Goal: Task Accomplishment & Management: Manage account settings

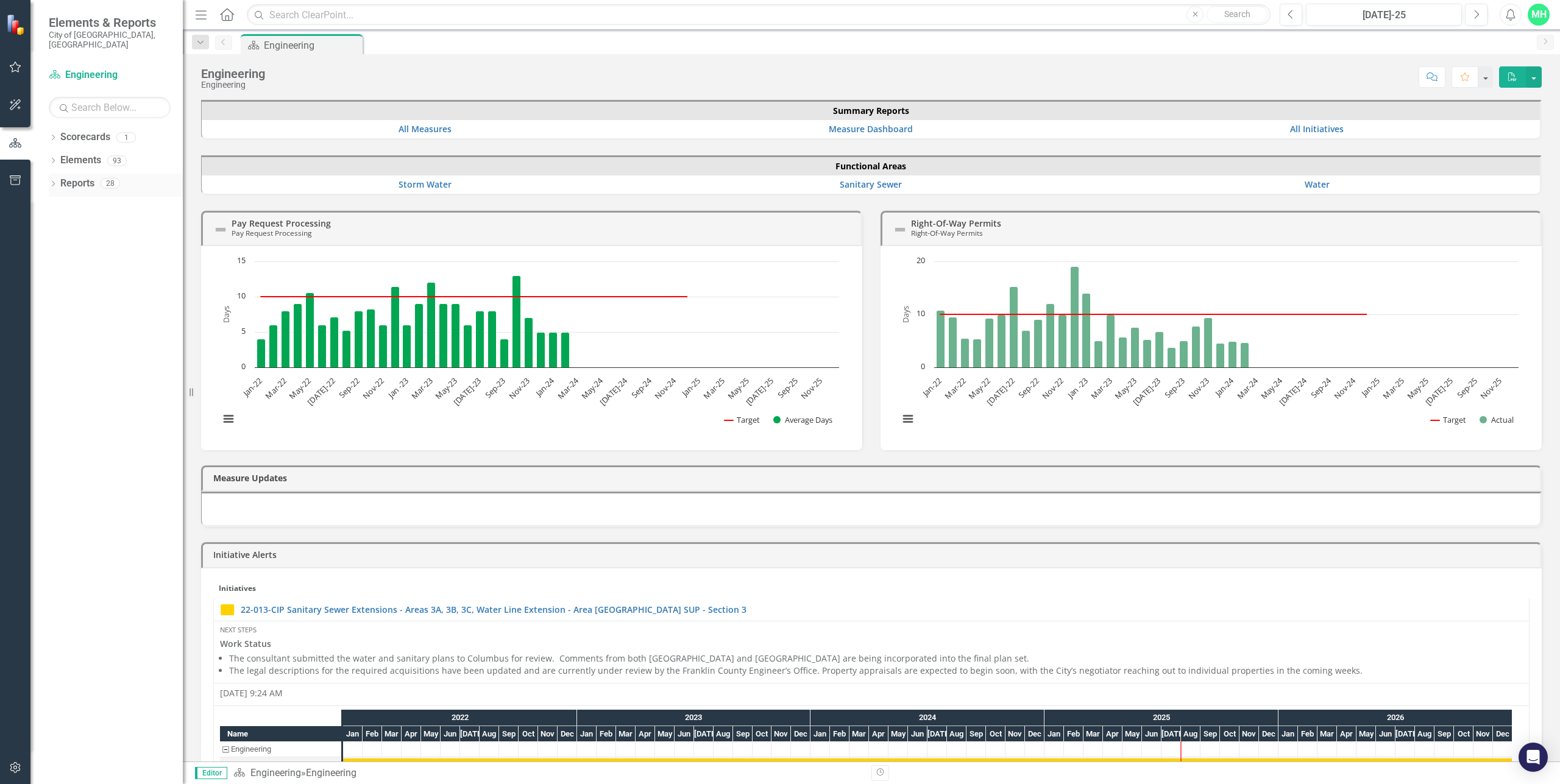
click at [70, 177] on link "Reports" at bounding box center [77, 184] width 34 height 14
click at [1475, 13] on icon "Next" at bounding box center [1476, 14] width 6 height 11
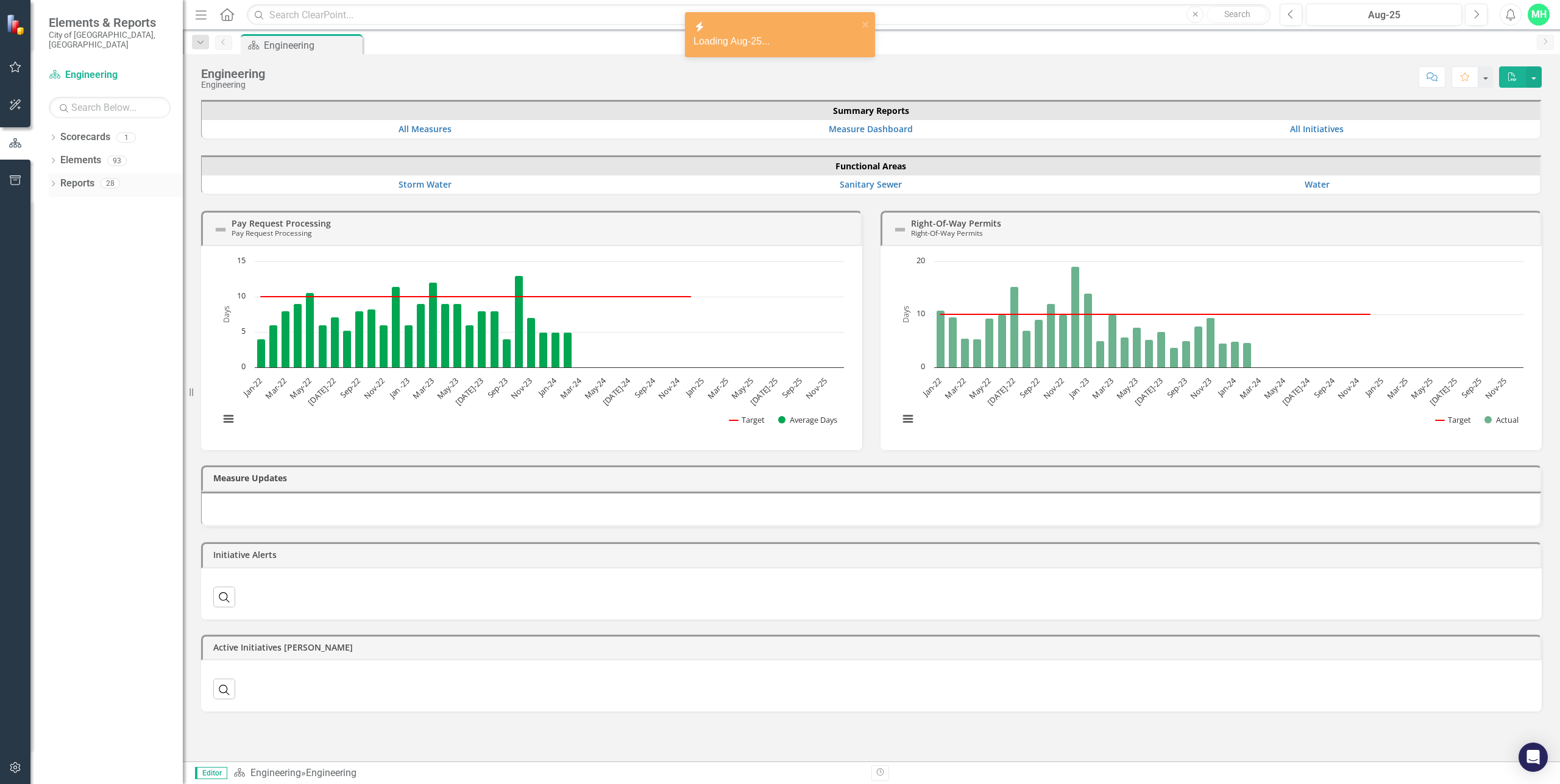
click at [54, 181] on icon "Dropdown" at bounding box center [53, 184] width 9 height 6
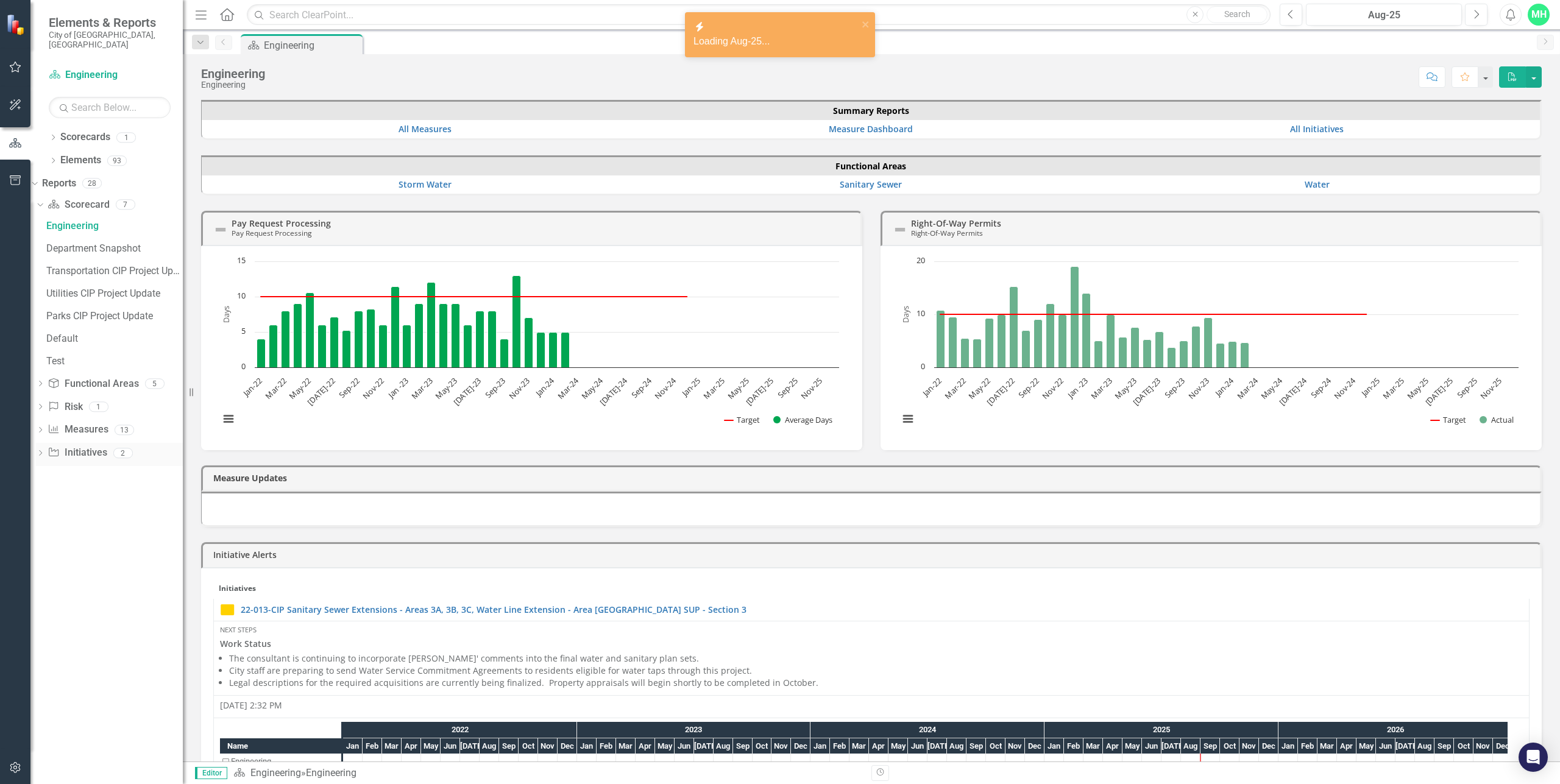
click at [45, 450] on icon "Dropdown" at bounding box center [40, 453] width 9 height 6
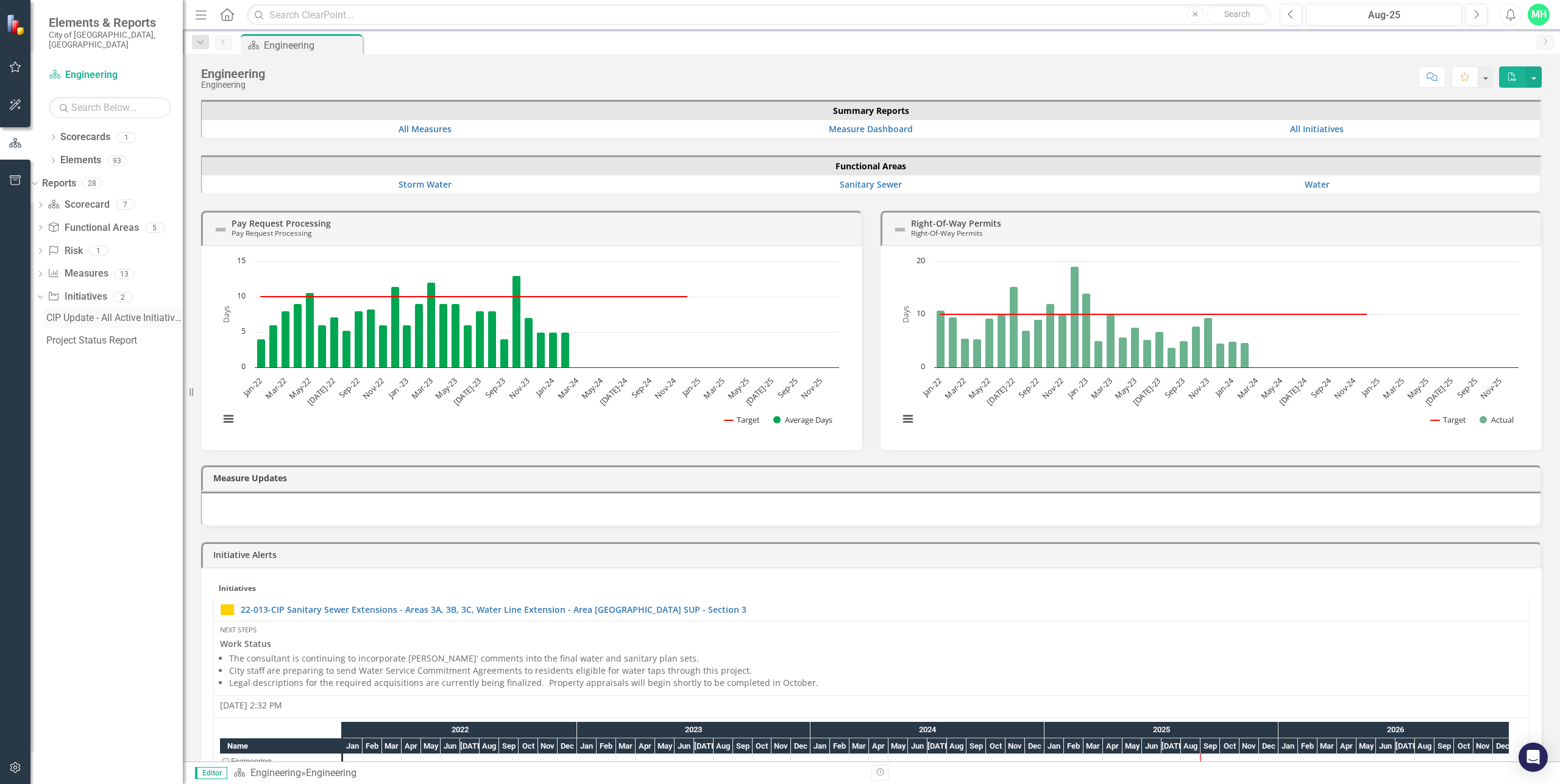
click at [92, 312] on div "CIP Update - All Active Initiatives" at bounding box center [115, 318] width 136 height 11
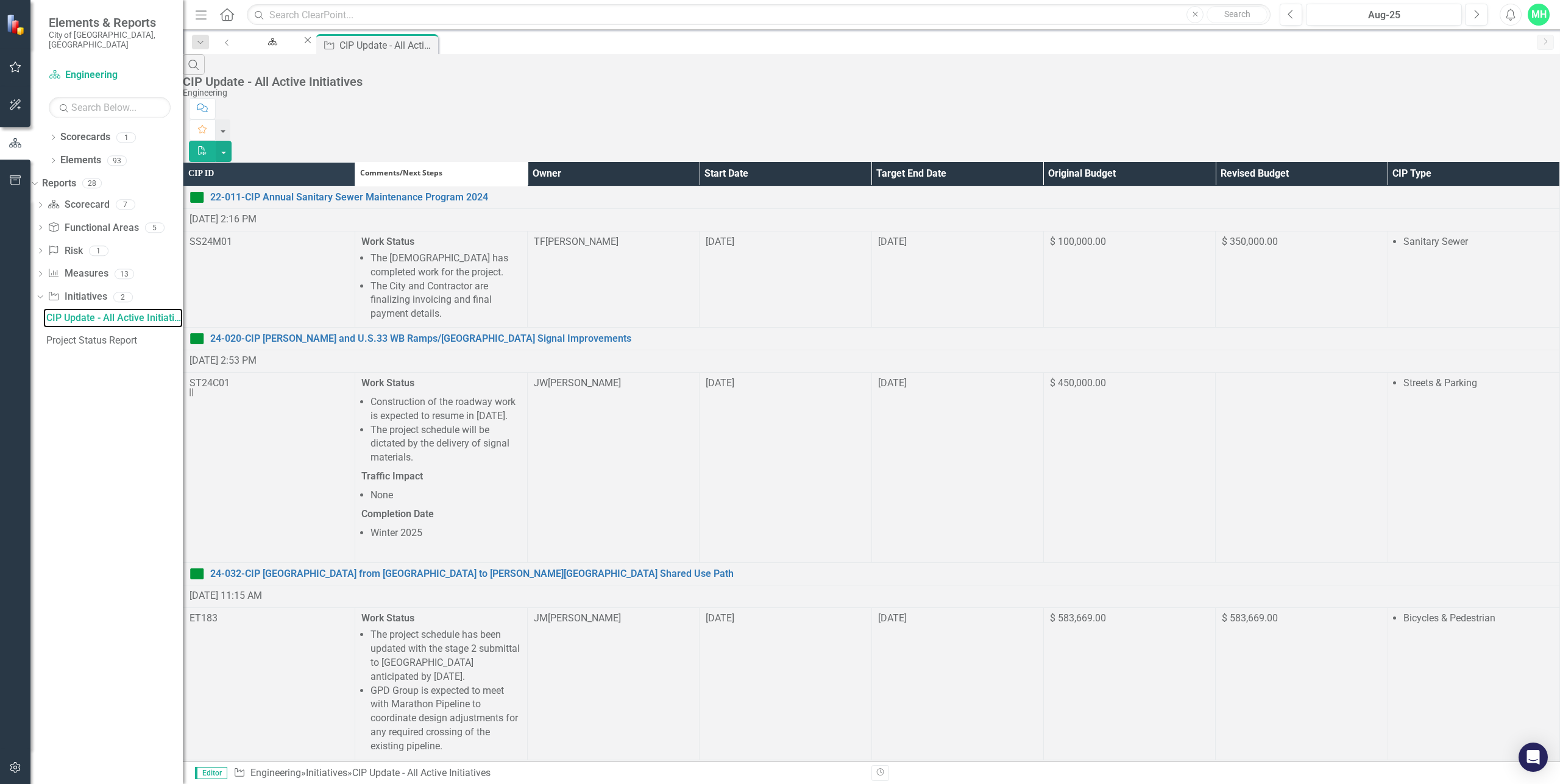
scroll to position [999, 0]
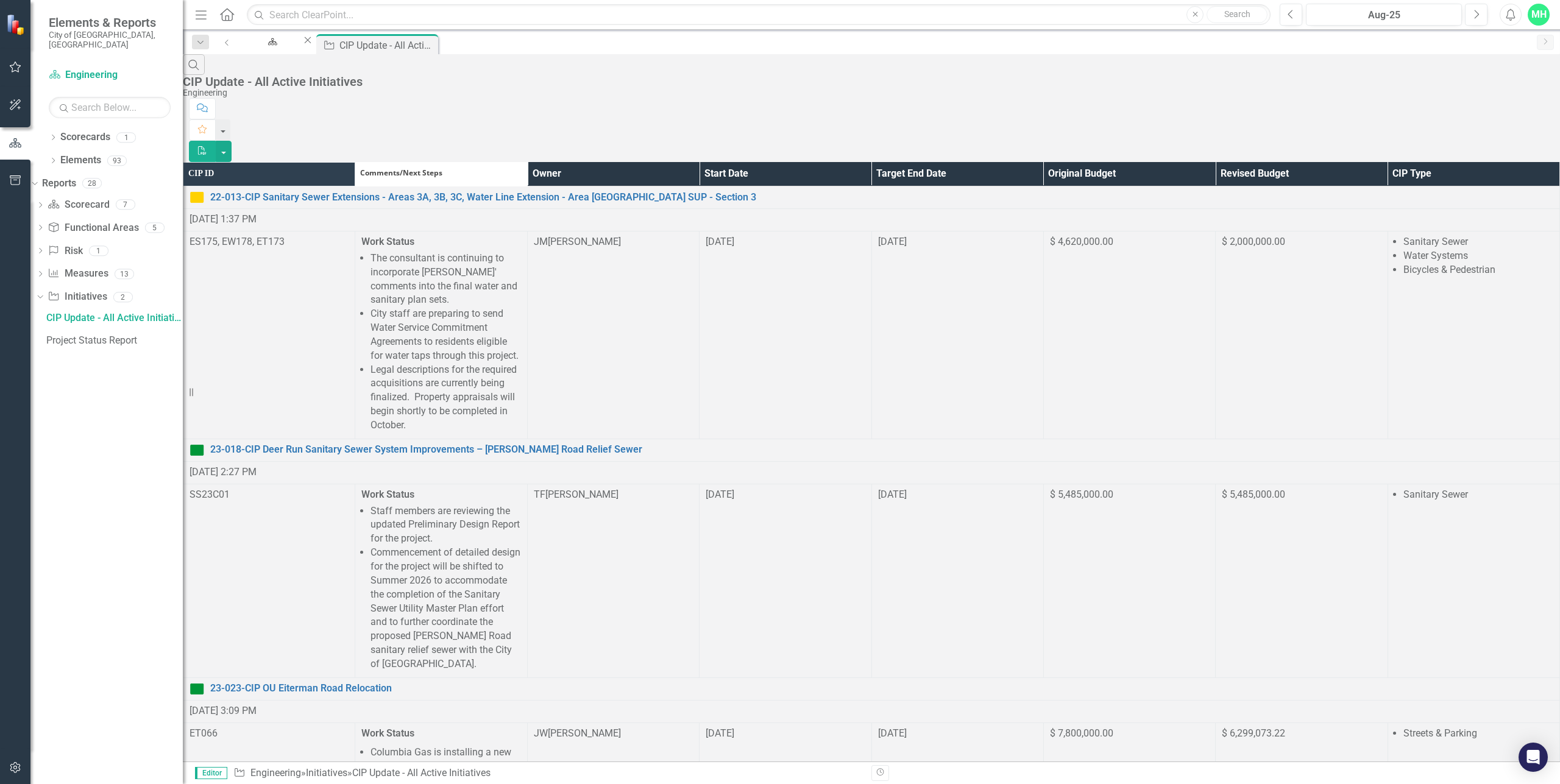
scroll to position [982, 0]
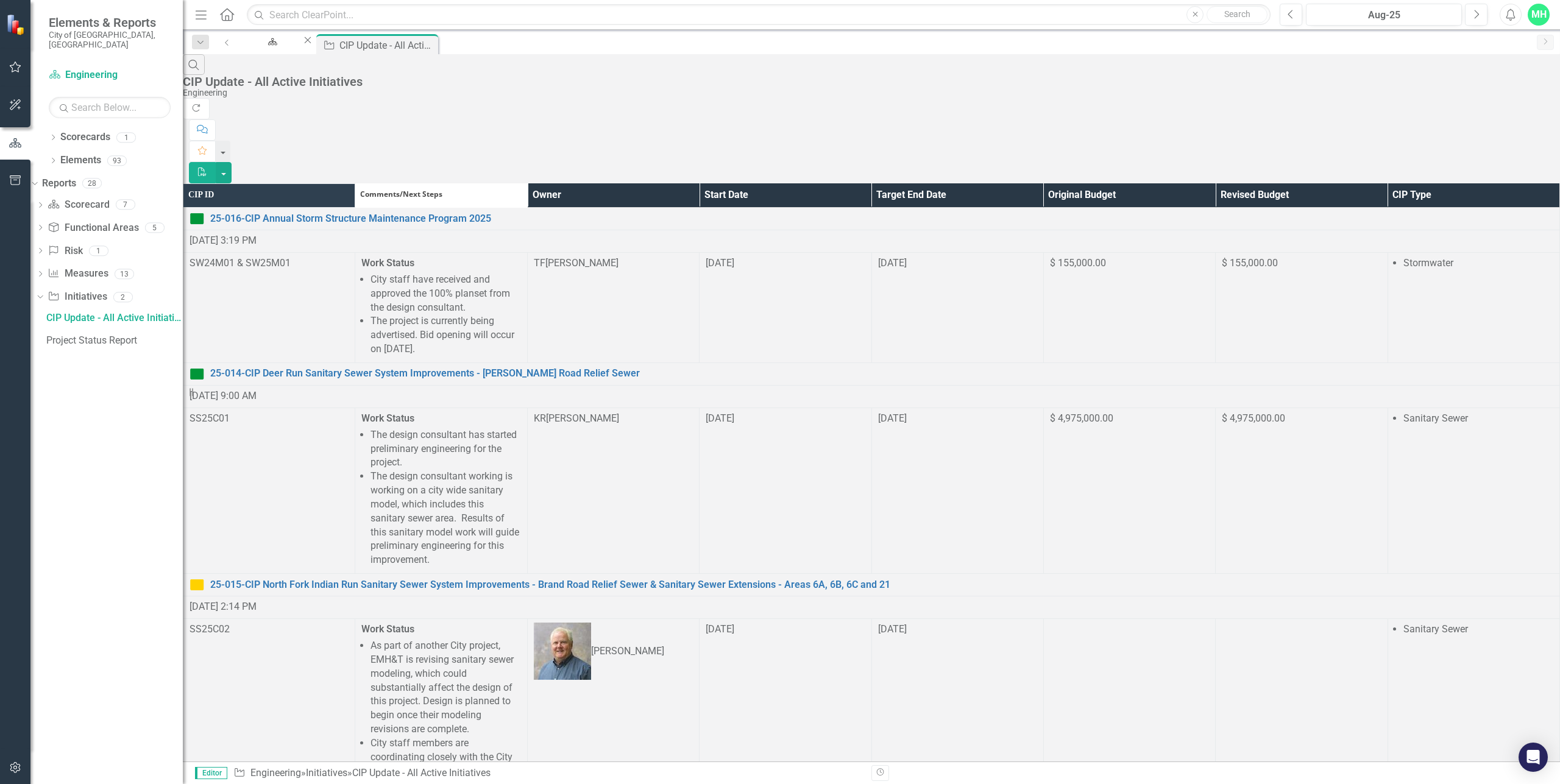
scroll to position [1140, 0]
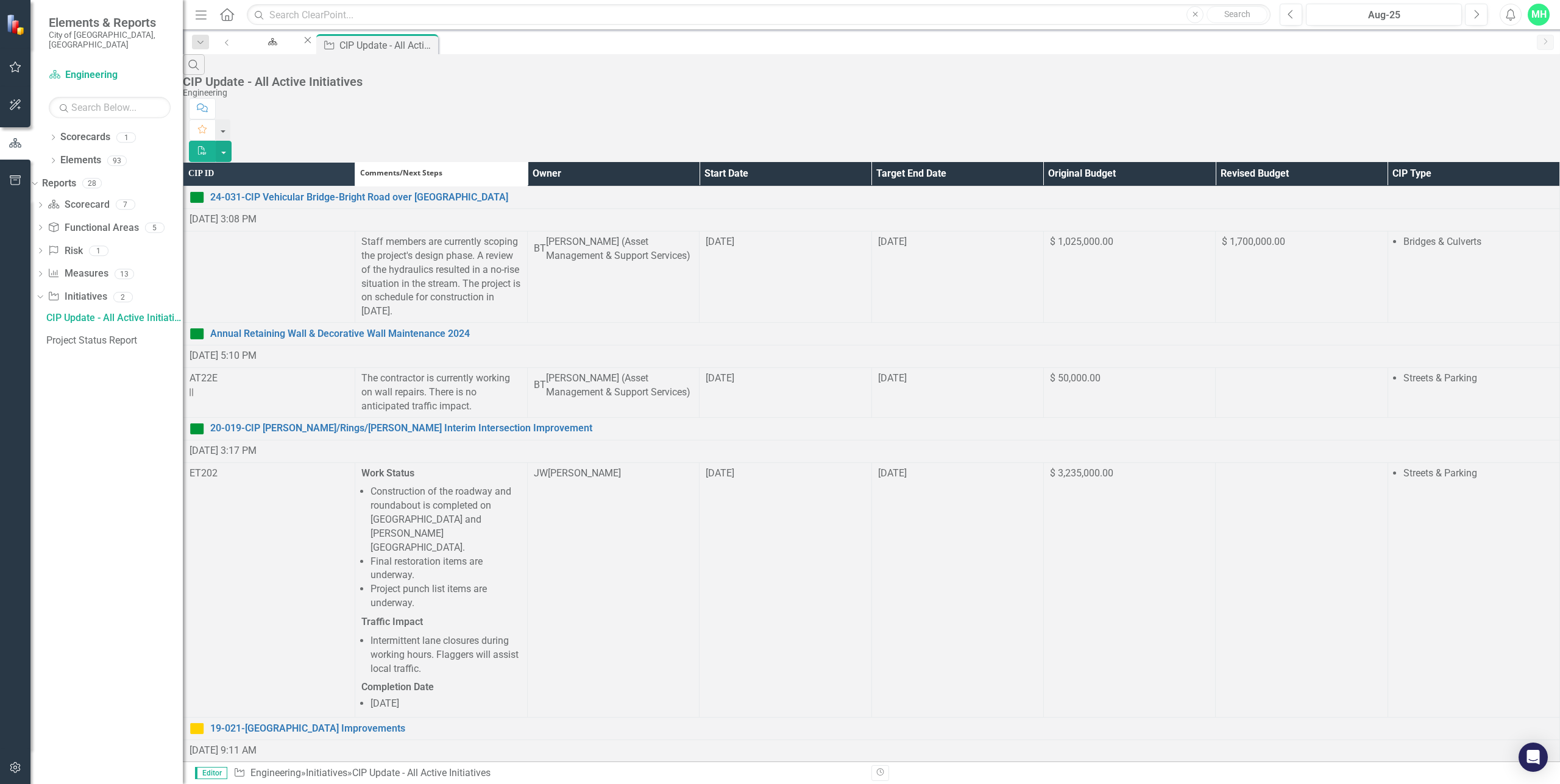
scroll to position [1096, 0]
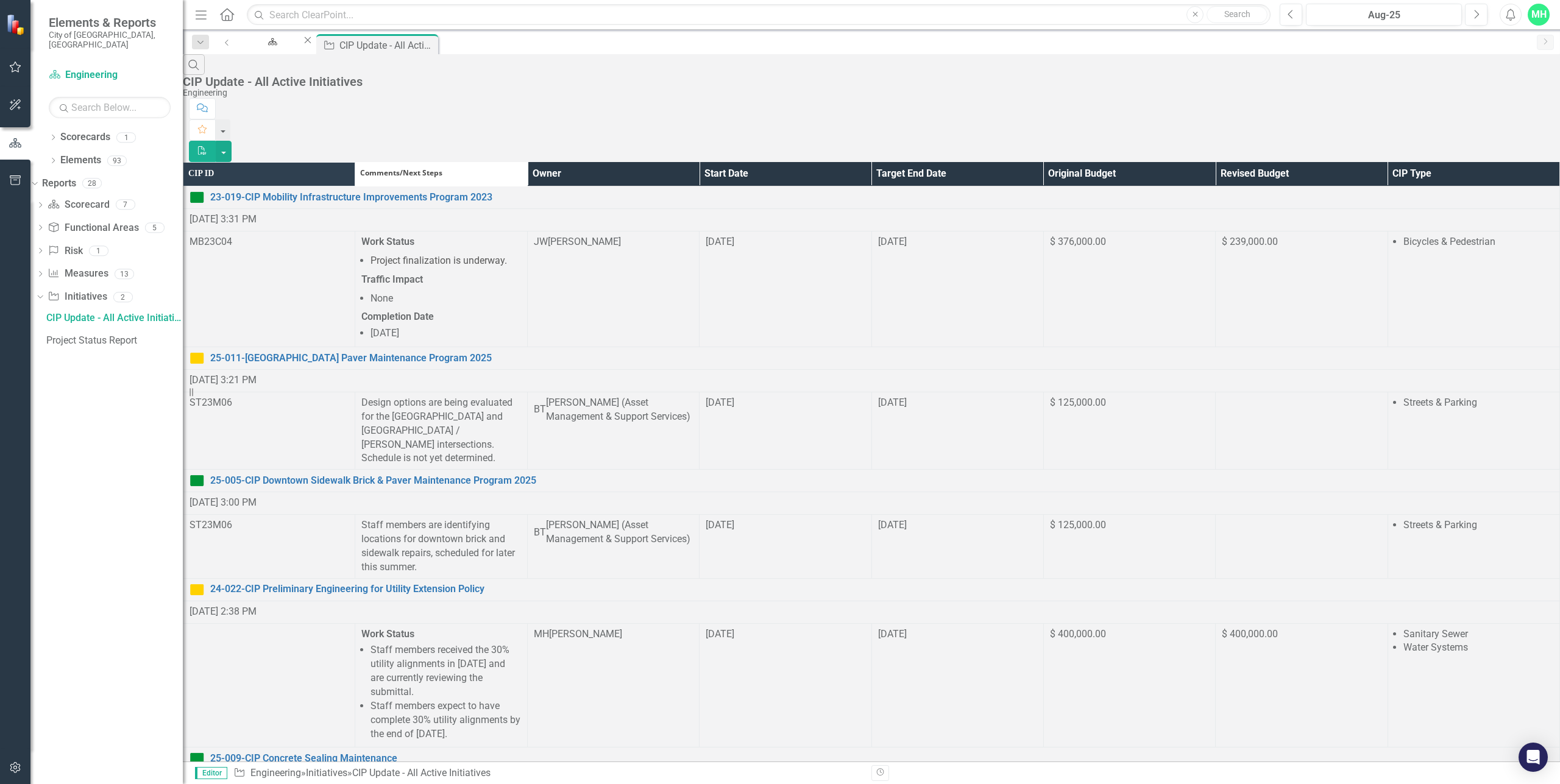
scroll to position [554, 0]
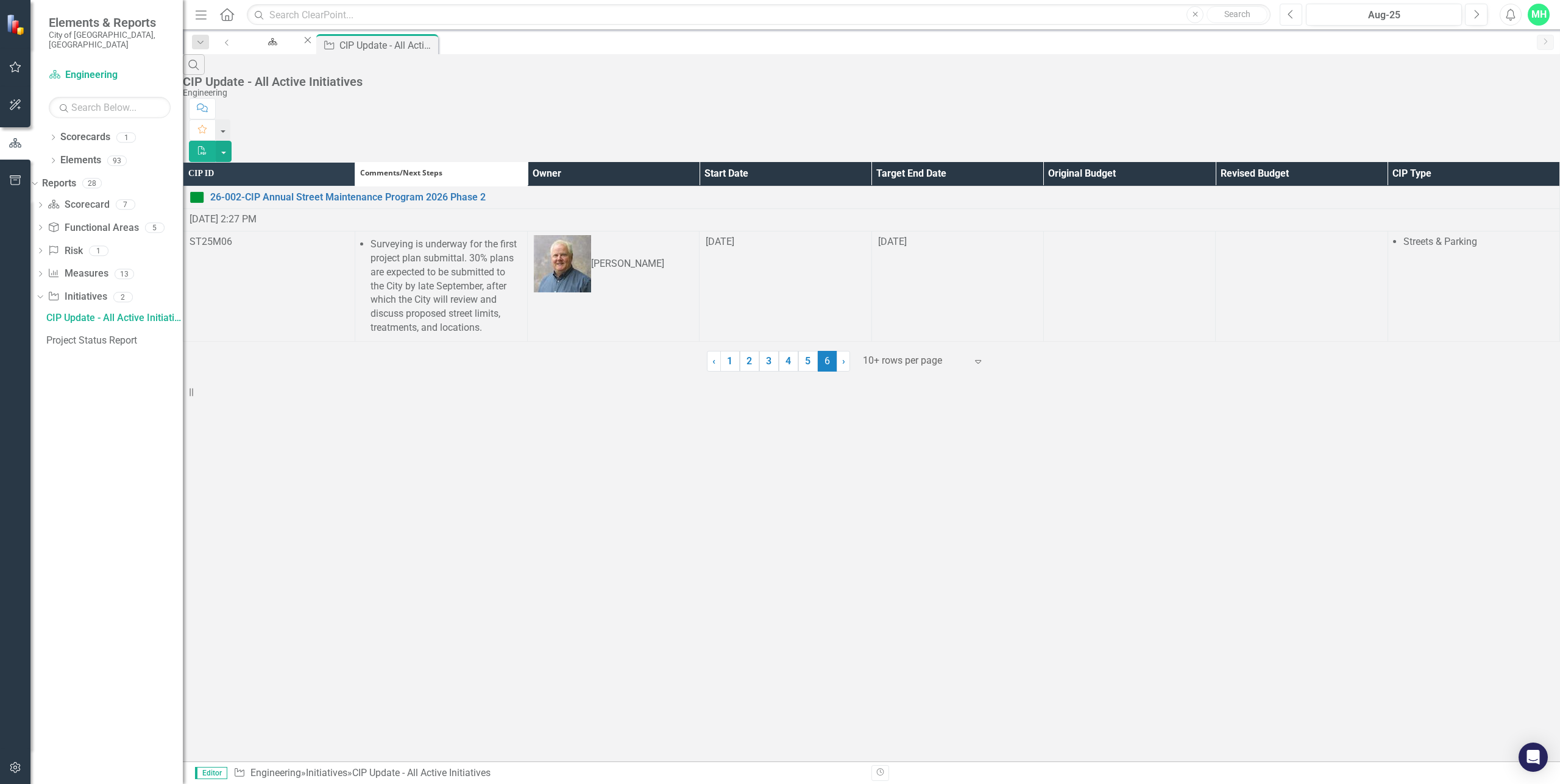
click at [1284, 12] on button "Previous" at bounding box center [1291, 14] width 22 height 22
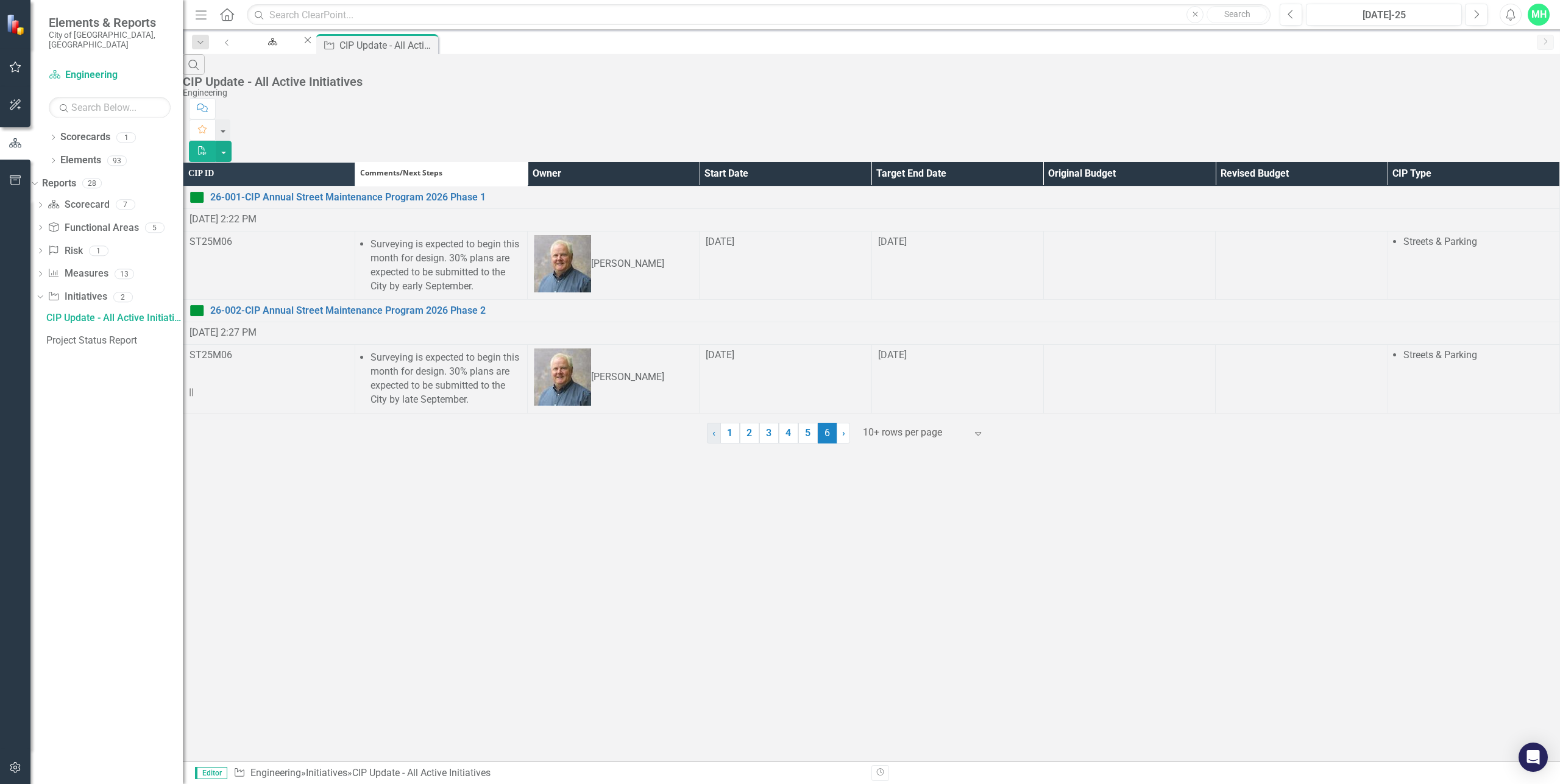
click at [718, 443] on link "‹ Previous" at bounding box center [714, 432] width 14 height 21
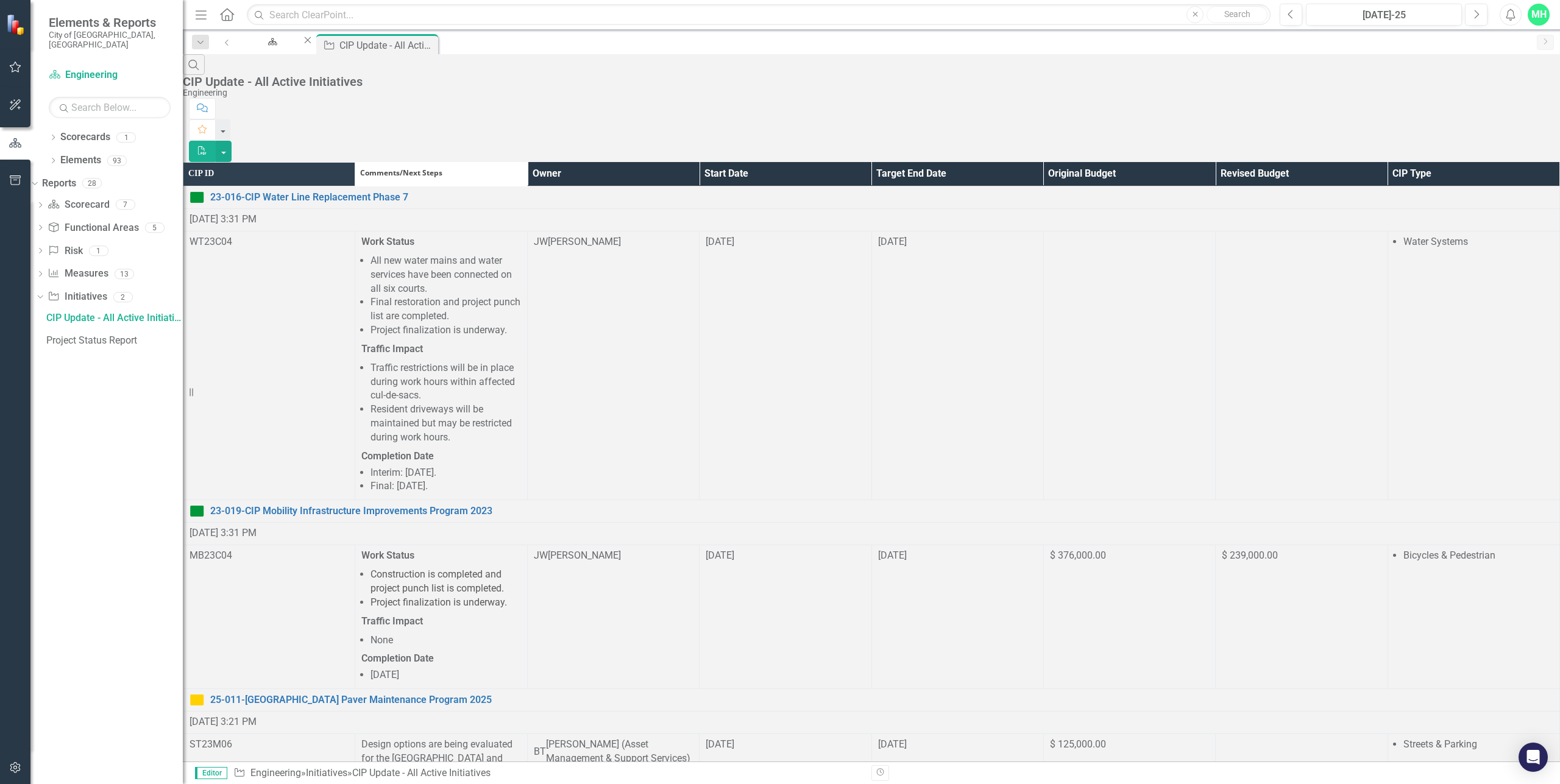
scroll to position [704, 0]
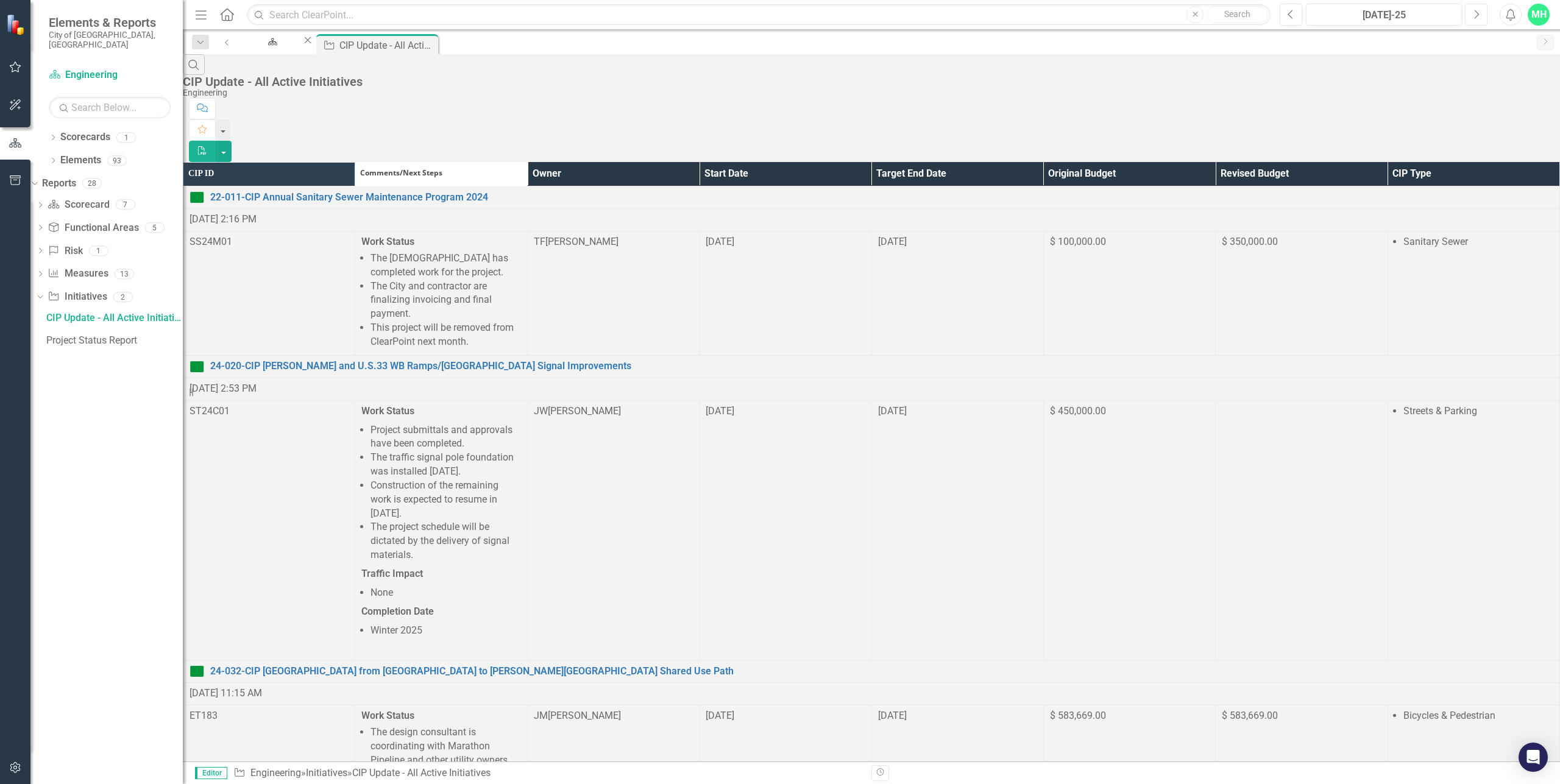
click at [1477, 16] on icon "button" at bounding box center [1477, 14] width 4 height 9
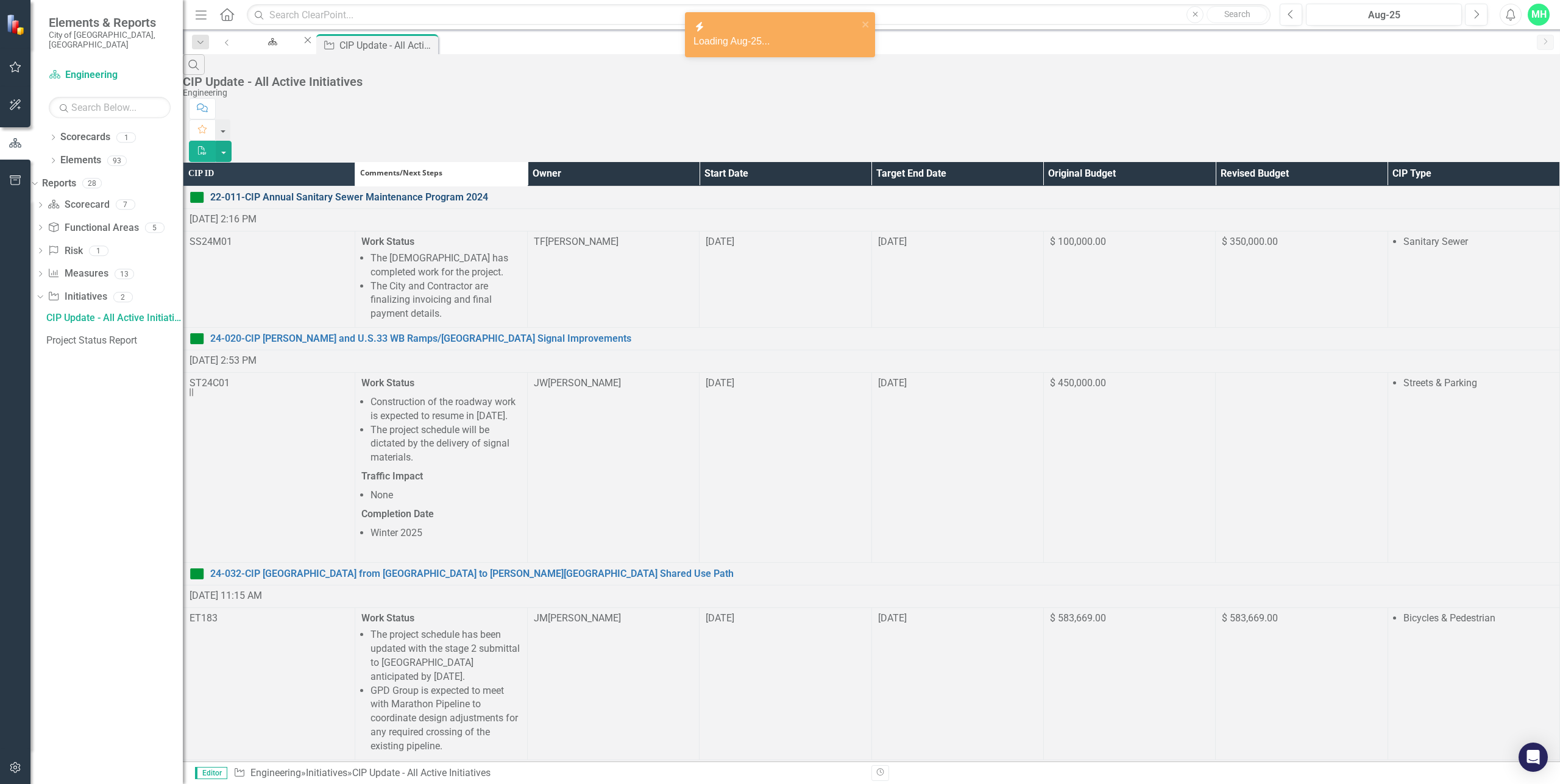
click at [310, 191] on link "22-011-CIP Annual Sanitary Sewer Maintenance Program 2024" at bounding box center [881, 198] width 1344 height 14
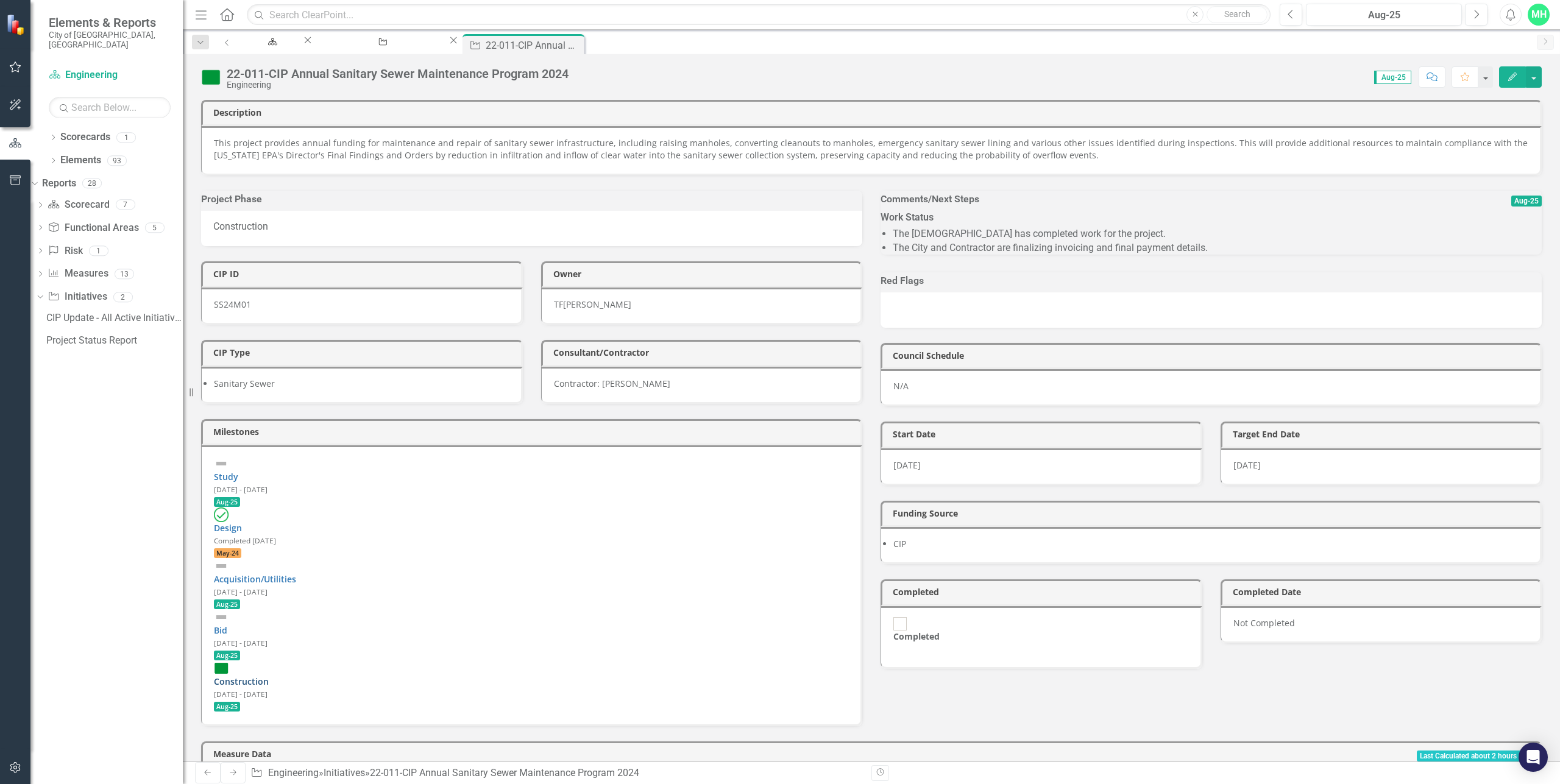
click at [268, 675] on link "Construction" at bounding box center [241, 681] width 55 height 12
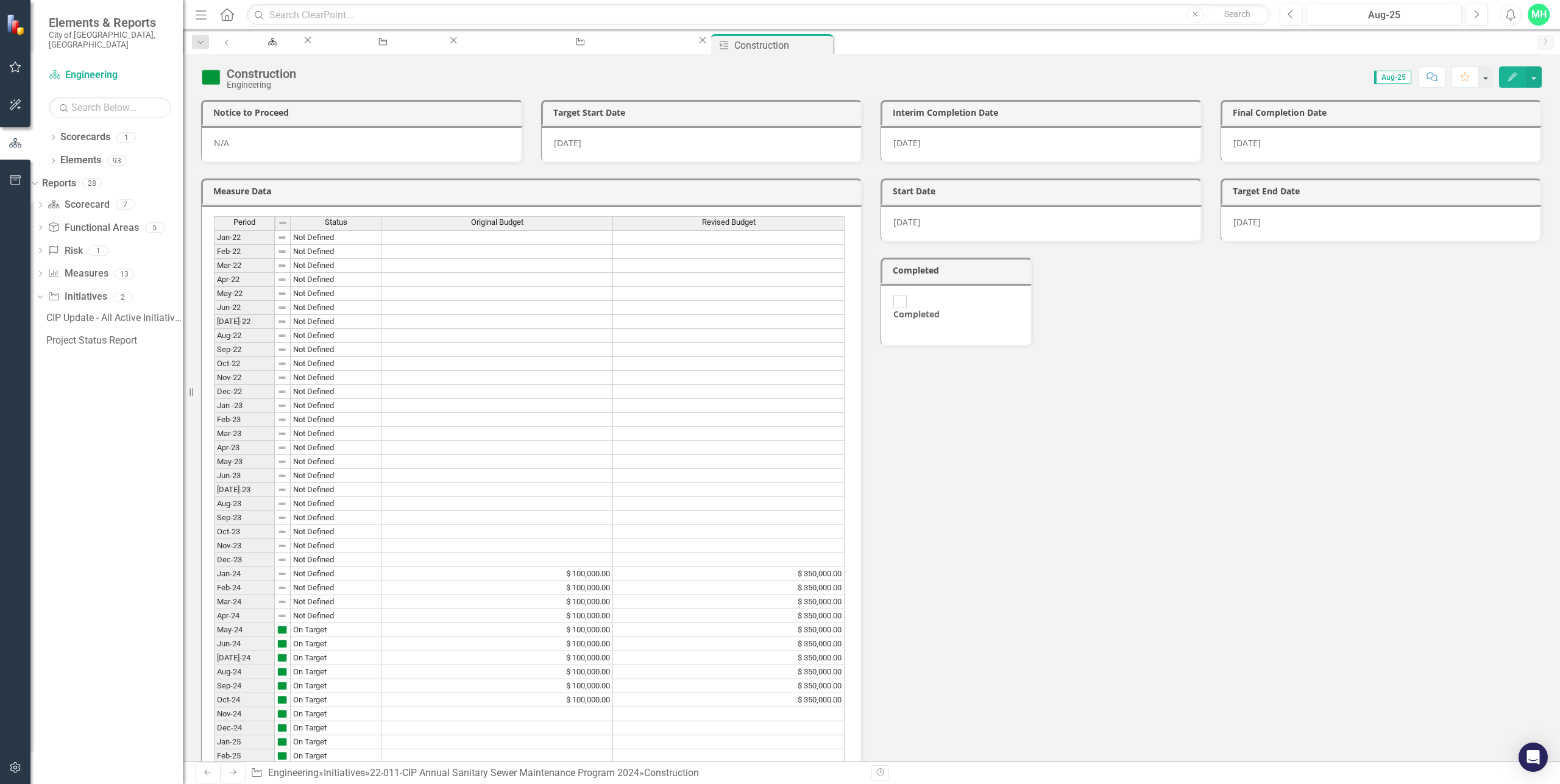
click at [896, 295] on input "Completed" at bounding box center [900, 301] width 19 height 19
checkbox input "true"
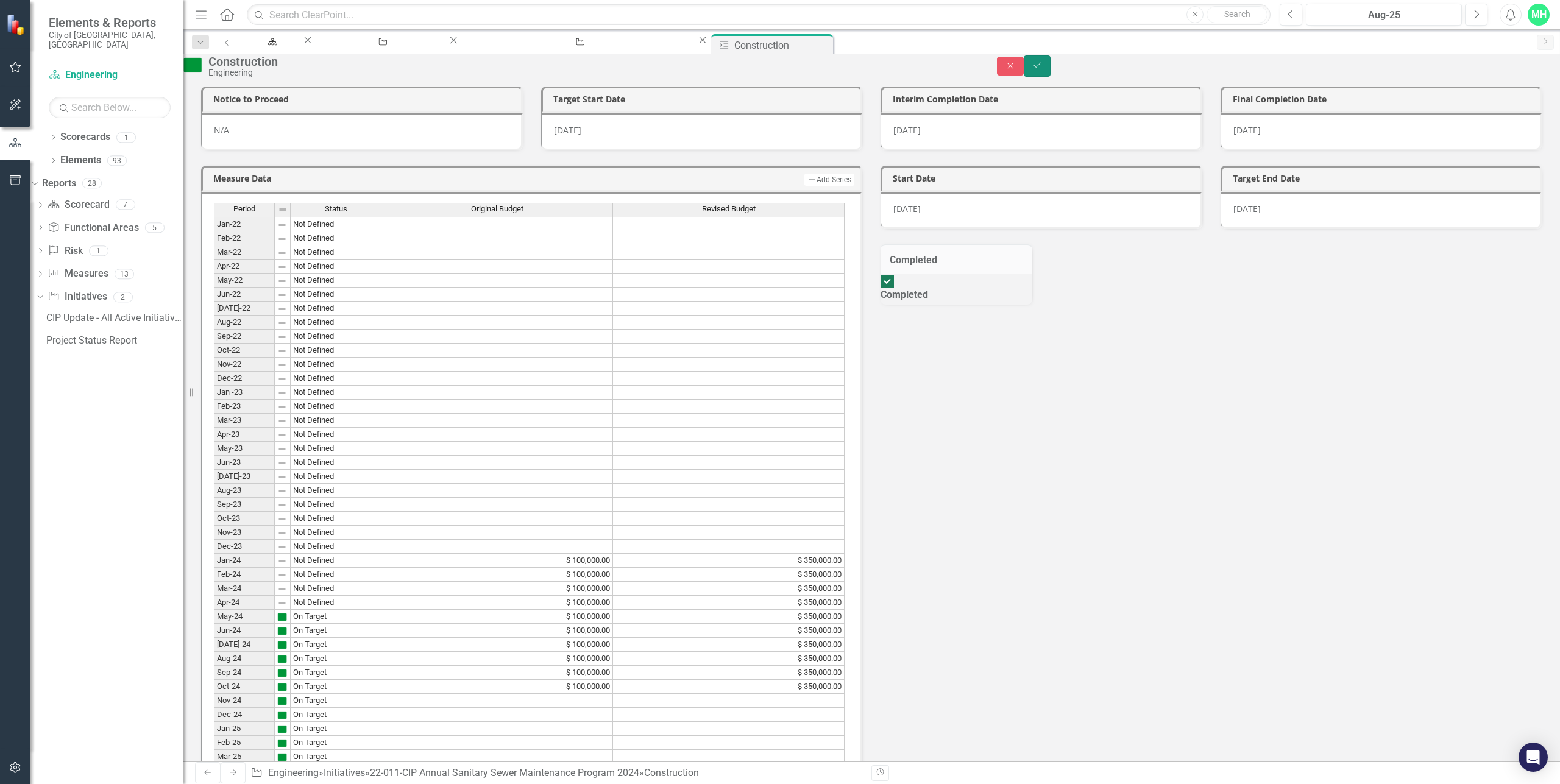
click at [1043, 69] on icon "Save" at bounding box center [1038, 65] width 11 height 9
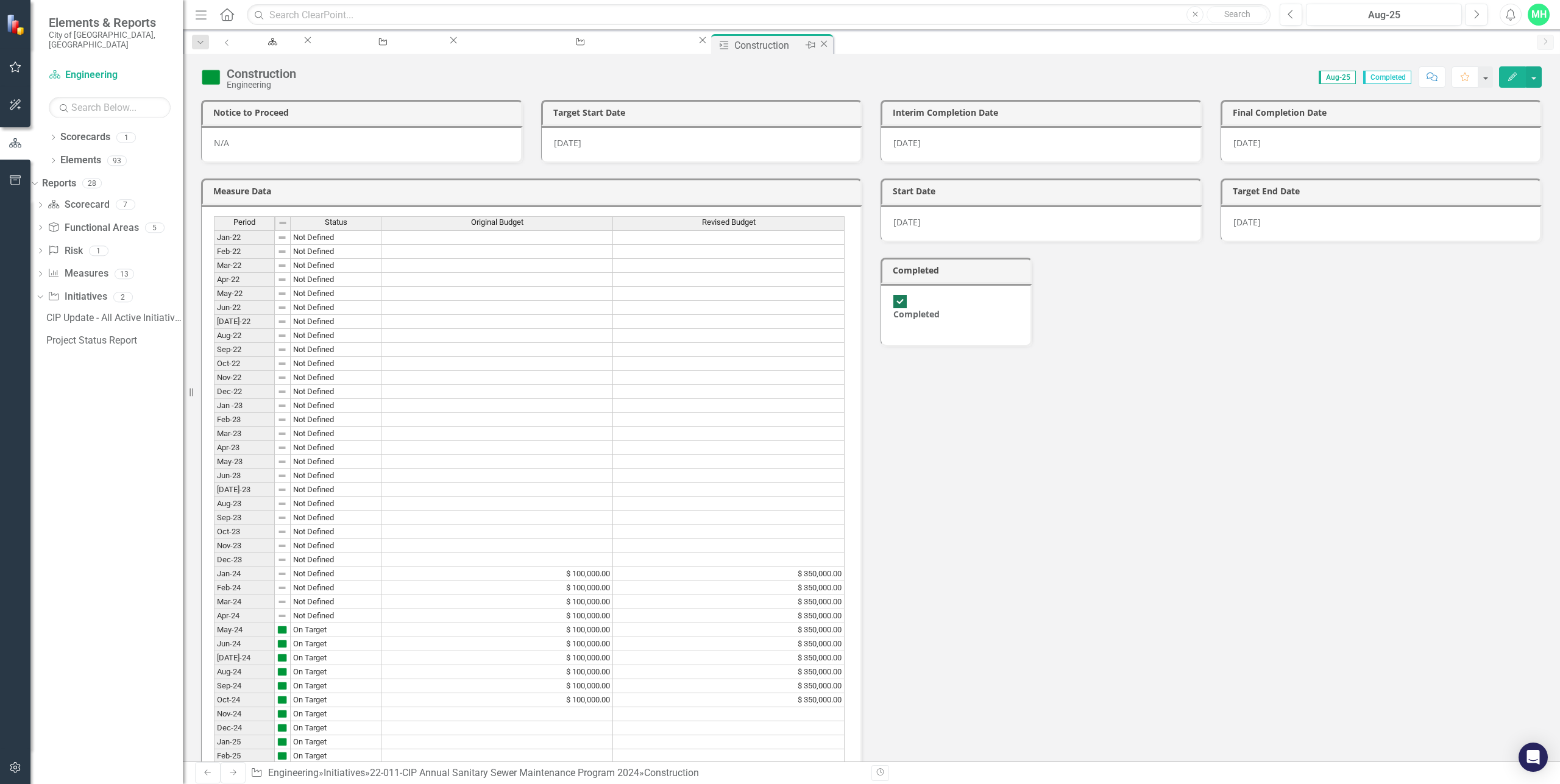
click at [818, 44] on icon "Close" at bounding box center [824, 43] width 13 height 10
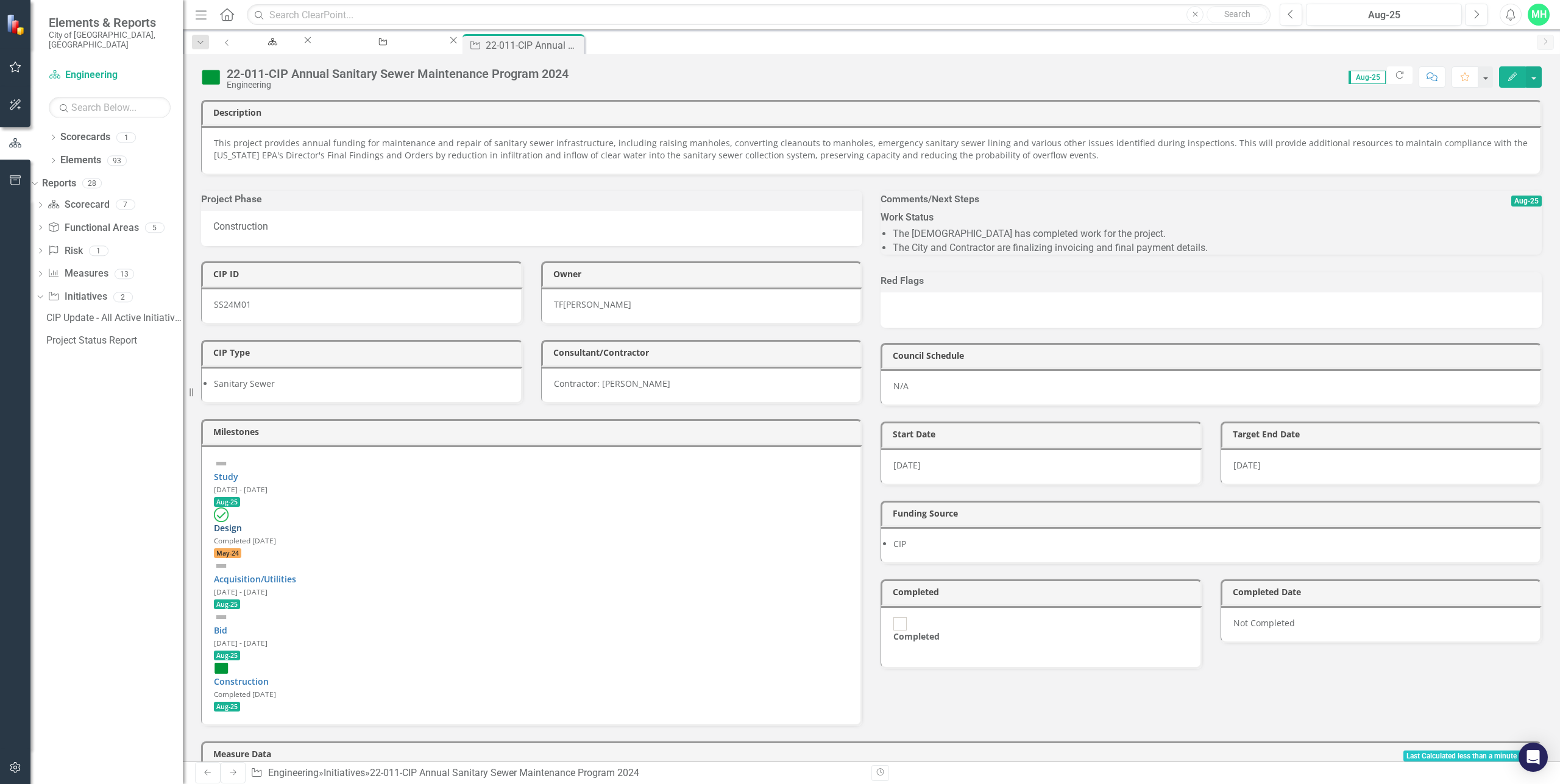
click at [242, 522] on link "Design" at bounding box center [227, 527] width 28 height 12
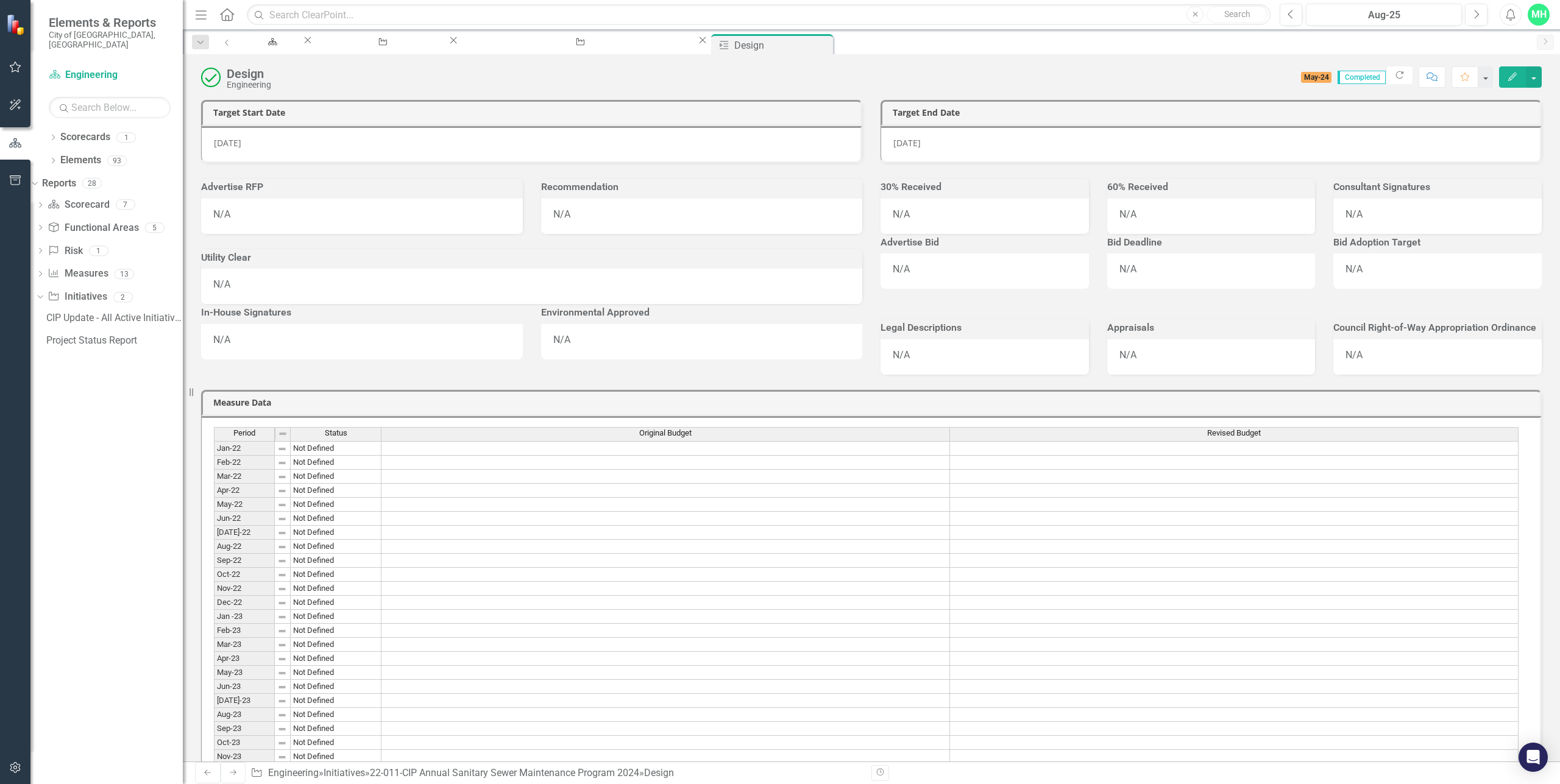
click at [1511, 75] on icon "Edit" at bounding box center [1512, 77] width 11 height 9
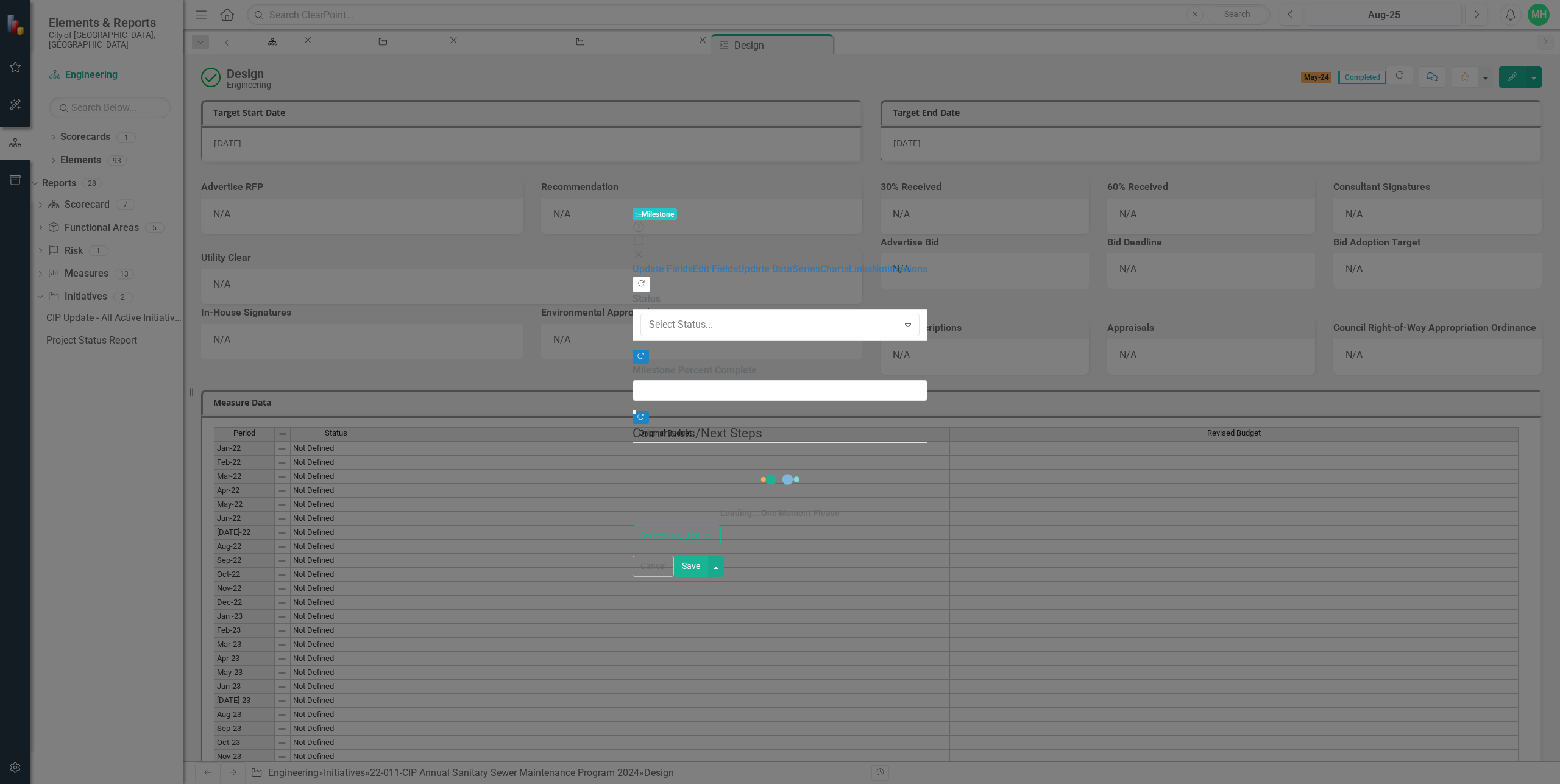
type input "0"
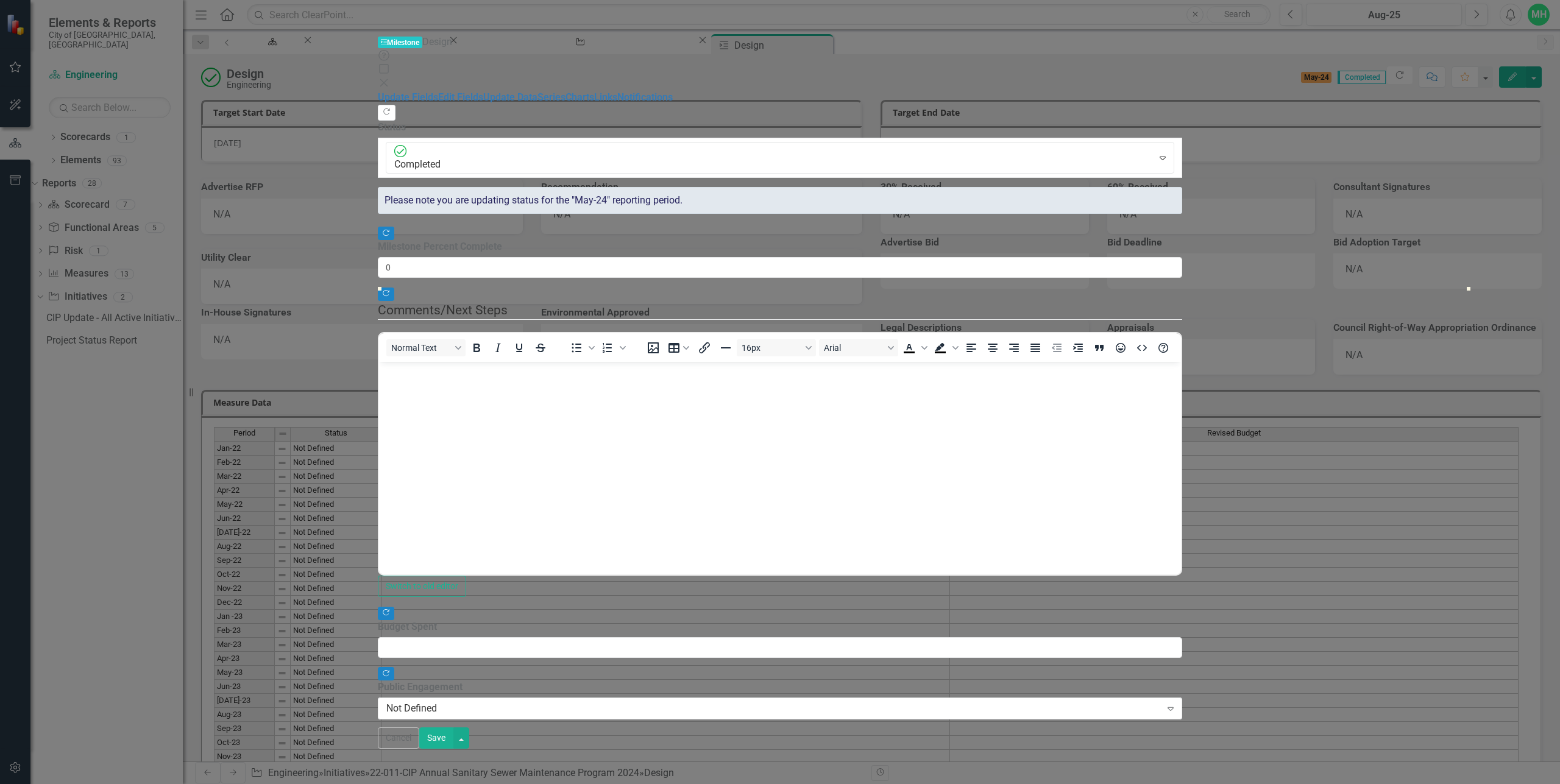
click at [453, 748] on button "Save" at bounding box center [436, 738] width 34 height 22
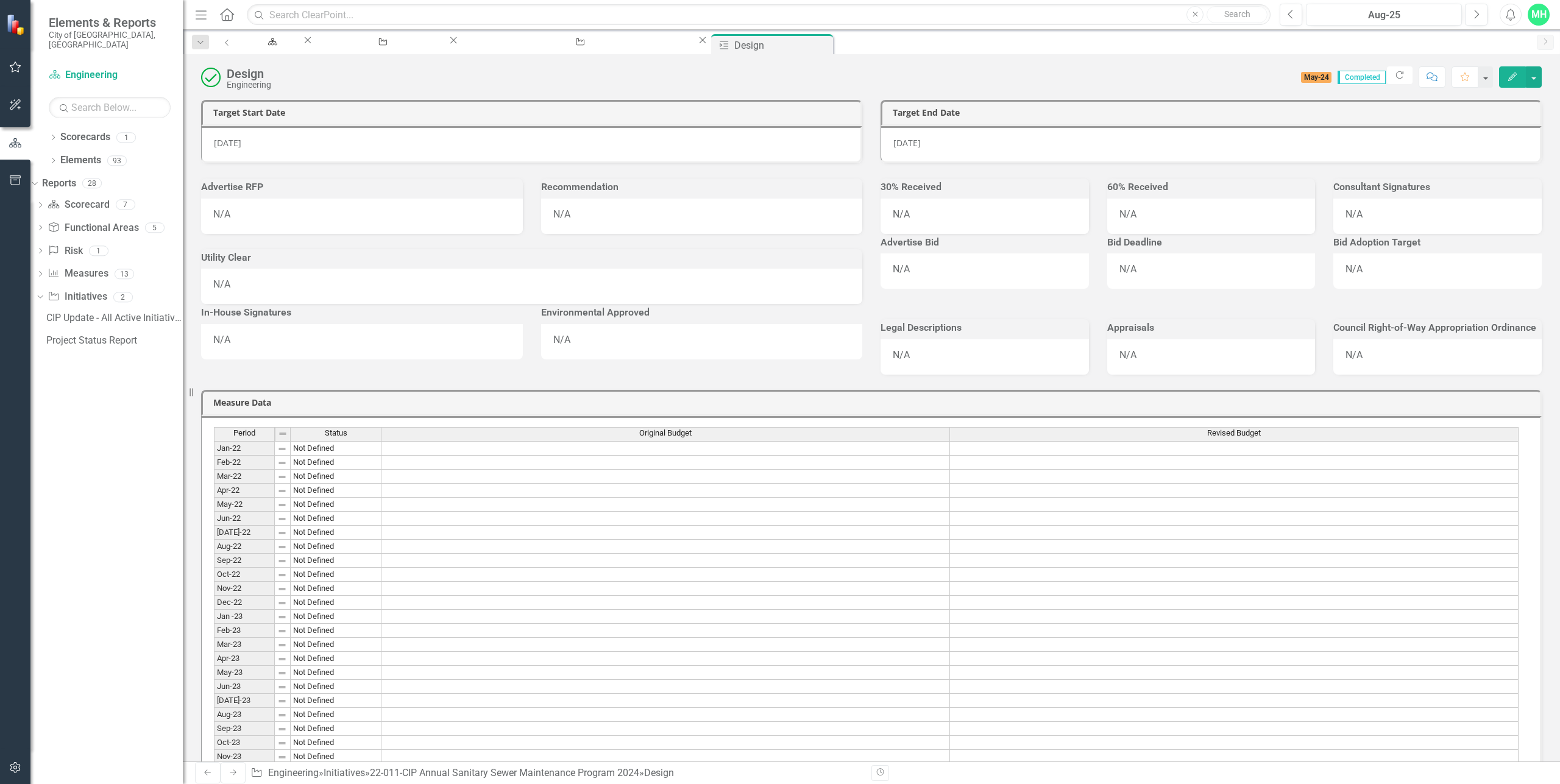
click at [0, 0] on icon "Close" at bounding box center [0, 0] width 0 height 0
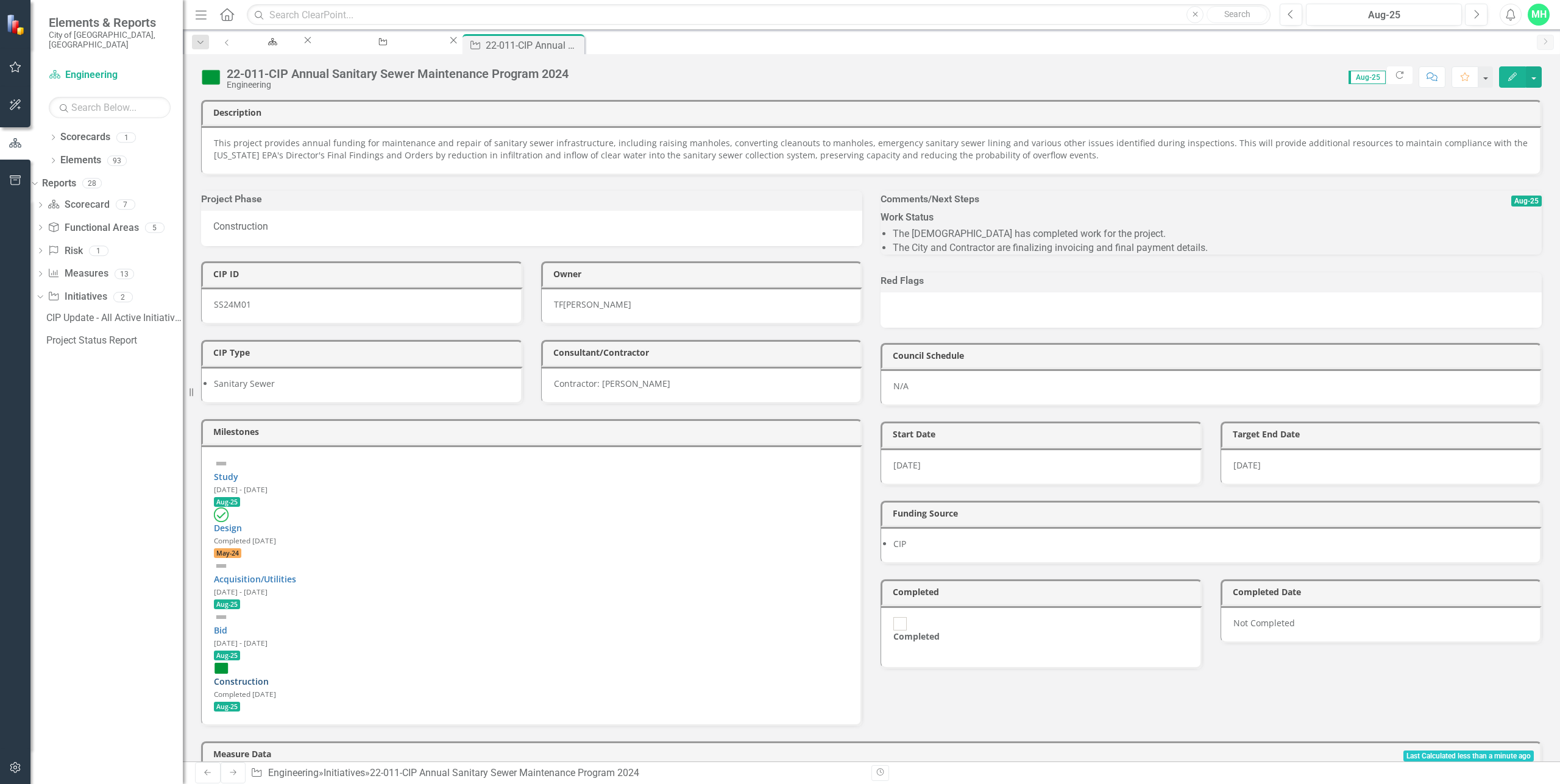
click at [268, 675] on link "Construction" at bounding box center [241, 681] width 55 height 12
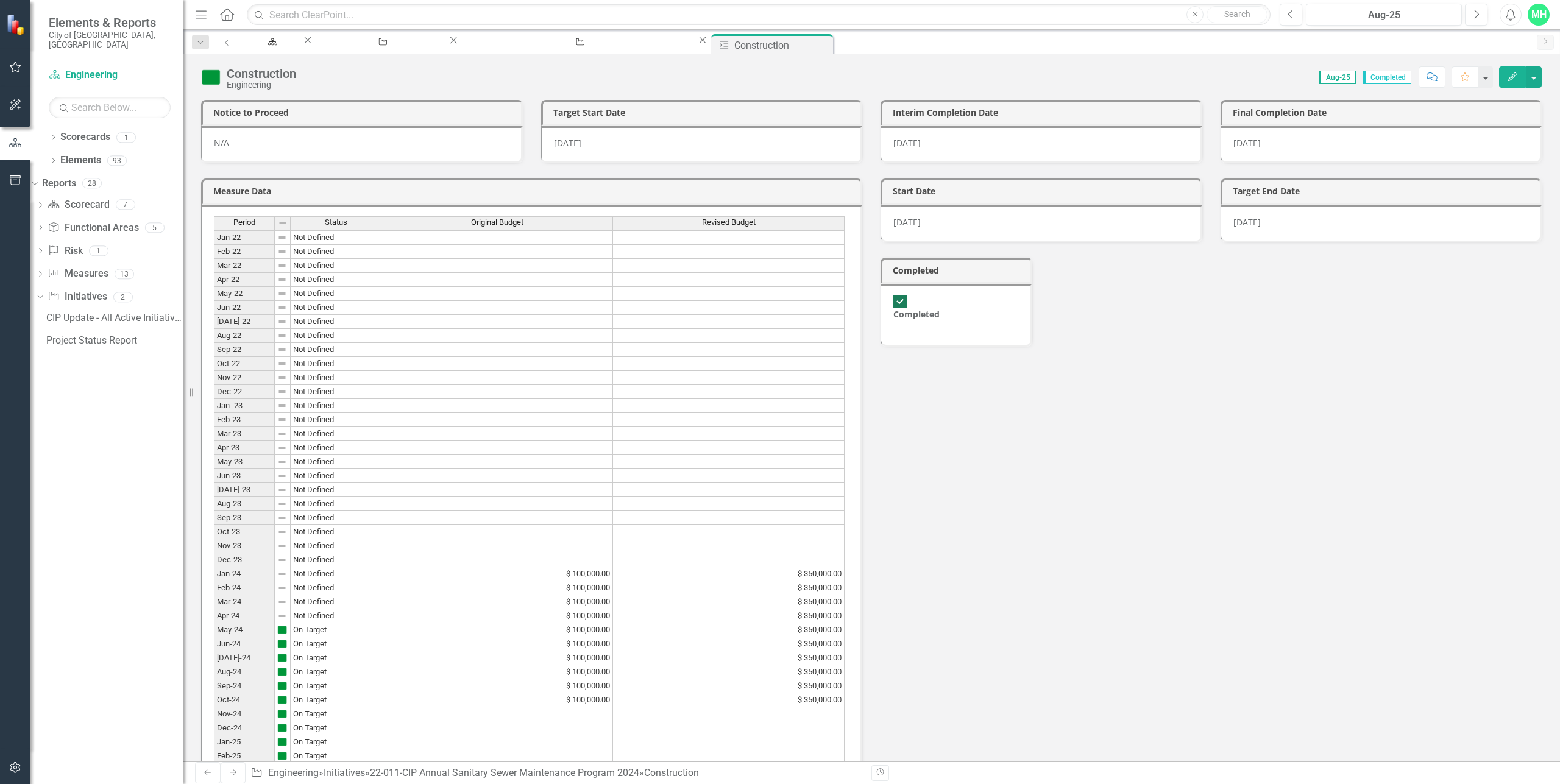
click at [1514, 77] on icon "Edit" at bounding box center [1512, 77] width 11 height 9
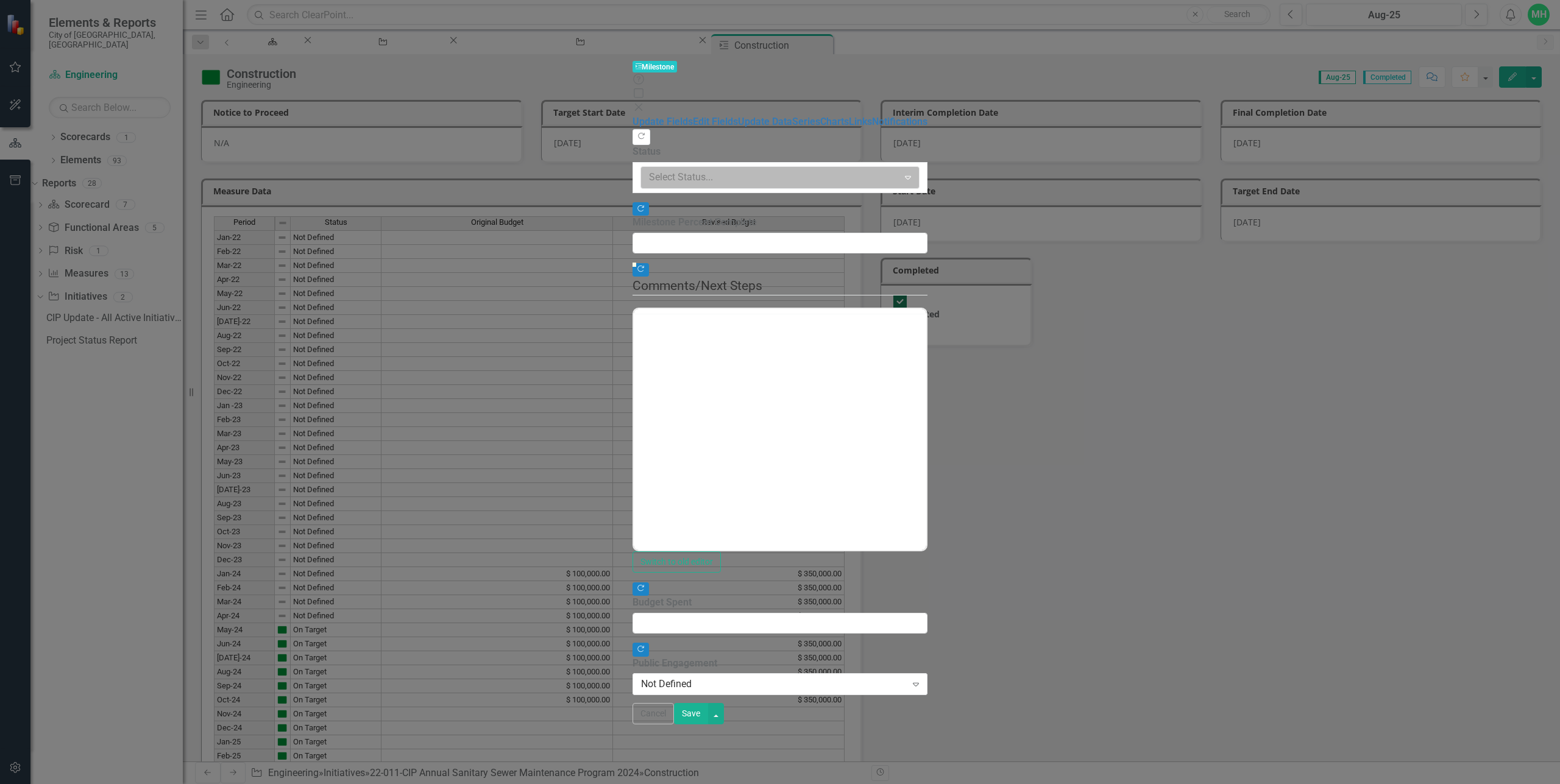
type input "0"
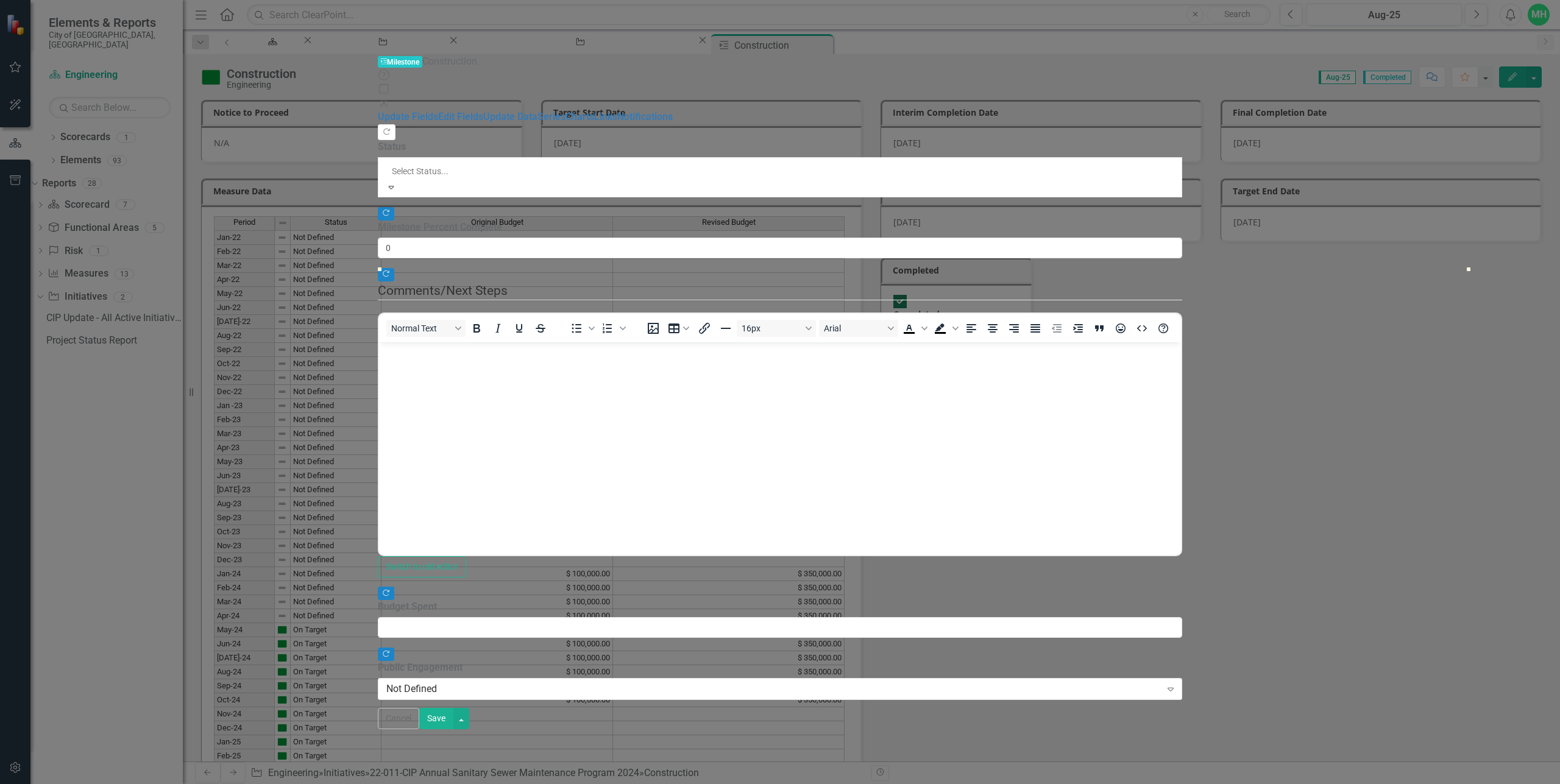
click at [509, 164] on div at bounding box center [780, 171] width 776 height 14
drag, startPoint x: 1511, startPoint y: 767, endPoint x: 613, endPoint y: 205, distance: 1059.4
click at [453, 729] on button "Save" at bounding box center [436, 719] width 34 height 22
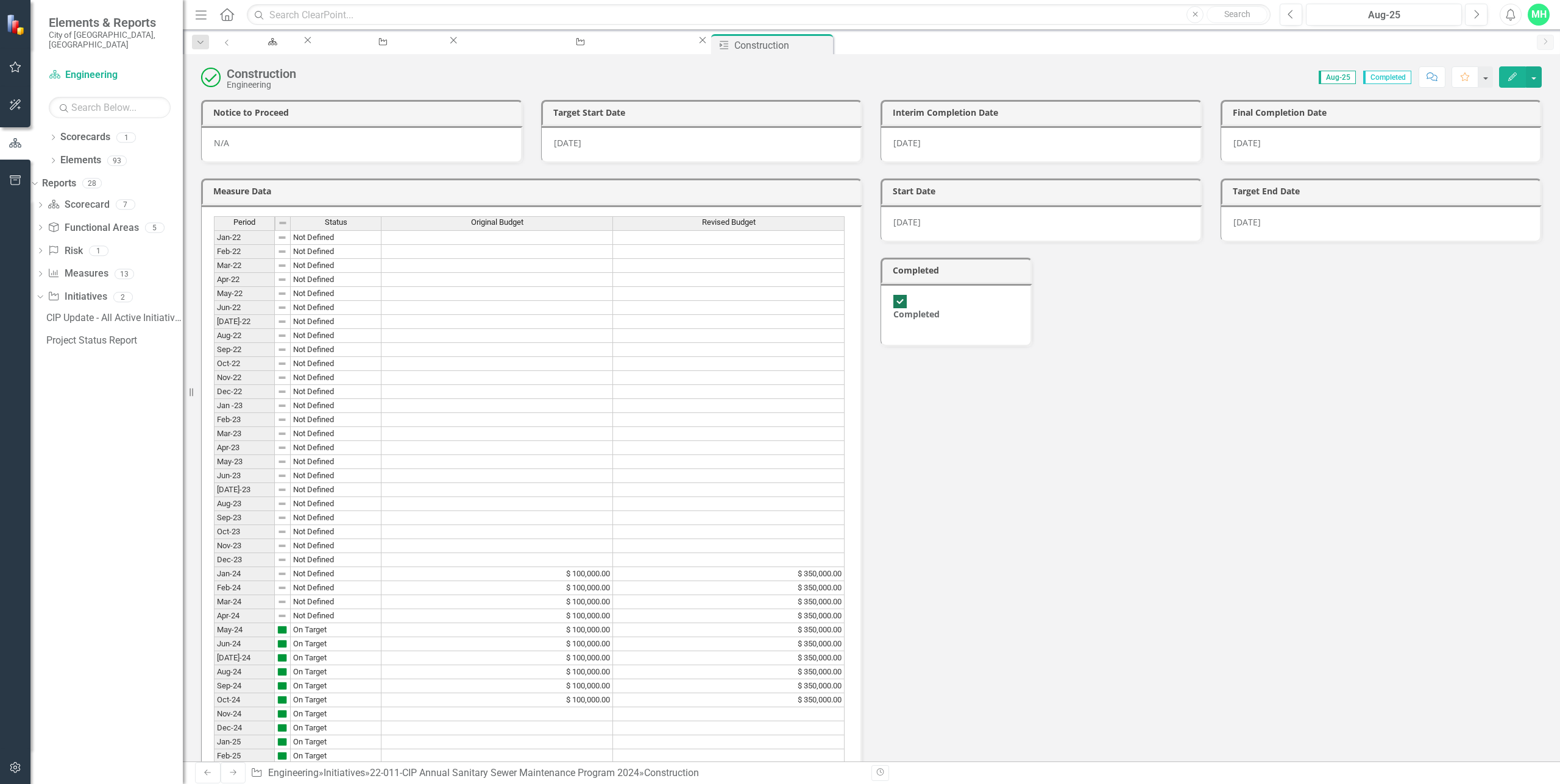
drag, startPoint x: 732, startPoint y: 45, endPoint x: 720, endPoint y: 47, distance: 12.2
click at [0, 0] on icon "Close" at bounding box center [0, 0] width 0 height 0
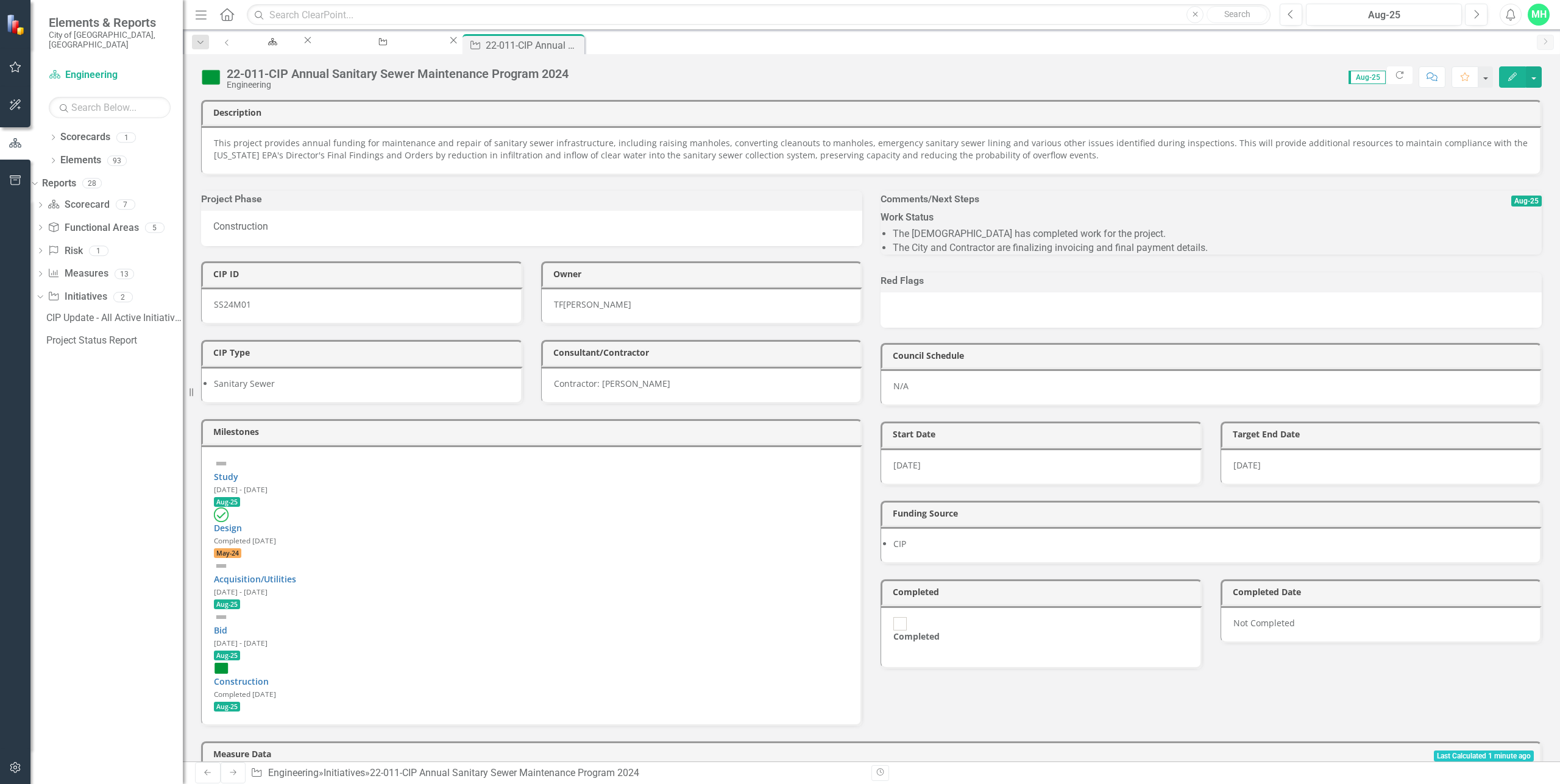
click at [623, 49] on div "Scorecard Engineering Close Initiative CIP Update - All Active Initiatives Clos…" at bounding box center [885, 44] width 1292 height 20
click at [578, 47] on icon at bounding box center [574, 43] width 6 height 6
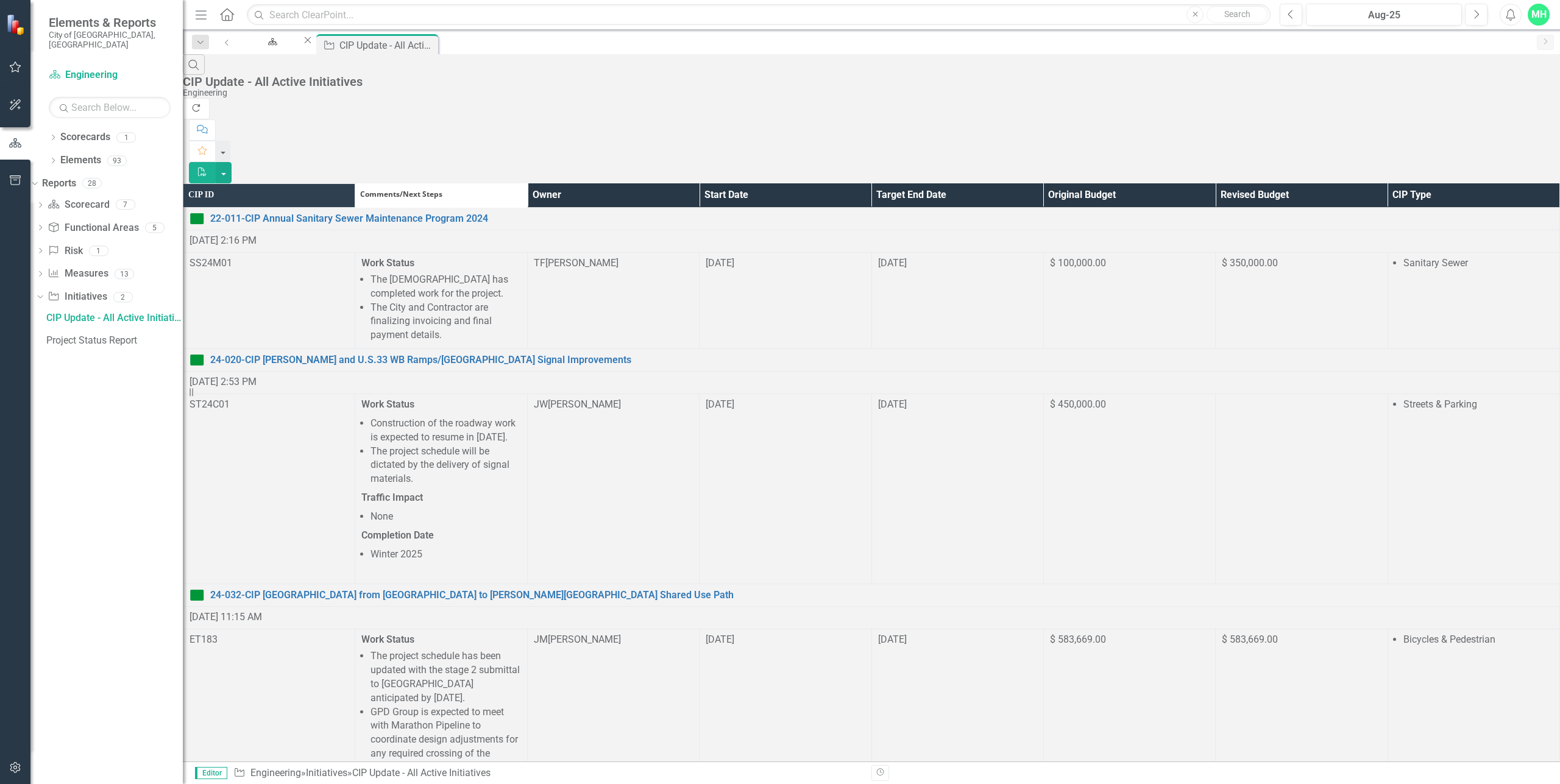
click at [202, 103] on icon "Refresh" at bounding box center [197, 108] width 11 height 9
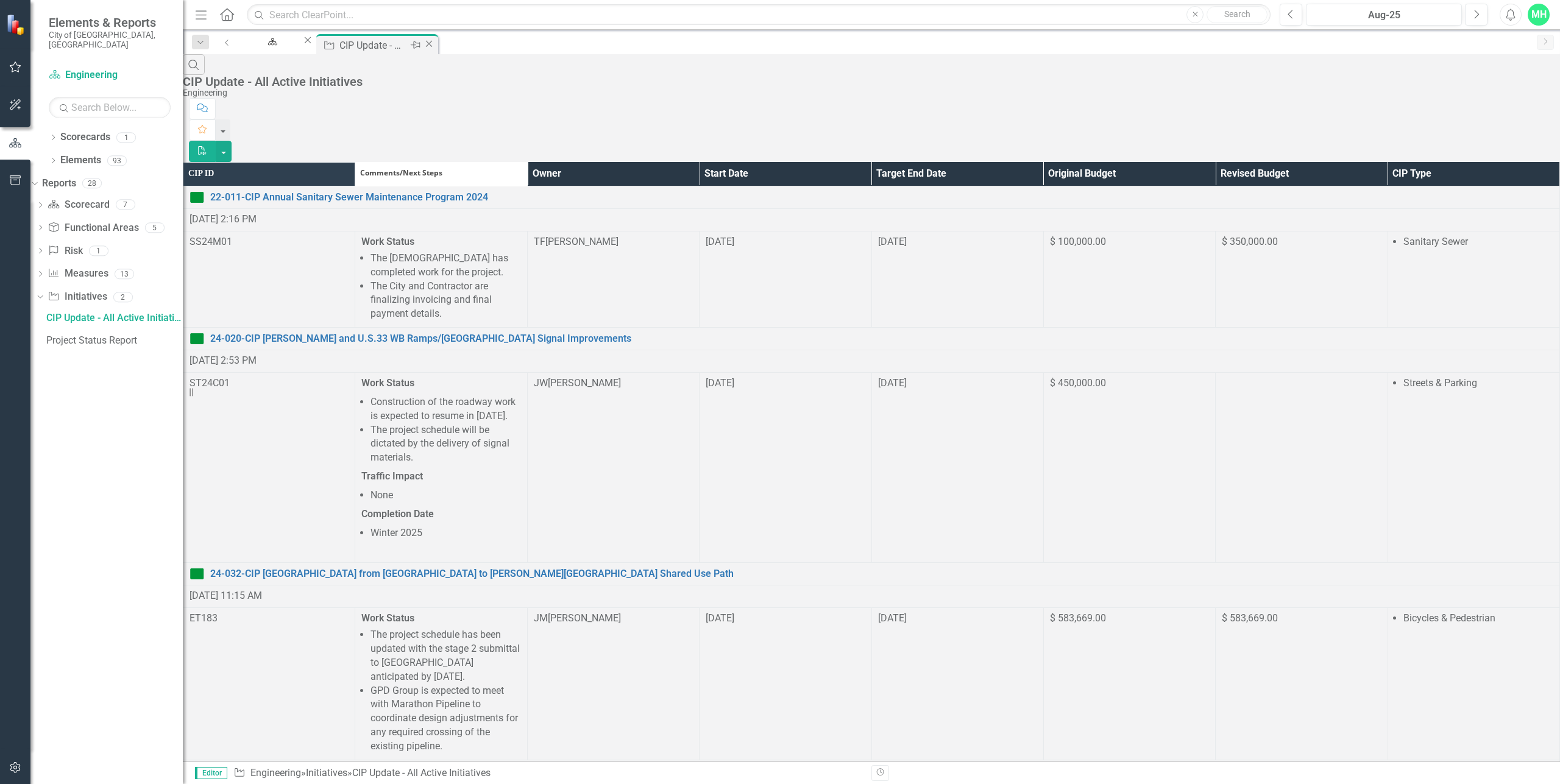
click at [435, 41] on icon "Close" at bounding box center [429, 43] width 13 height 10
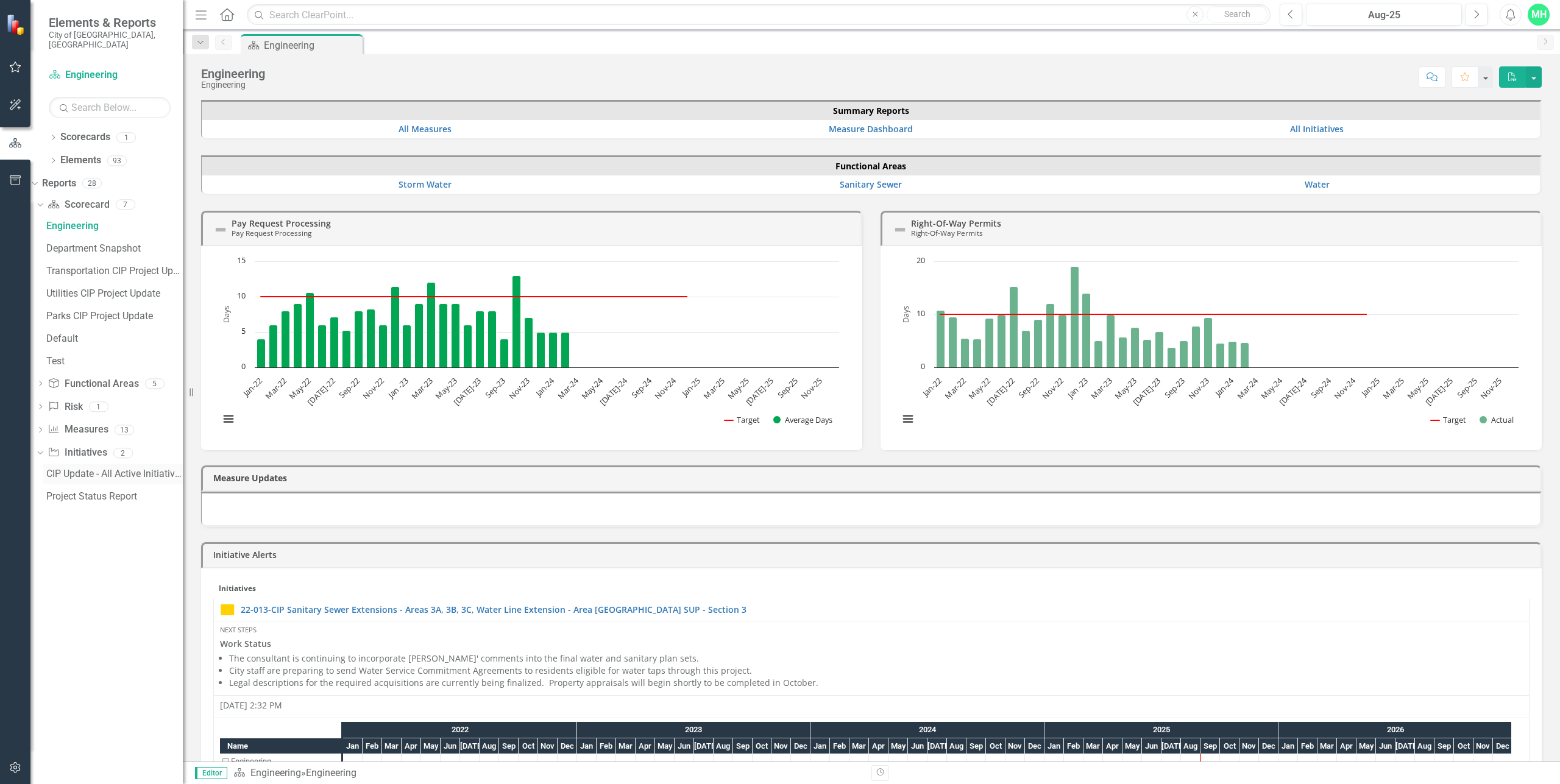
click at [86, 468] on div "CIP Update - All Active Initiatives" at bounding box center [115, 474] width 136 height 11
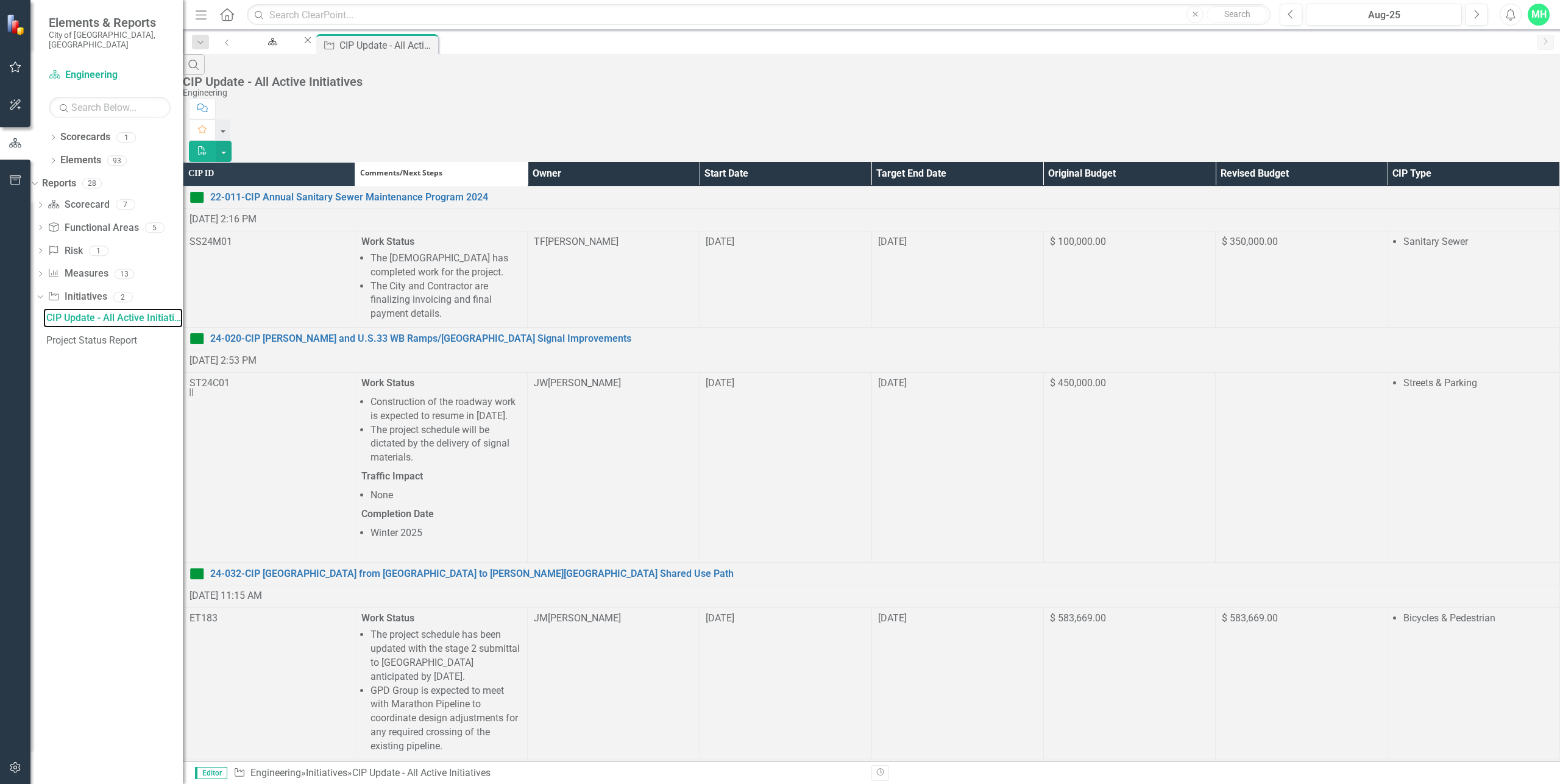
scroll to position [999, 0]
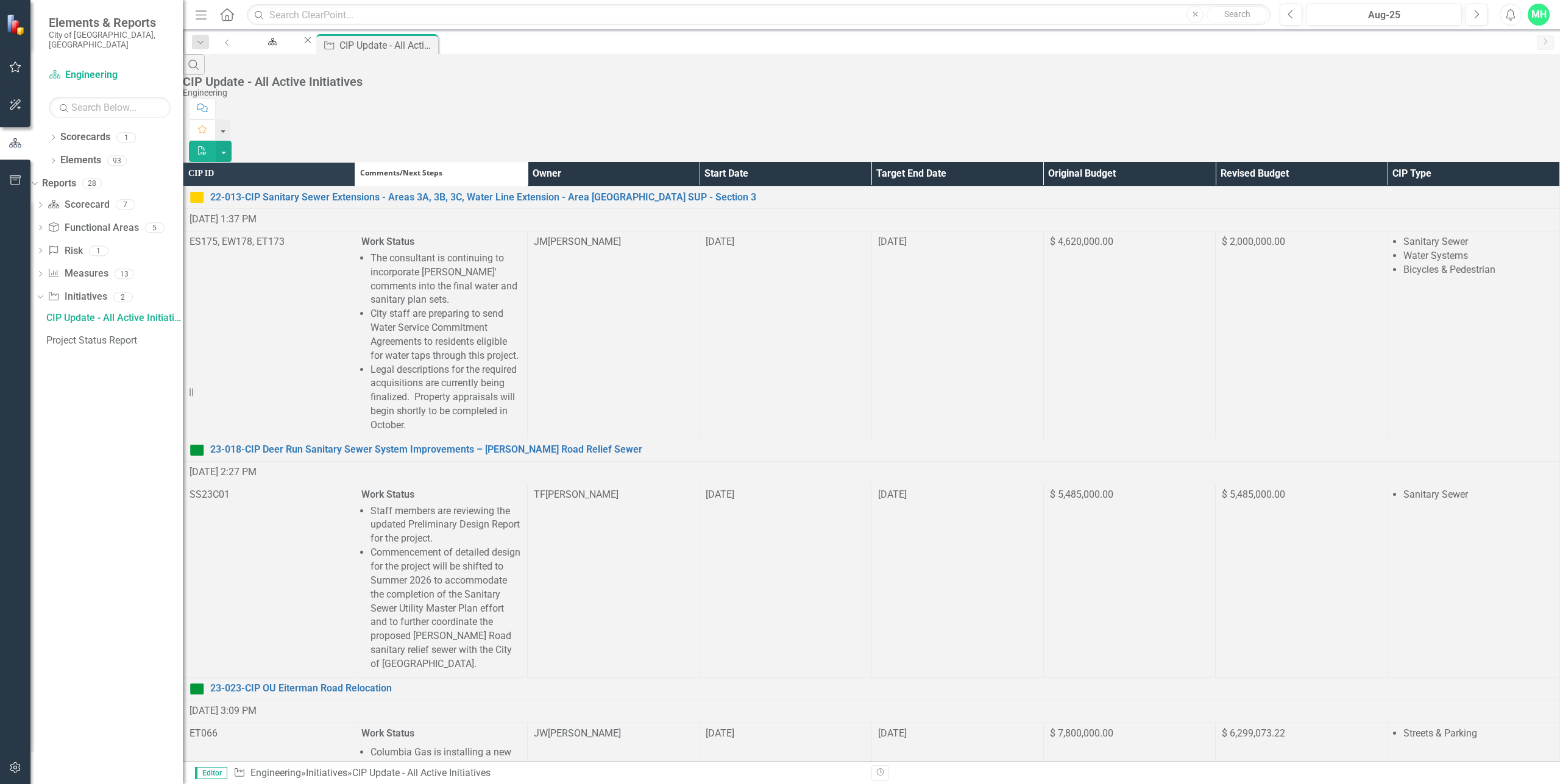
scroll to position [982, 0]
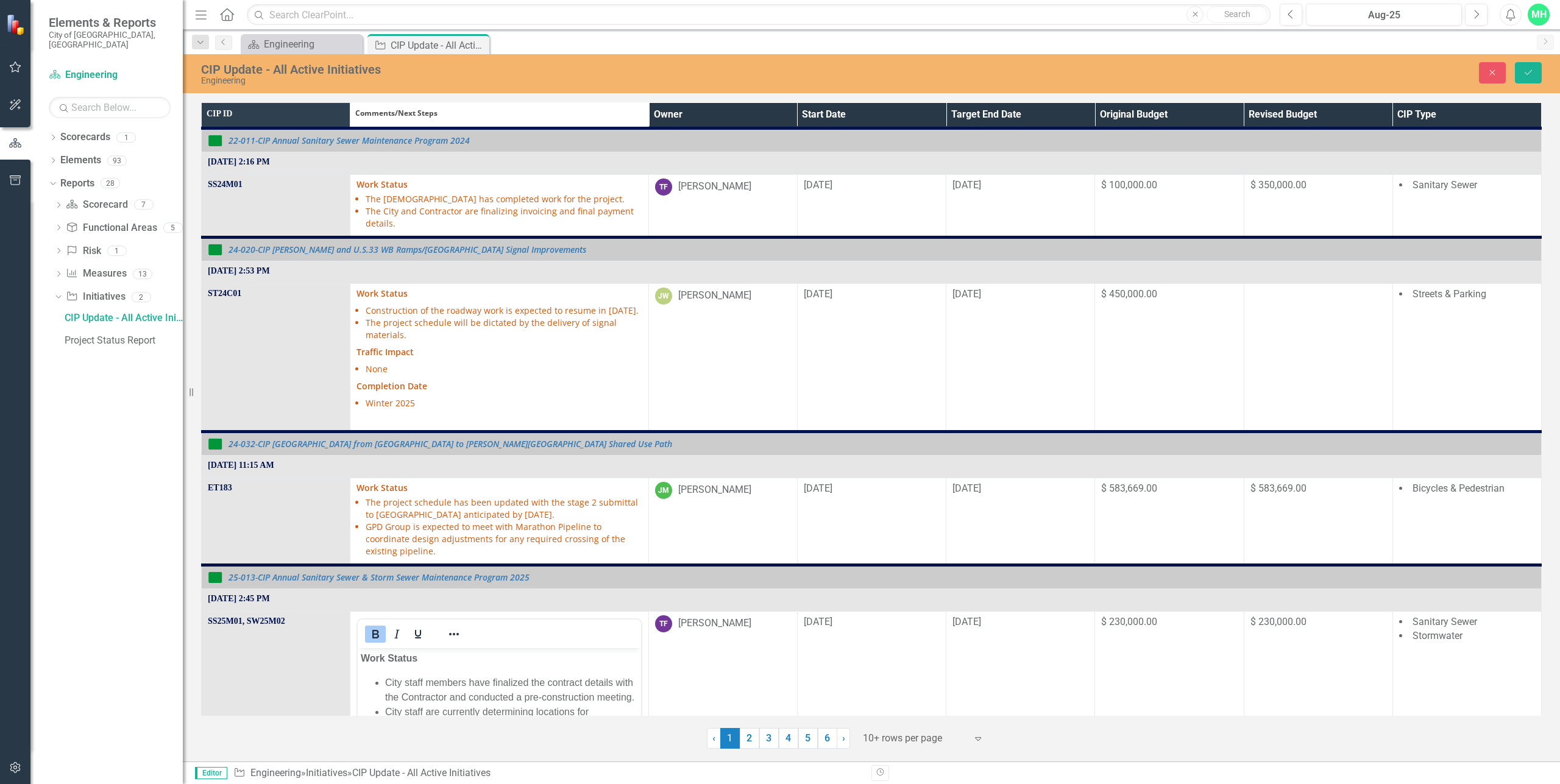
scroll to position [122, 0]
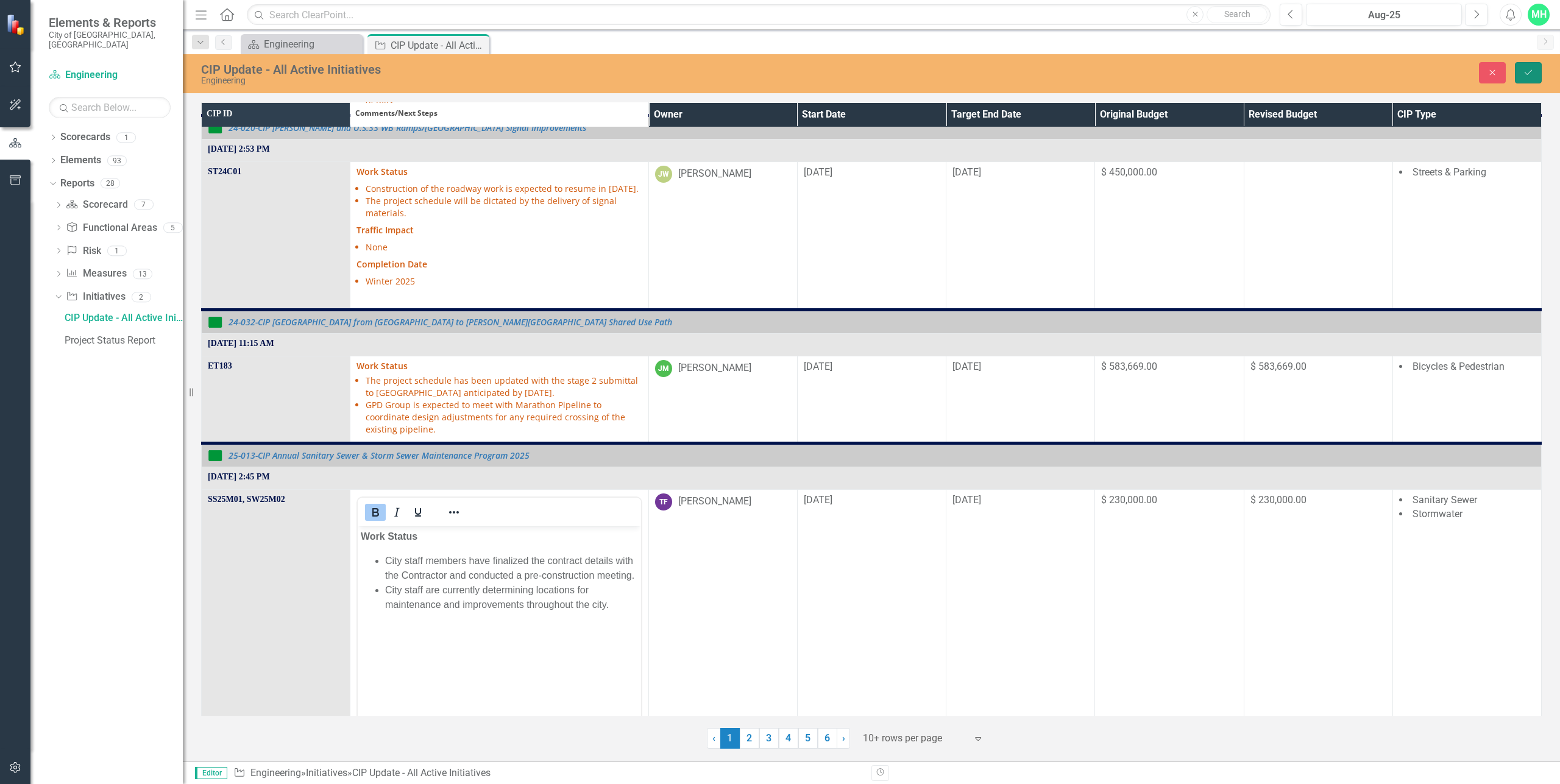
click at [1528, 64] on button "Save" at bounding box center [1529, 73] width 27 height 22
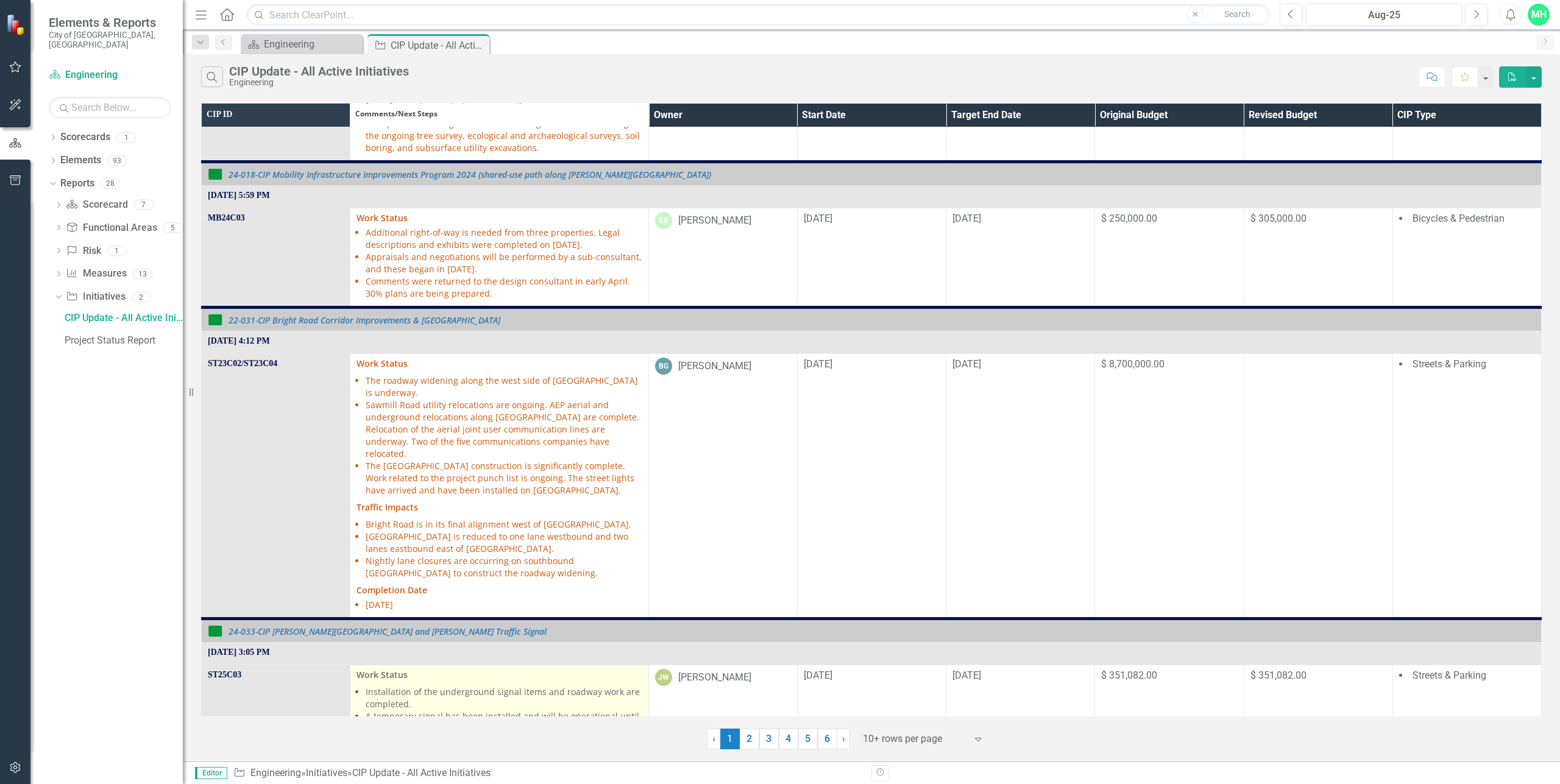
scroll to position [999, 0]
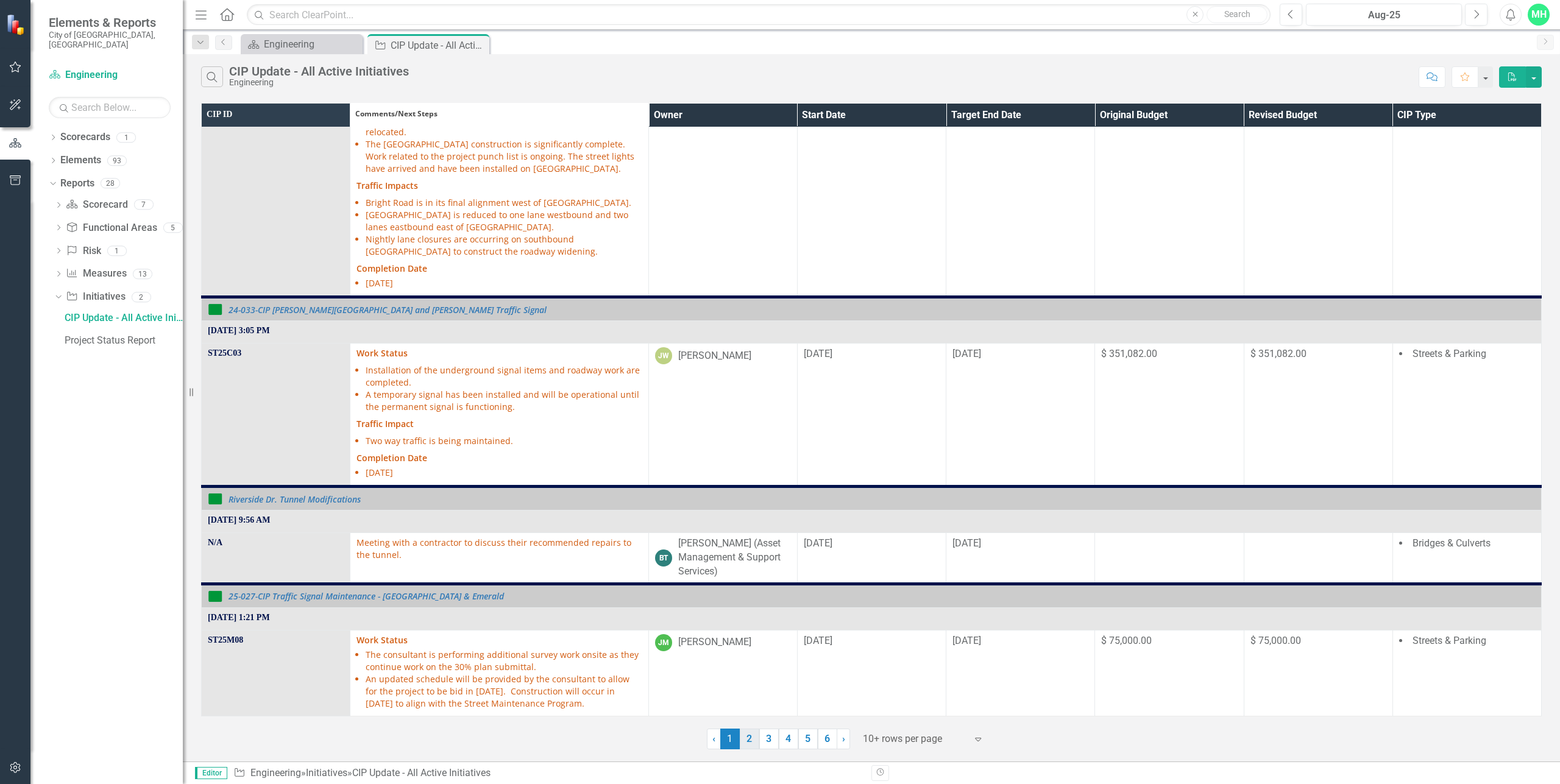
click at [751, 740] on link "2" at bounding box center [749, 738] width 20 height 21
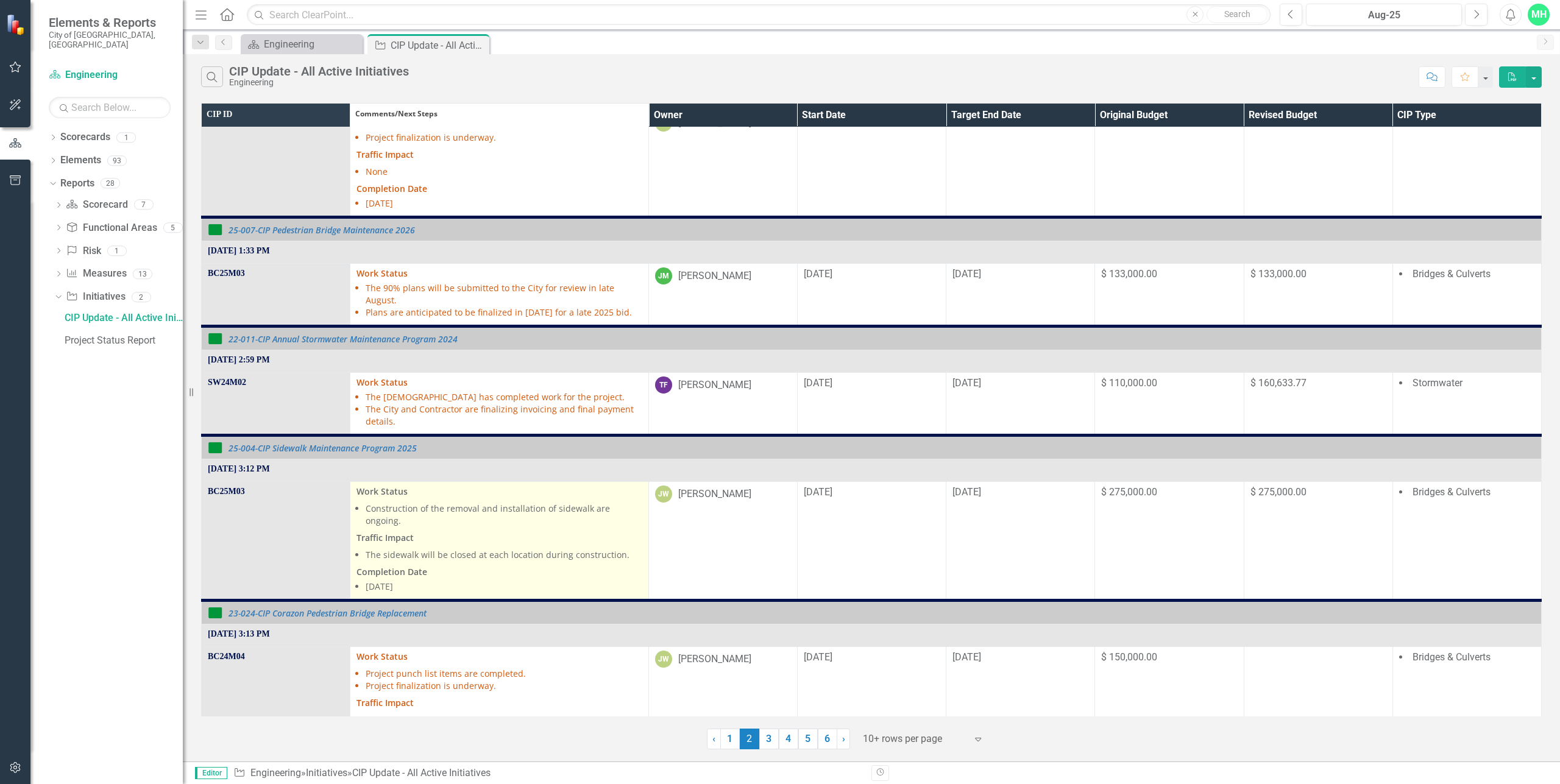
scroll to position [982, 0]
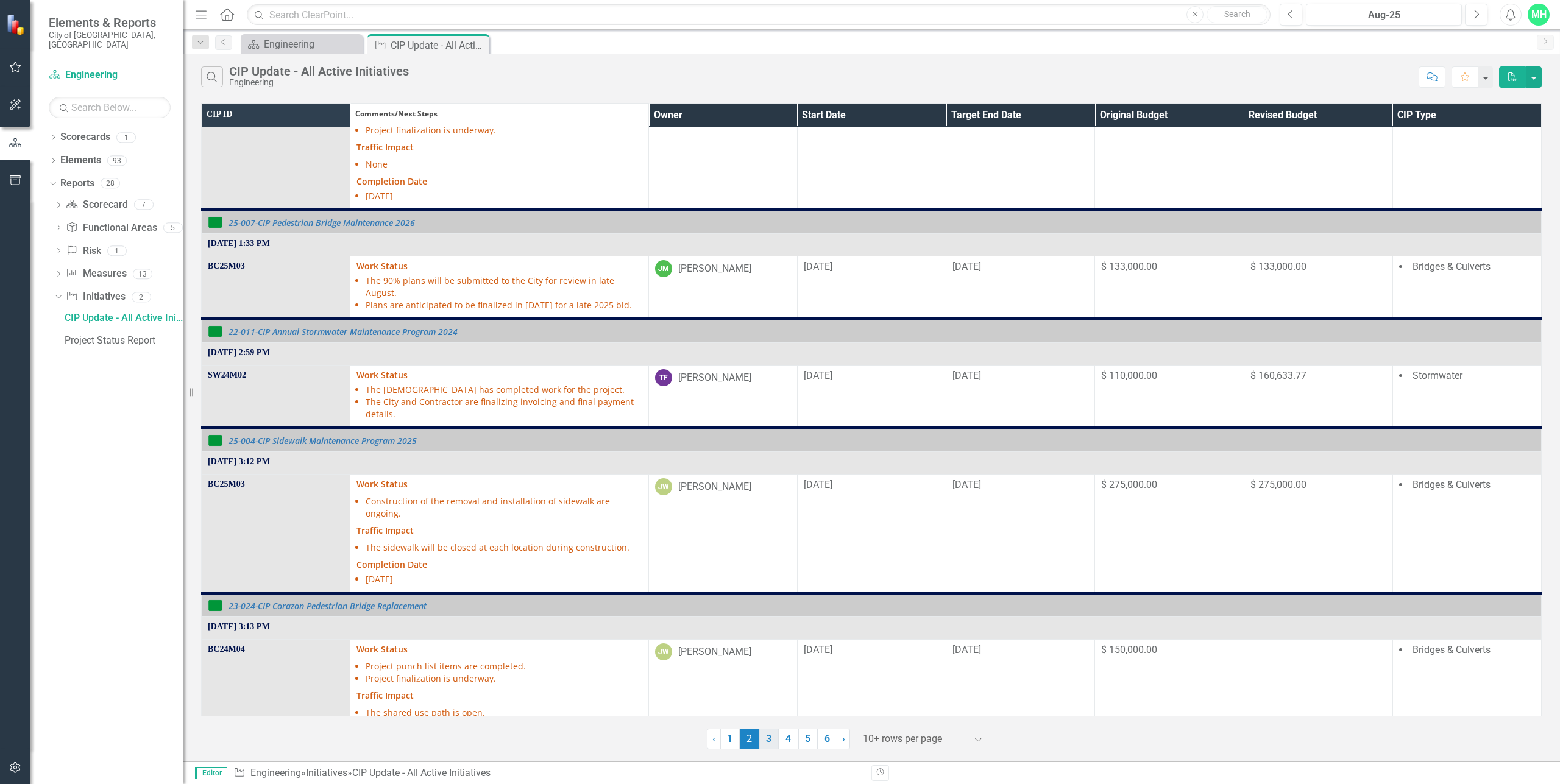
click at [771, 737] on link "3" at bounding box center [769, 738] width 20 height 21
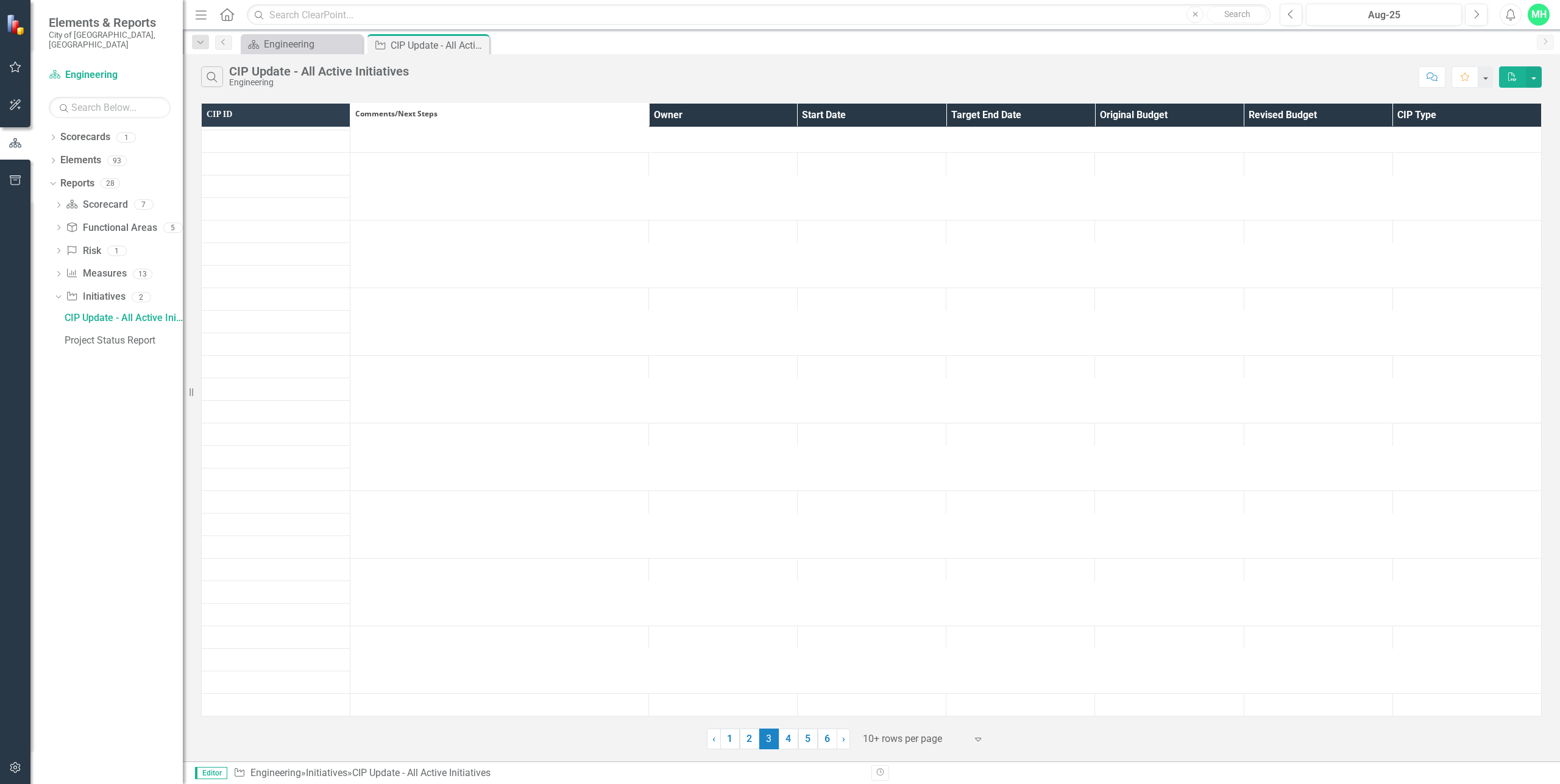
scroll to position [0, 0]
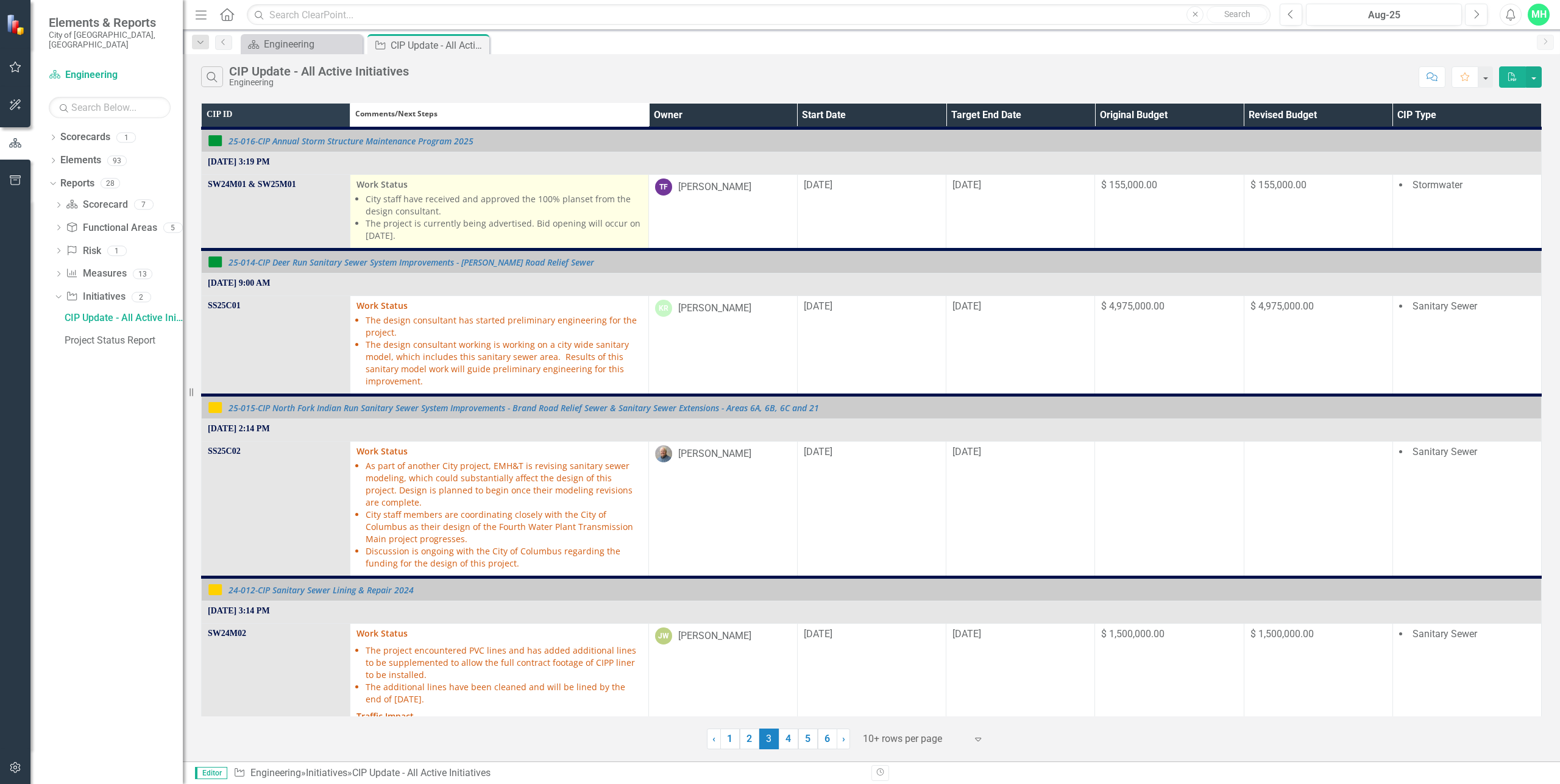
click at [548, 199] on li "City staff have received and approved the 100% planset from the design consulta…" at bounding box center [504, 205] width 276 height 24
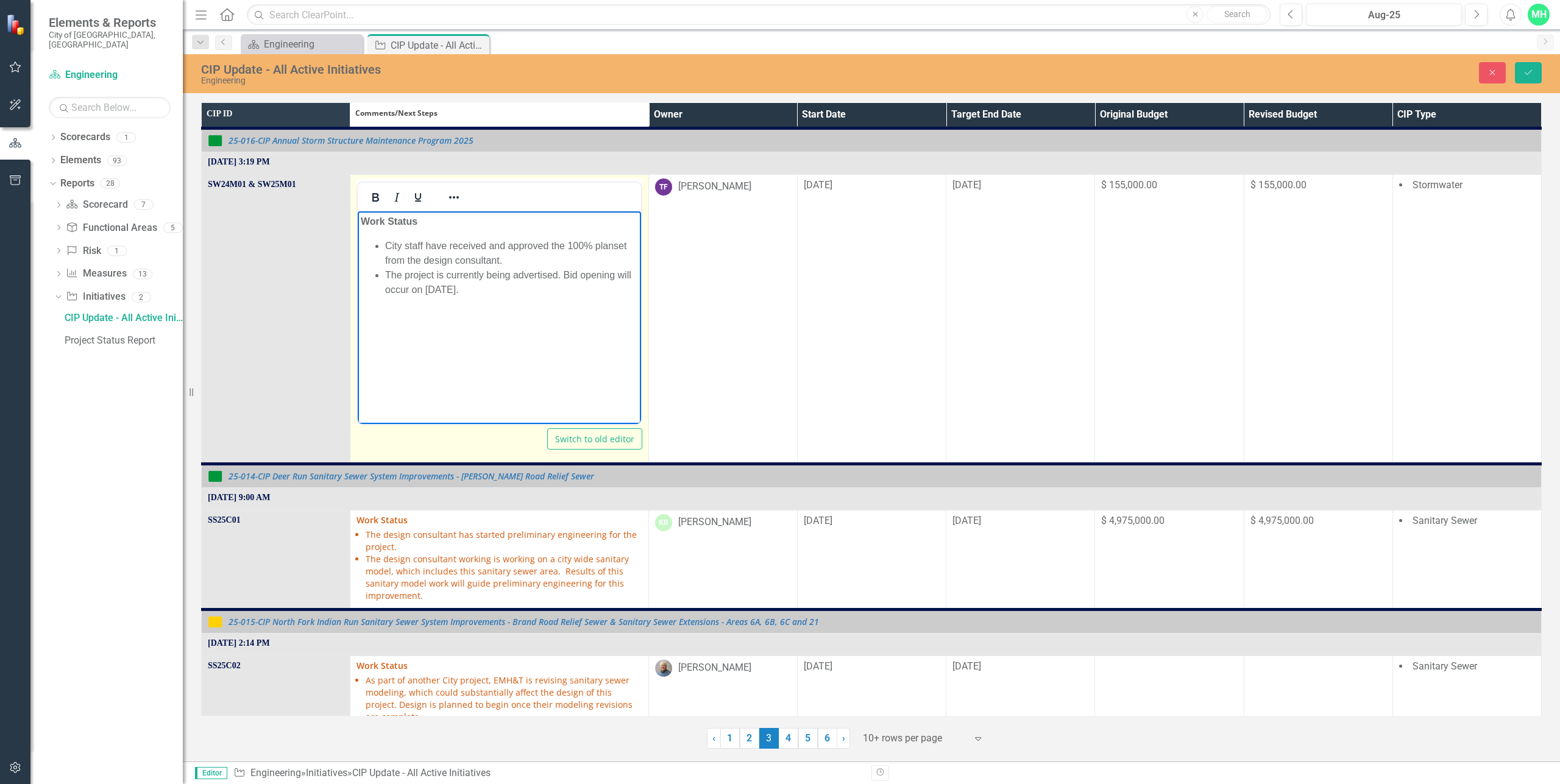
click at [614, 245] on li "City staff have received and approved the 100% planset from the design consulta…" at bounding box center [511, 252] width 252 height 30
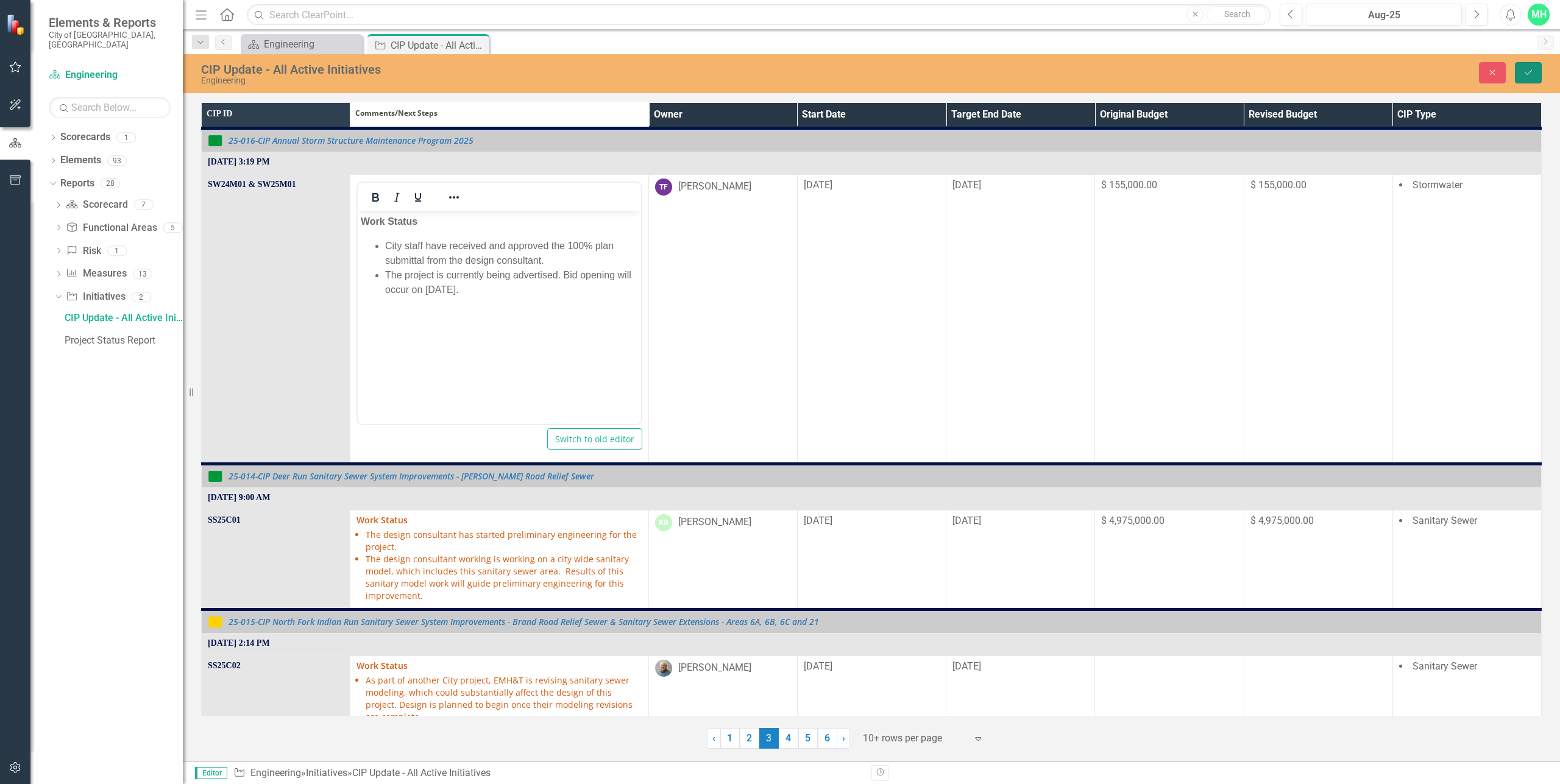
click at [1531, 74] on icon "Save" at bounding box center [1529, 73] width 11 height 9
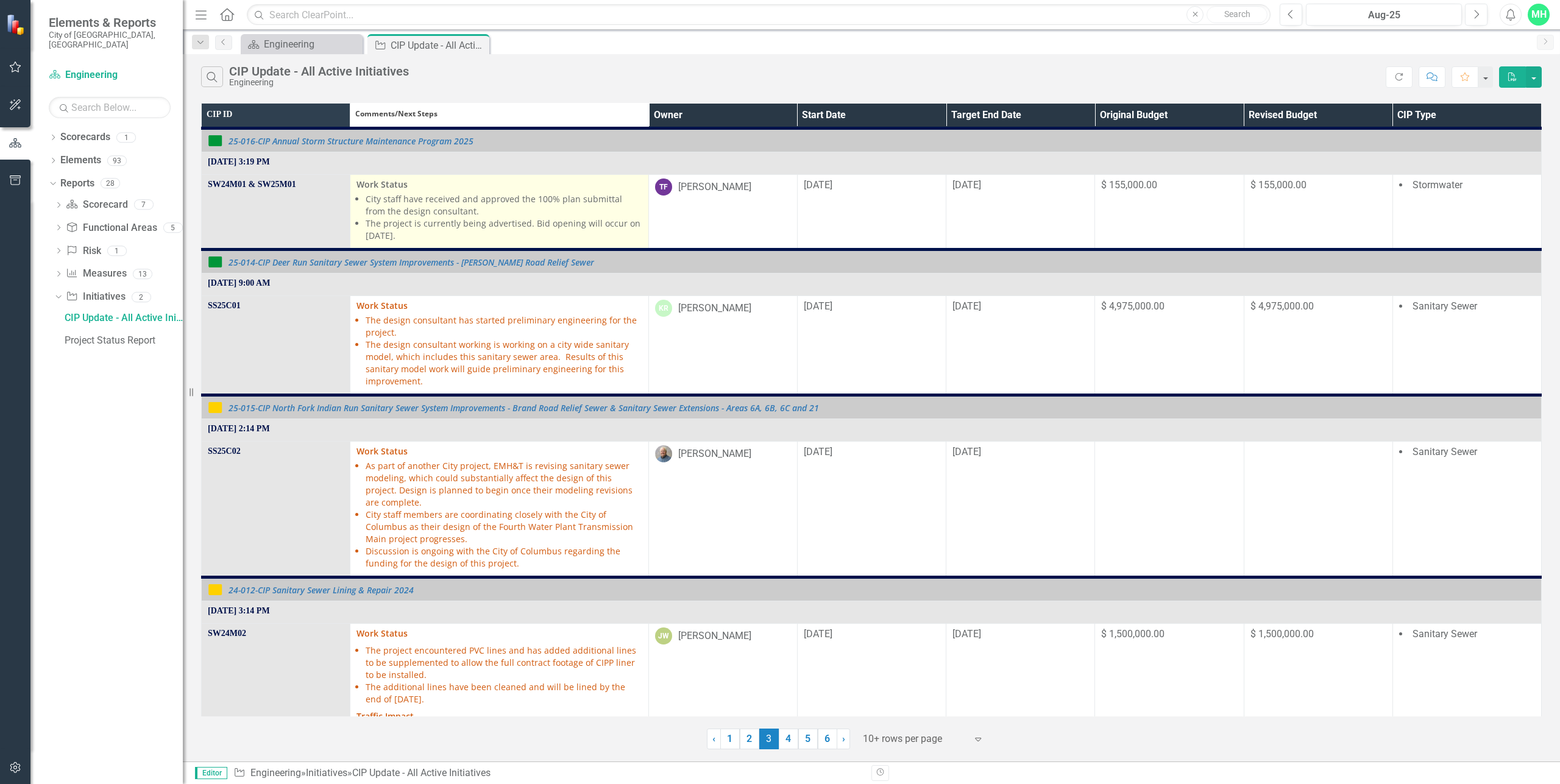
click at [478, 222] on li "The project is currently being advertised. Bid opening will occur on [DATE]." at bounding box center [504, 229] width 276 height 24
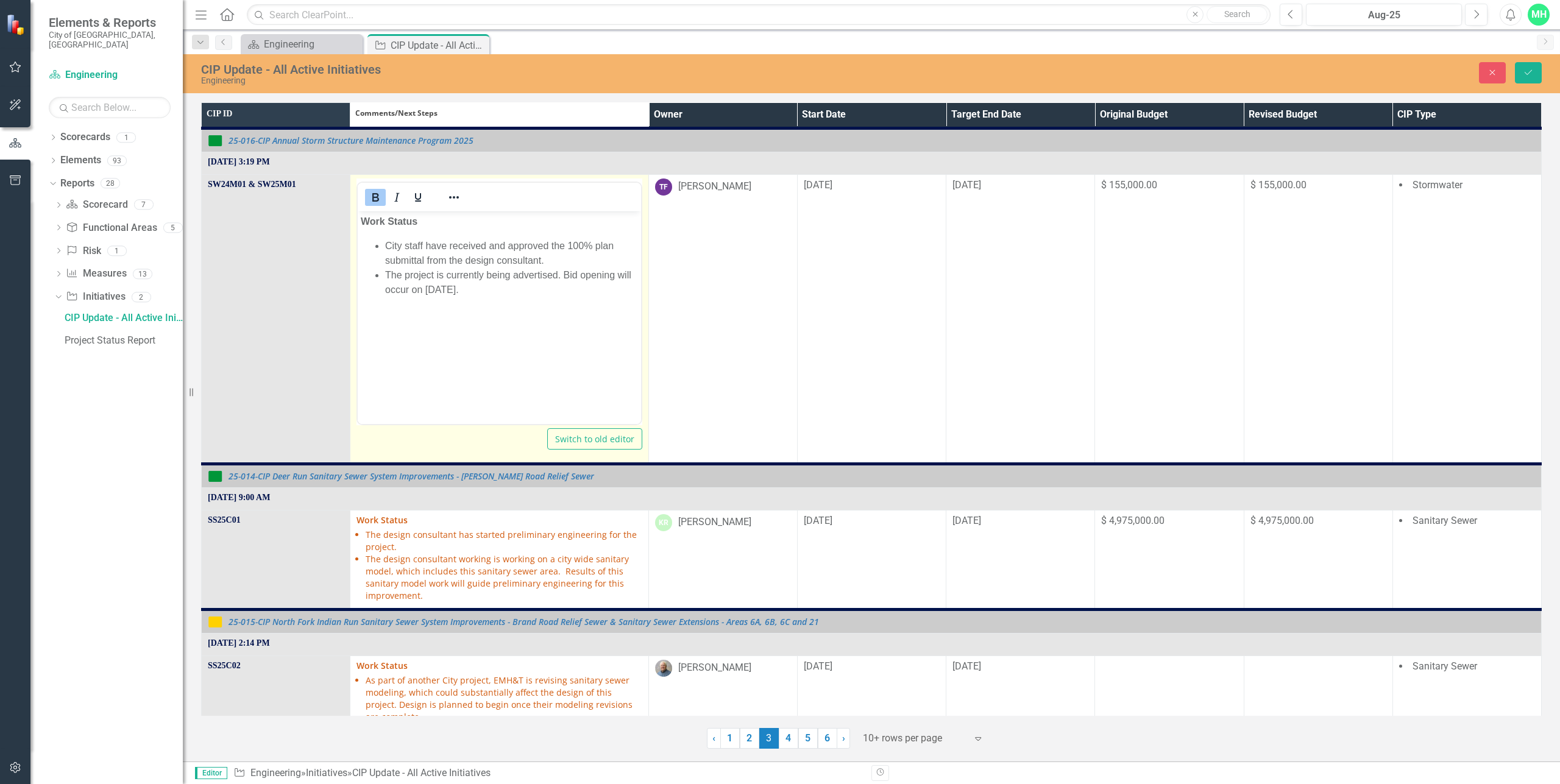
click at [557, 274] on li "The project is currently being advertised. Bid opening will occur on [DATE]." at bounding box center [511, 282] width 252 height 30
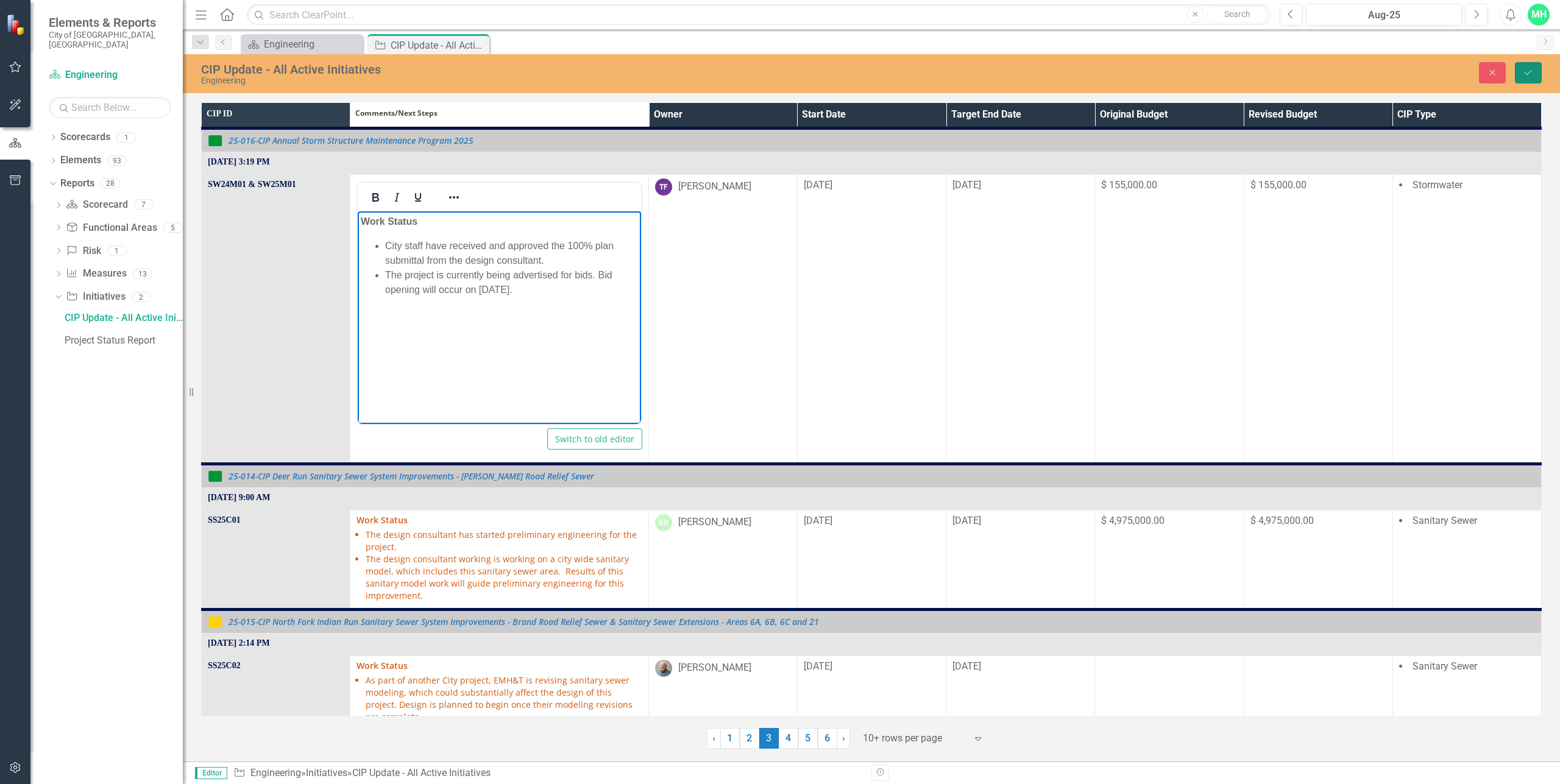
click at [1529, 71] on icon "Save" at bounding box center [1529, 73] width 11 height 9
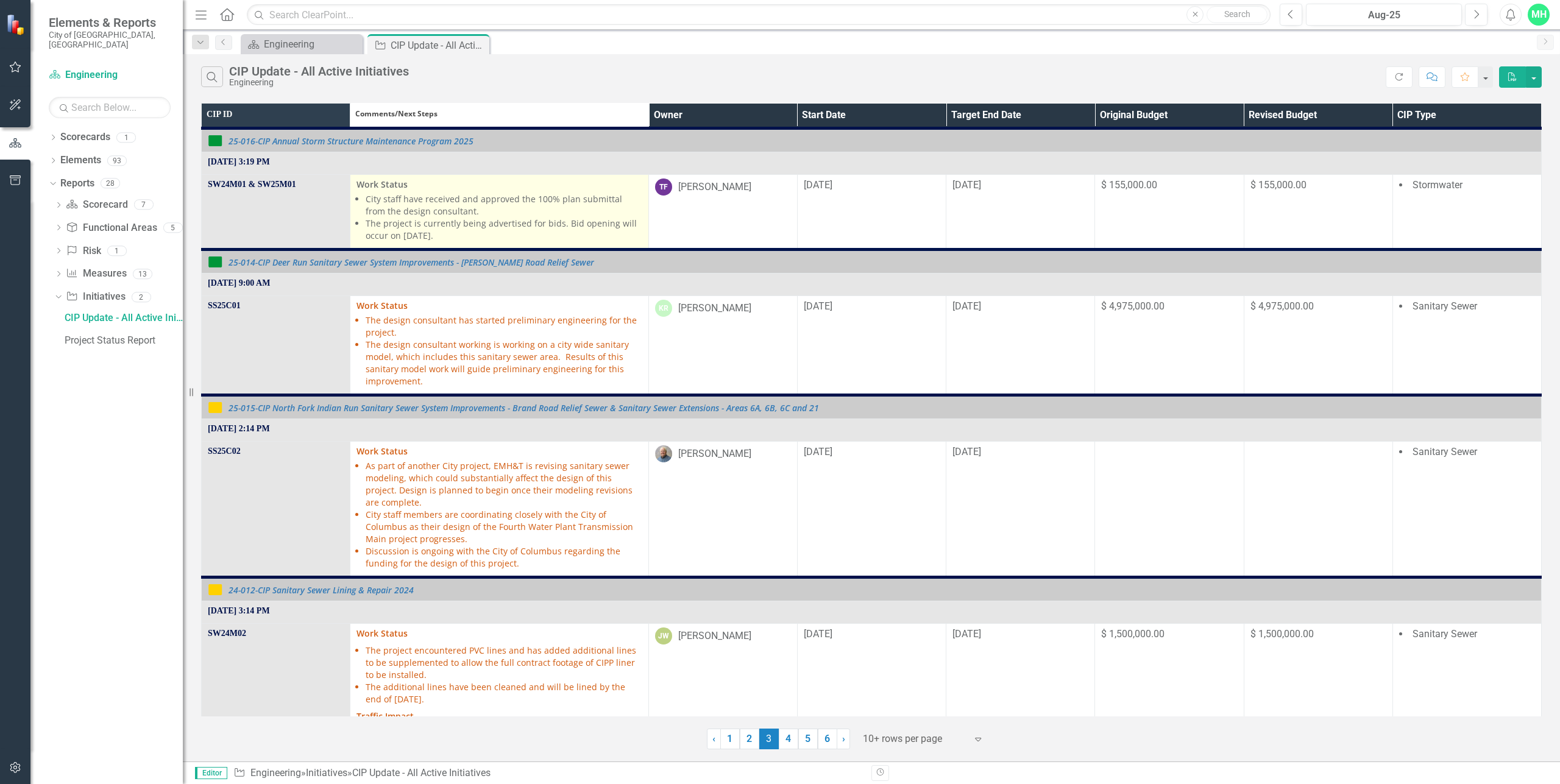
click at [473, 210] on li "City staff have received and approved the 100% plan submittal from the design c…" at bounding box center [504, 205] width 276 height 24
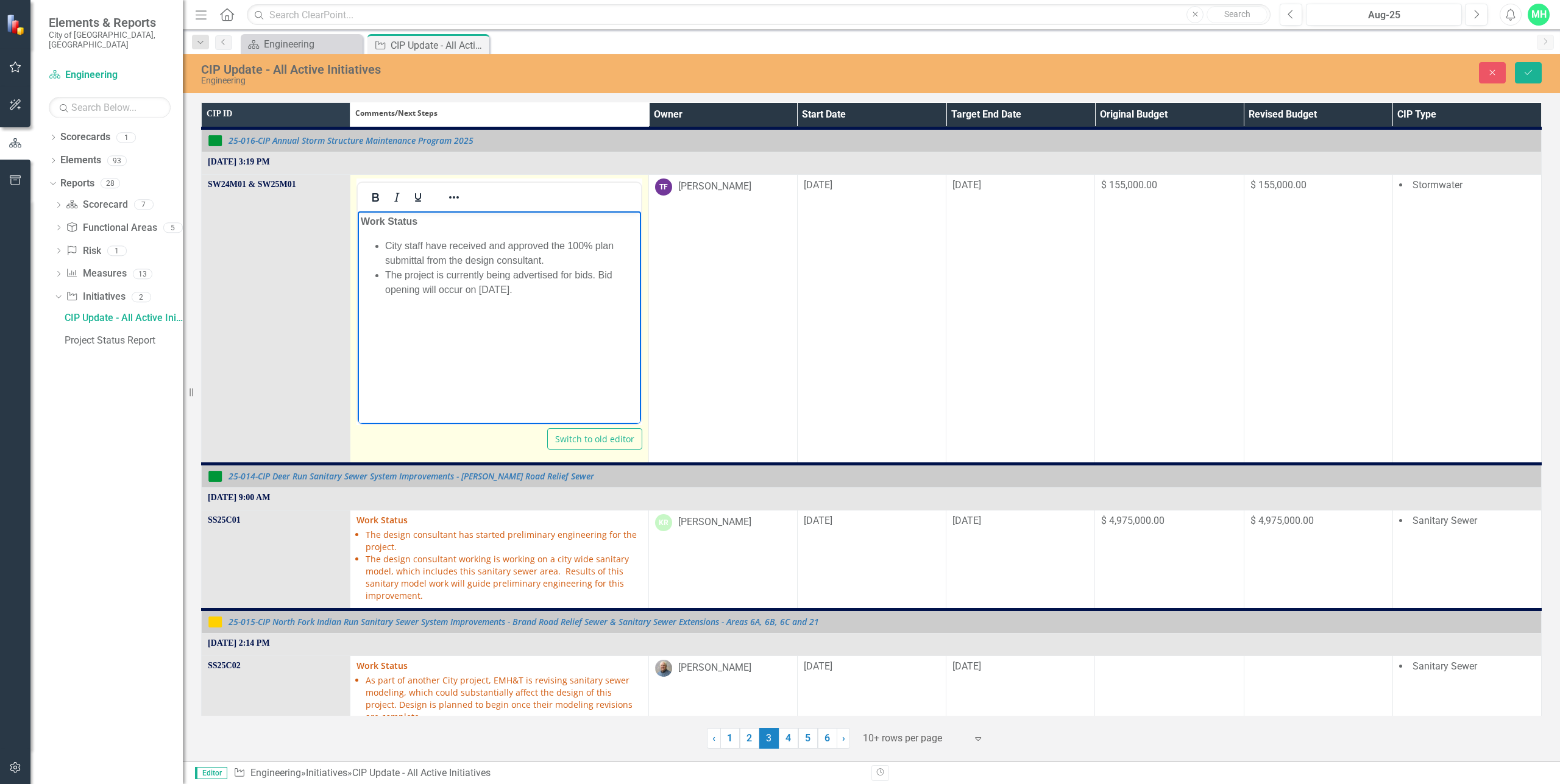
click at [597, 246] on li "City staff have received and approved the 100% plan submittal from the design c…" at bounding box center [511, 252] width 252 height 30
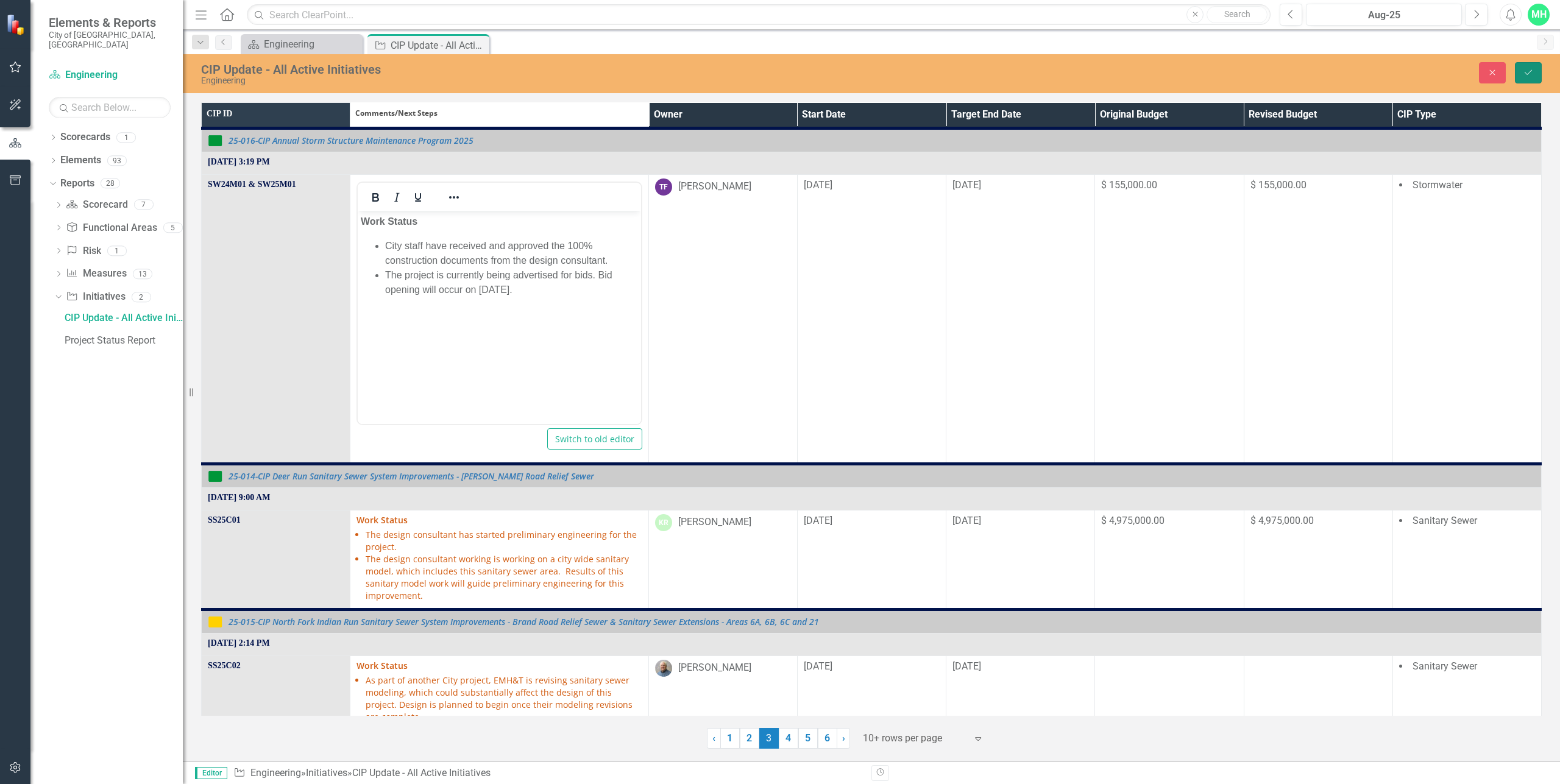
click at [1518, 70] on button "Save" at bounding box center [1529, 73] width 27 height 22
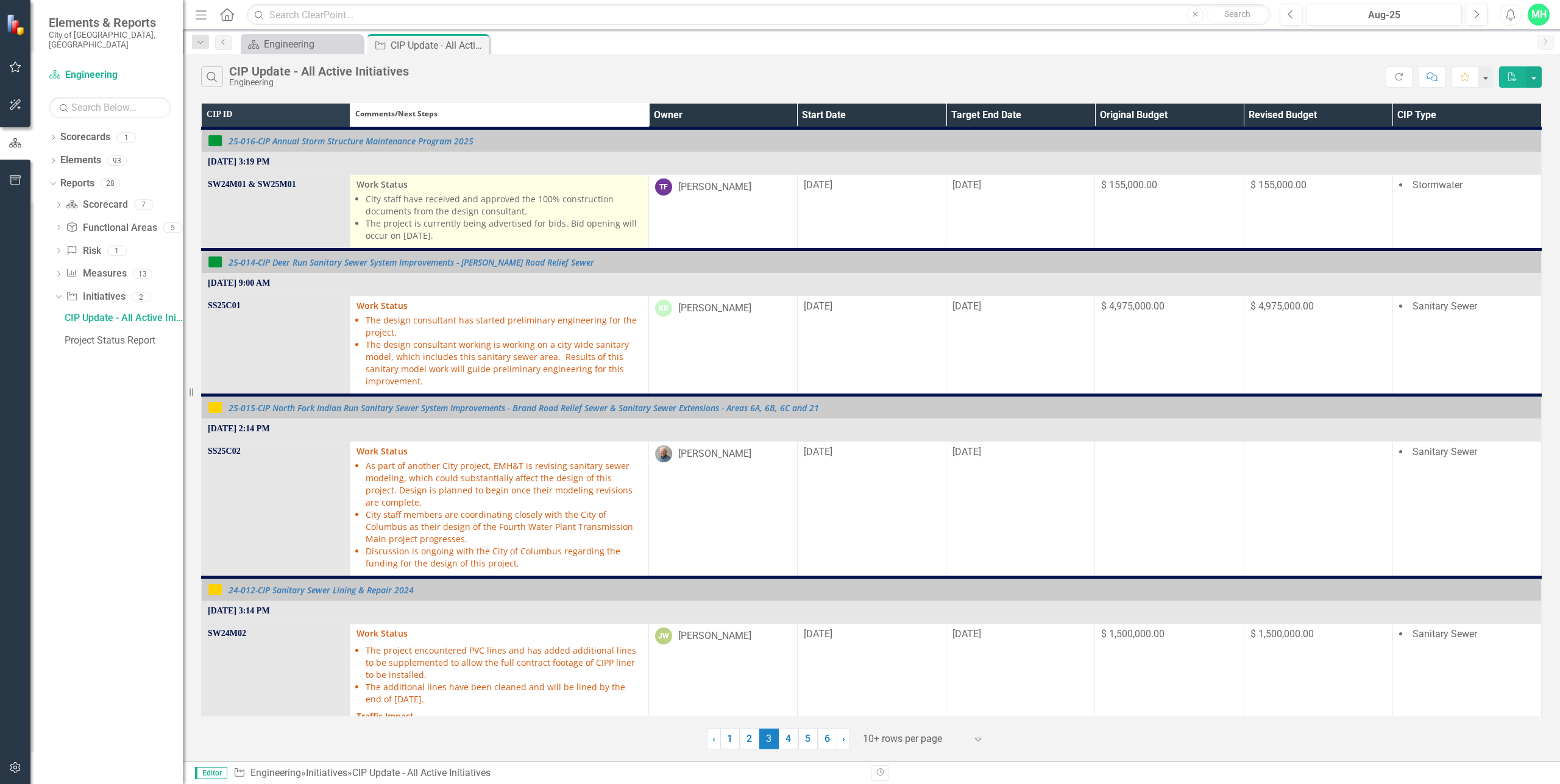
click at [435, 201] on li "City staff have received and approved the 100% construction documents from the …" at bounding box center [504, 205] width 276 height 24
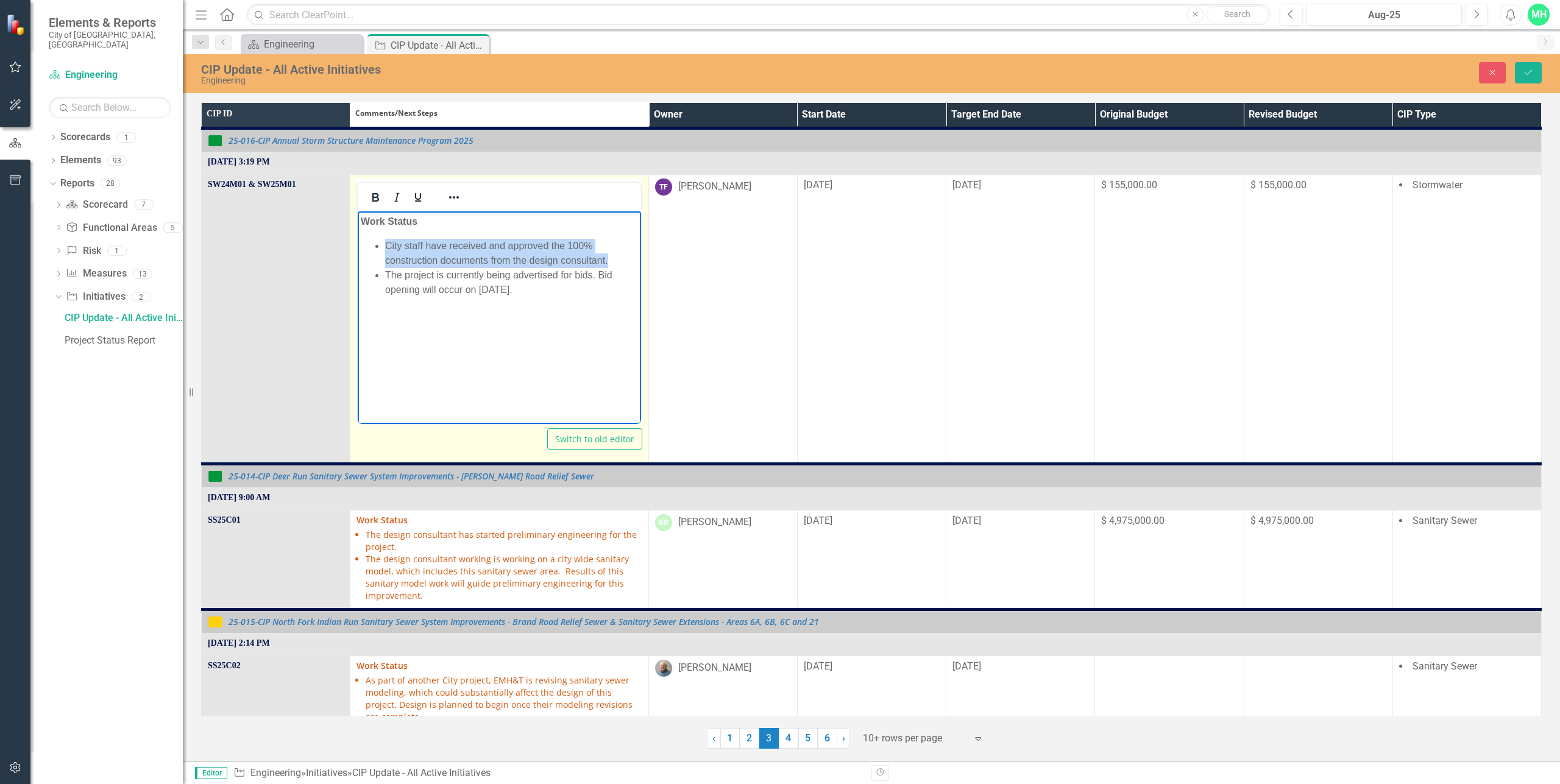
drag, startPoint x: 618, startPoint y: 262, endPoint x: 387, endPoint y: 244, distance: 231.7
click at [387, 244] on li "City staff have received and approved the 100% construction documents from the …" at bounding box center [511, 252] width 252 height 30
copy li "City staff have received and approved the 100% construction documents from the …"
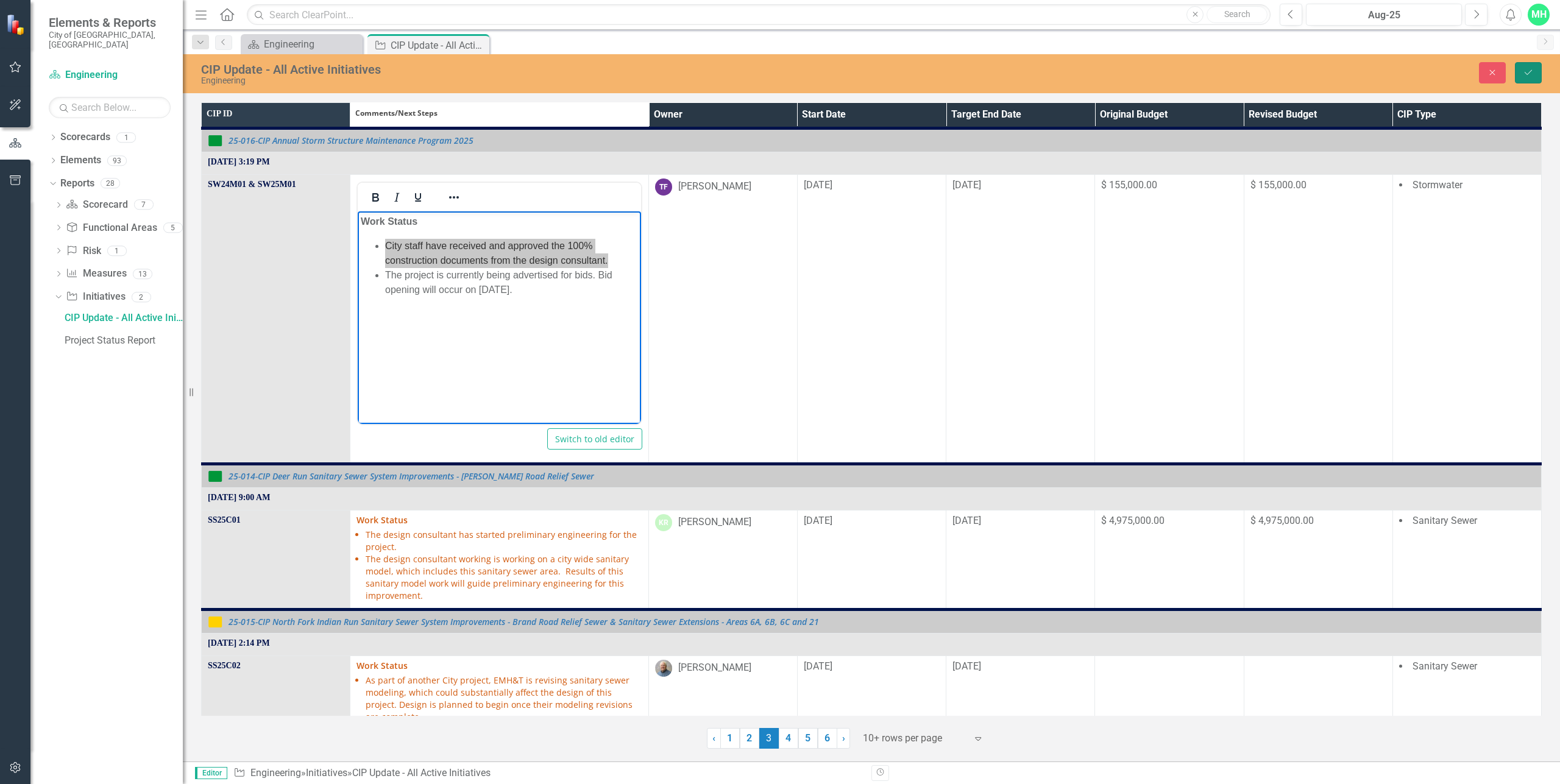
click at [1526, 76] on icon "Save" at bounding box center [1529, 73] width 11 height 9
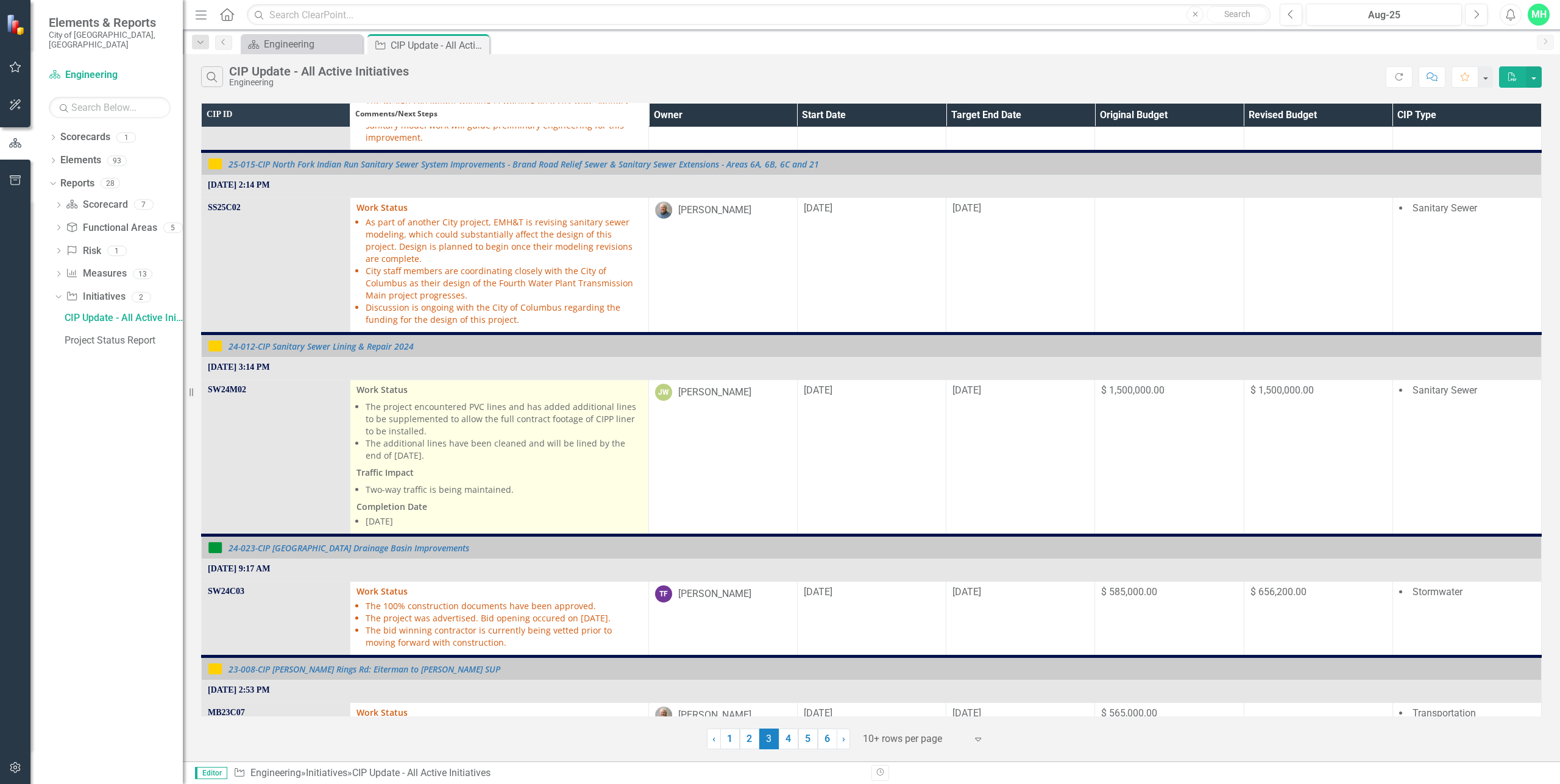
scroll to position [305, 0]
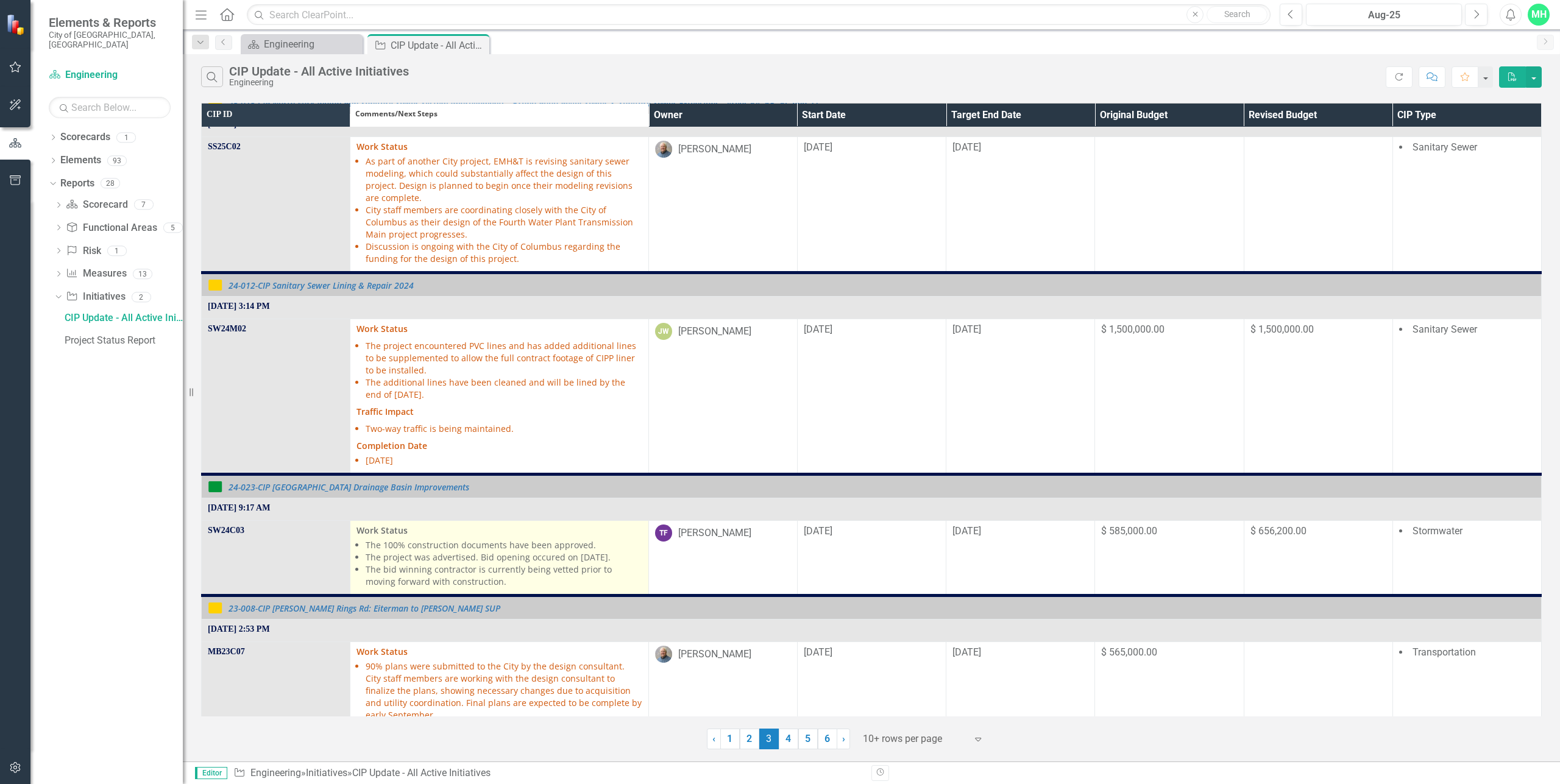
click at [427, 563] on li "The bid winning contractor is currently being vetted prior to moving forward wi…" at bounding box center [504, 575] width 276 height 24
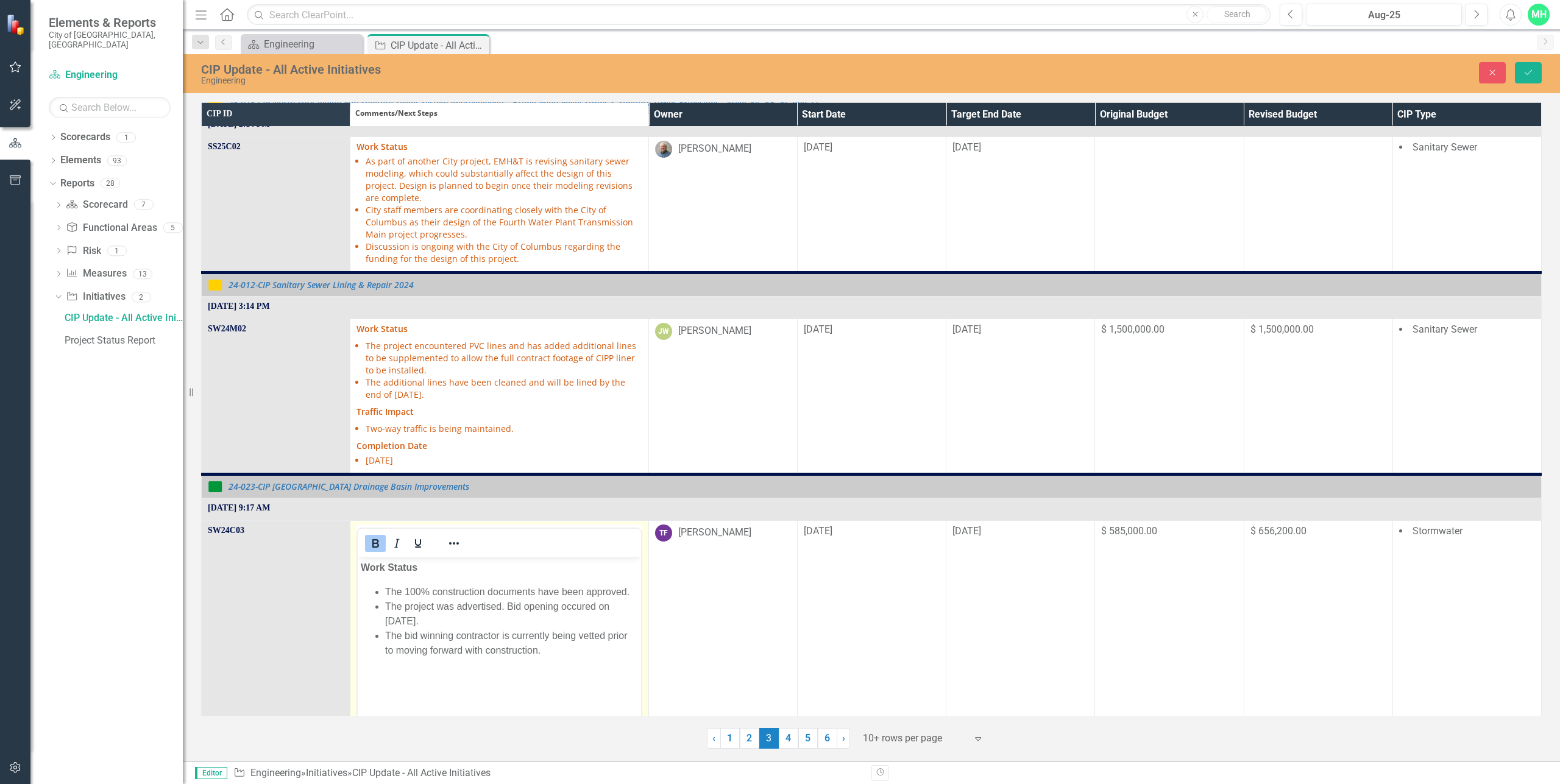
scroll to position [0, 0]
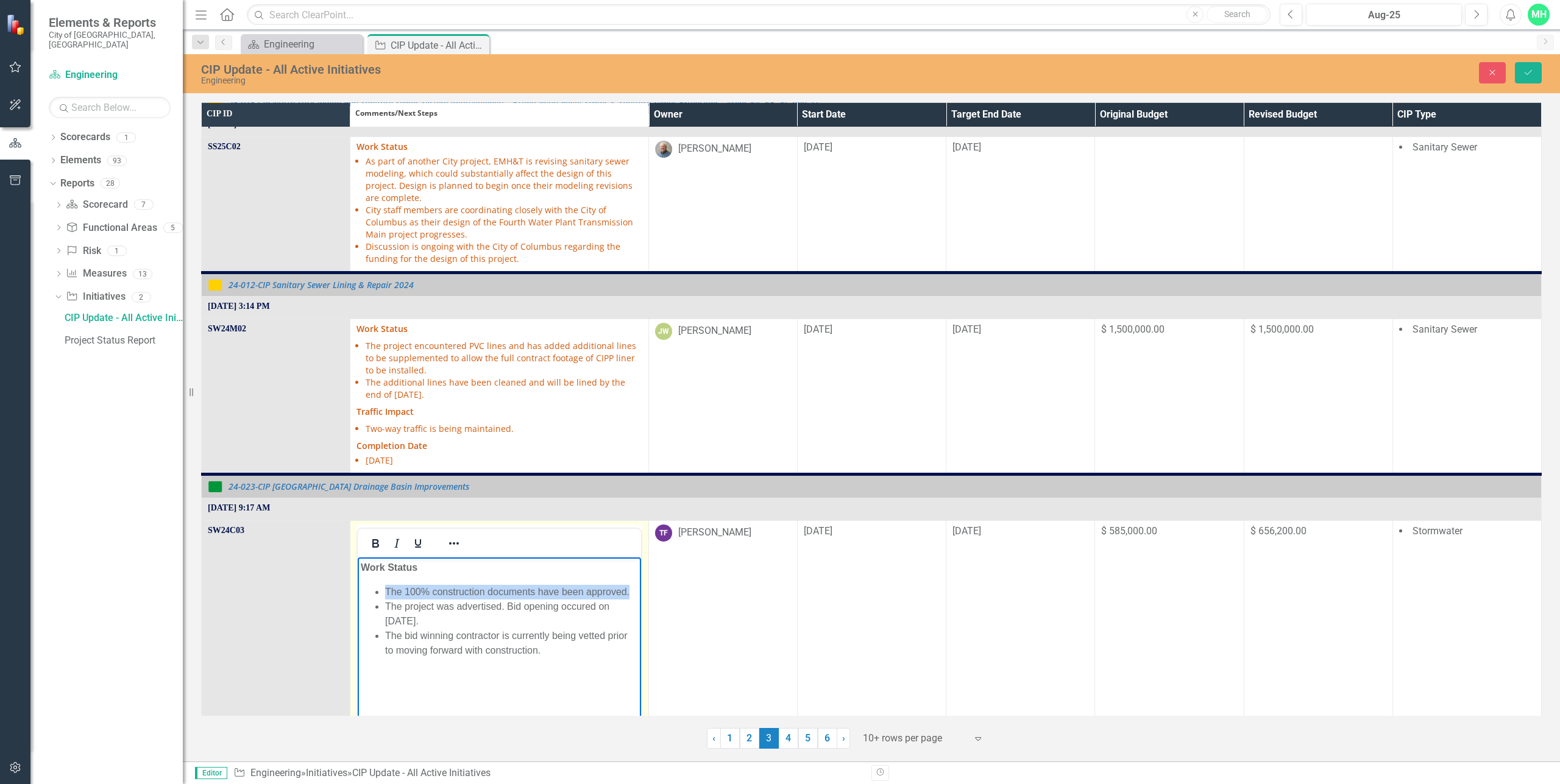
drag, startPoint x: 384, startPoint y: 591, endPoint x: 632, endPoint y: 586, distance: 248.1
click at [632, 586] on ul "The 100% construction documents have been approved. The project was advertised.…" at bounding box center [499, 620] width 276 height 73
paste body "Rich Text Area. Press ALT-0 for help."
click at [451, 589] on li "City staff have received and approved the 100% construction documents from the …" at bounding box center [511, 598] width 252 height 30
click at [438, 622] on li "The project was advertised. Bid opening occured on [DATE]." at bounding box center [511, 628] width 252 height 30
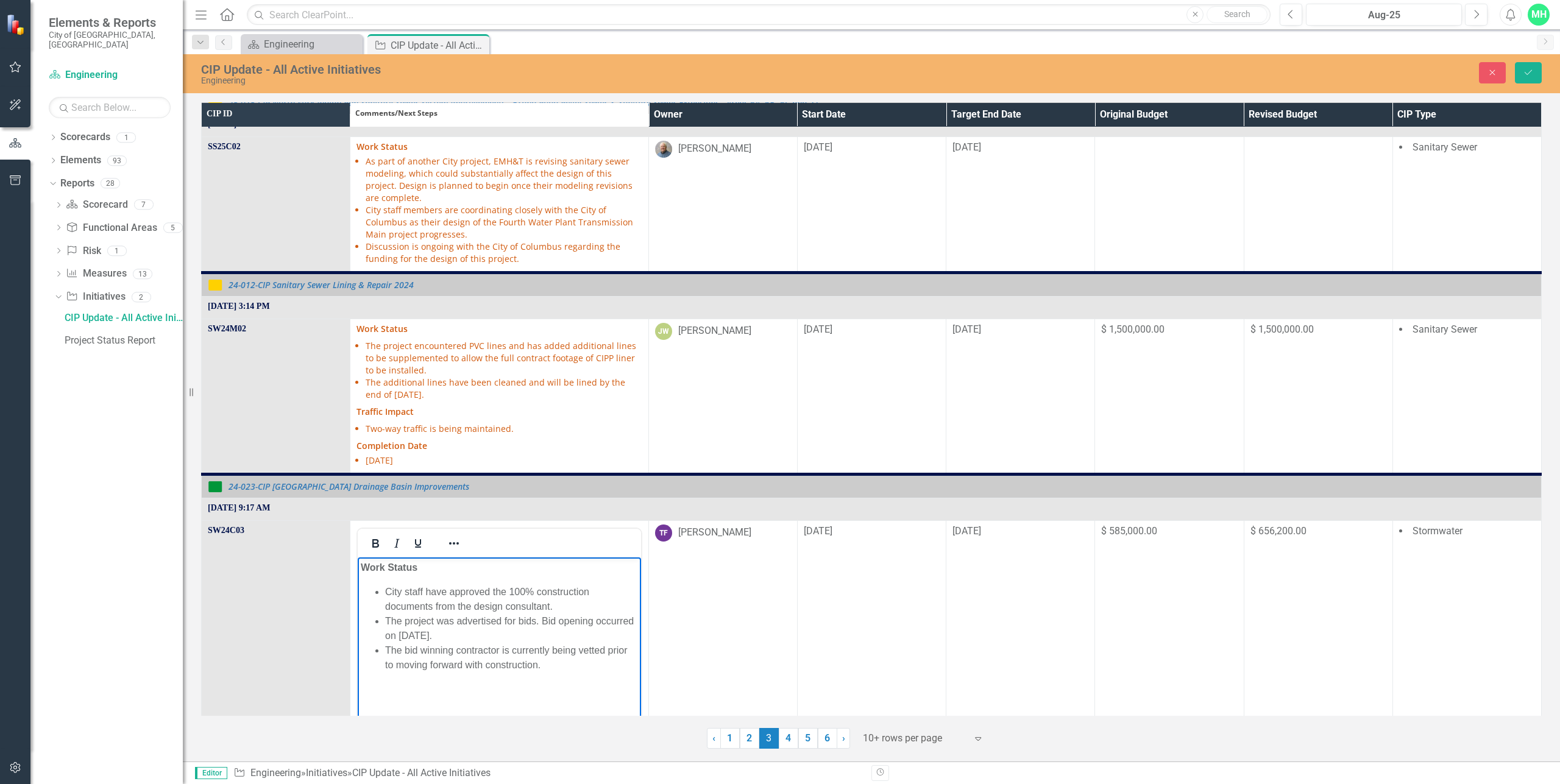
click at [406, 649] on li "The bid winning contractor is currently being vetted prior to moving forward wi…" at bounding box center [511, 657] width 252 height 30
click at [1521, 70] on button "Save" at bounding box center [1529, 73] width 27 height 22
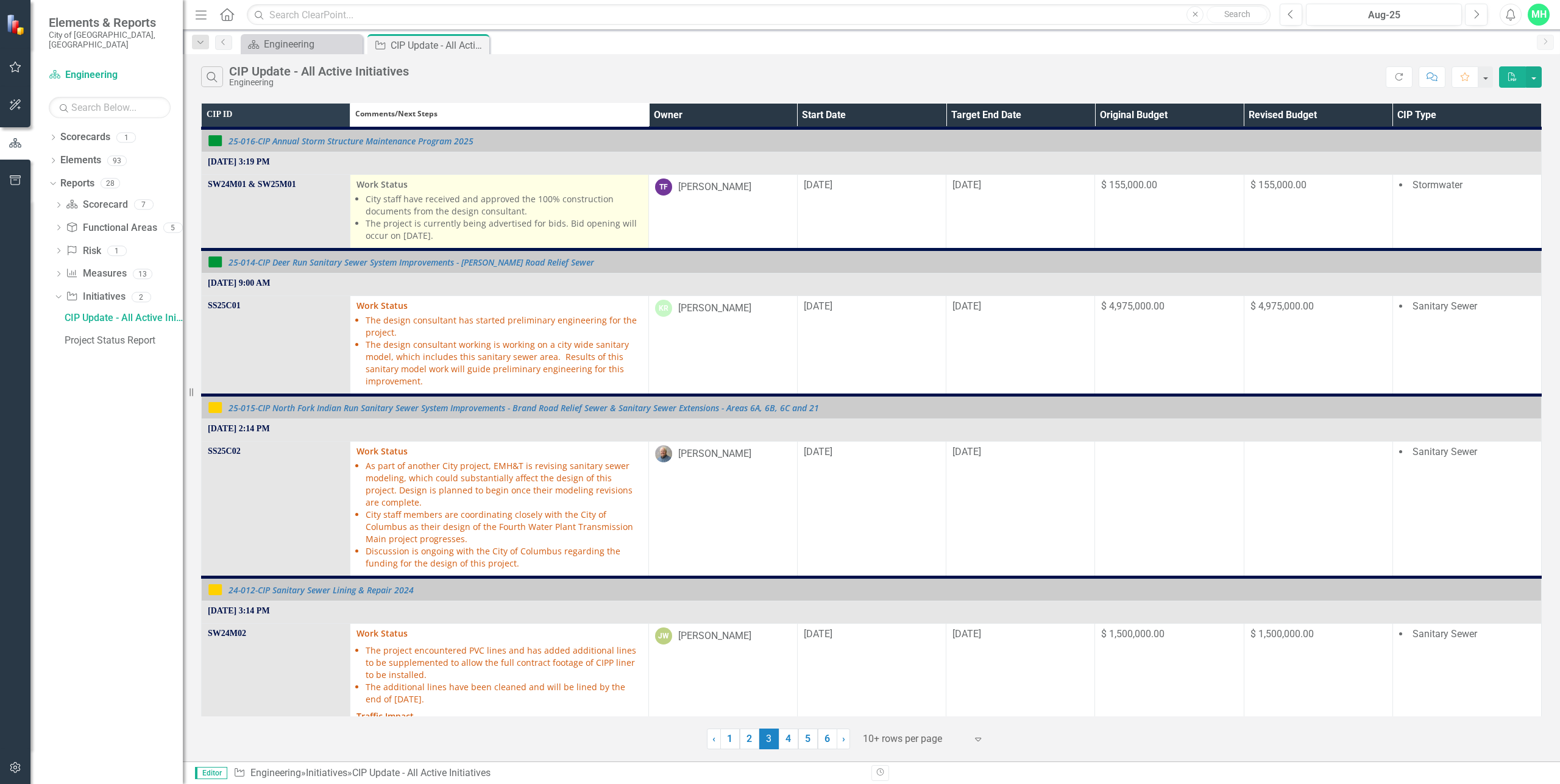
click at [496, 225] on li "The project is currently being advertised for bids. Bid opening will occur on S…" at bounding box center [504, 229] width 276 height 24
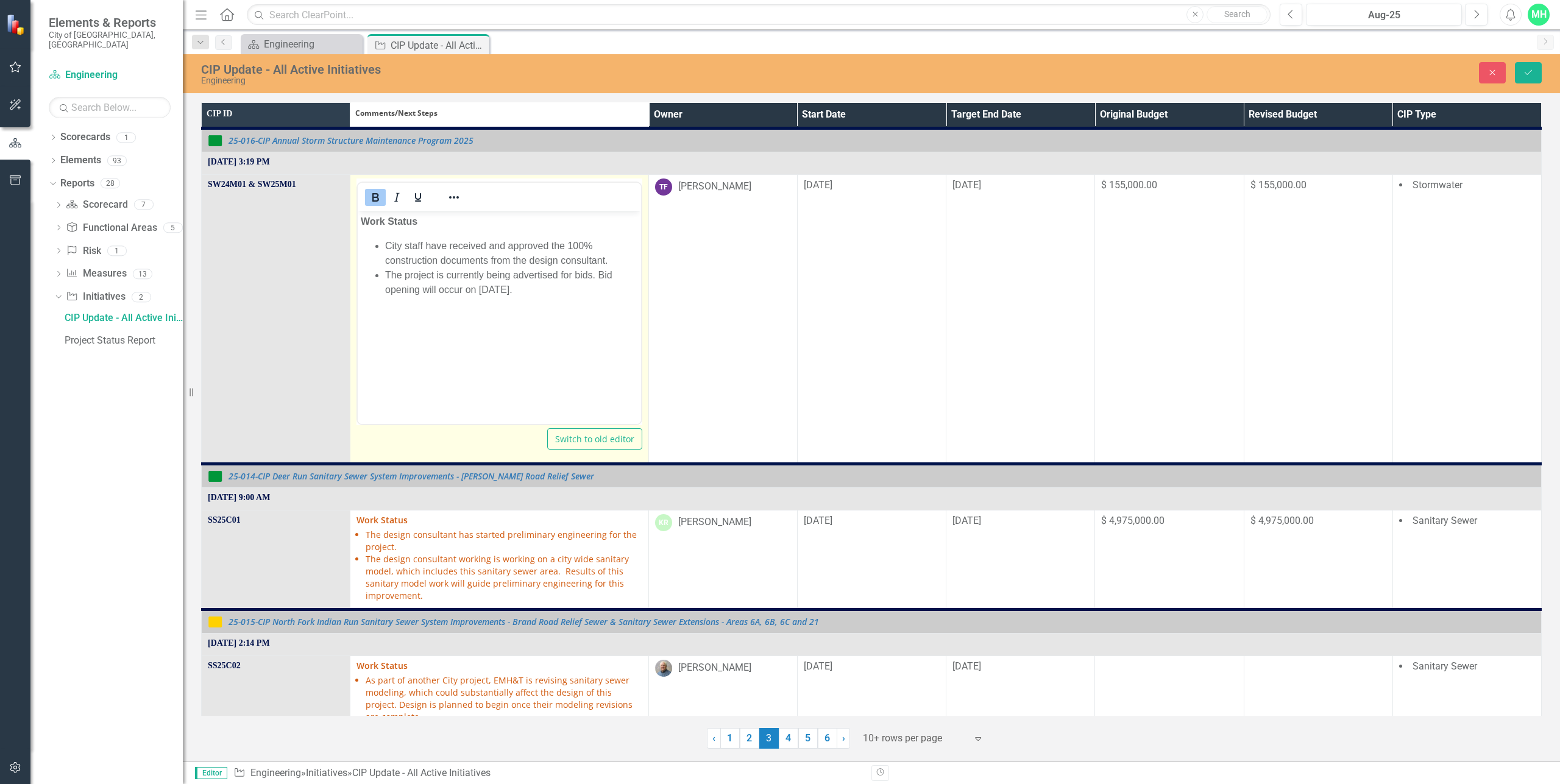
click at [597, 274] on li "The project is currently being advertised for bids. Bid opening will occur on S…" at bounding box center [511, 282] width 252 height 30
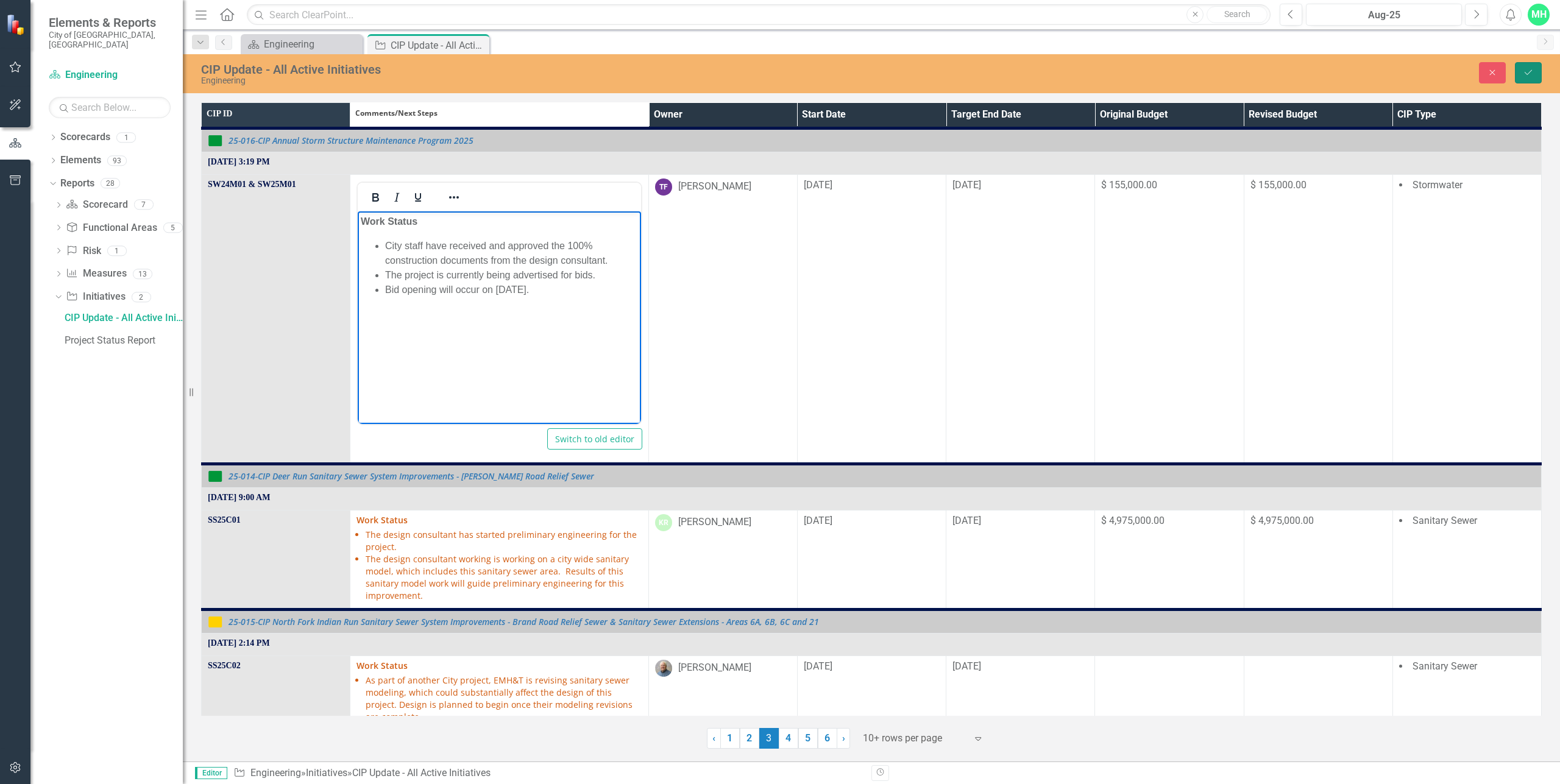
click at [1532, 69] on icon "Save" at bounding box center [1529, 73] width 11 height 9
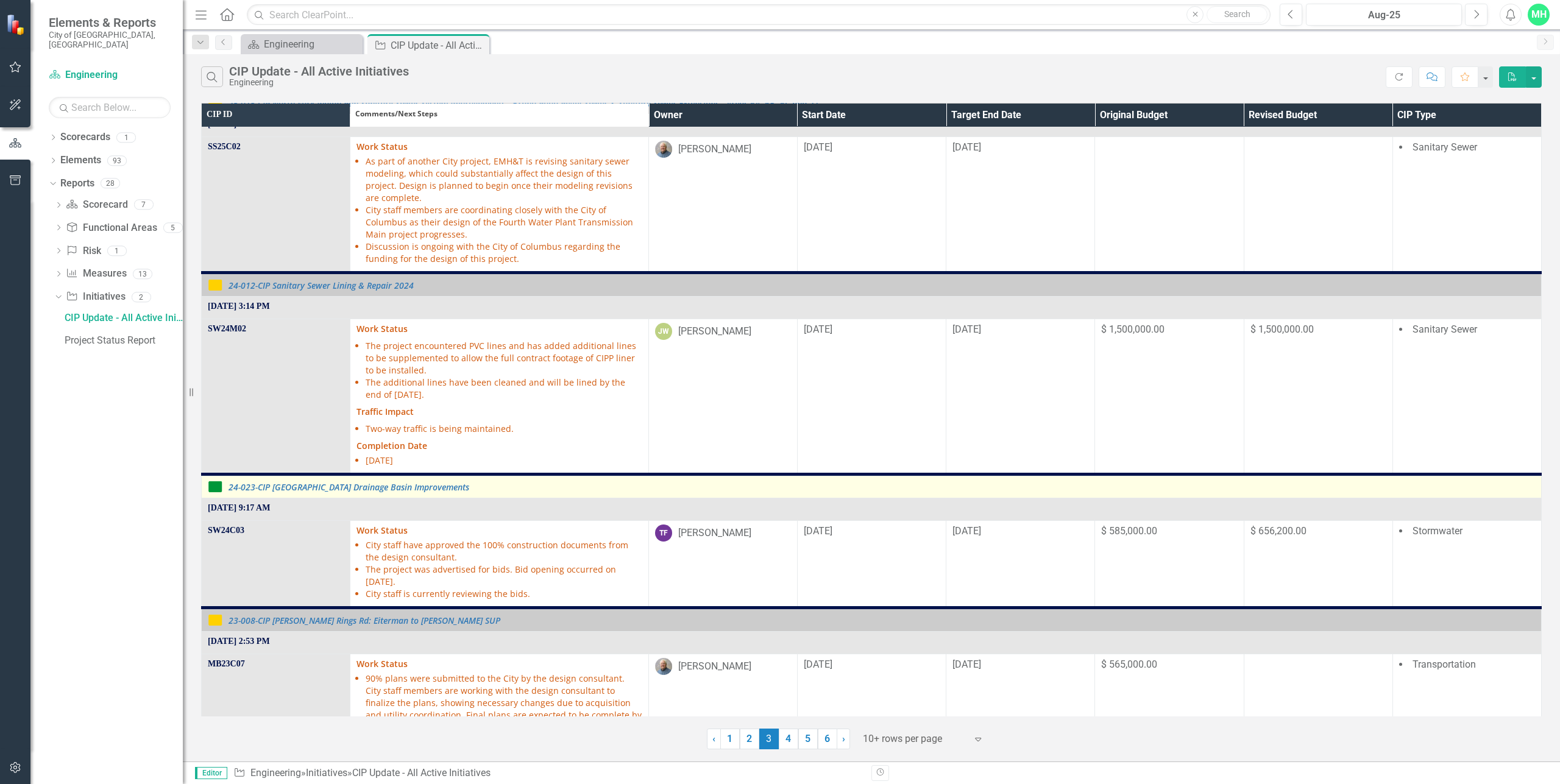
scroll to position [426, 0]
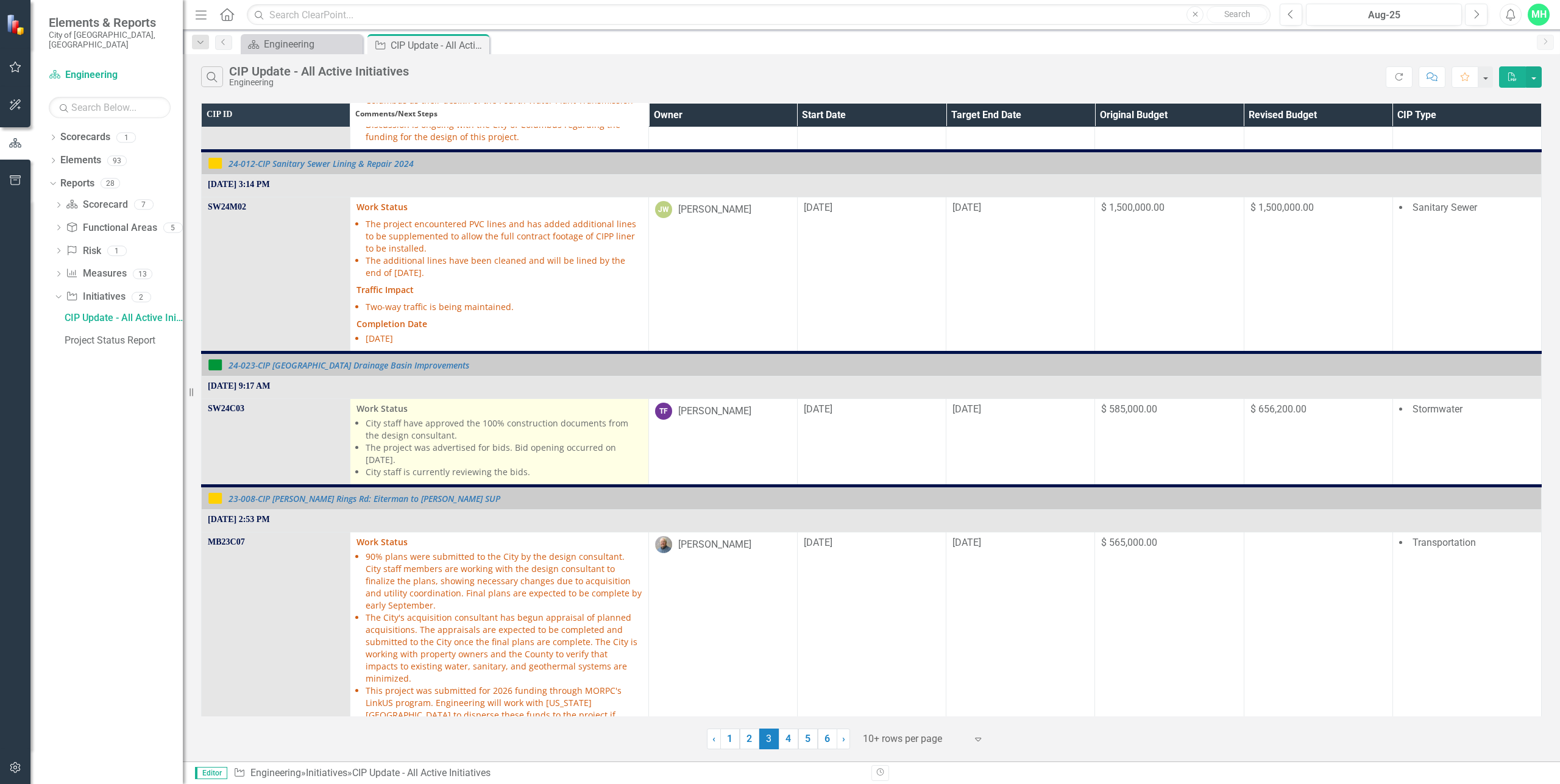
click at [405, 426] on li "City staff have approved the 100% construction documents from the design consul…" at bounding box center [504, 429] width 276 height 24
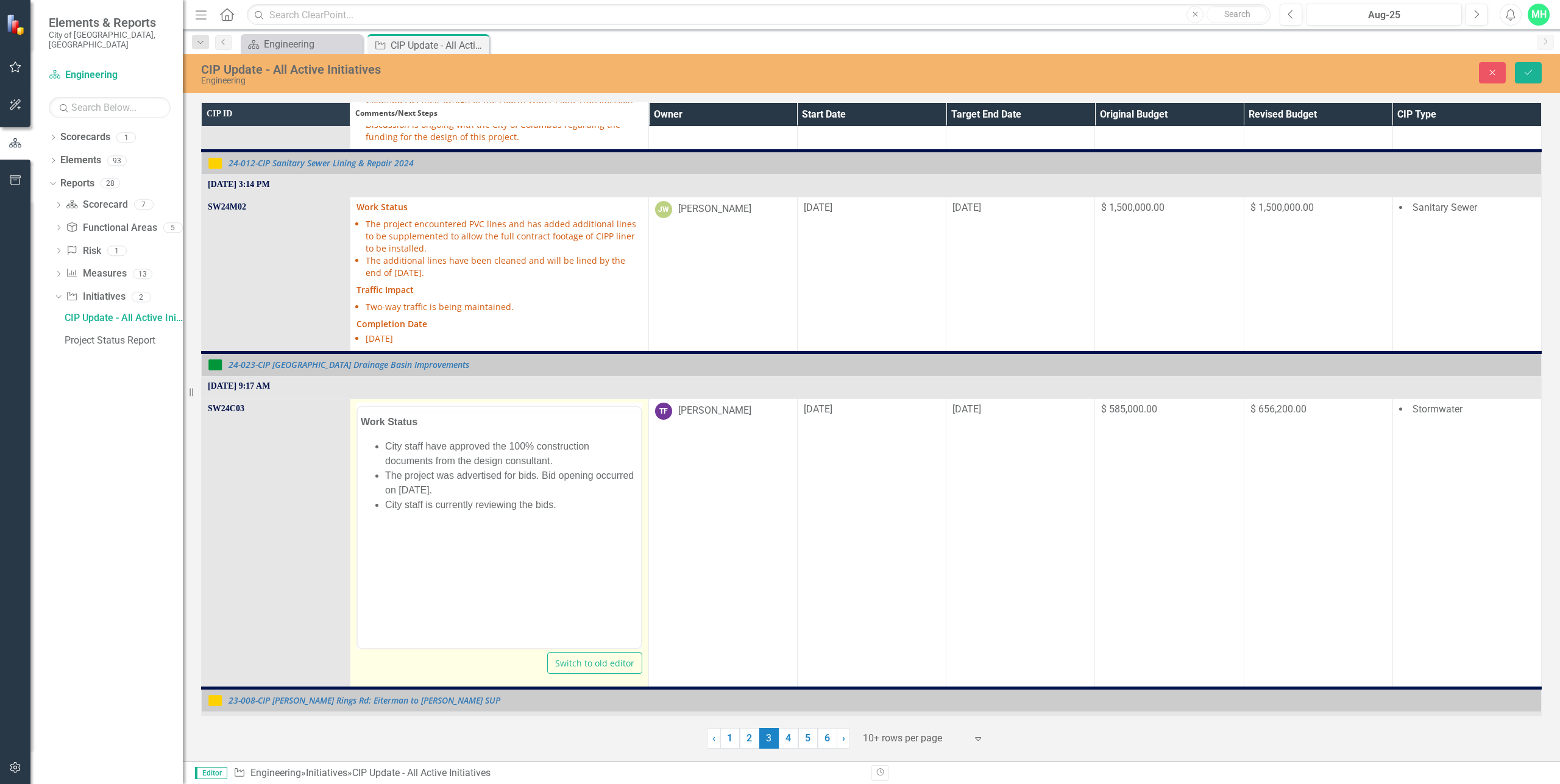
scroll to position [0, 0]
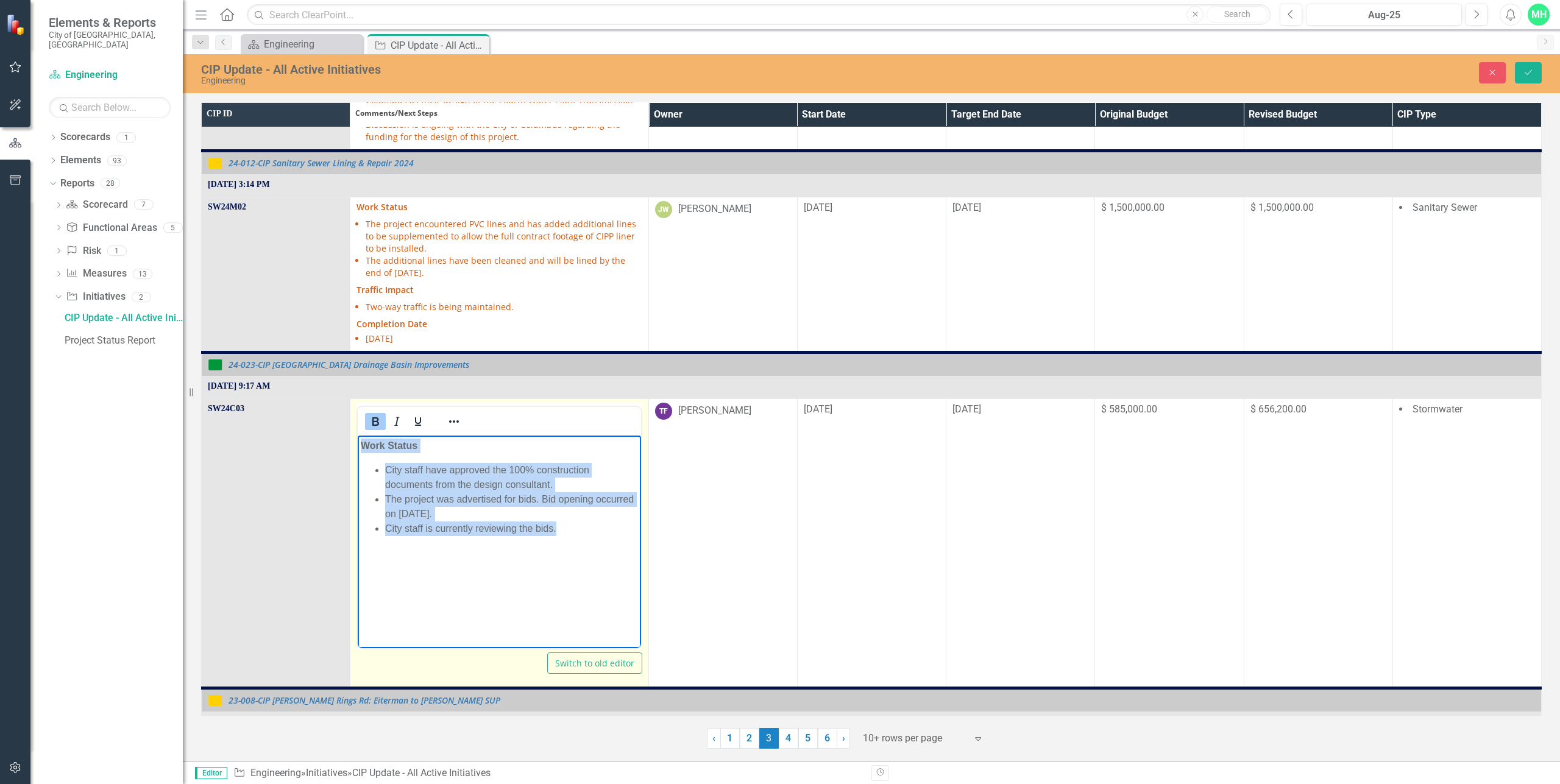
drag, startPoint x: 569, startPoint y: 532, endPoint x: 356, endPoint y: 443, distance: 230.8
click at [358, 443] on html "Work Status City staff have approved the 100% construction documents from the d…" at bounding box center [499, 527] width 283 height 183
copy body "Work Status City staff have approved the 100% construction documents from the d…"
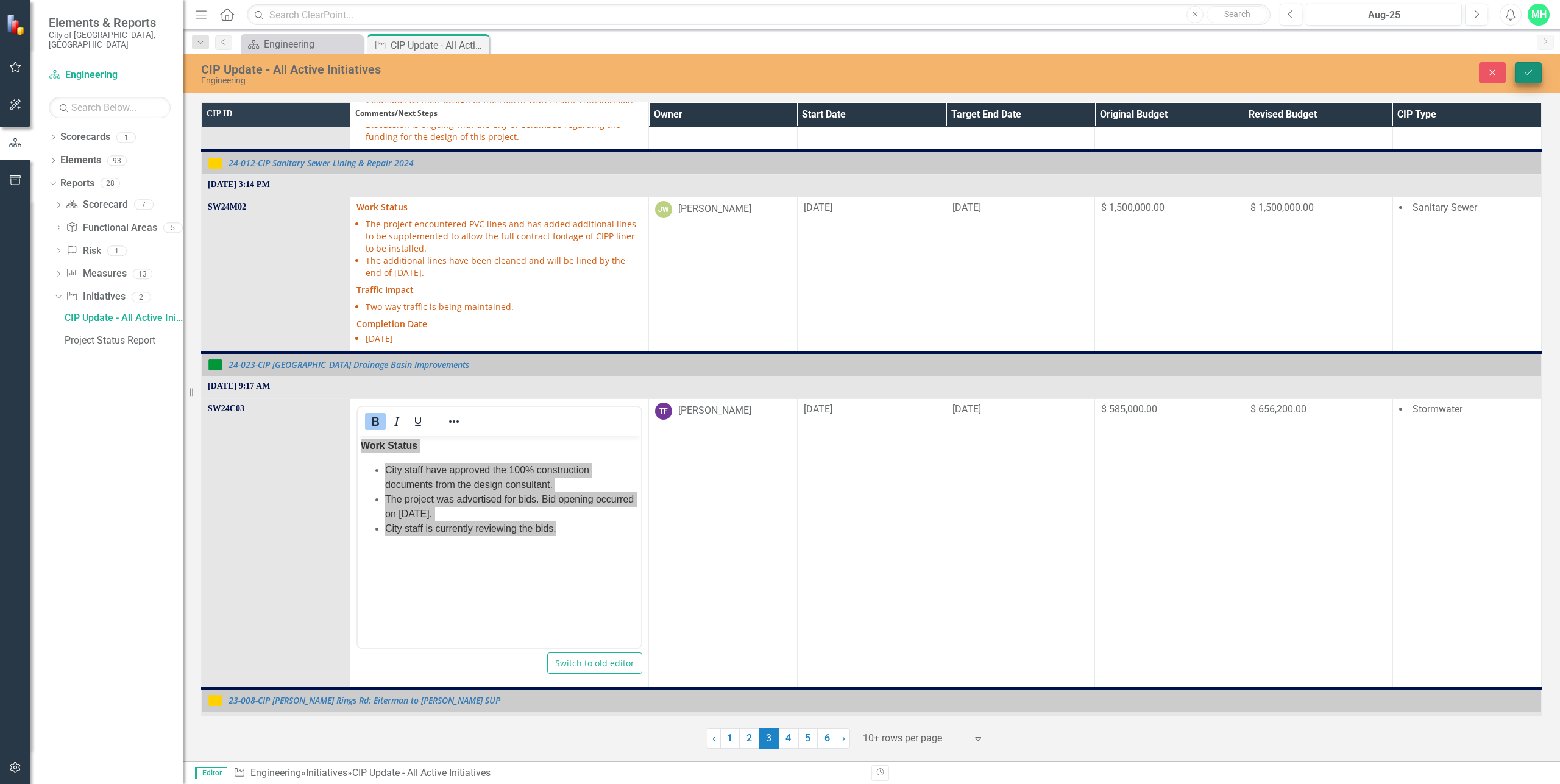
click at [1531, 76] on icon "Save" at bounding box center [1529, 73] width 11 height 9
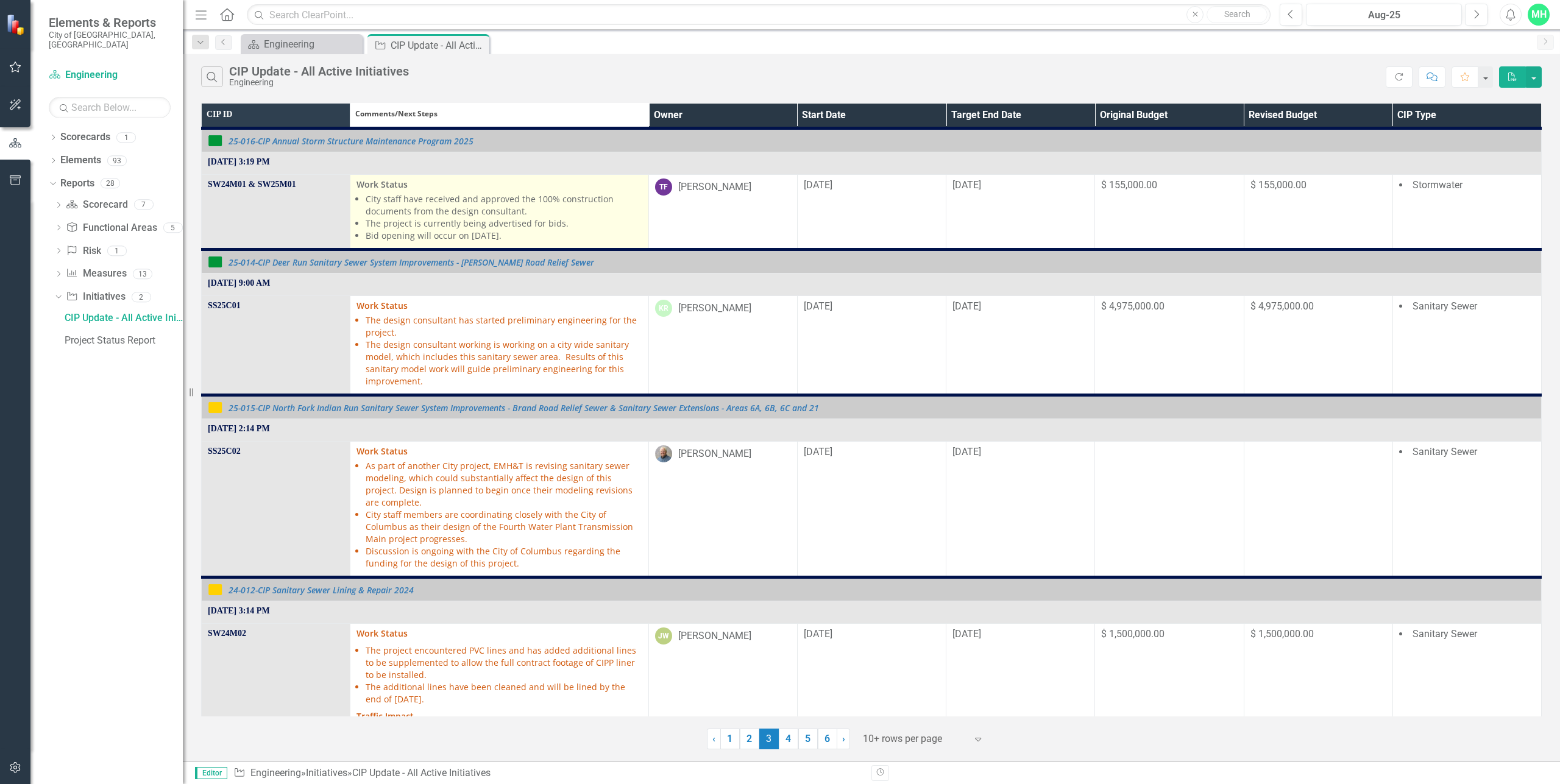
click at [447, 209] on li "City staff have received and approved the 100% construction documents from the …" at bounding box center [504, 205] width 276 height 24
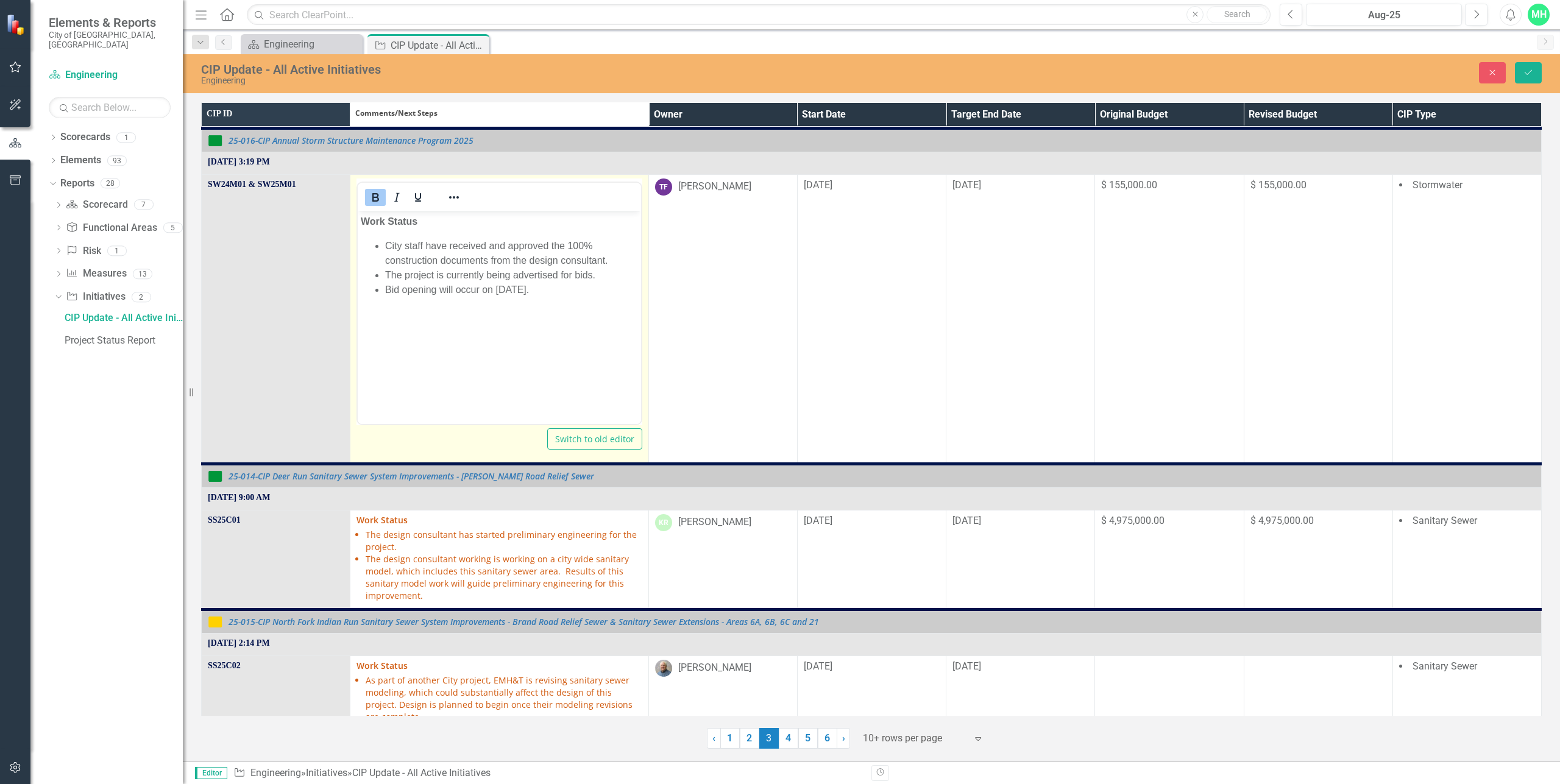
click at [426, 244] on li "City staff have received and approved the 100% construction documents from the …" at bounding box center [511, 252] width 252 height 30
click at [1524, 69] on icon "Save" at bounding box center [1529, 73] width 11 height 9
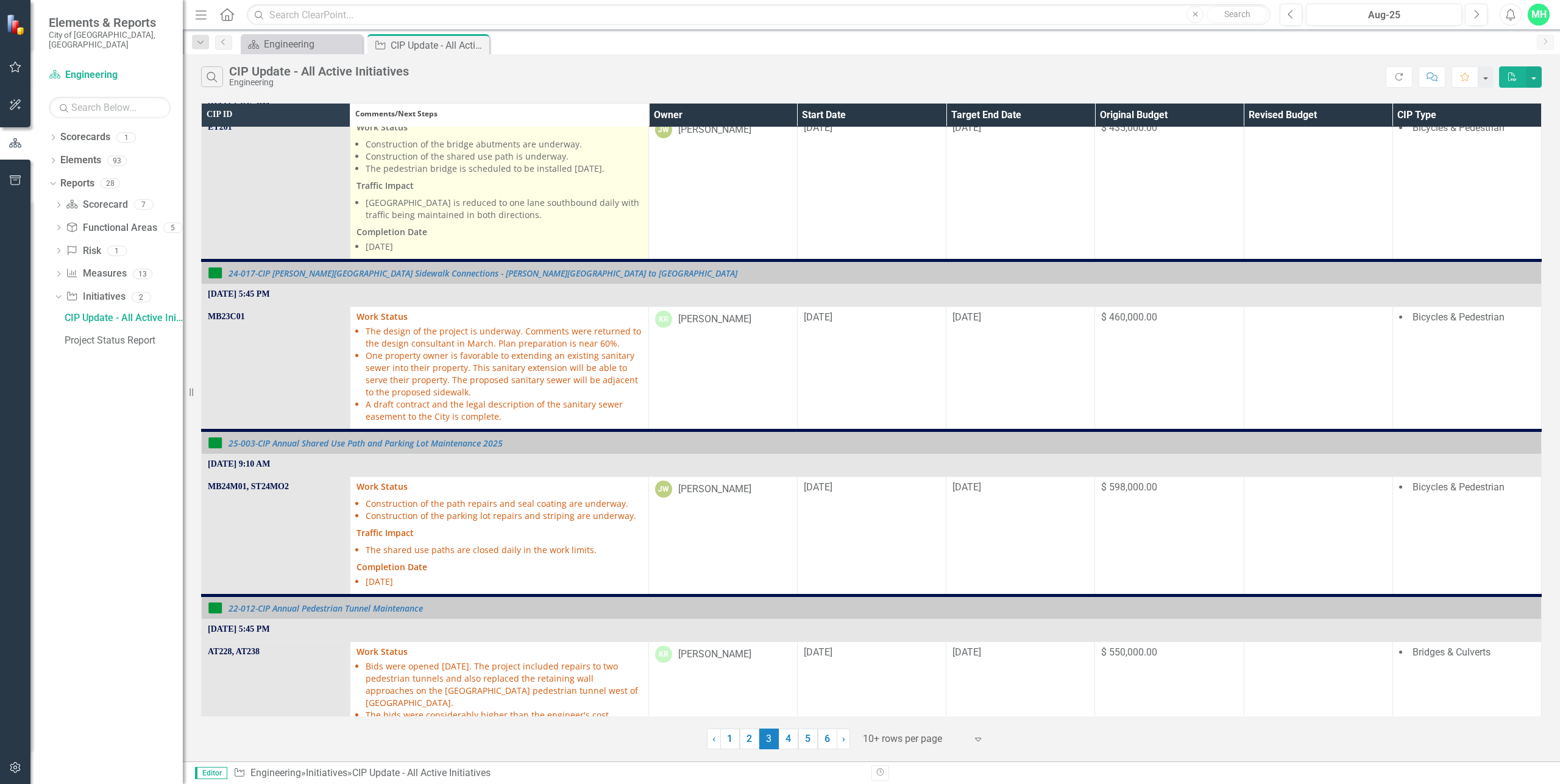
scroll to position [1153, 0]
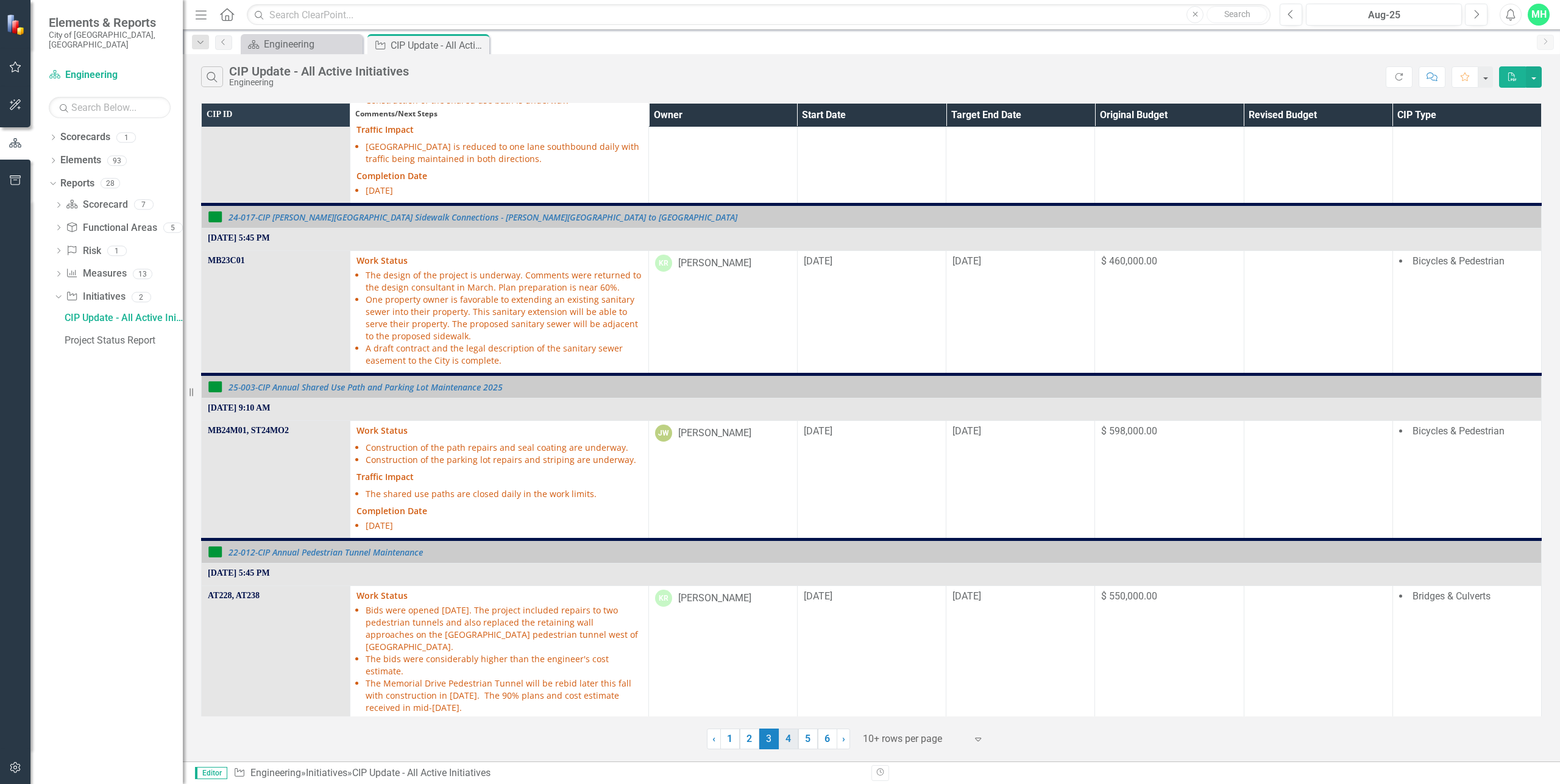
click at [789, 739] on link "4" at bounding box center [789, 738] width 20 height 21
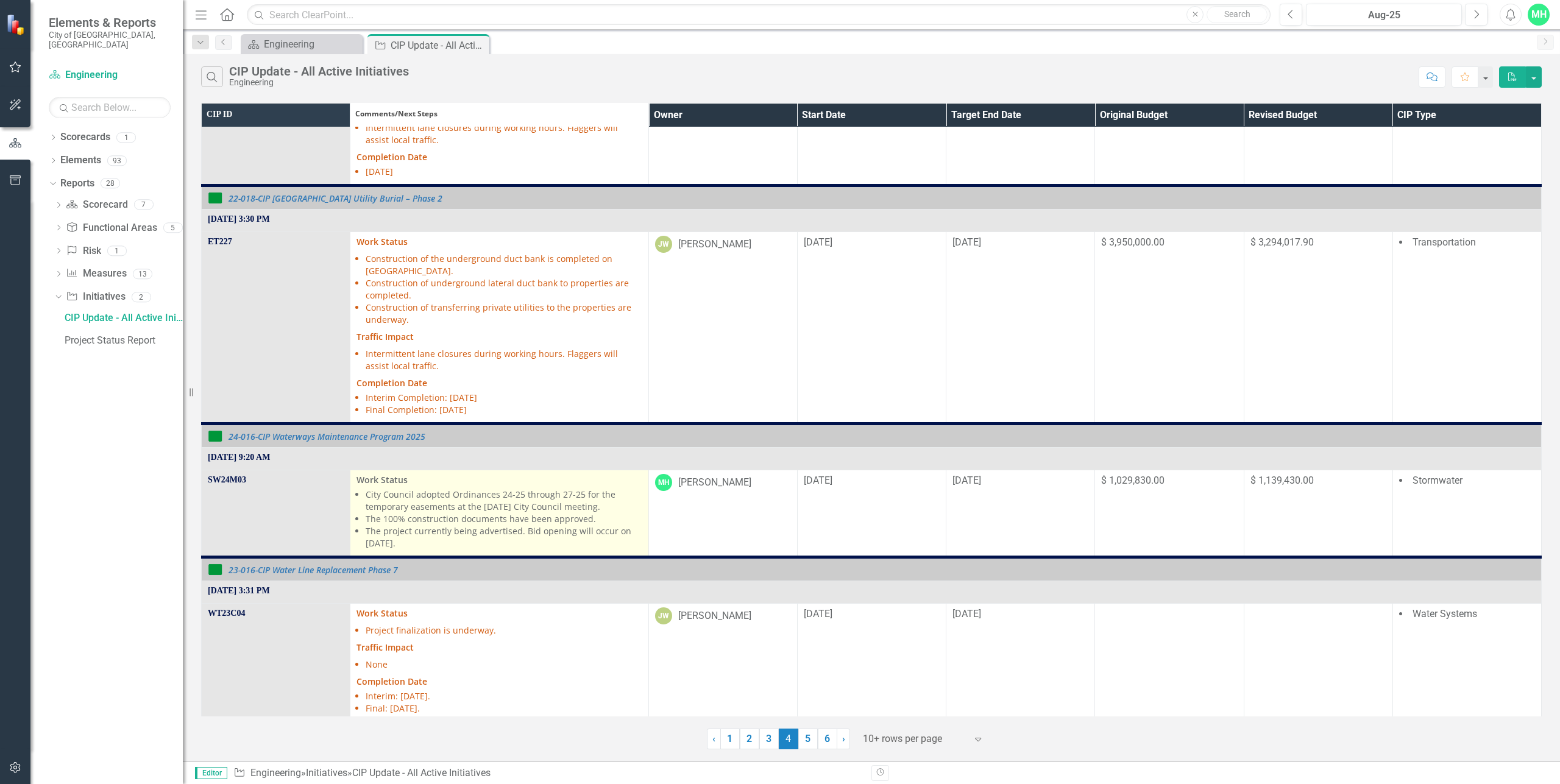
scroll to position [1096, 0]
click at [418, 481] on p "Work Status" at bounding box center [499, 480] width 285 height 13
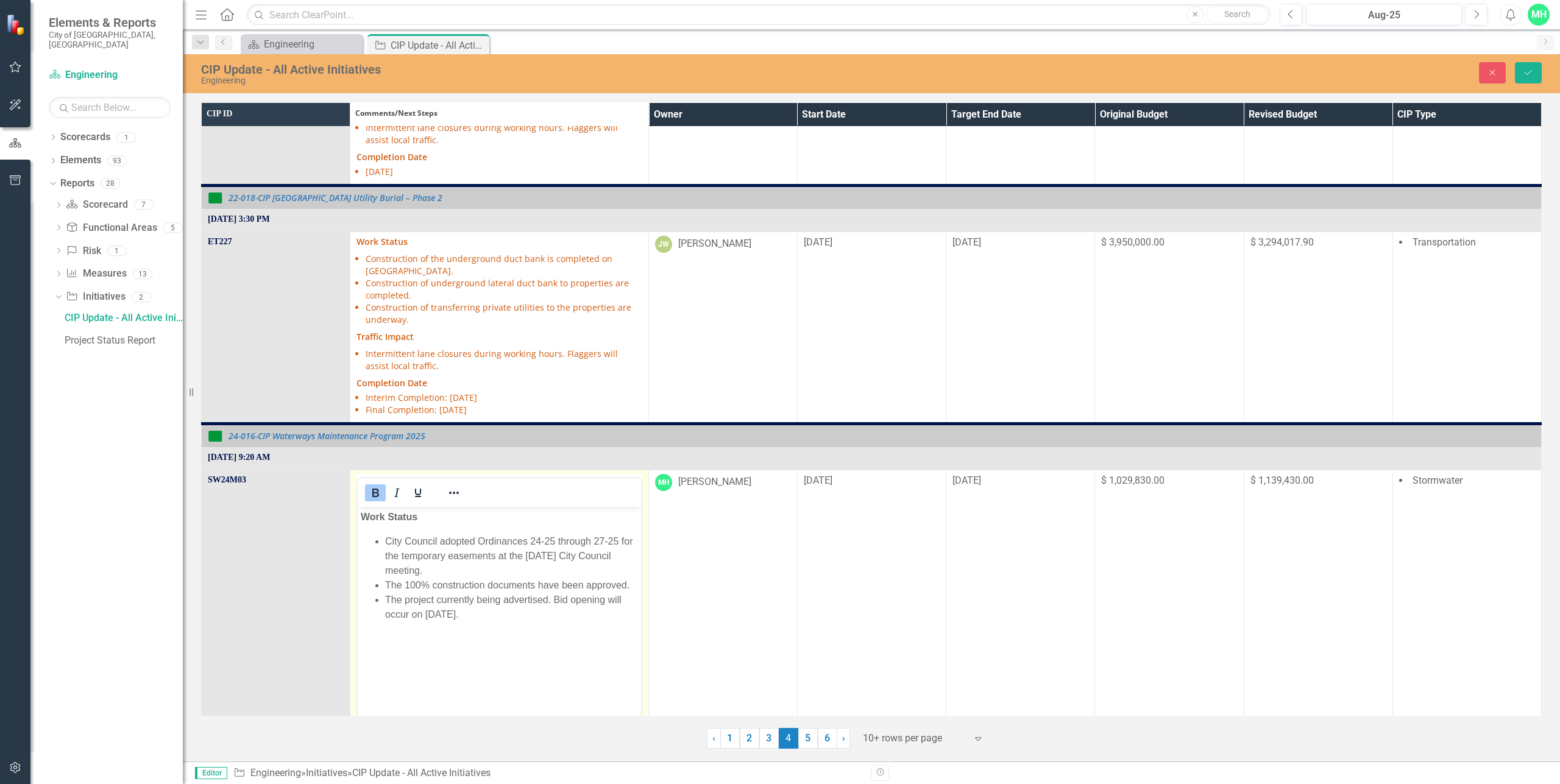
scroll to position [0, 0]
drag, startPoint x: 506, startPoint y: 614, endPoint x: 386, endPoint y: 544, distance: 138.9
click at [386, 544] on ul "City Council adopted Ordinances 24-25 through 27-25 for the temporary easements…" at bounding box center [499, 578] width 276 height 88
paste body "Rich Text Area. Press ALT-0 for help."
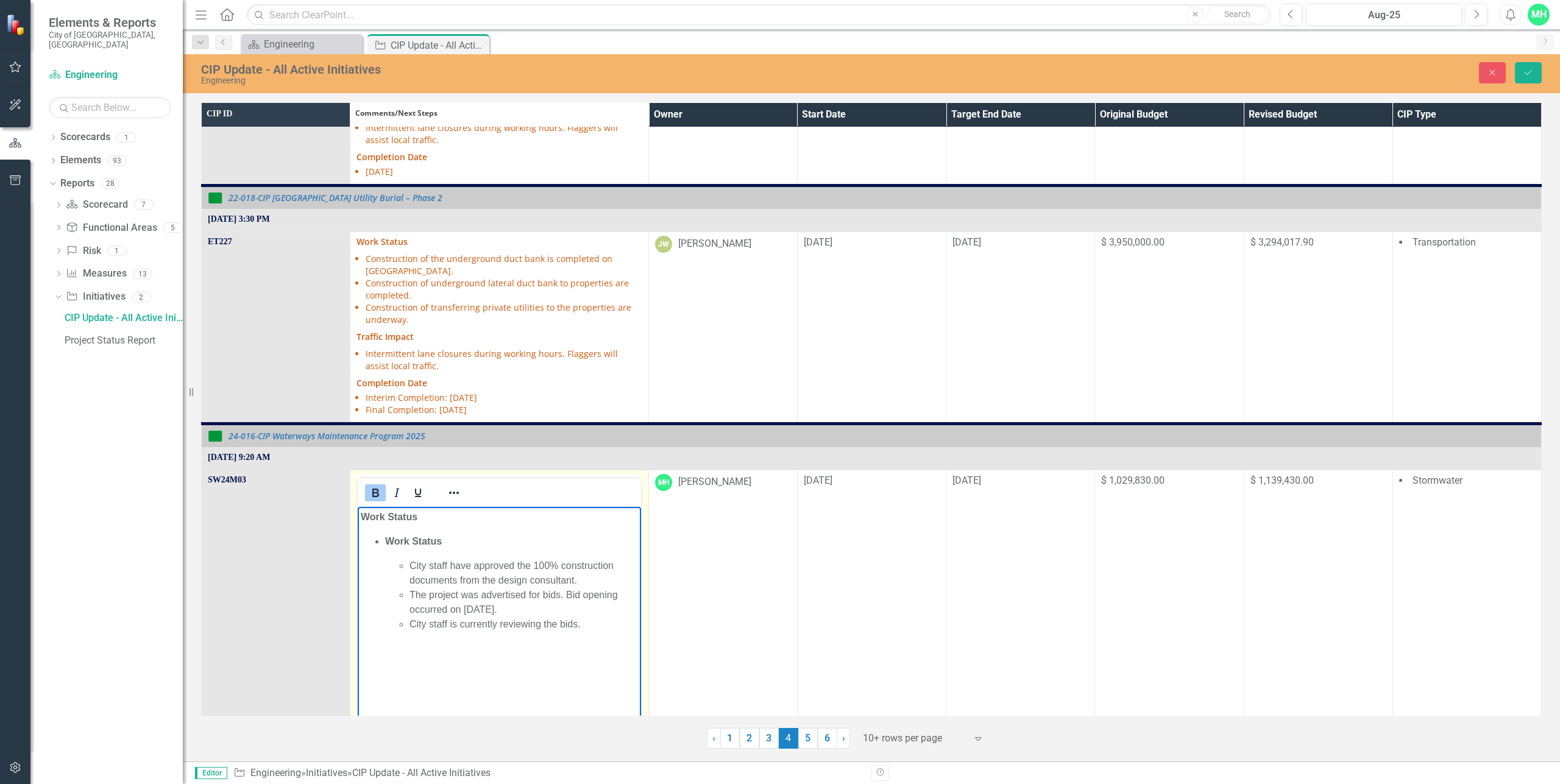
click at [387, 540] on strong "Work Status" at bounding box center [413, 541] width 57 height 11
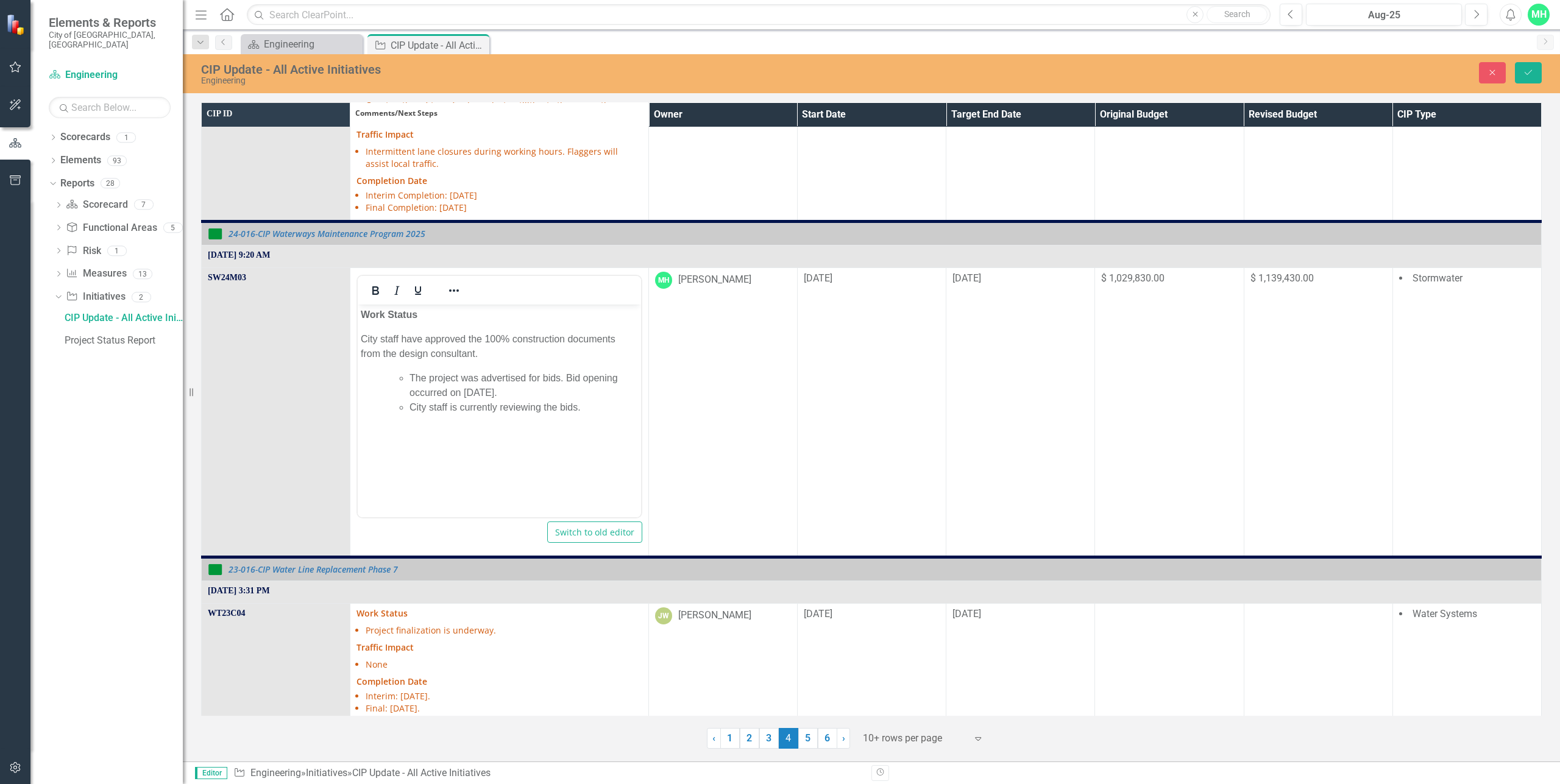
click at [455, 365] on body "Work Status City staff have approved the 100% construction documents from the d…" at bounding box center [499, 396] width 283 height 183
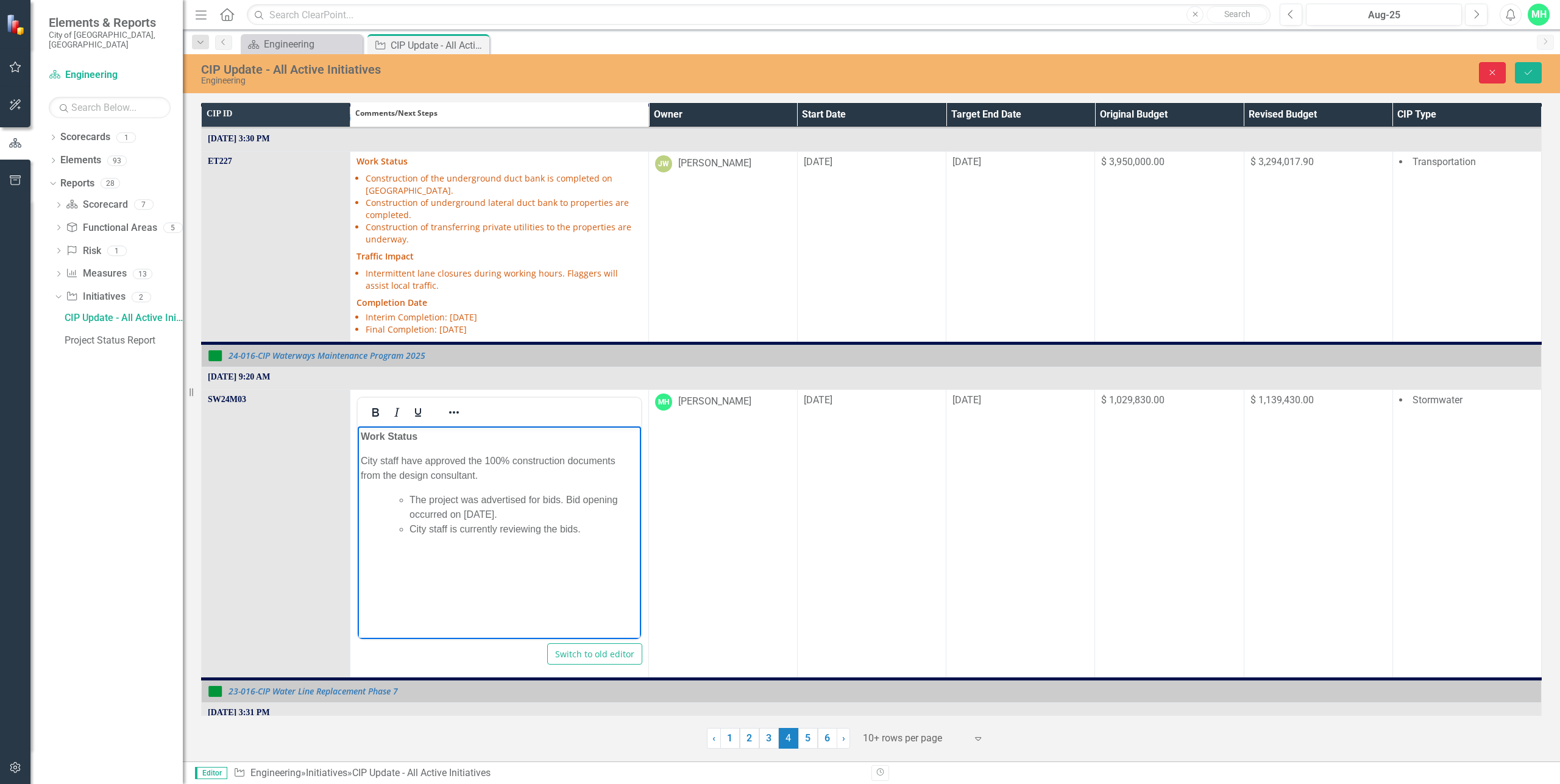
click at [1498, 69] on icon "Close" at bounding box center [1493, 73] width 11 height 9
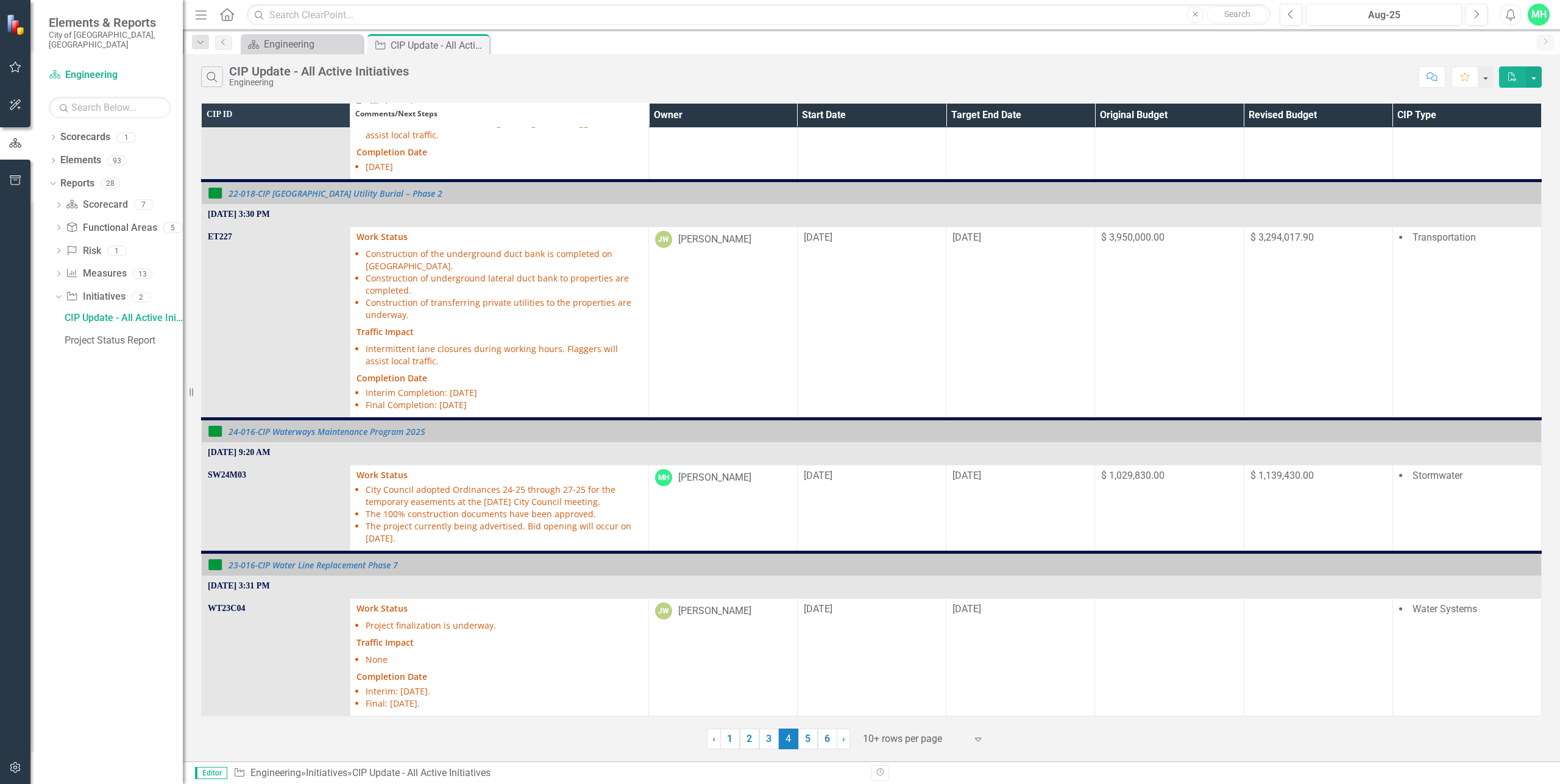
scroll to position [1096, 0]
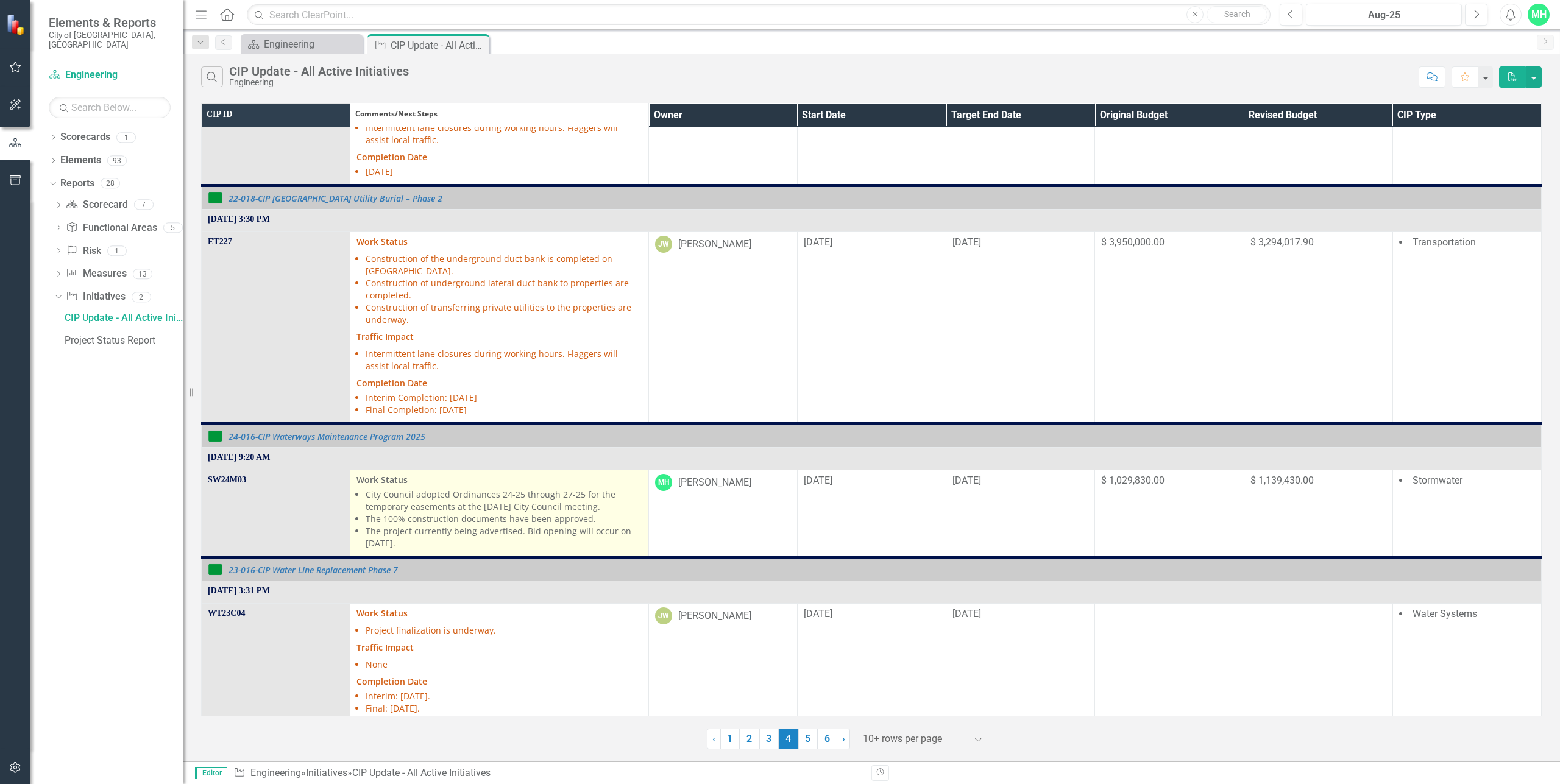
click at [413, 491] on li "City Council adopted Ordinances 24-25 through 27-25 for the temporary easements…" at bounding box center [504, 501] width 276 height 24
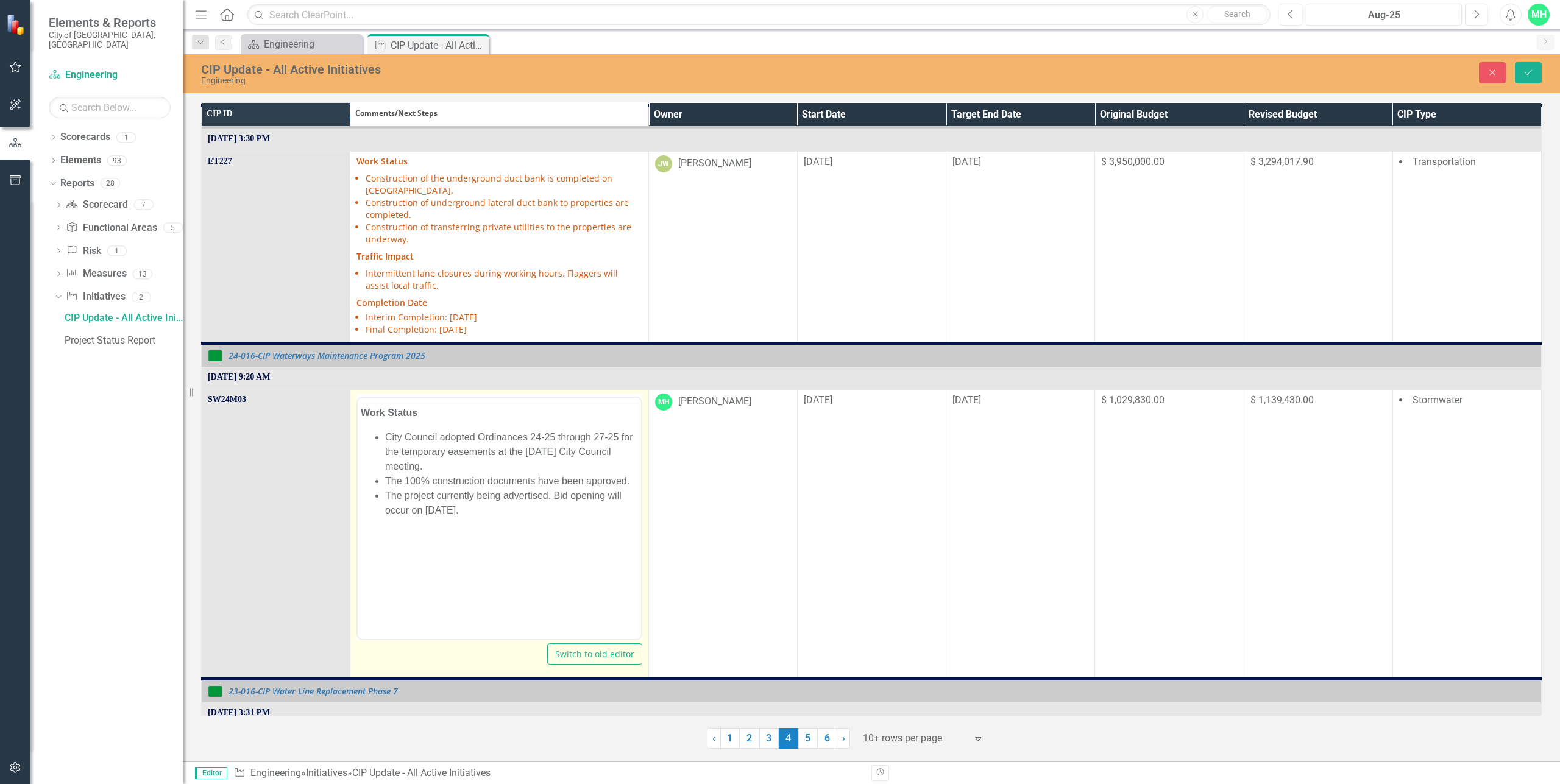
scroll to position [0, 0]
click at [517, 530] on li "The project currently being advertised. Bid opening will occur on [DATE]." at bounding box center [511, 526] width 252 height 30
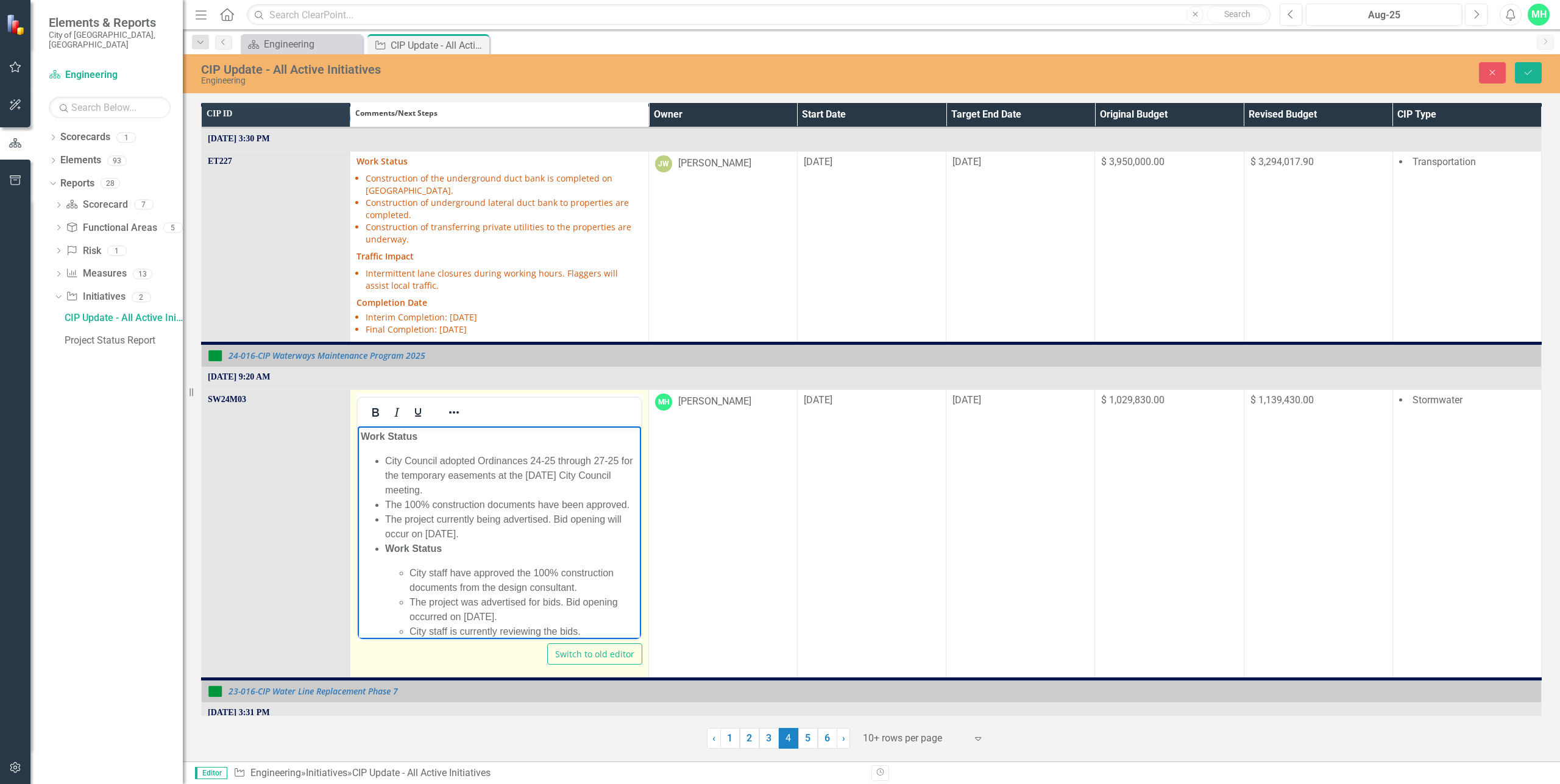
scroll to position [28, 0]
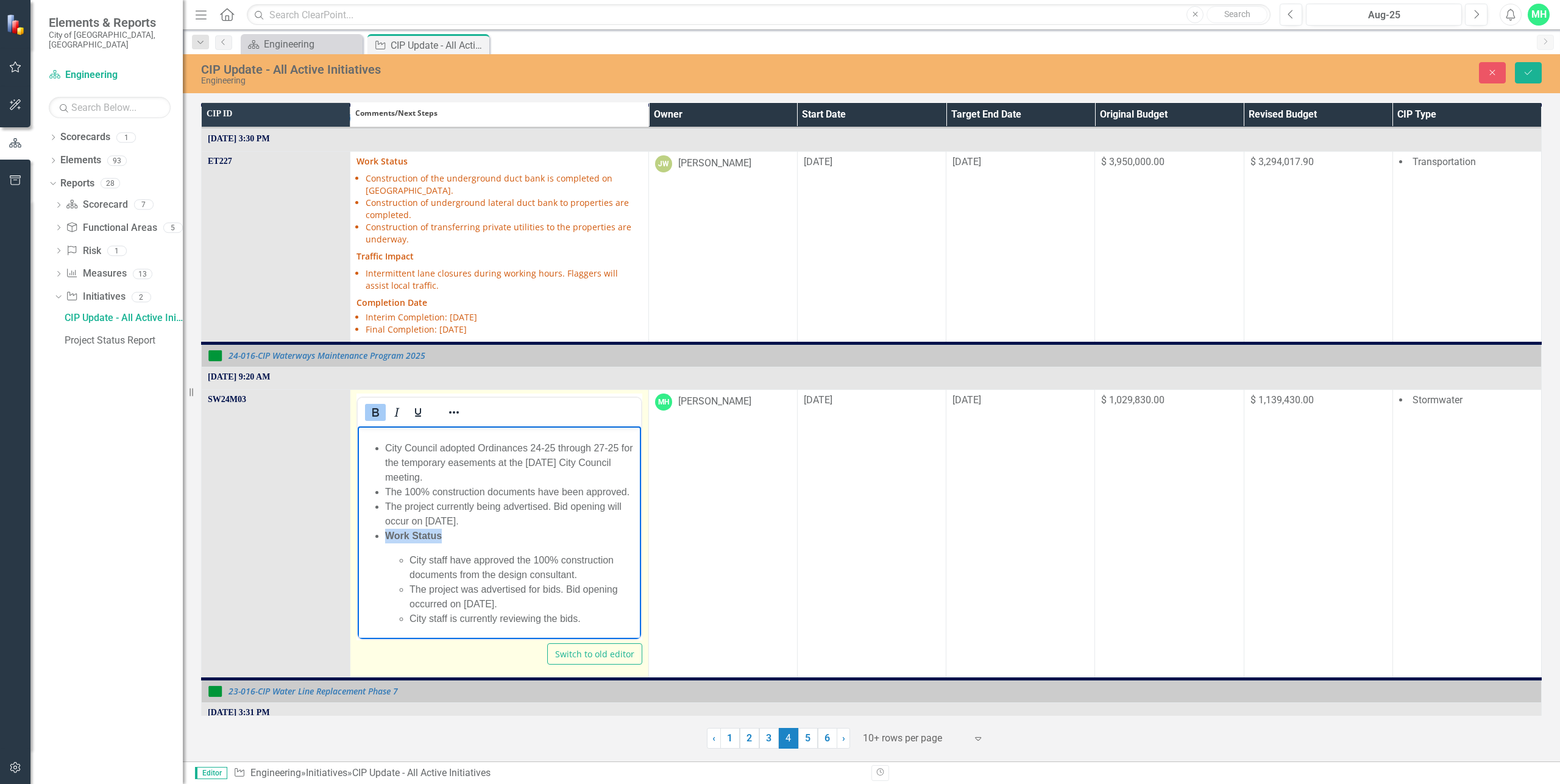
drag, startPoint x: 445, startPoint y: 535, endPoint x: 352, endPoint y: 531, distance: 93.1
click at [358, 531] on html "Work Status City Council adopted Ordinances 24-25 through 27-25 for the tempora…" at bounding box center [499, 525] width 283 height 225
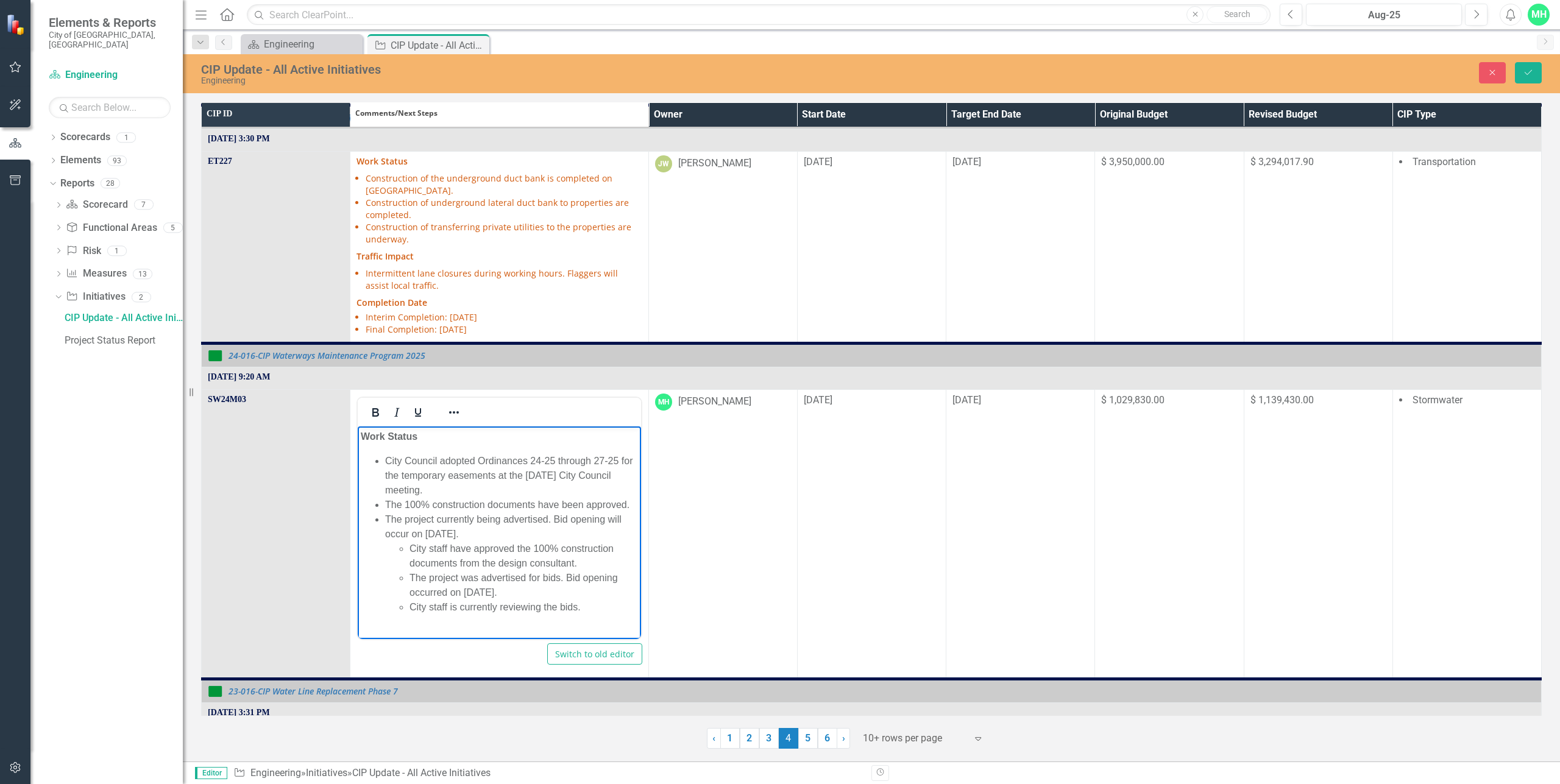
drag, startPoint x: 413, startPoint y: 561, endPoint x: 587, endPoint y: 567, distance: 174.1
click at [587, 567] on li "City staff have approved the 100% construction documents from the design consul…" at bounding box center [523, 555] width 228 height 30
drag, startPoint x: 582, startPoint y: 573, endPoint x: 408, endPoint y: 560, distance: 174.5
click at [408, 560] on ul "City staff have approved the 100% construction documents from the design consul…" at bounding box center [511, 577] width 252 height 73
copy li "City staff have approved the 100% construction documents from the design consul…"
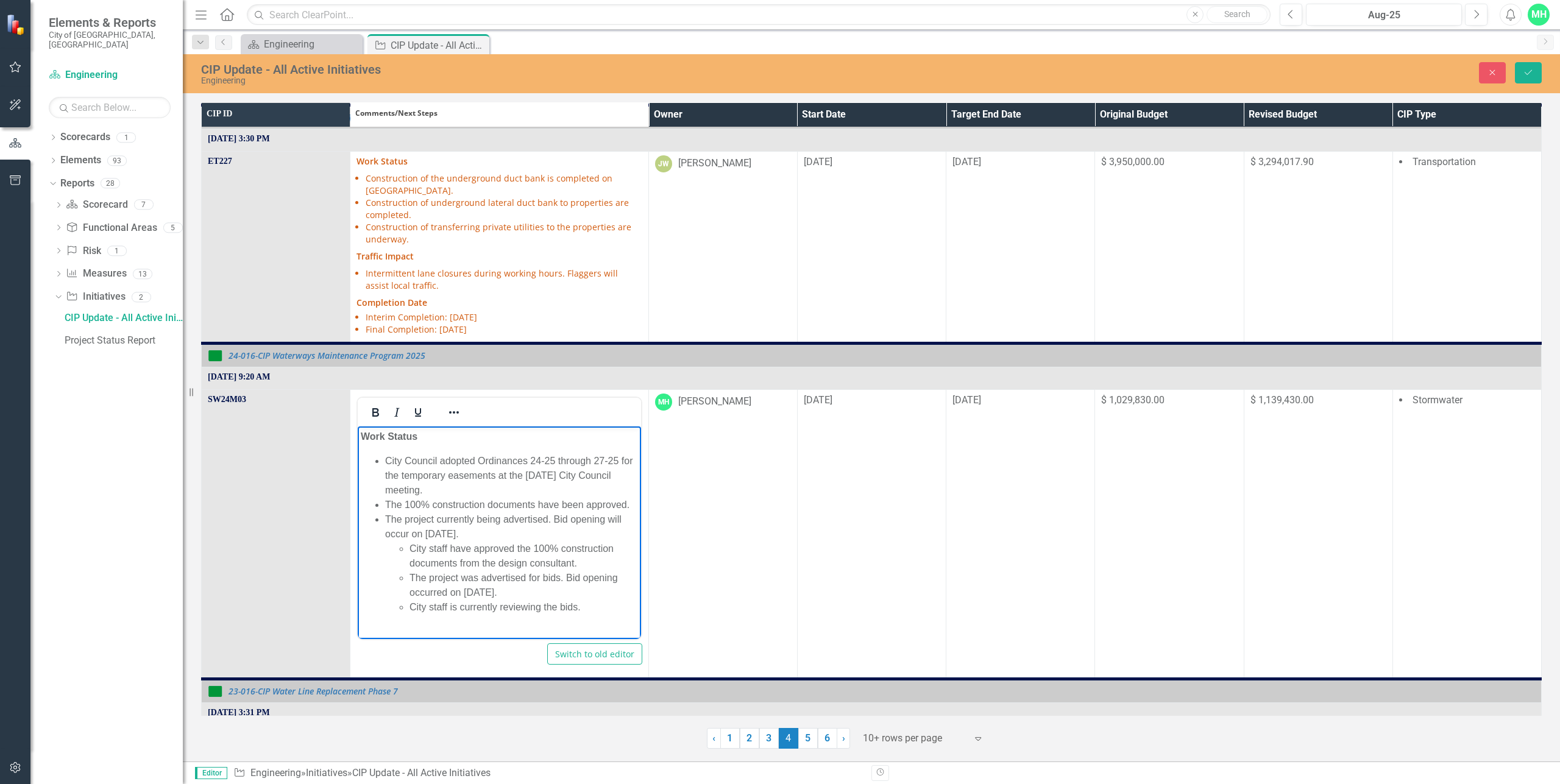
click at [435, 489] on li "City Council adopted Ordinances 24-25 through 27-25 for the temporary easements…" at bounding box center [511, 475] width 252 height 44
drag, startPoint x: 451, startPoint y: 484, endPoint x: 388, endPoint y: 458, distance: 68.2
click at [388, 458] on li "City Council adopted Ordinances 24-25 through 27-25 for the temporary easements…" at bounding box center [511, 475] width 252 height 44
drag, startPoint x: 544, startPoint y: 593, endPoint x: 411, endPoint y: 579, distance: 133.7
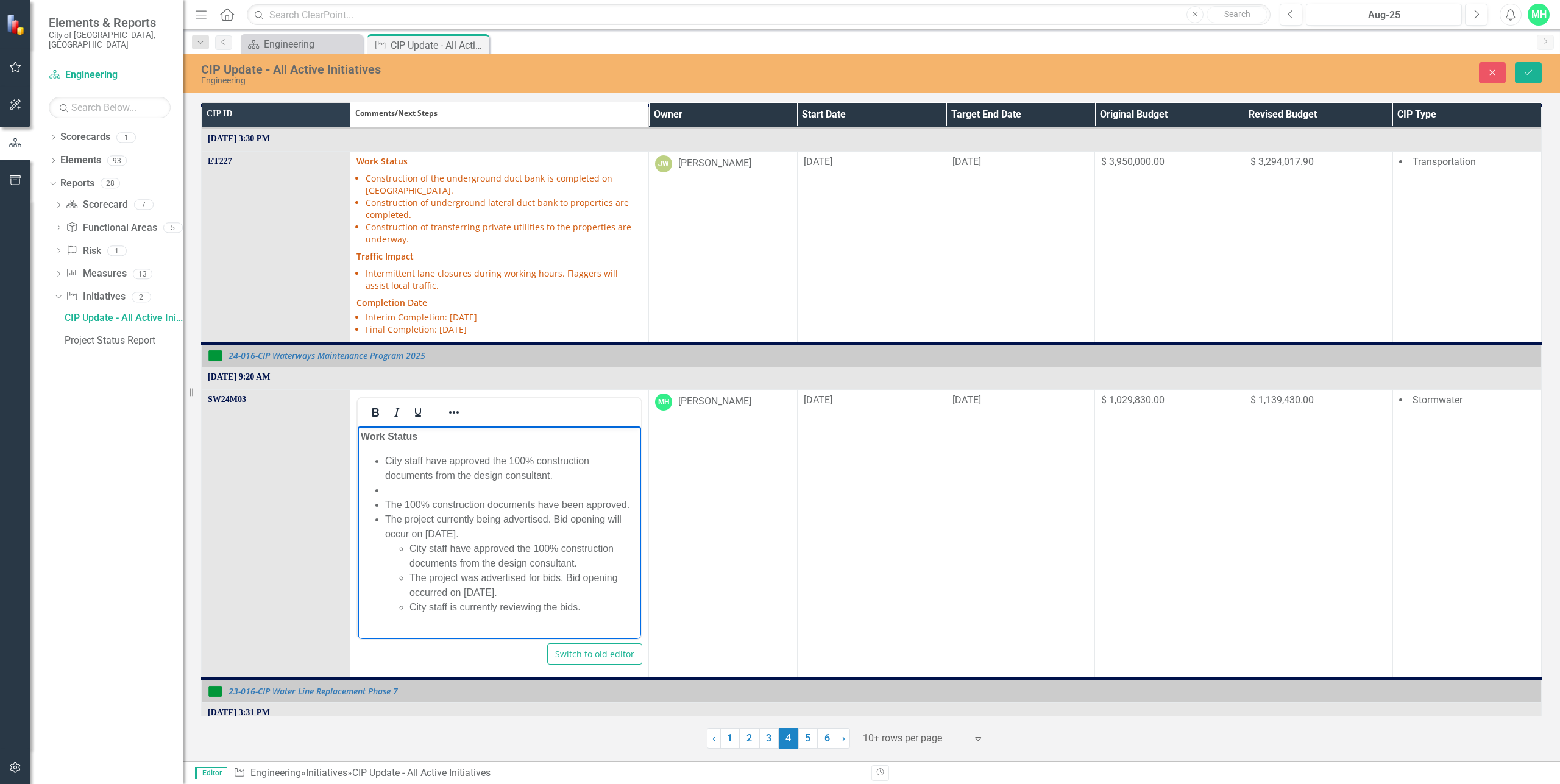
click at [411, 579] on li "The project was advertised for bids. Bid opening occurred on August 6, 2025." at bounding box center [523, 585] width 228 height 30
copy li "The project was advertised for bids. Bid opening occurred on August 6, 2025."
click at [405, 491] on li "Rich Text Area. Press ALT-0 for help." at bounding box center [511, 490] width 252 height 14
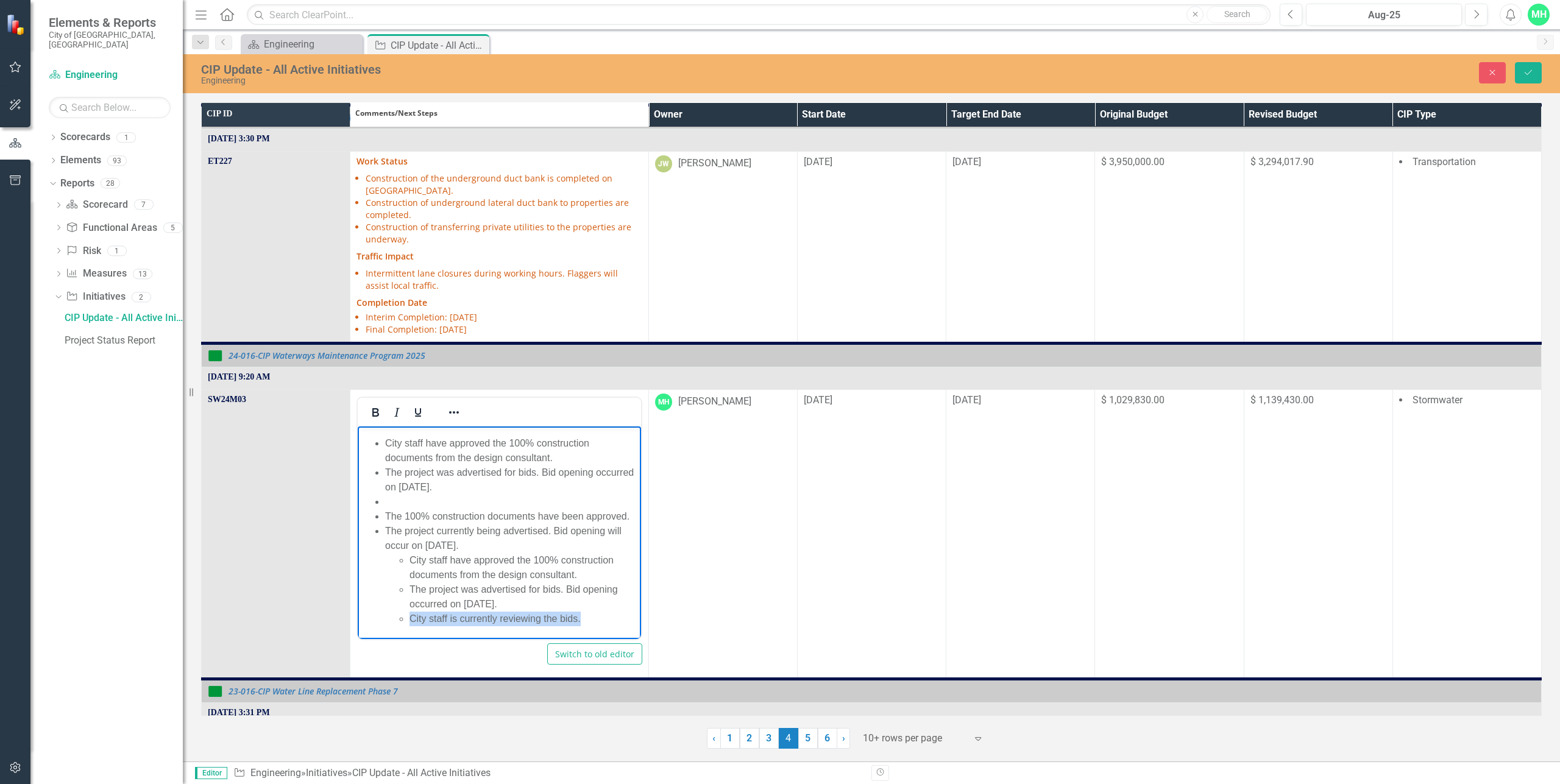
drag, startPoint x: 586, startPoint y: 617, endPoint x: 411, endPoint y: 618, distance: 175.0
click at [411, 618] on li "City staff is currently reviewing the bids." at bounding box center [523, 618] width 228 height 14
copy li "City staff is currently reviewing the bids."
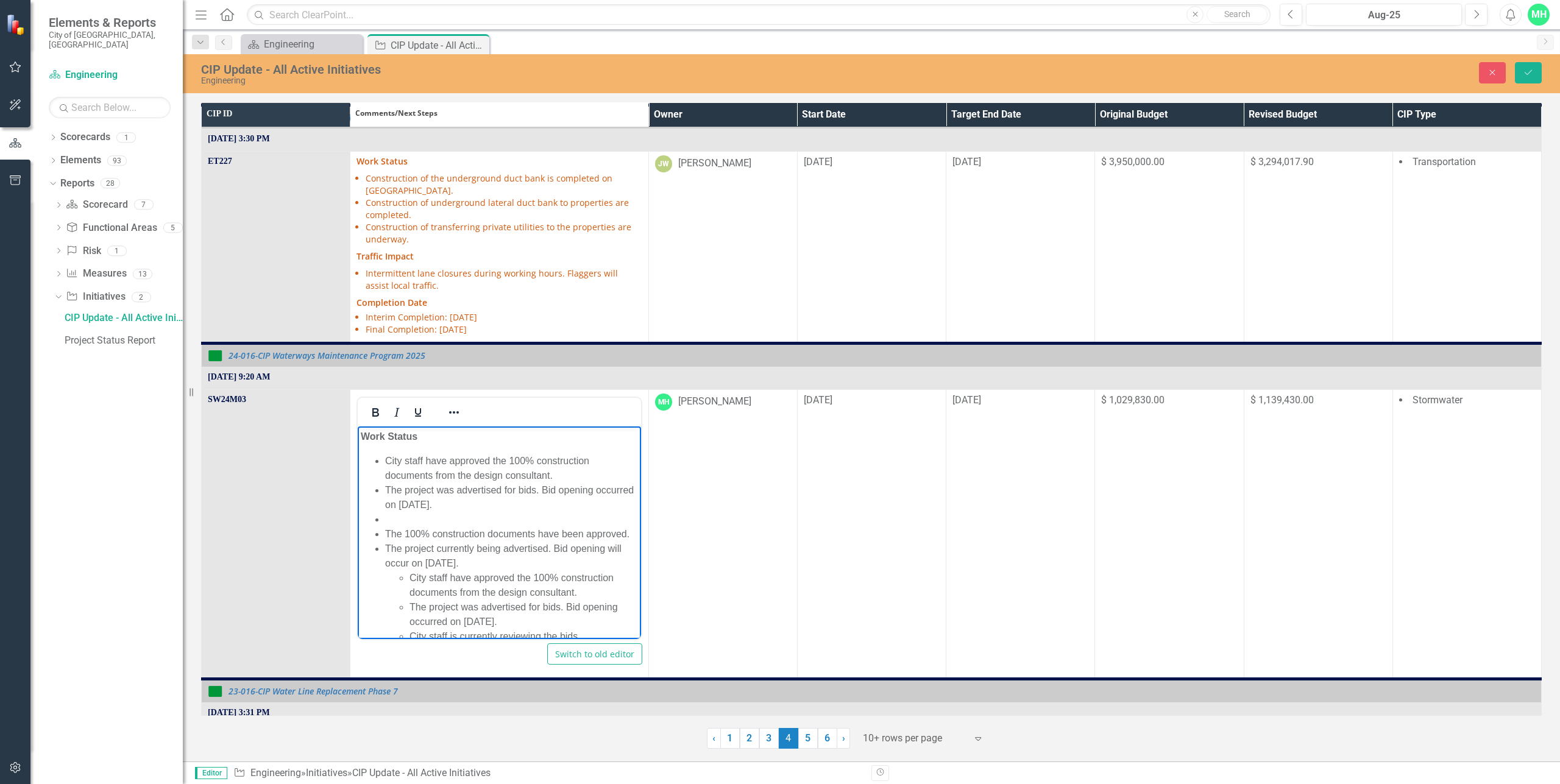
click at [410, 514] on li "Rich Text Area. Press ALT-0 for help." at bounding box center [511, 518] width 252 height 14
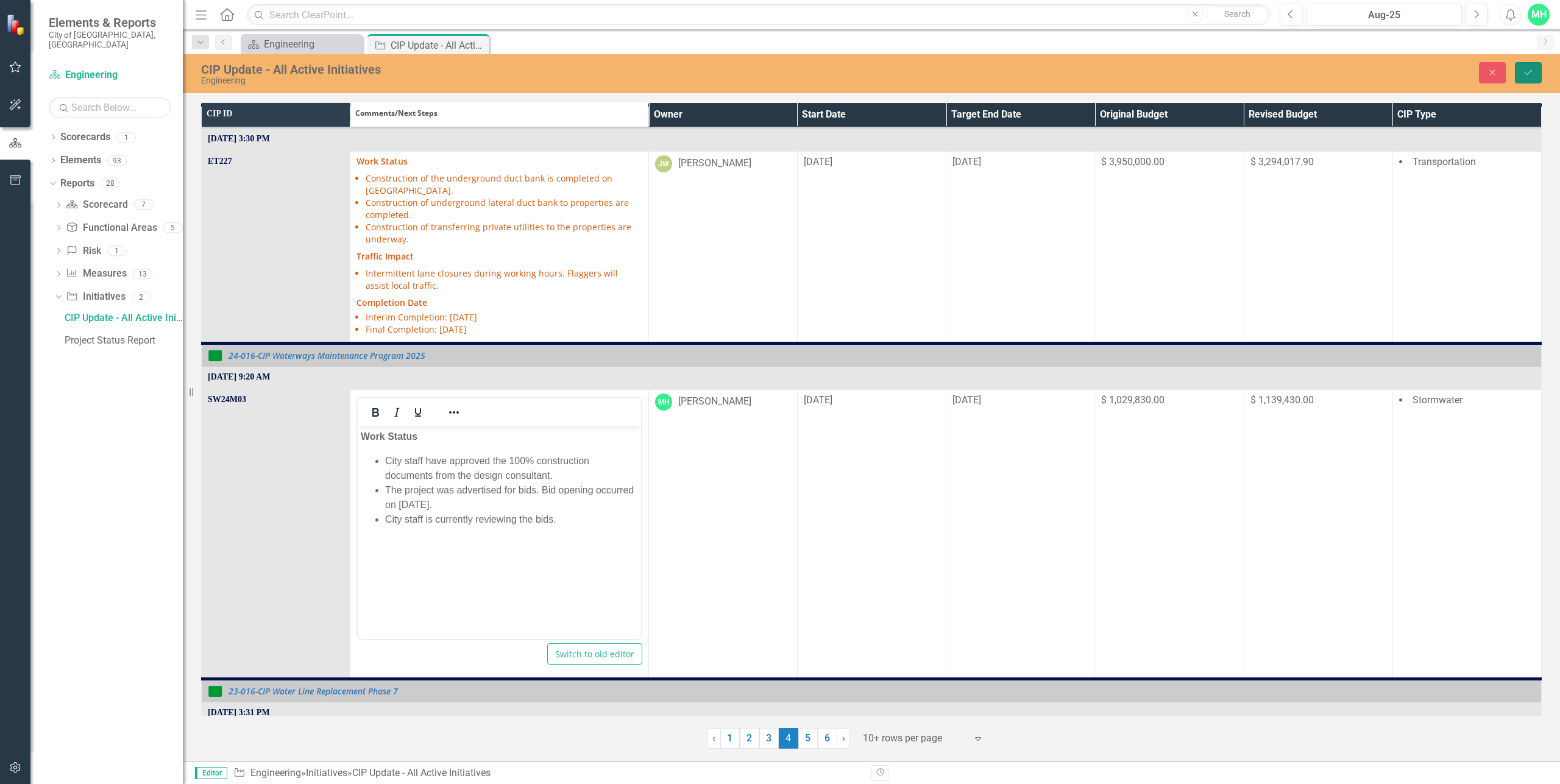
click at [1532, 67] on button "Save" at bounding box center [1529, 73] width 27 height 22
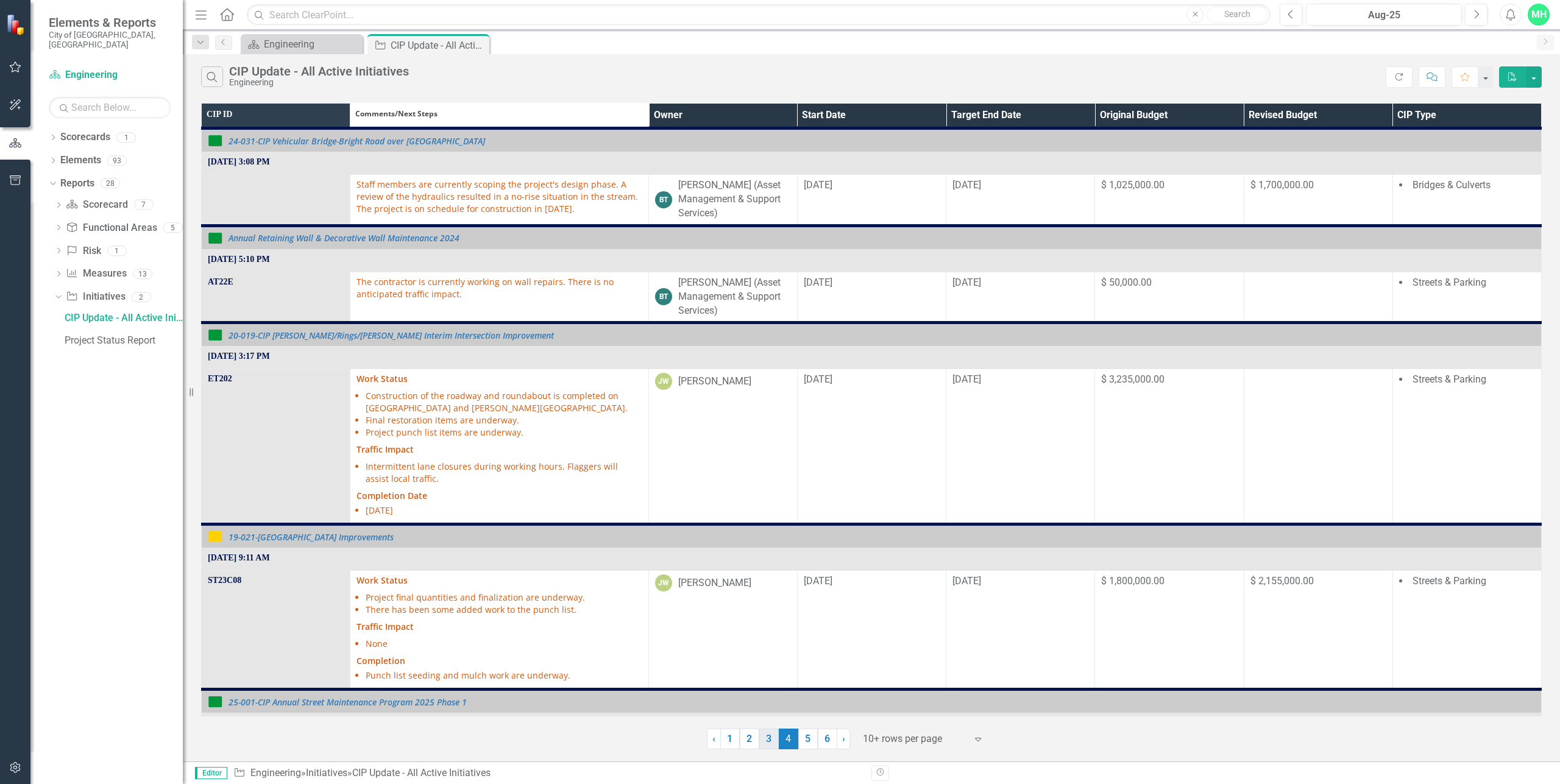
click at [767, 739] on link "3" at bounding box center [769, 738] width 20 height 21
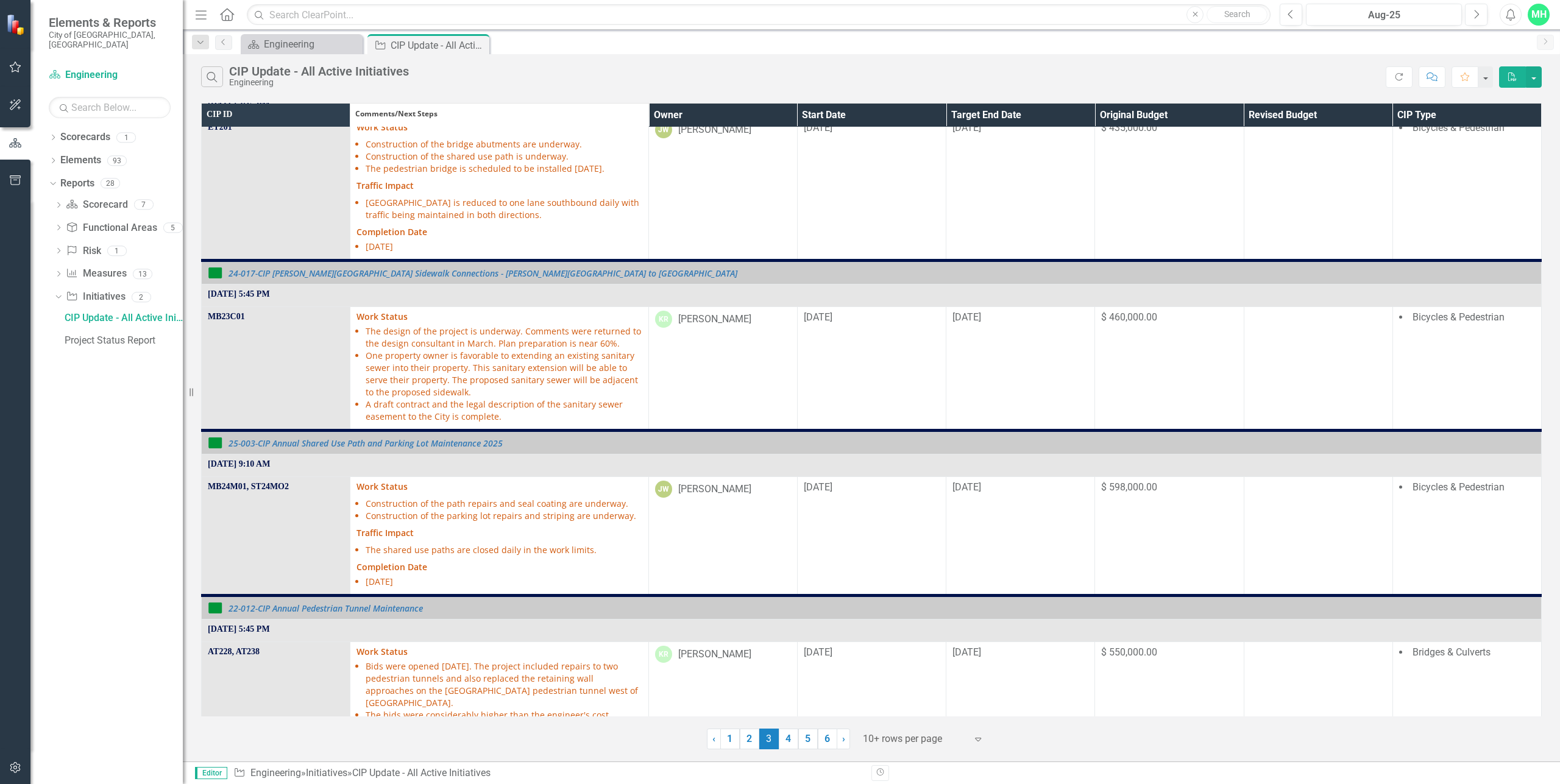
scroll to position [1153, 0]
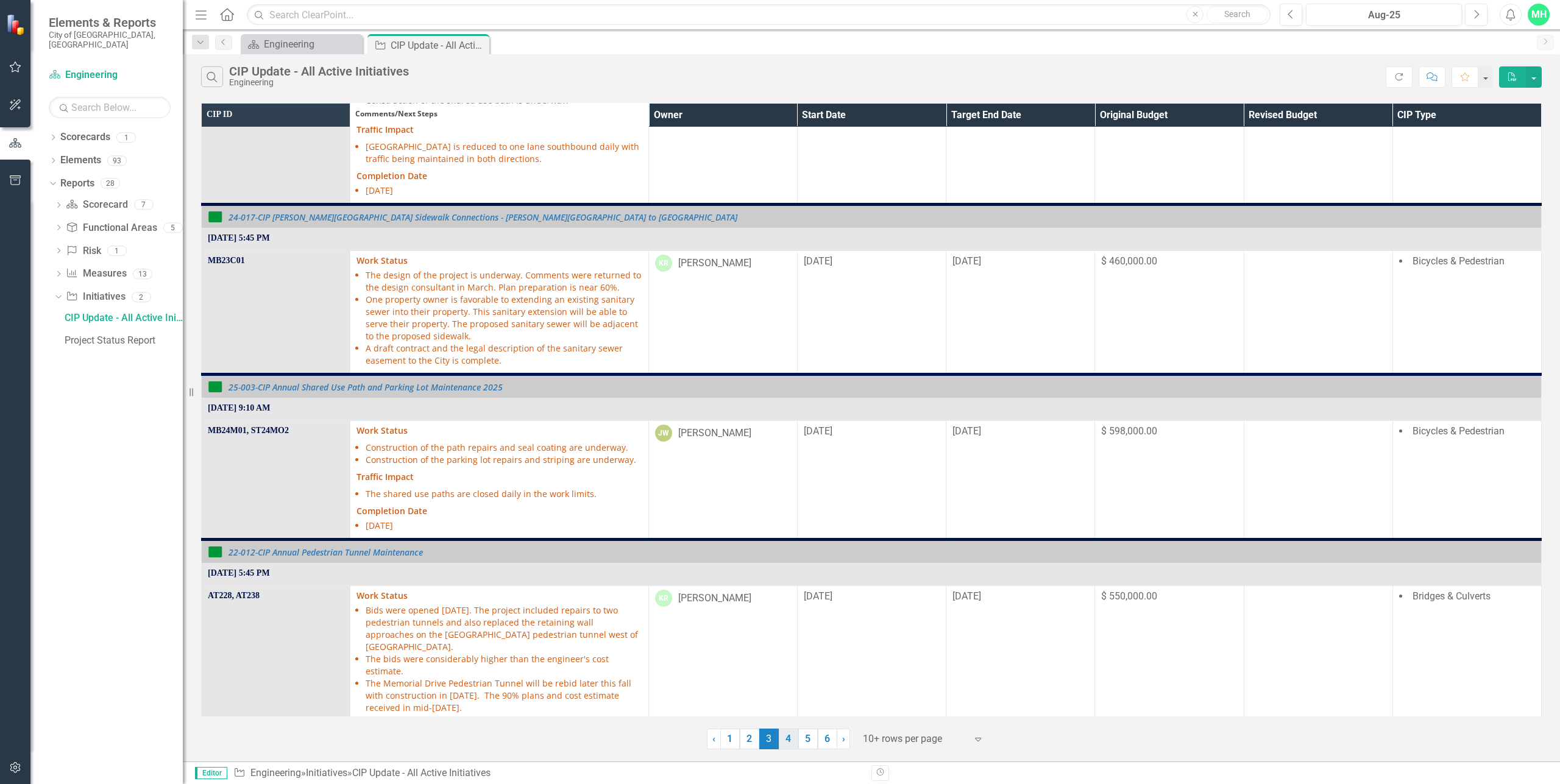
click at [790, 737] on link "4" at bounding box center [789, 738] width 20 height 21
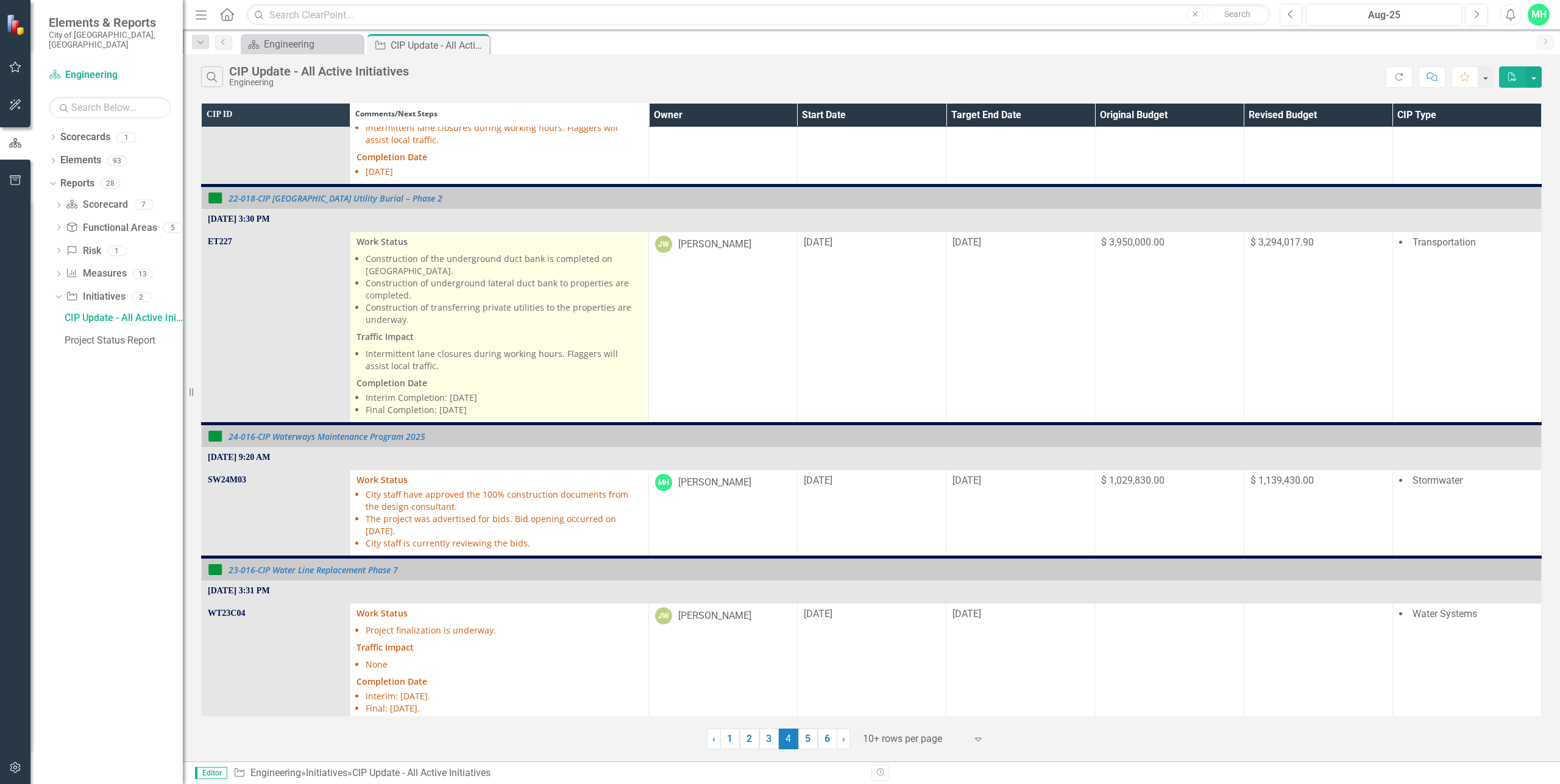
scroll to position [1096, 0]
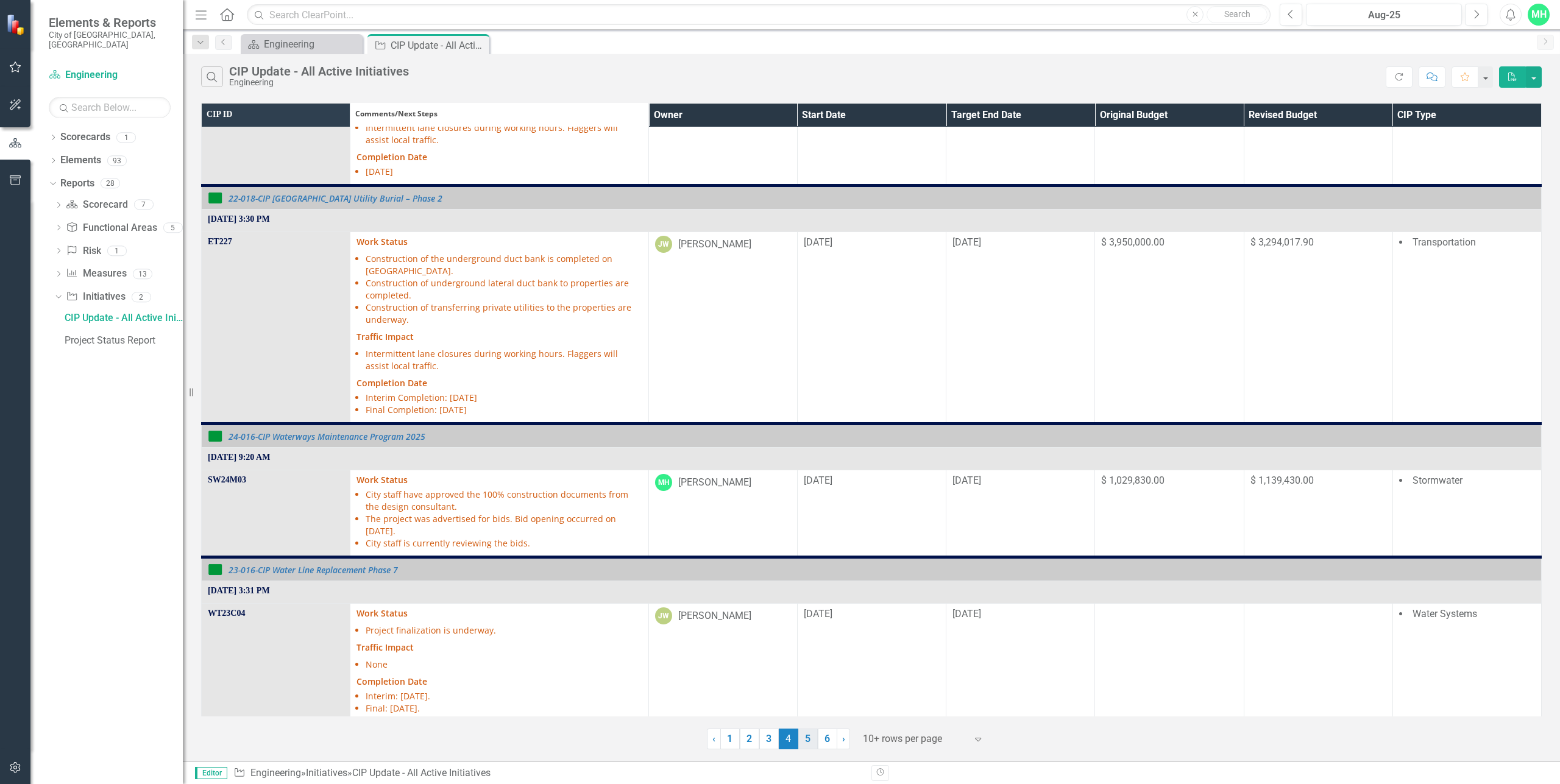
click at [811, 737] on link "5" at bounding box center [808, 738] width 20 height 21
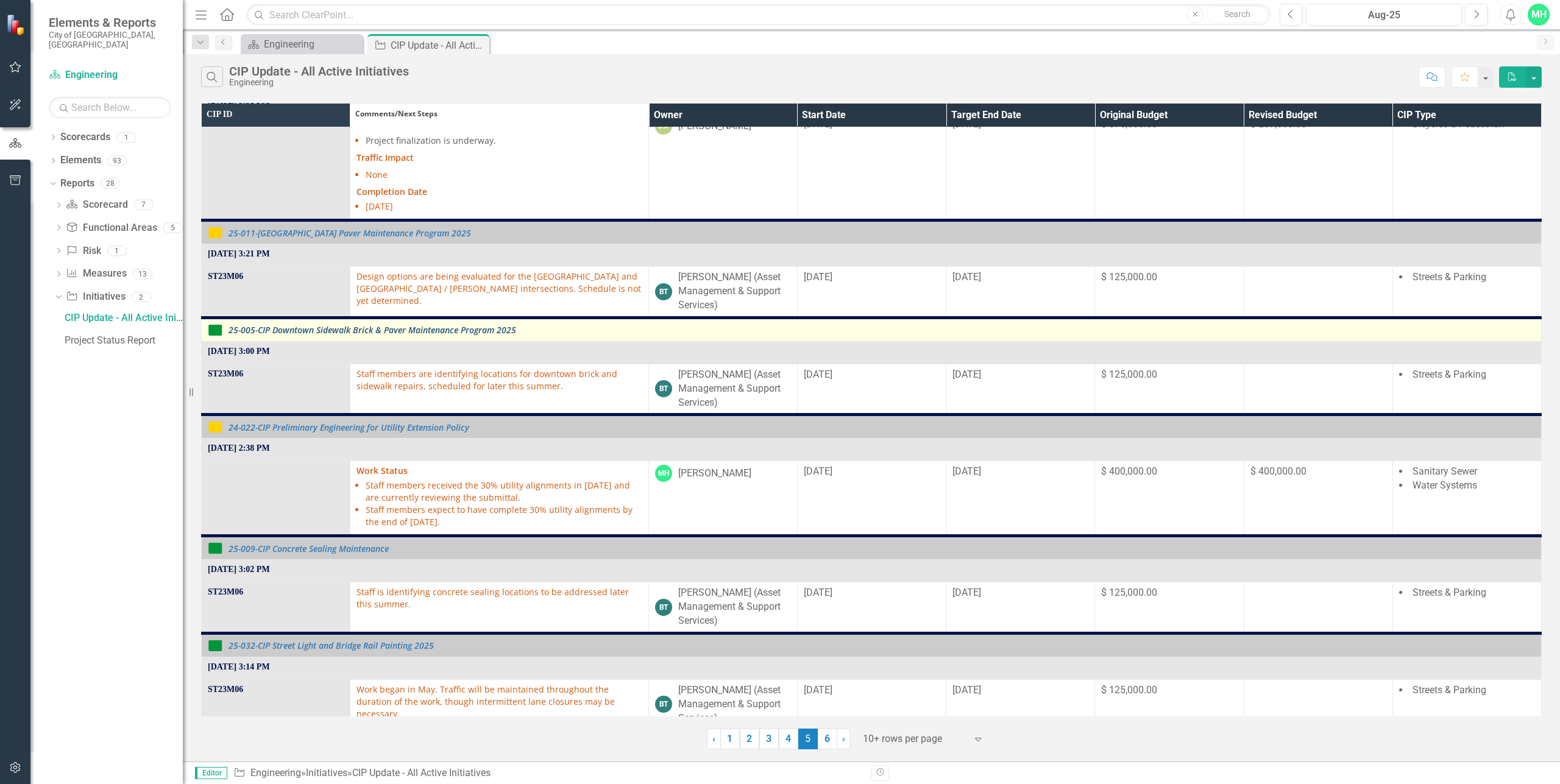
scroll to position [122, 0]
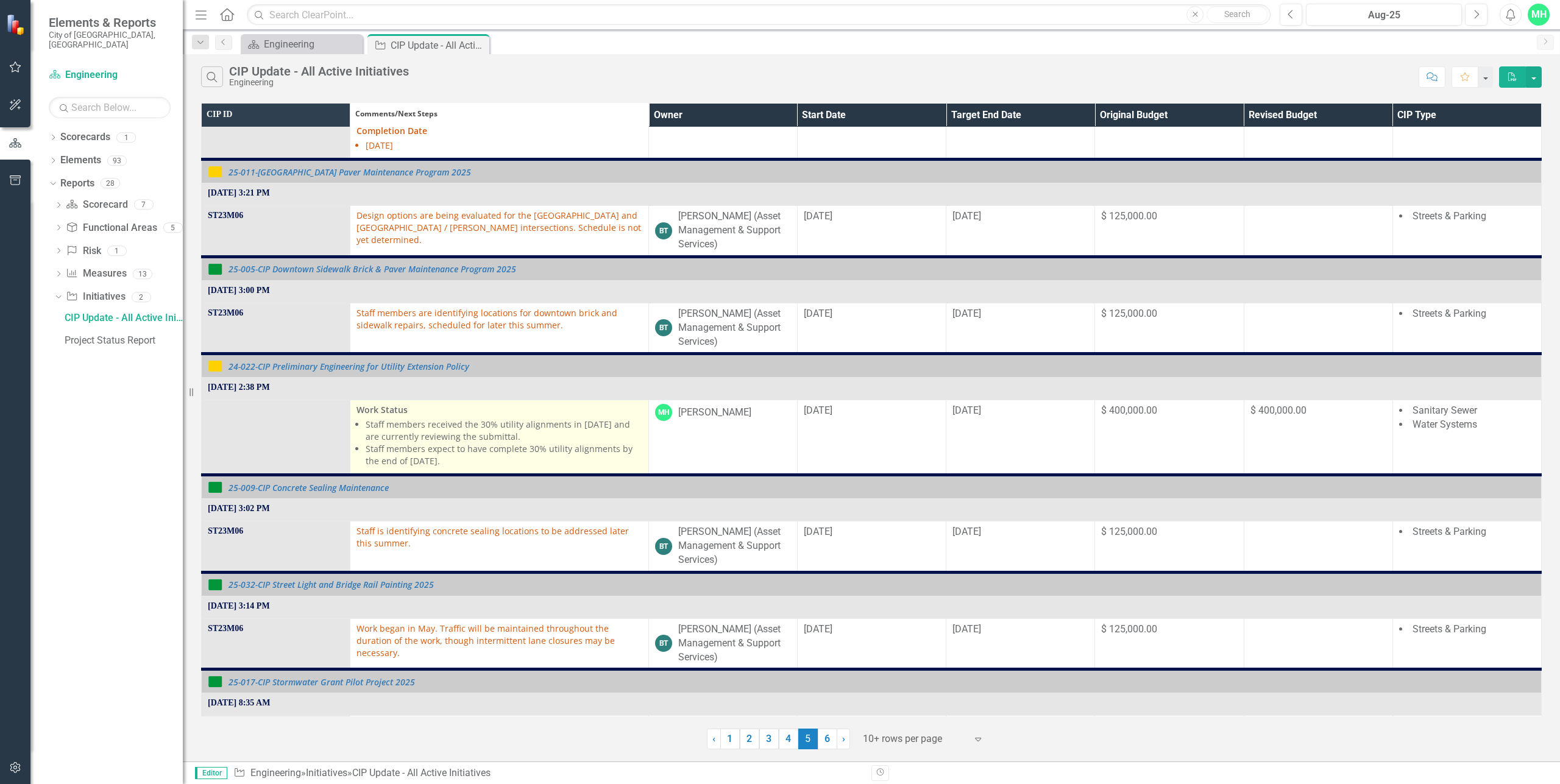
click at [381, 426] on li "Staff members received the 30% utility alignments in [DATE] and are currently r…" at bounding box center [504, 430] width 276 height 24
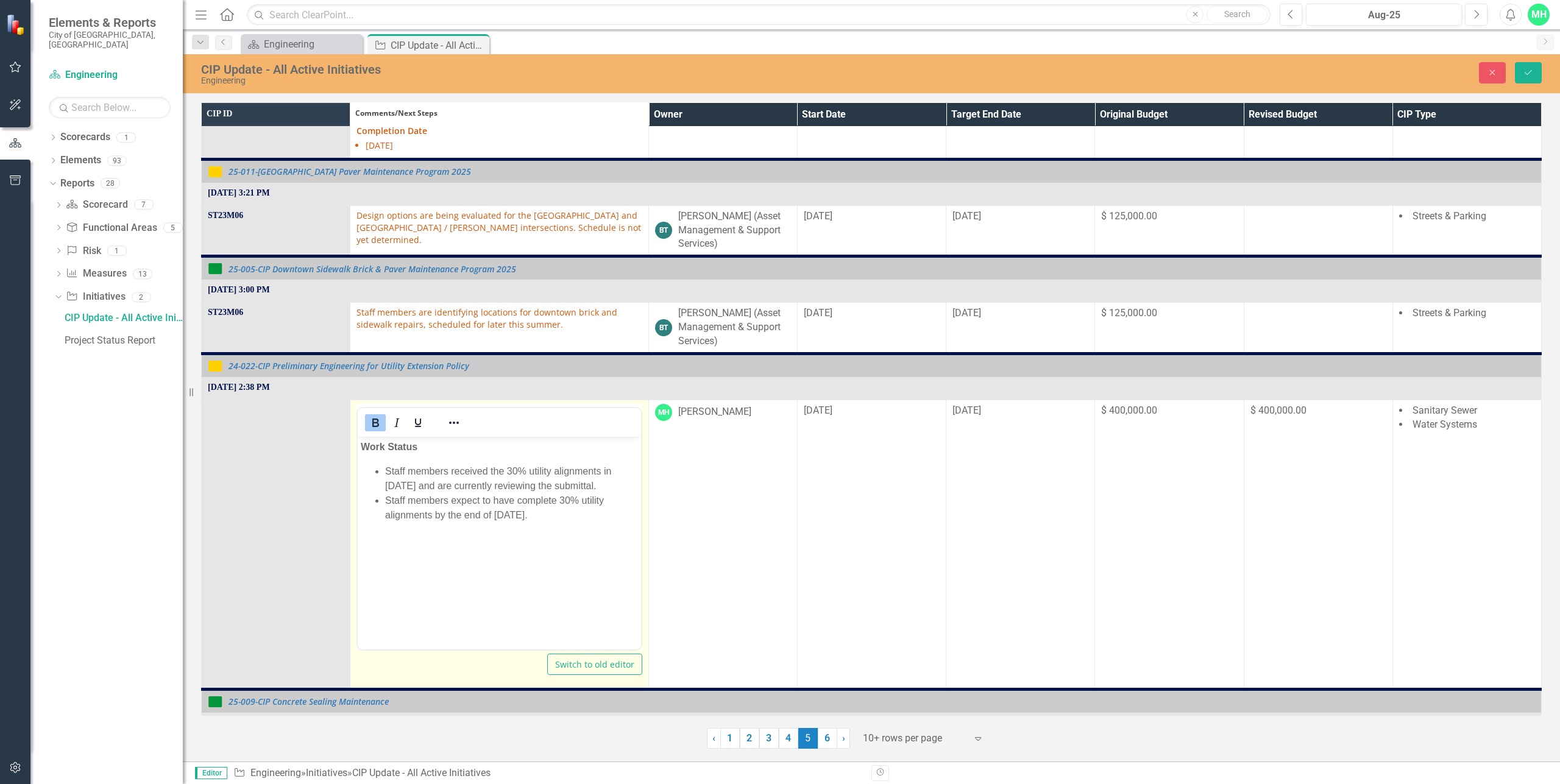
scroll to position [0, 0]
click at [451, 472] on li "Staff members received the 30% utility alignments in [DATE] and are currently r…" at bounding box center [511, 478] width 252 height 30
click at [1529, 66] on button "Save" at bounding box center [1529, 73] width 27 height 22
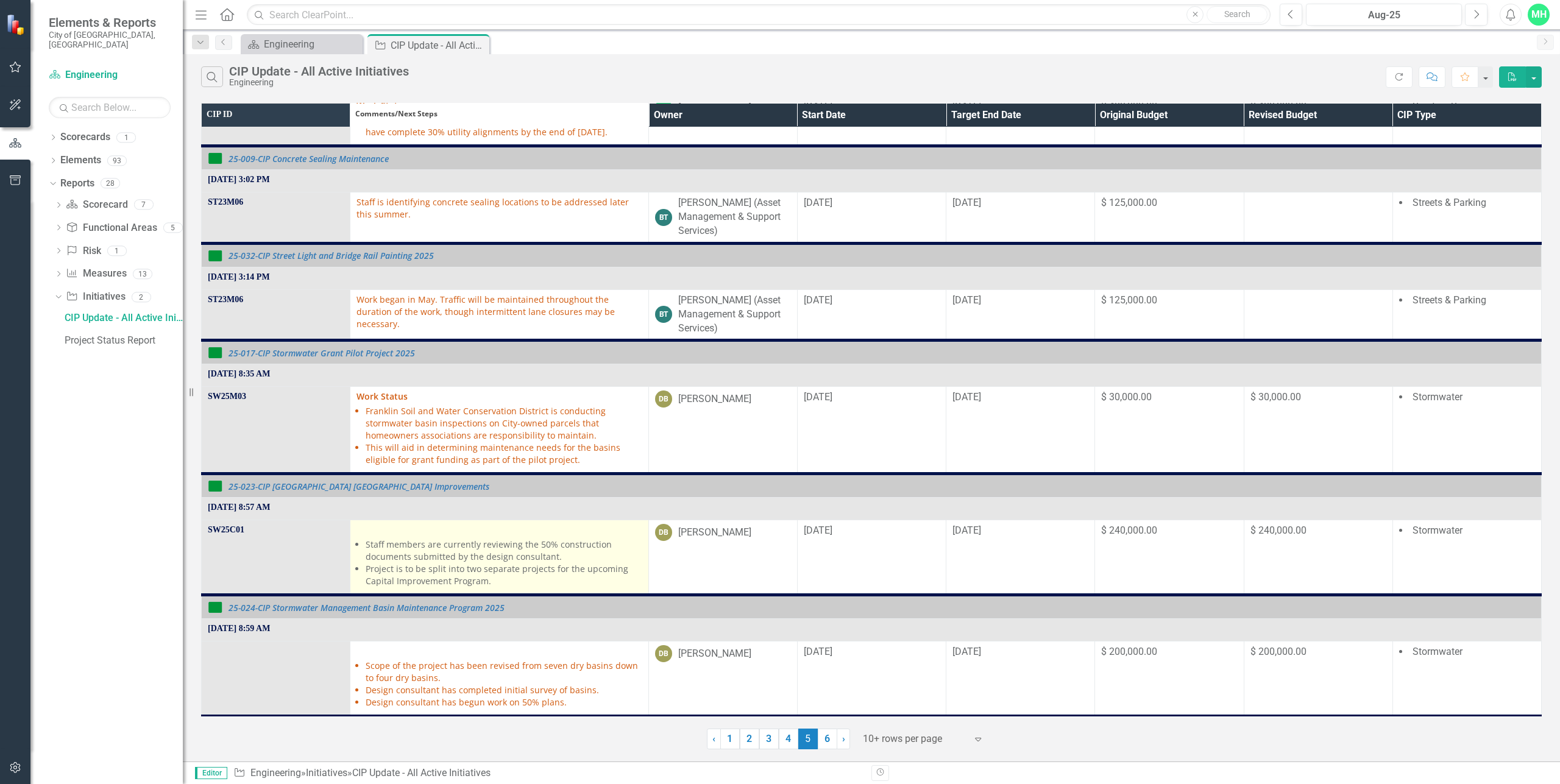
scroll to position [487, 0]
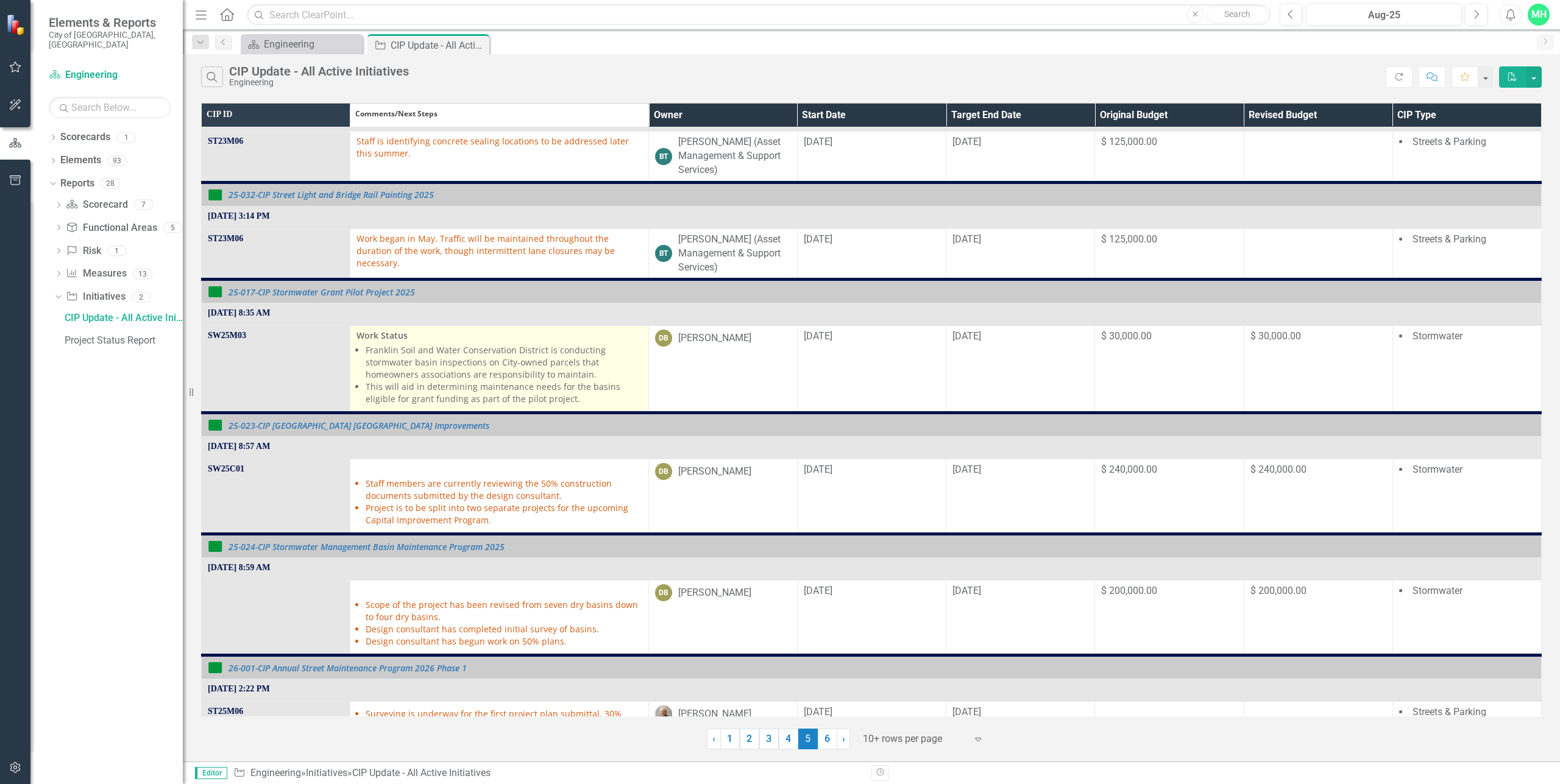
click at [399, 335] on strong "Work Status" at bounding box center [381, 335] width 51 height 12
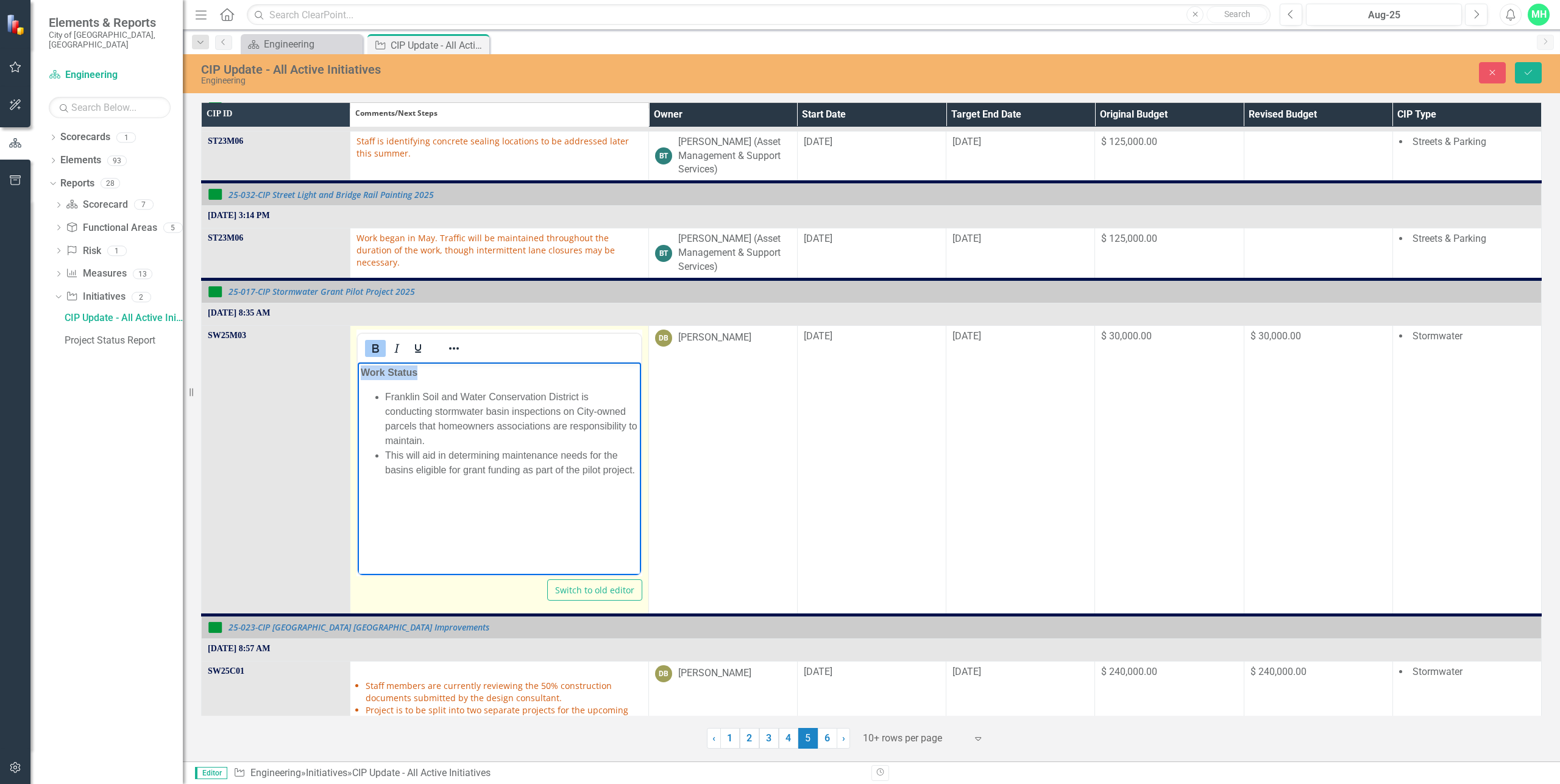
drag, startPoint x: 442, startPoint y: 374, endPoint x: 343, endPoint y: 376, distance: 99.0
click at [358, 376] on html "Work Status Franklin Soil and Water Conservation District is conducting stormwa…" at bounding box center [499, 453] width 283 height 183
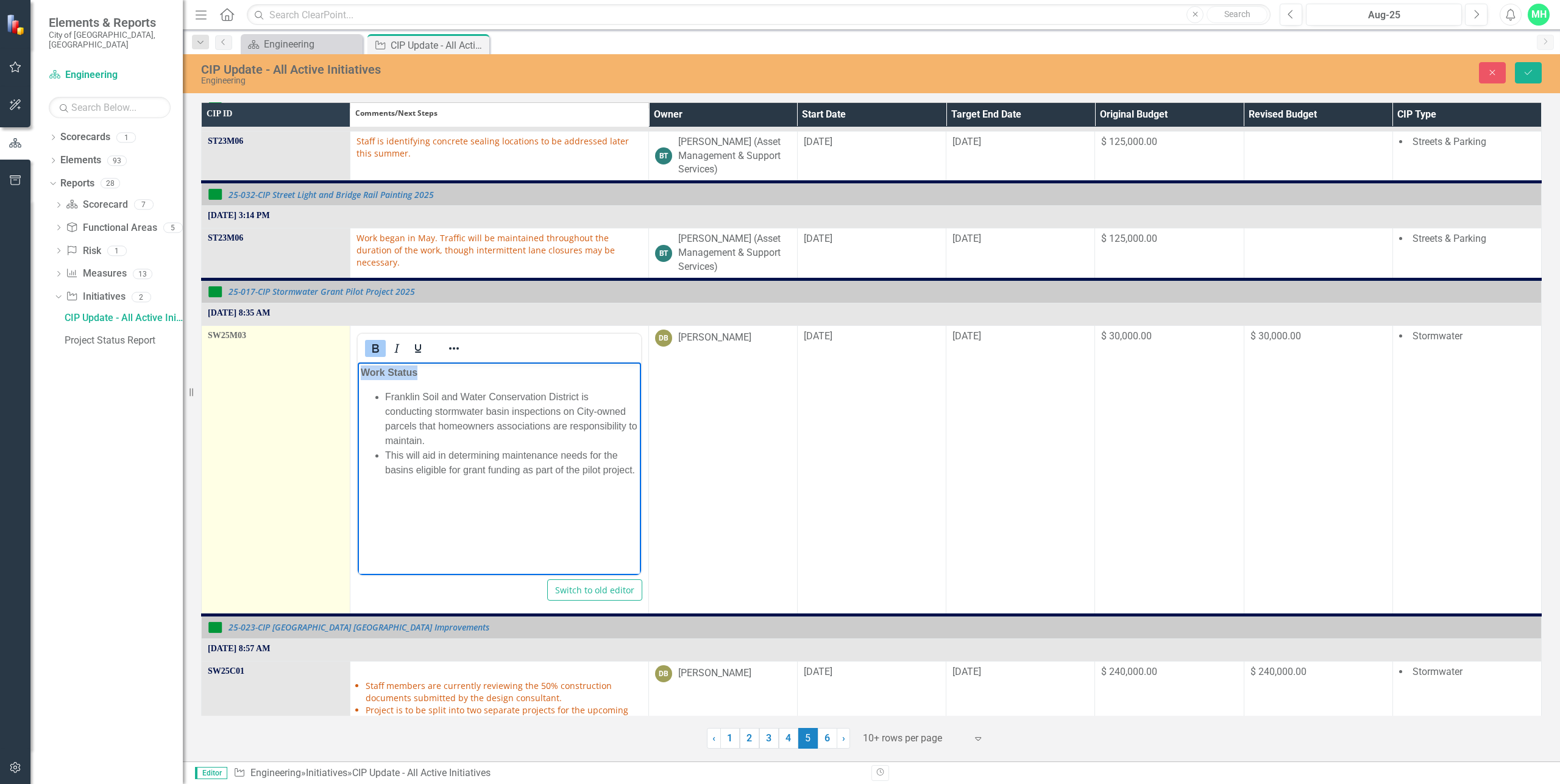
copy strong "Work Status"
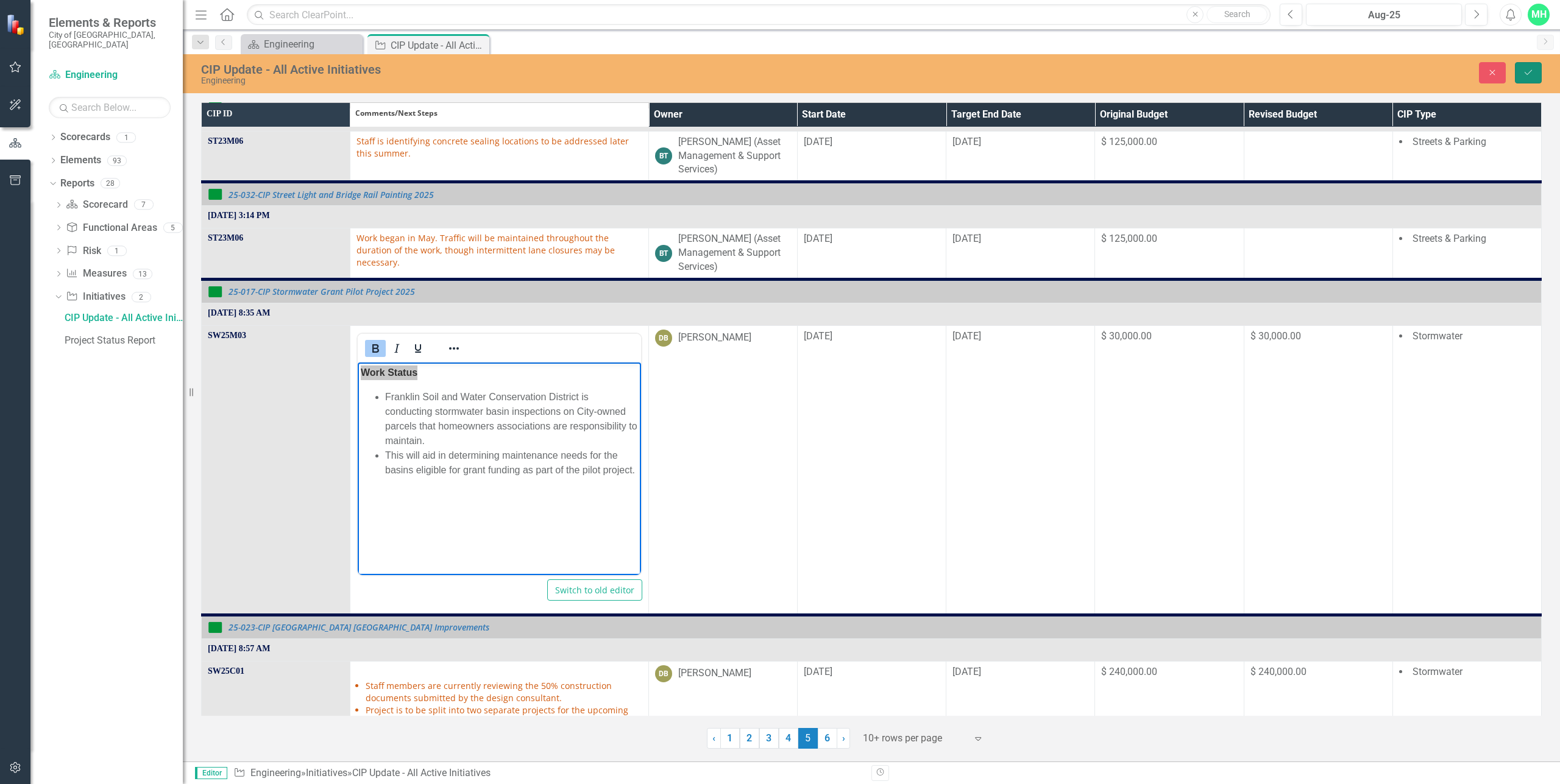
click at [1528, 69] on icon "Save" at bounding box center [1529, 73] width 11 height 9
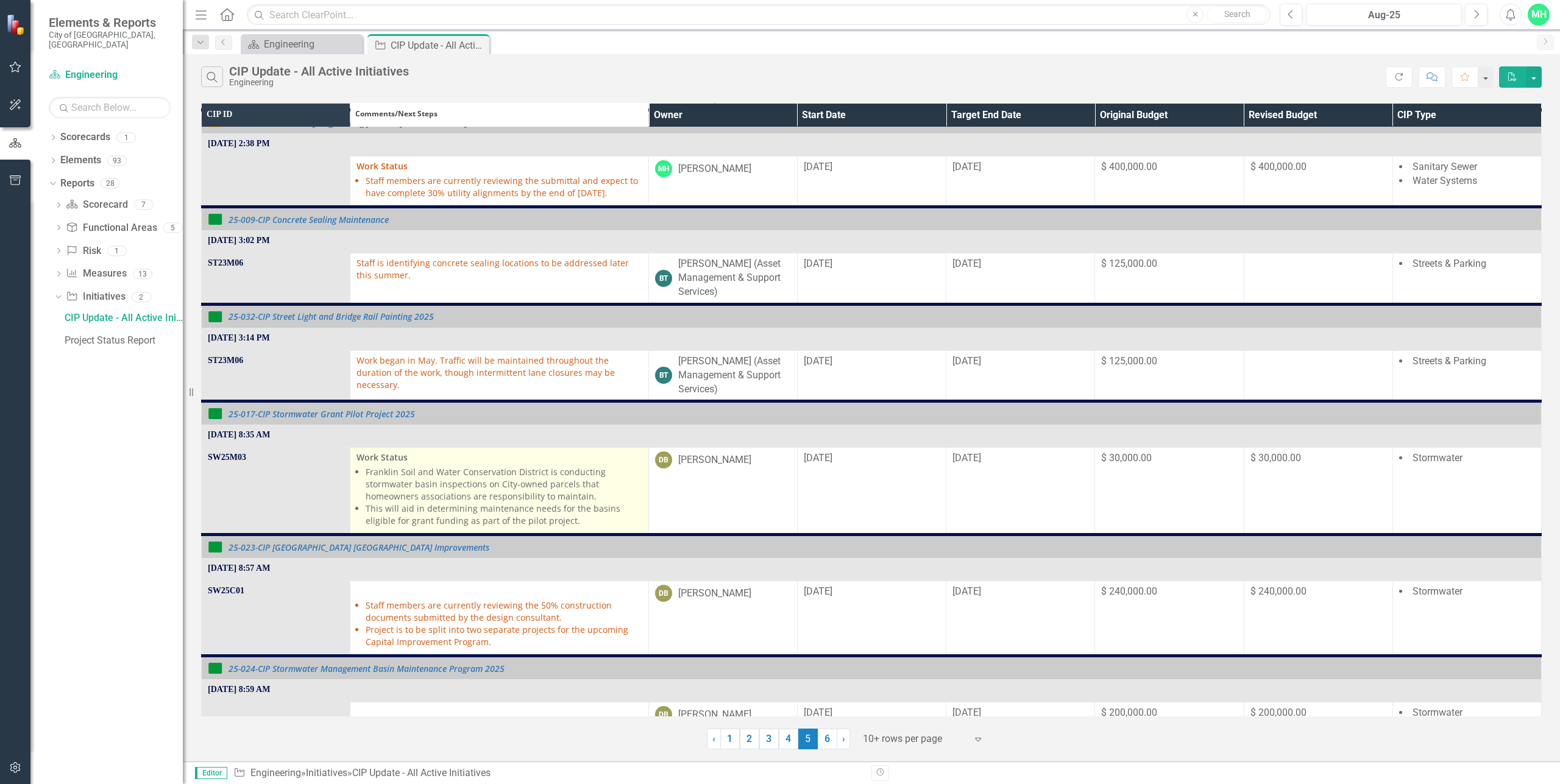
scroll to position [426, 0]
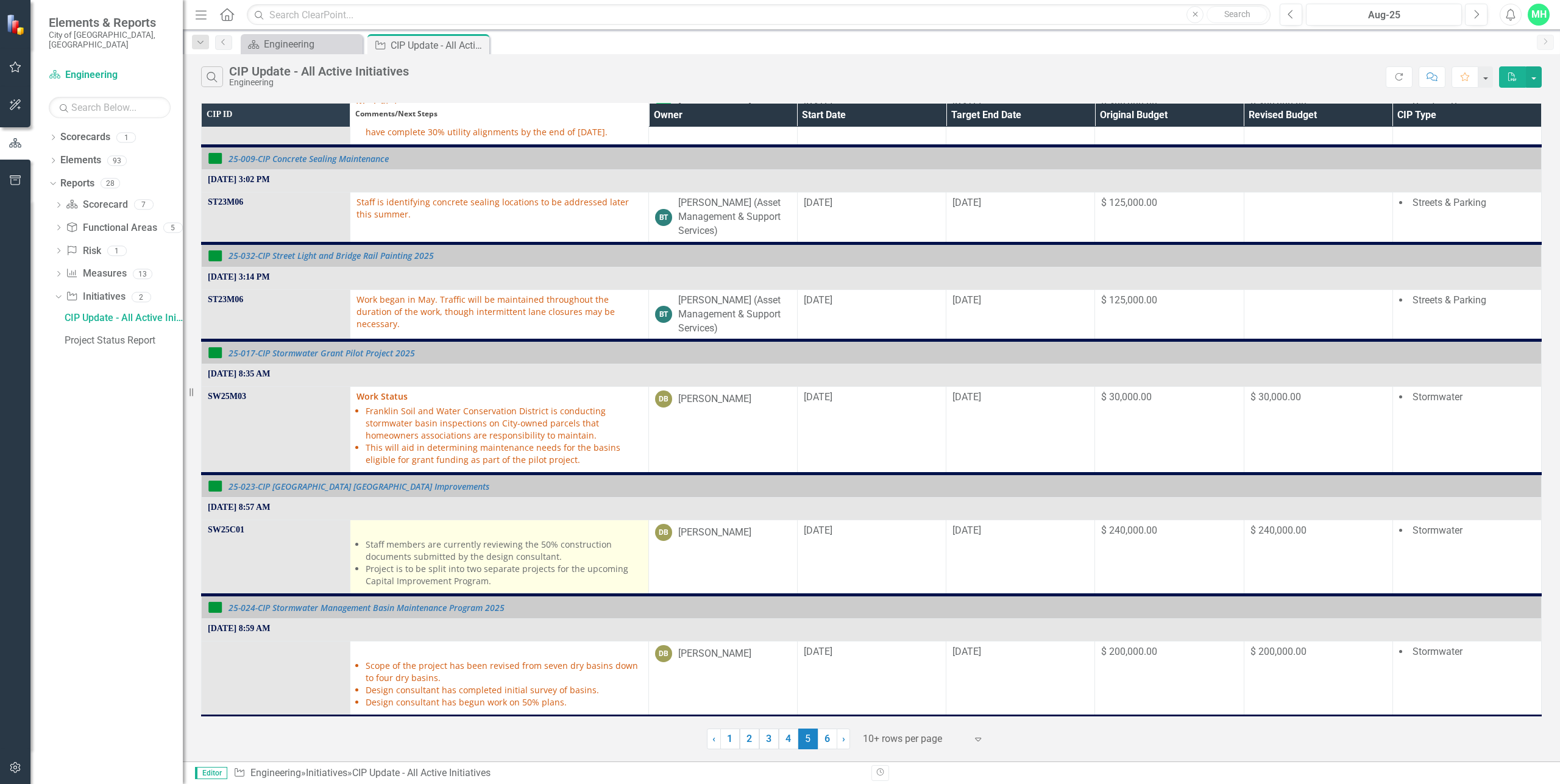
click at [383, 542] on li "Staff members are currently reviewing the 50% construction documents submitted …" at bounding box center [504, 550] width 276 height 24
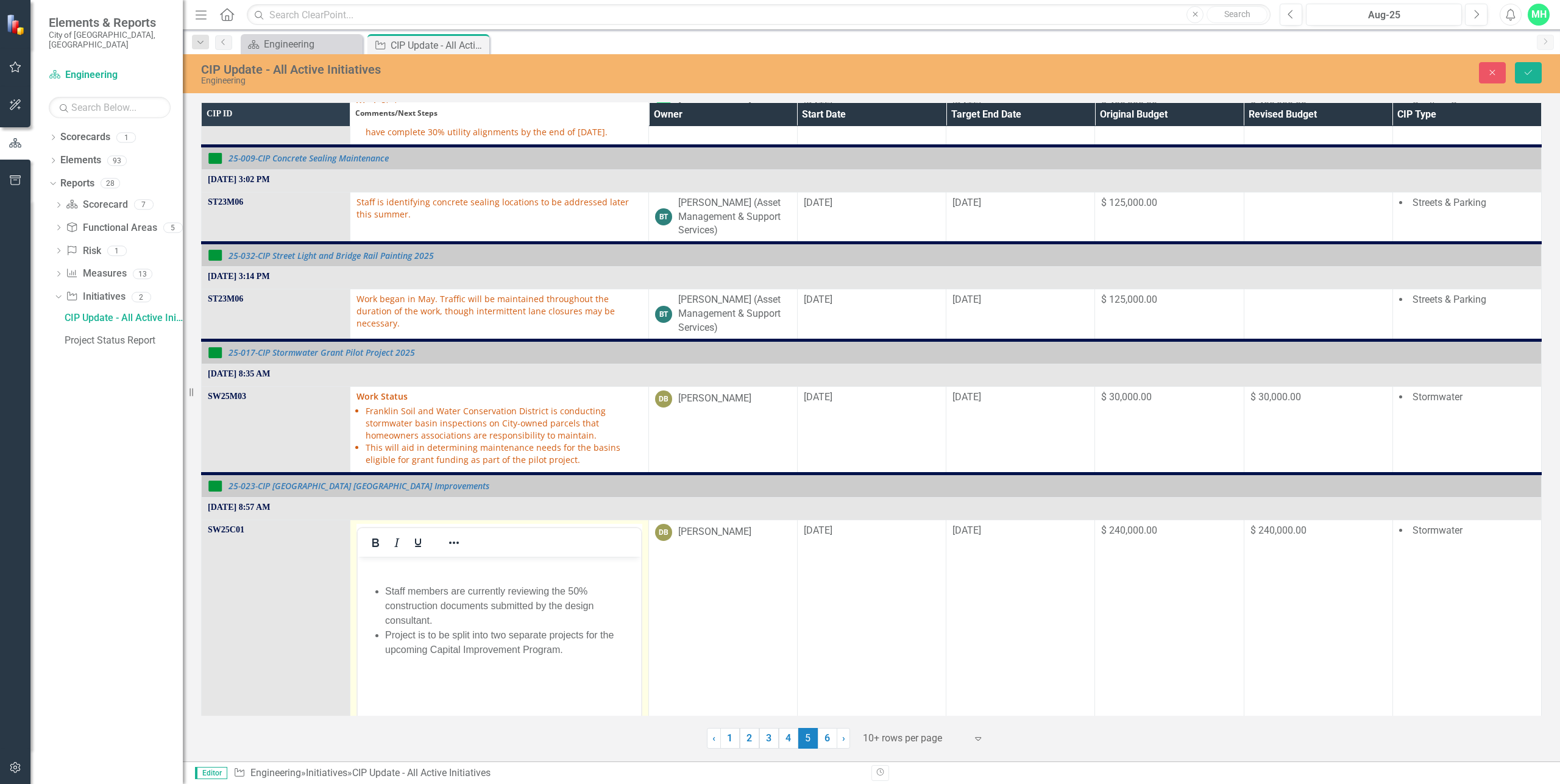
scroll to position [0, 0]
click at [428, 571] on p "Rich Text Area. Press ALT-0 for help." at bounding box center [499, 566] width 276 height 14
click at [409, 575] on body "Work Status Staff members are currently reviewing the 50% construction document…" at bounding box center [499, 648] width 283 height 183
click at [1529, 71] on icon "Save" at bounding box center [1529, 73] width 11 height 9
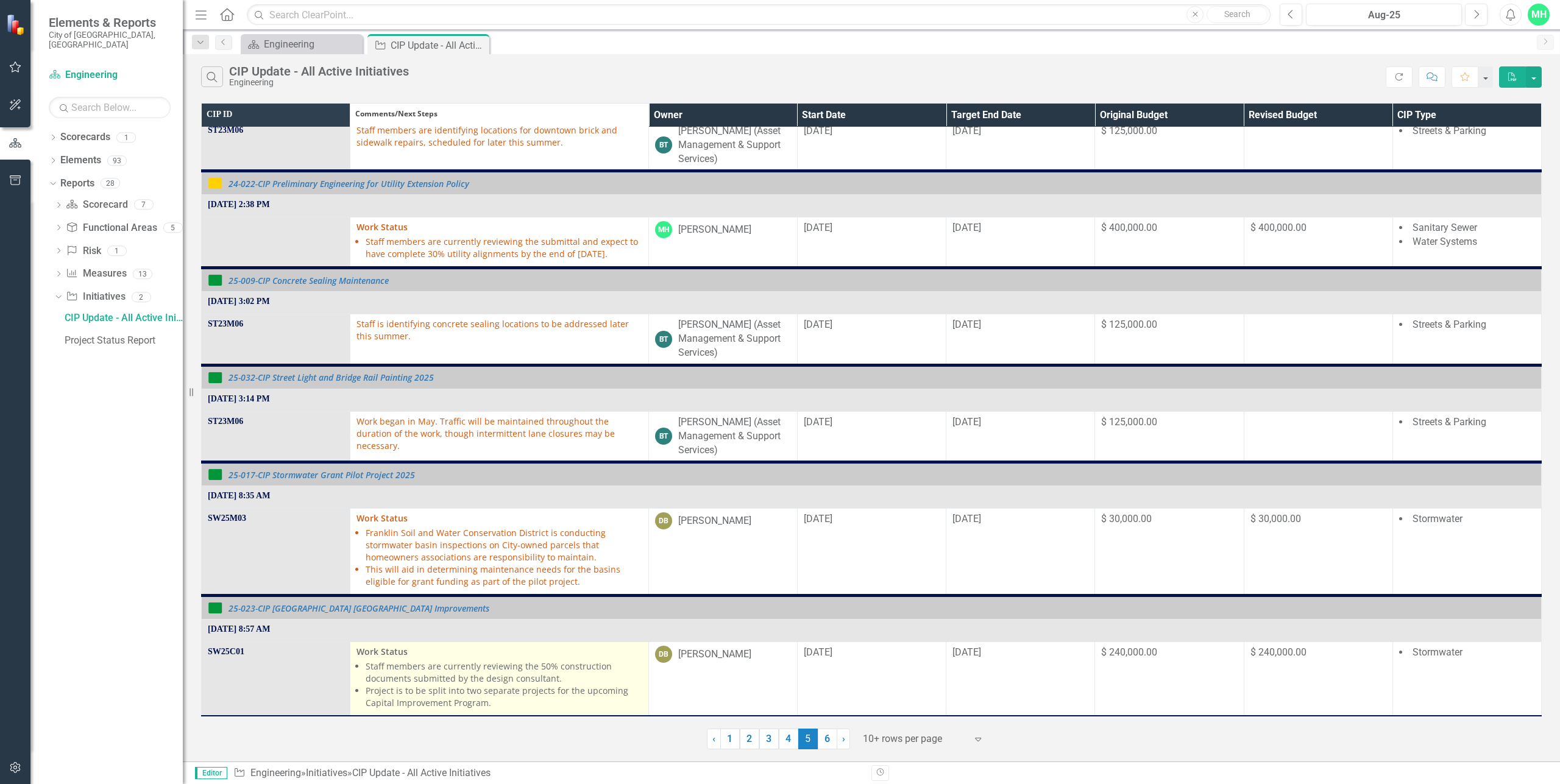
scroll to position [365, 0]
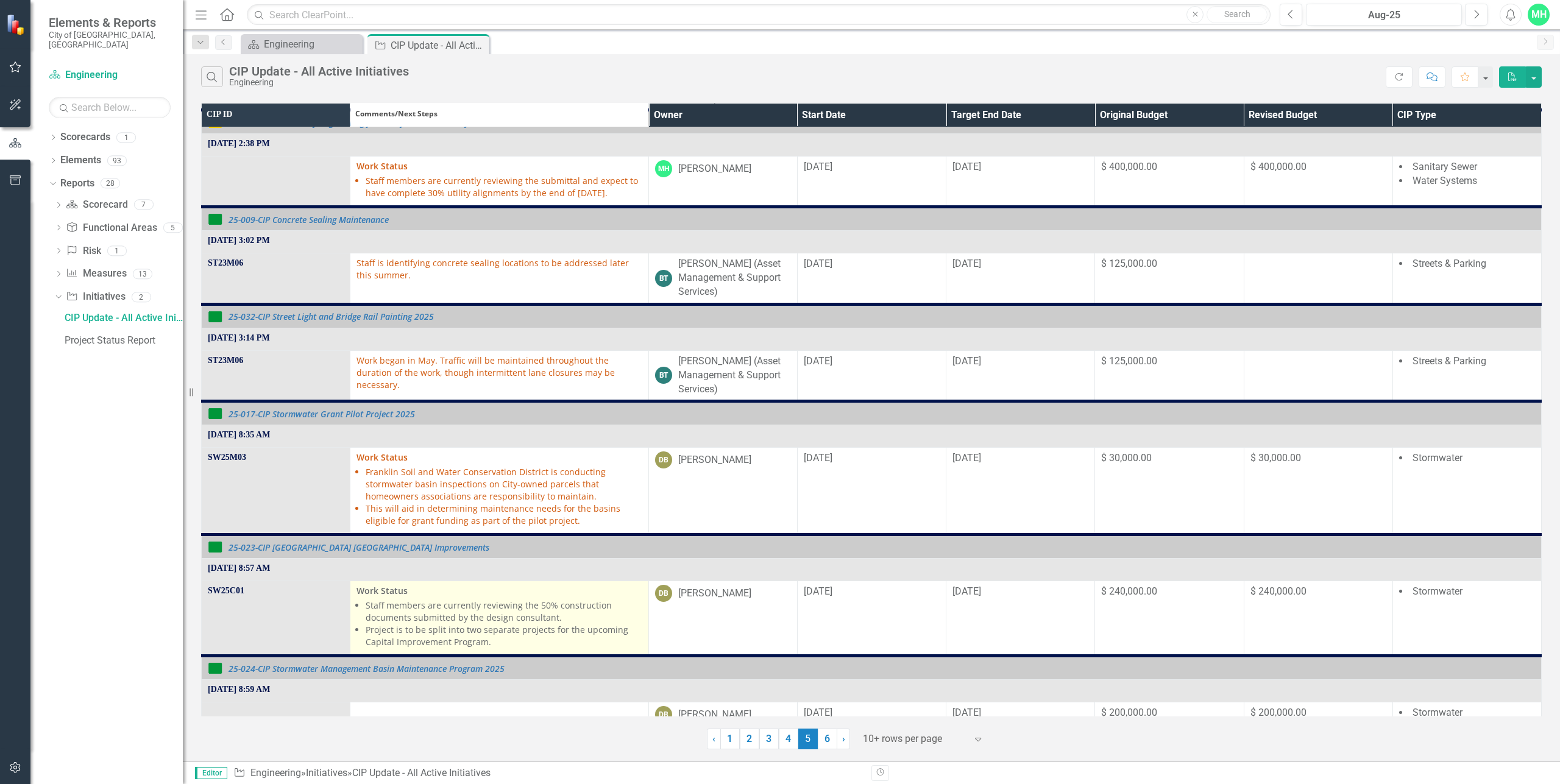
click at [415, 625] on li "Project is to be split into two separate projects for the upcoming Capital Impr…" at bounding box center [504, 635] width 276 height 24
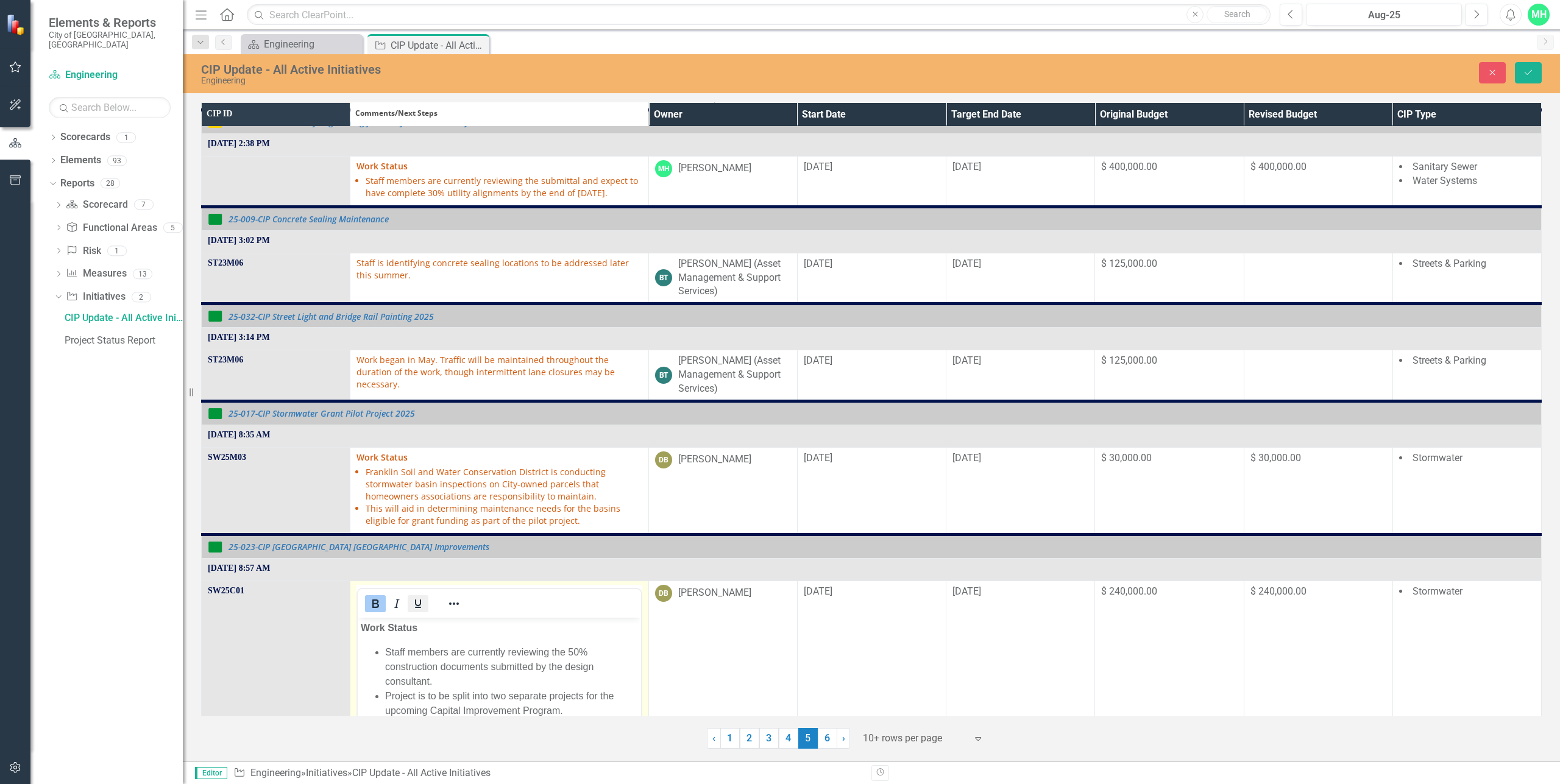
scroll to position [426, 0]
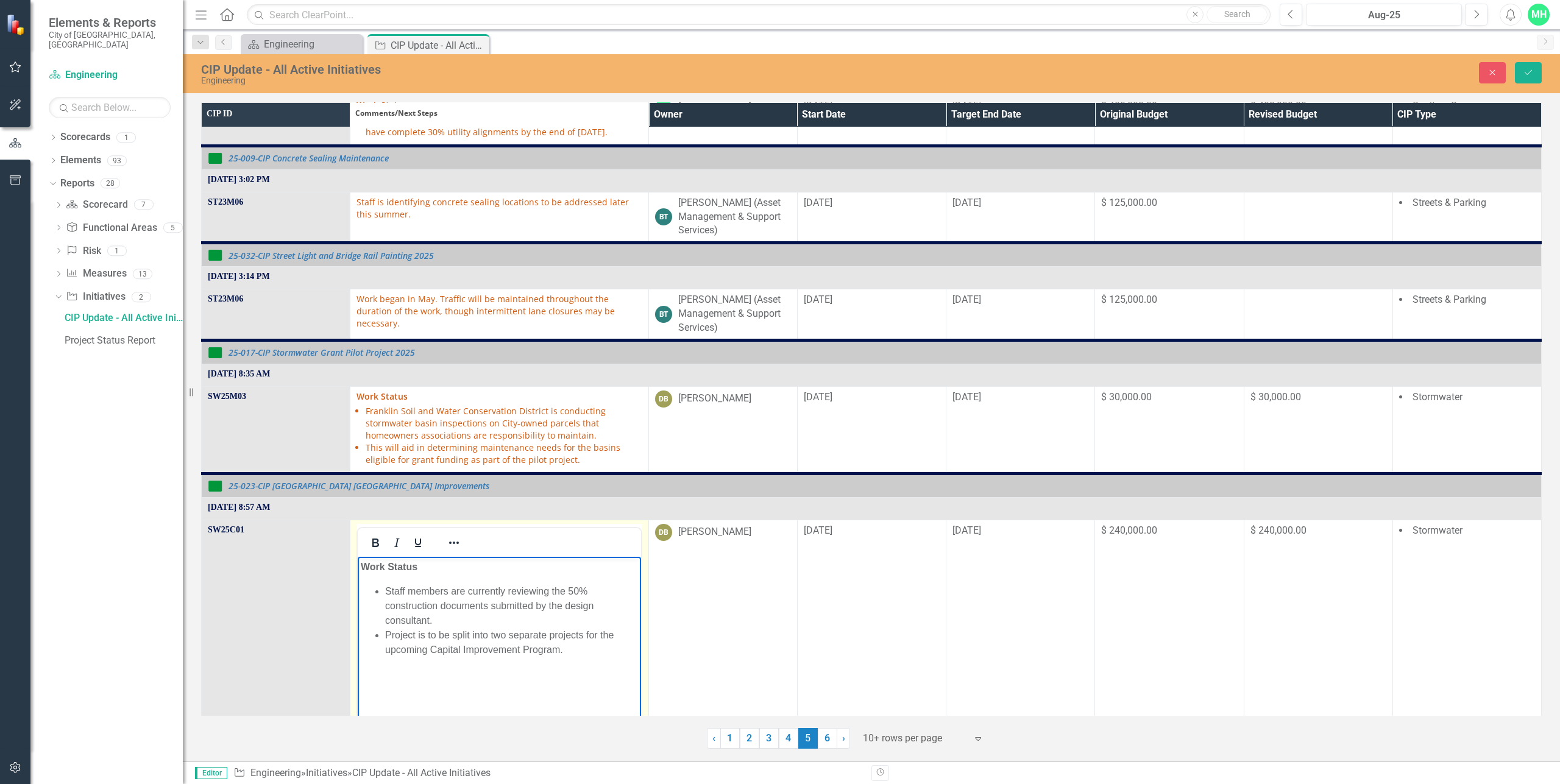
click at [384, 633] on ul "Staff members are currently reviewing the 50% construction documents submitted …" at bounding box center [499, 619] width 276 height 73
click at [508, 635] on li "The project will be split into separate projects based on the upcoming Capital …" at bounding box center [511, 649] width 252 height 44
click at [406, 634] on li "The project will be split into separate projects based on the upcoming Capital …" at bounding box center [511, 649] width 252 height 44
click at [1529, 69] on icon "Save" at bounding box center [1529, 73] width 11 height 9
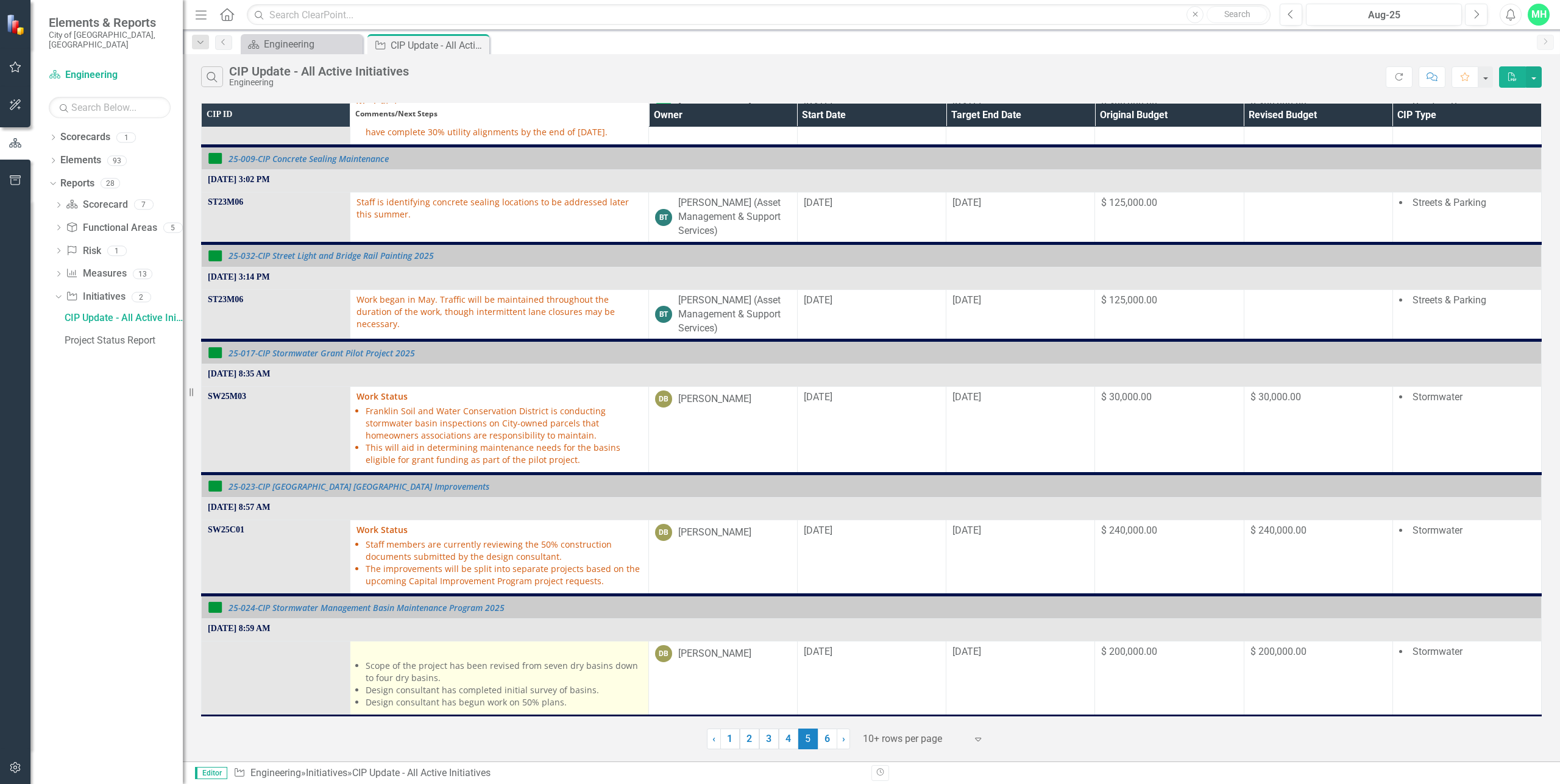
scroll to position [487, 0]
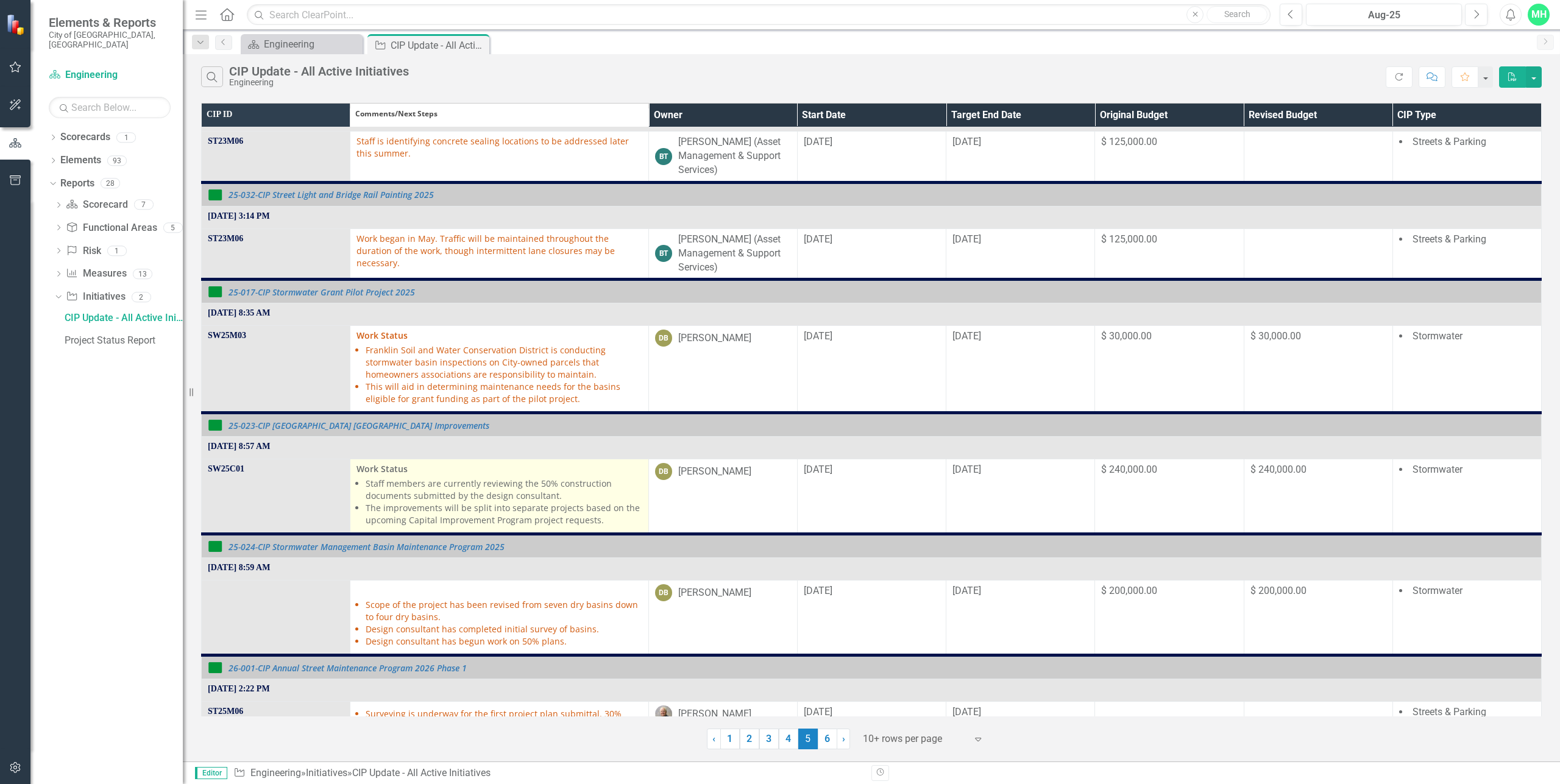
click at [476, 492] on li "Staff members are currently reviewing the 50% construction documents submitted …" at bounding box center [504, 489] width 276 height 24
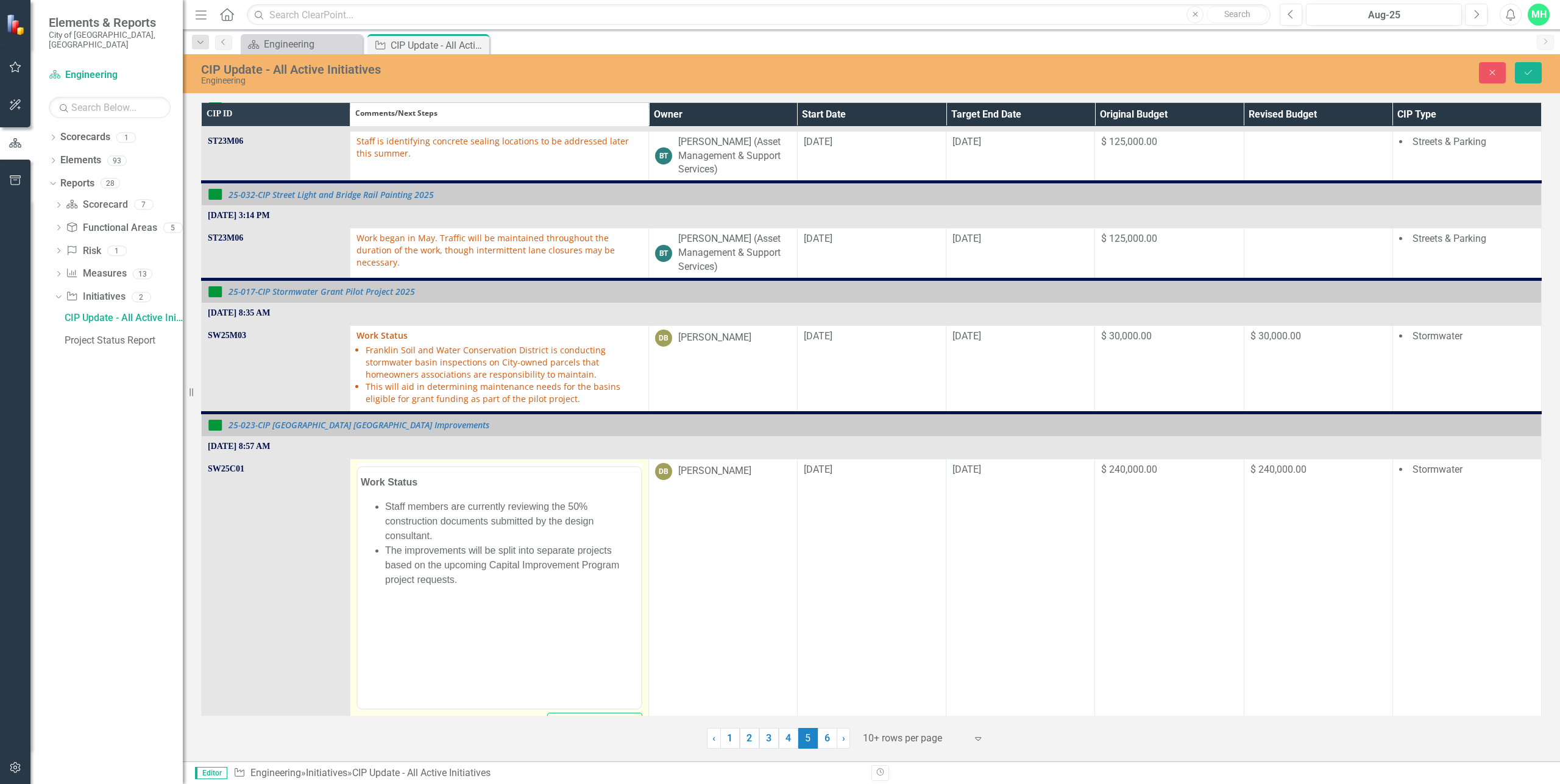
scroll to position [0, 0]
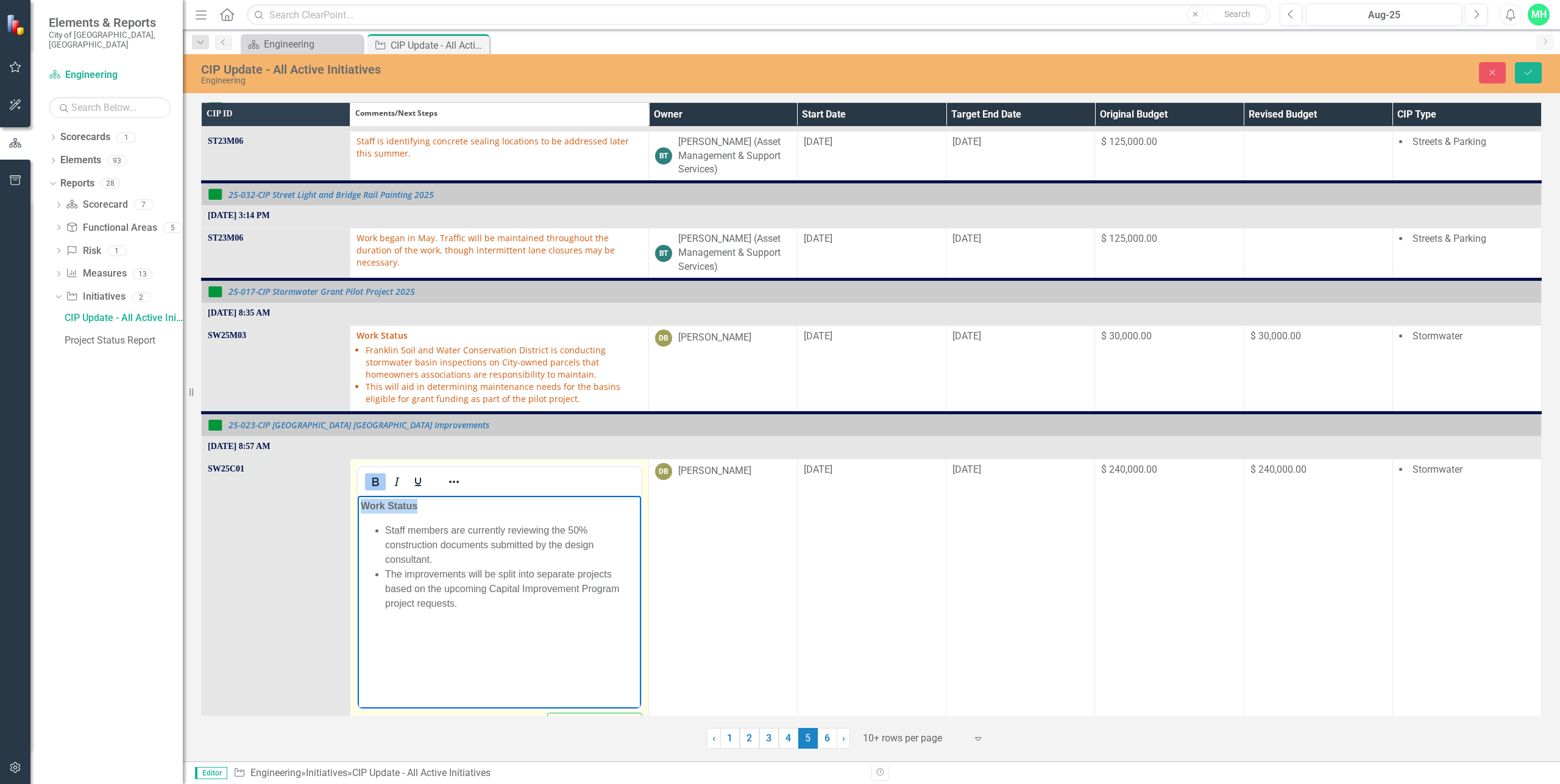
drag, startPoint x: 426, startPoint y: 506, endPoint x: 333, endPoint y: 506, distance: 93.0
click at [358, 506] on html "Work Status Staff members are currently reviewing the 50% construction document…" at bounding box center [499, 587] width 283 height 183
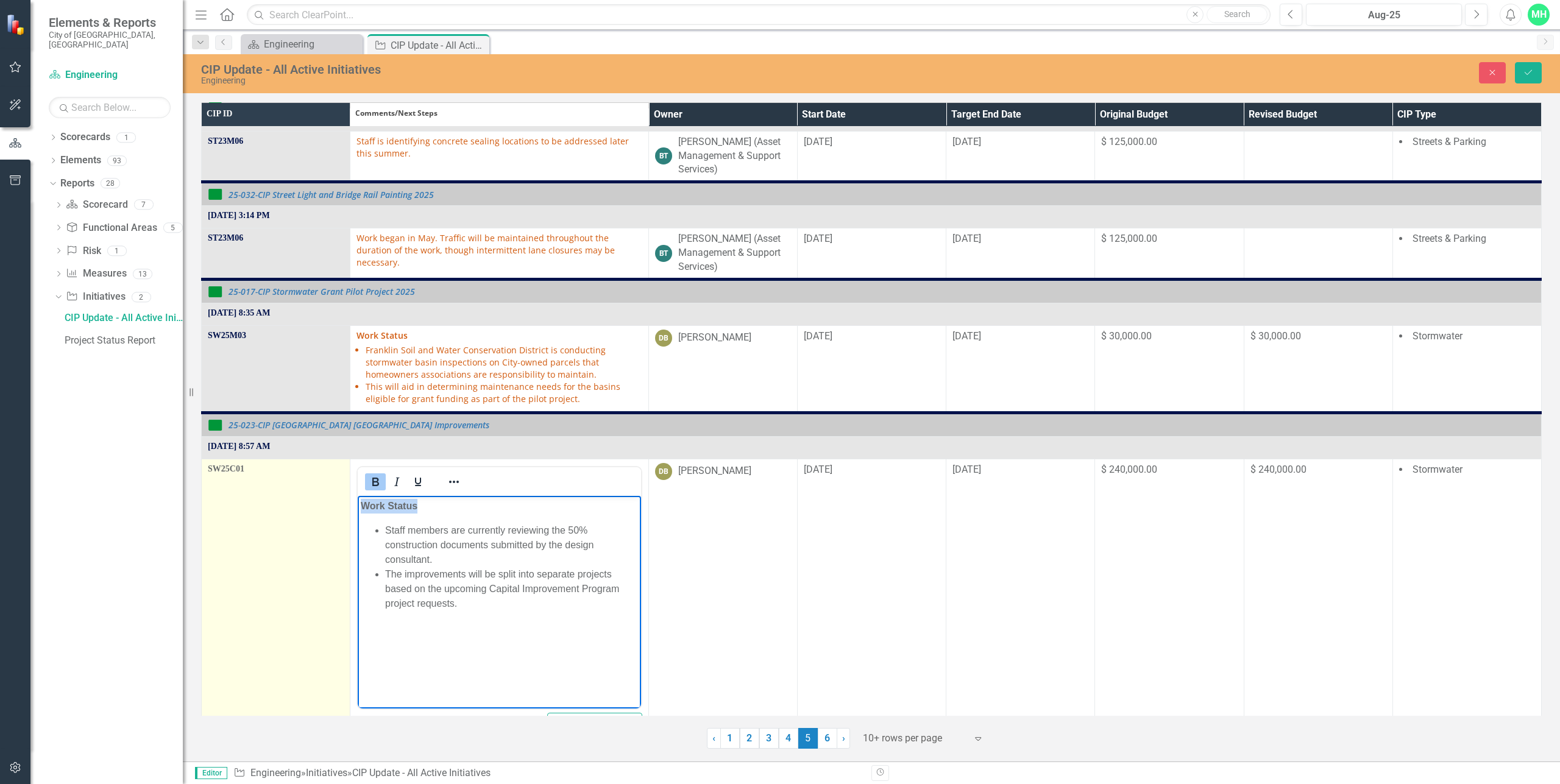
copy strong "Work Status"
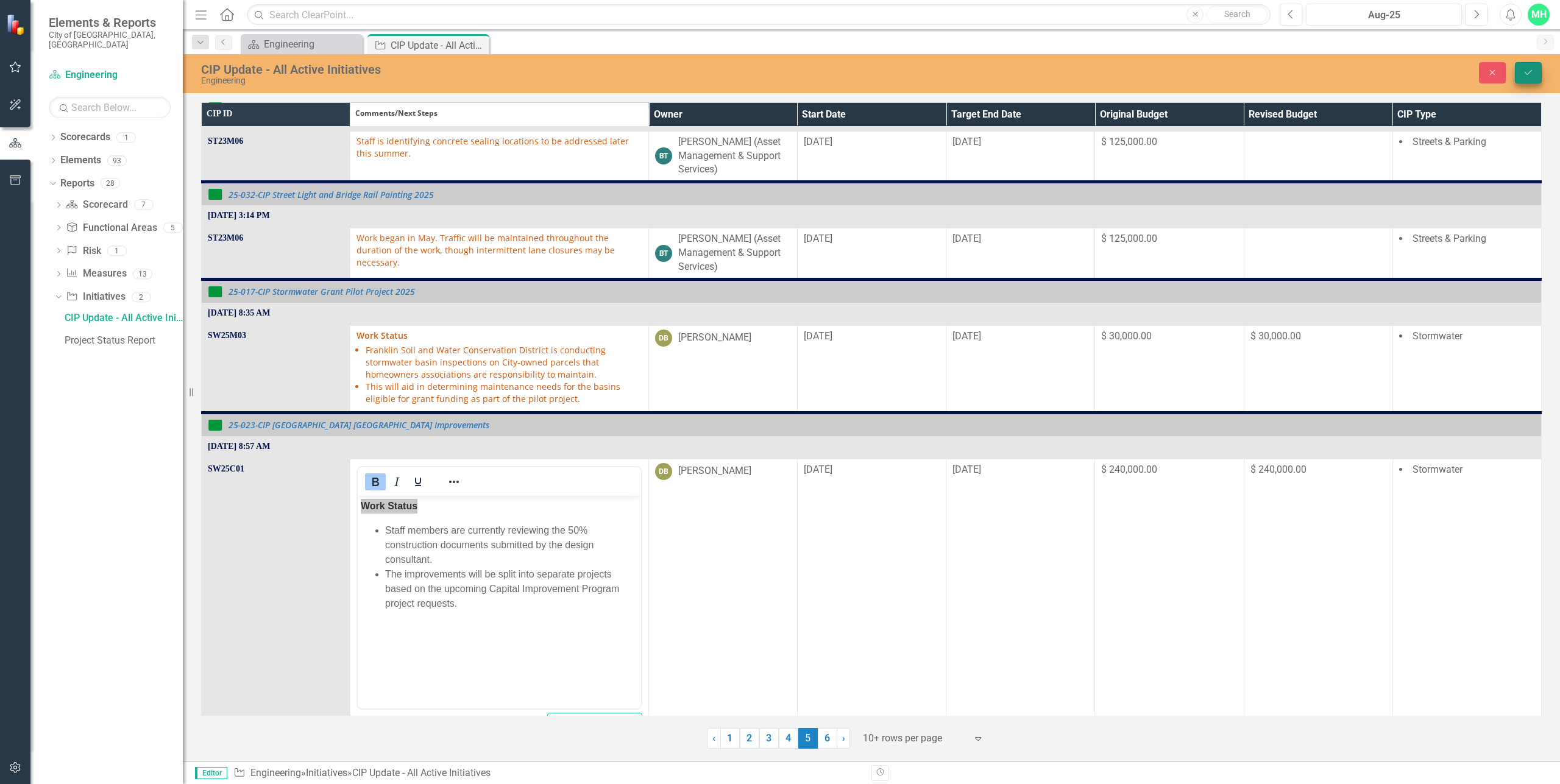
click at [1537, 73] on button "Save" at bounding box center [1529, 73] width 27 height 22
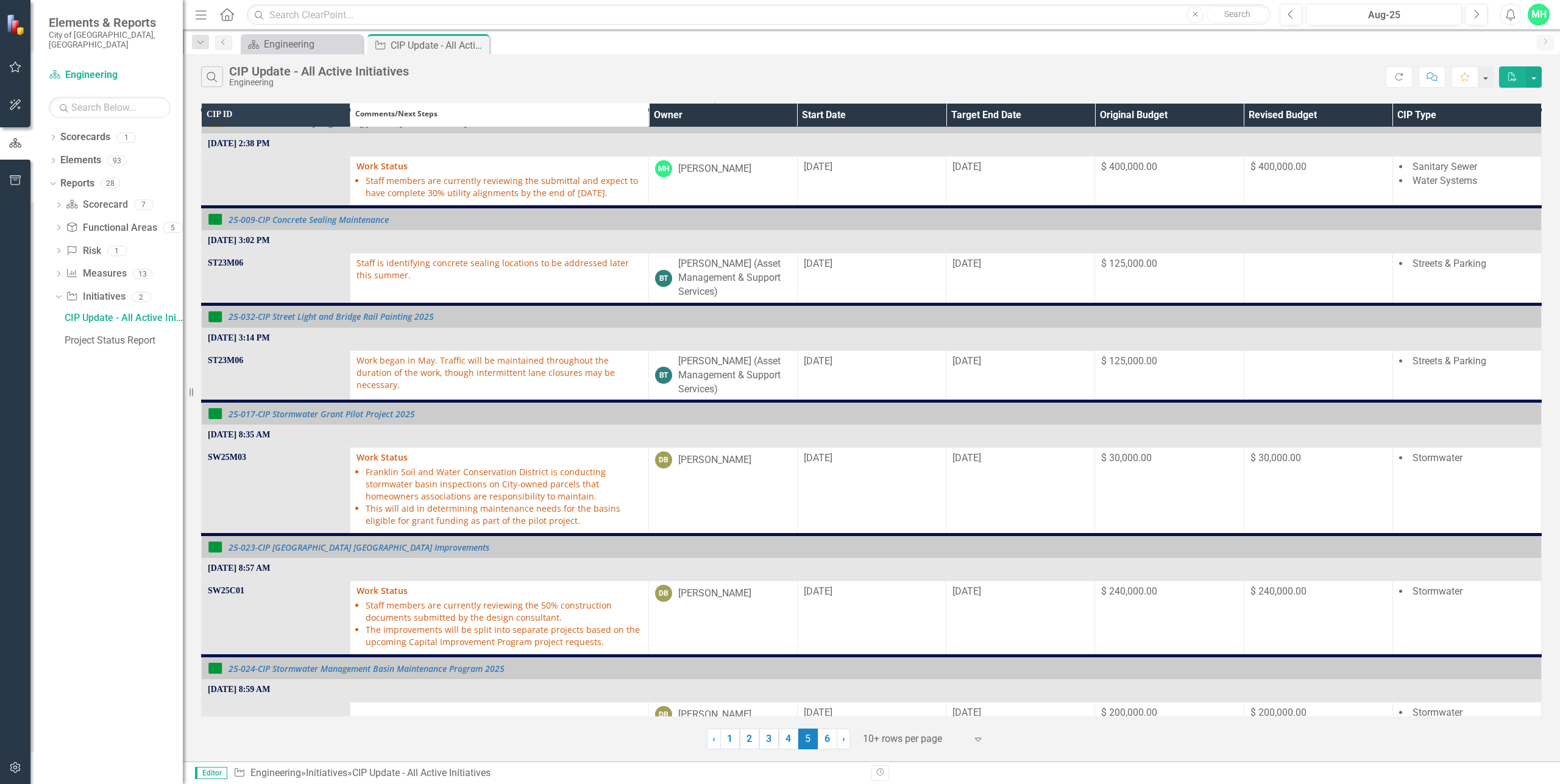
scroll to position [530, 0]
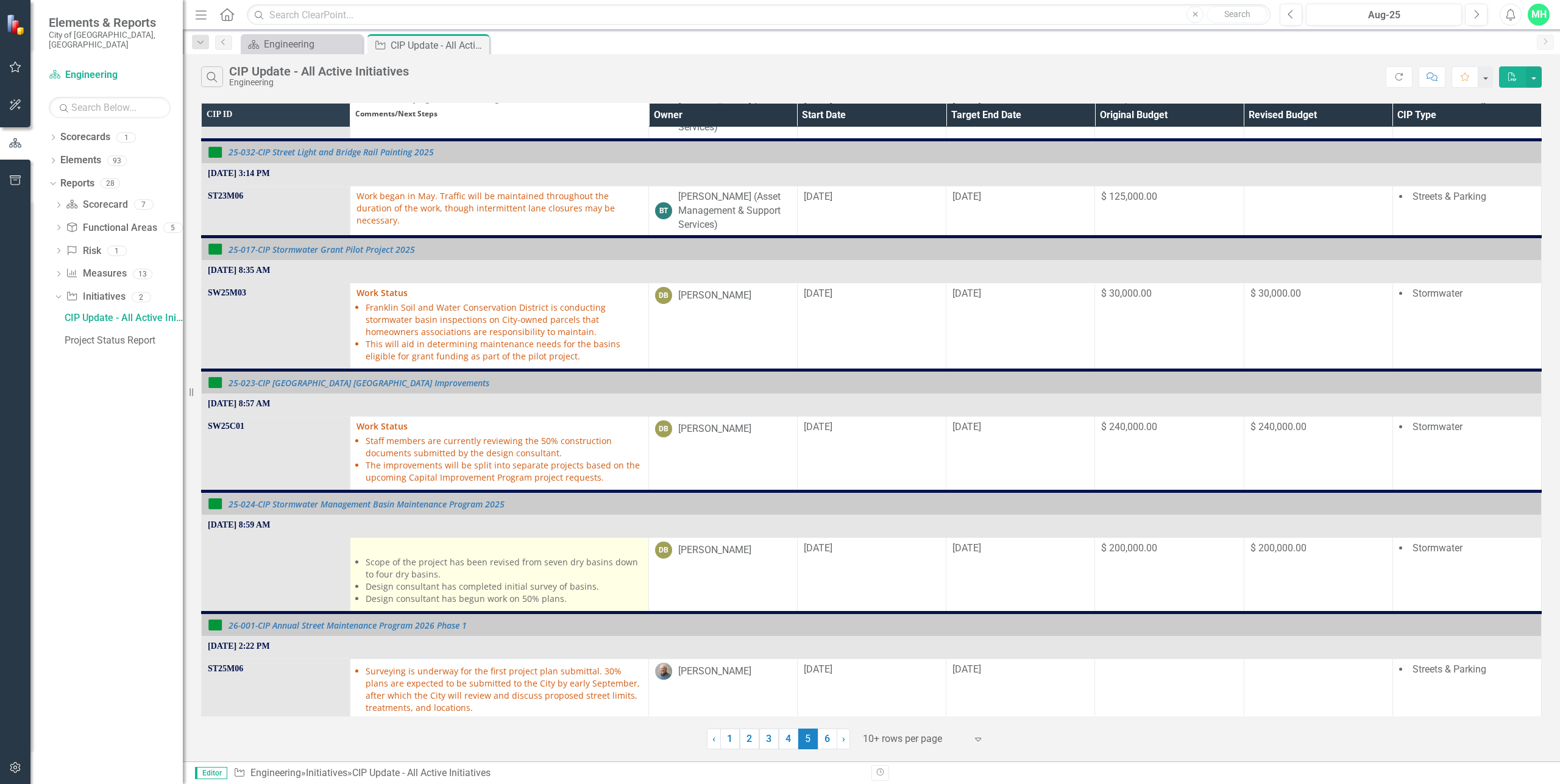
click at [421, 557] on li "Scope of the project has been revised from seven dry basins down to four dry ba…" at bounding box center [504, 568] width 276 height 24
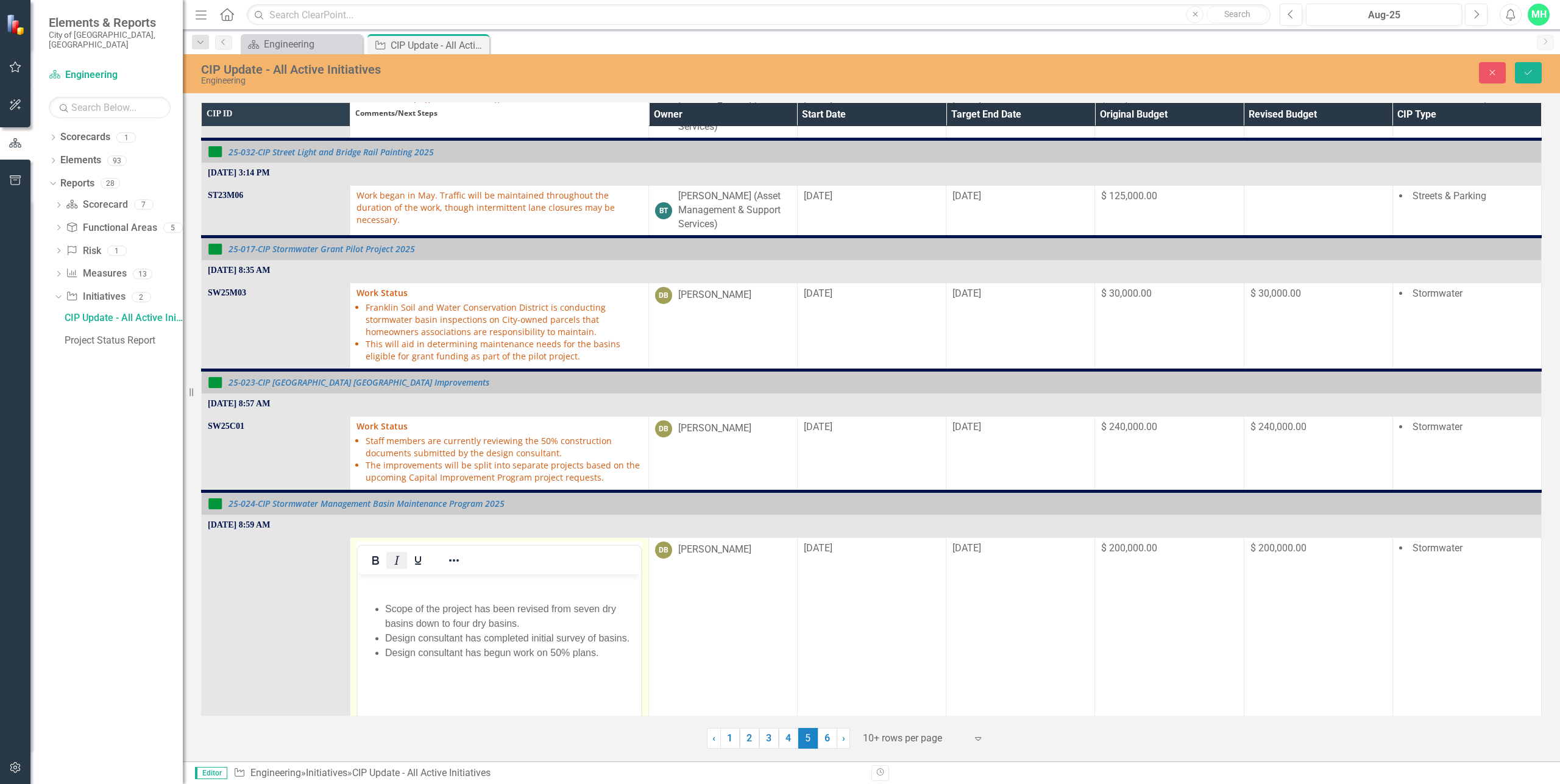
scroll to position [0, 0]
click at [396, 589] on p "Rich Text Area. Press ALT-0 for help." at bounding box center [499, 584] width 276 height 14
click at [387, 609] on li "Scope of the project has been revised from seven dry basins down to four dry ba…" at bounding box center [511, 615] width 252 height 30
click at [1529, 68] on icon "Save" at bounding box center [1529, 73] width 11 height 9
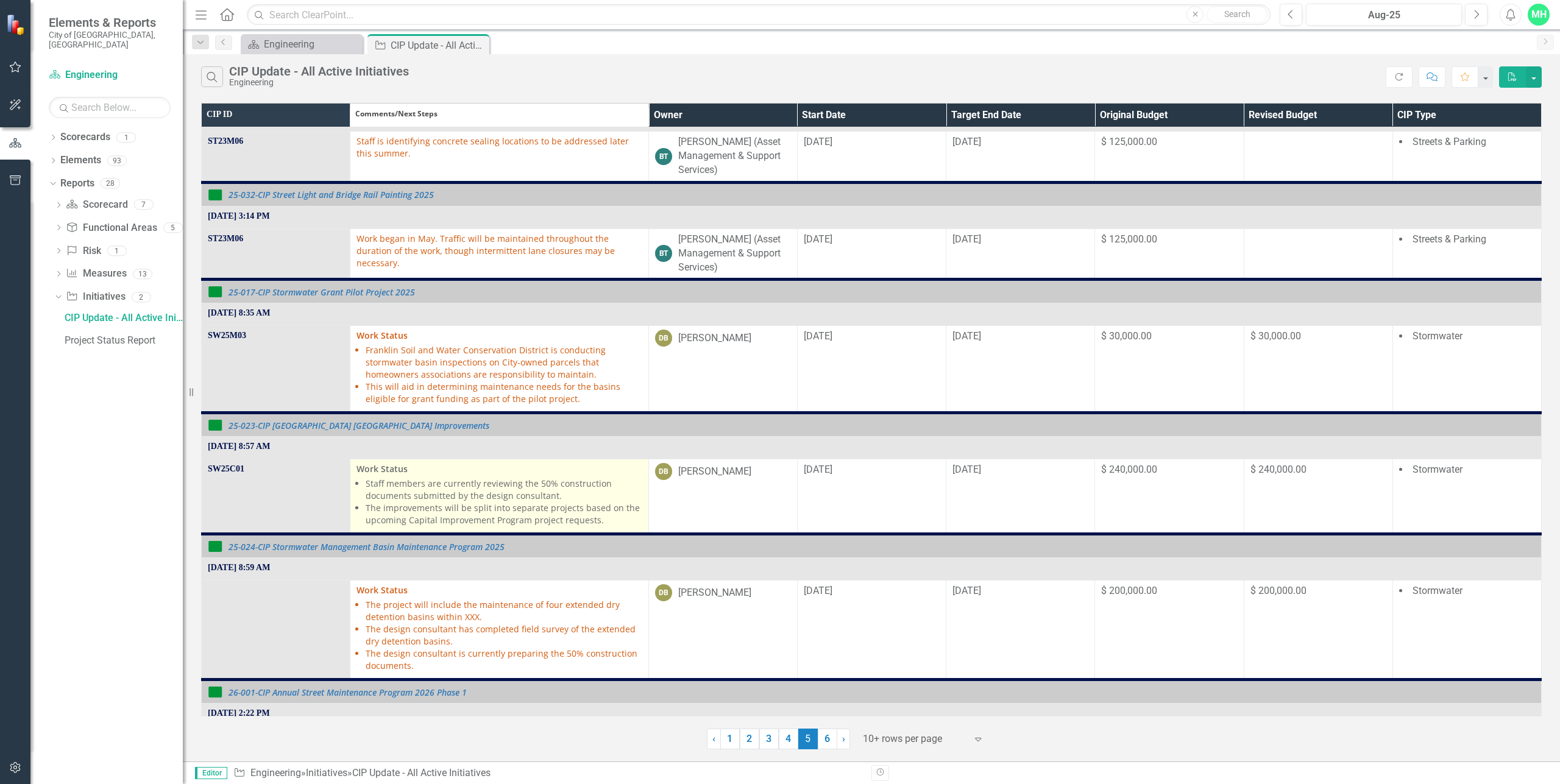
scroll to position [554, 0]
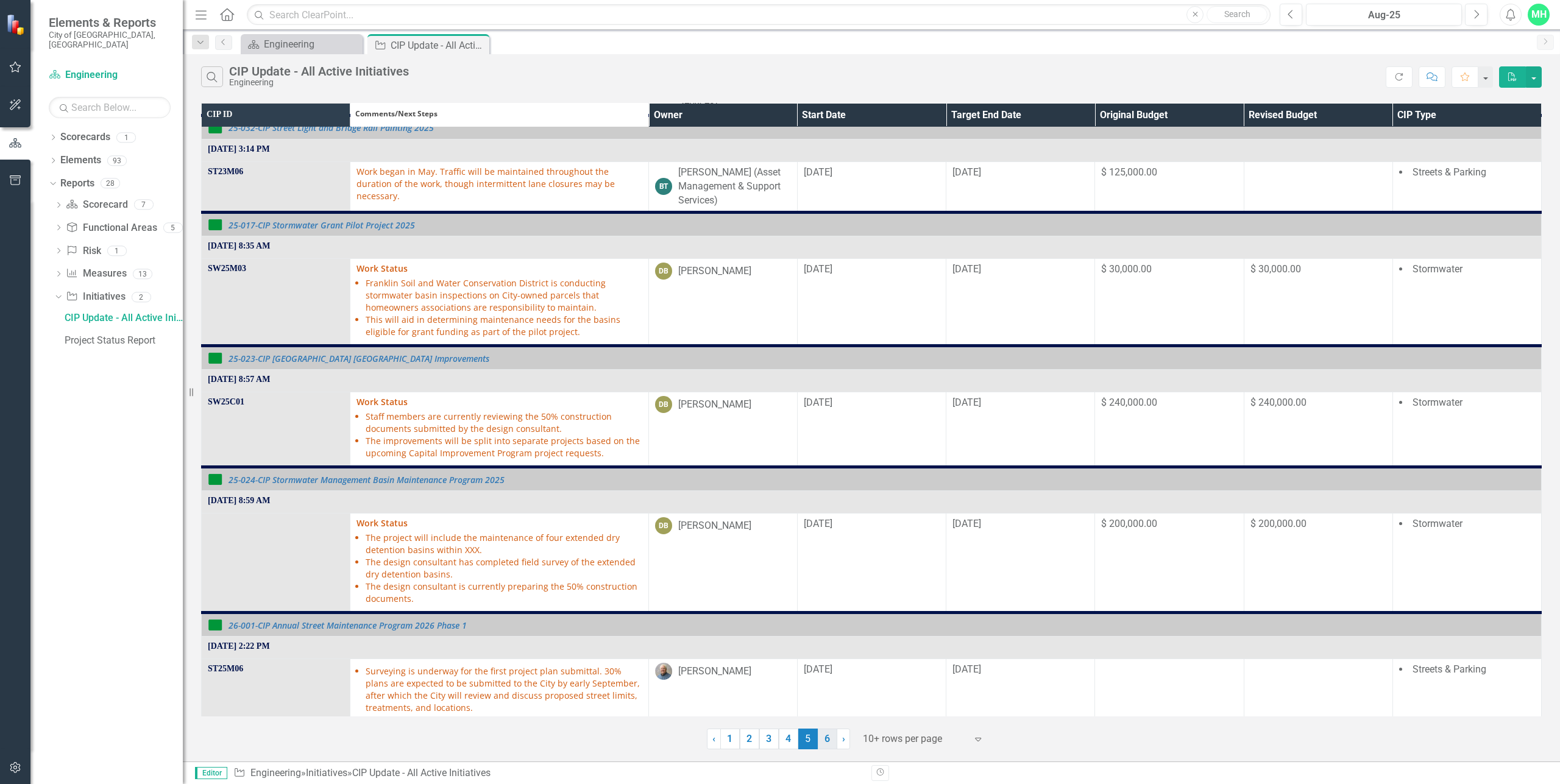
click at [828, 739] on link "6" at bounding box center [828, 738] width 20 height 21
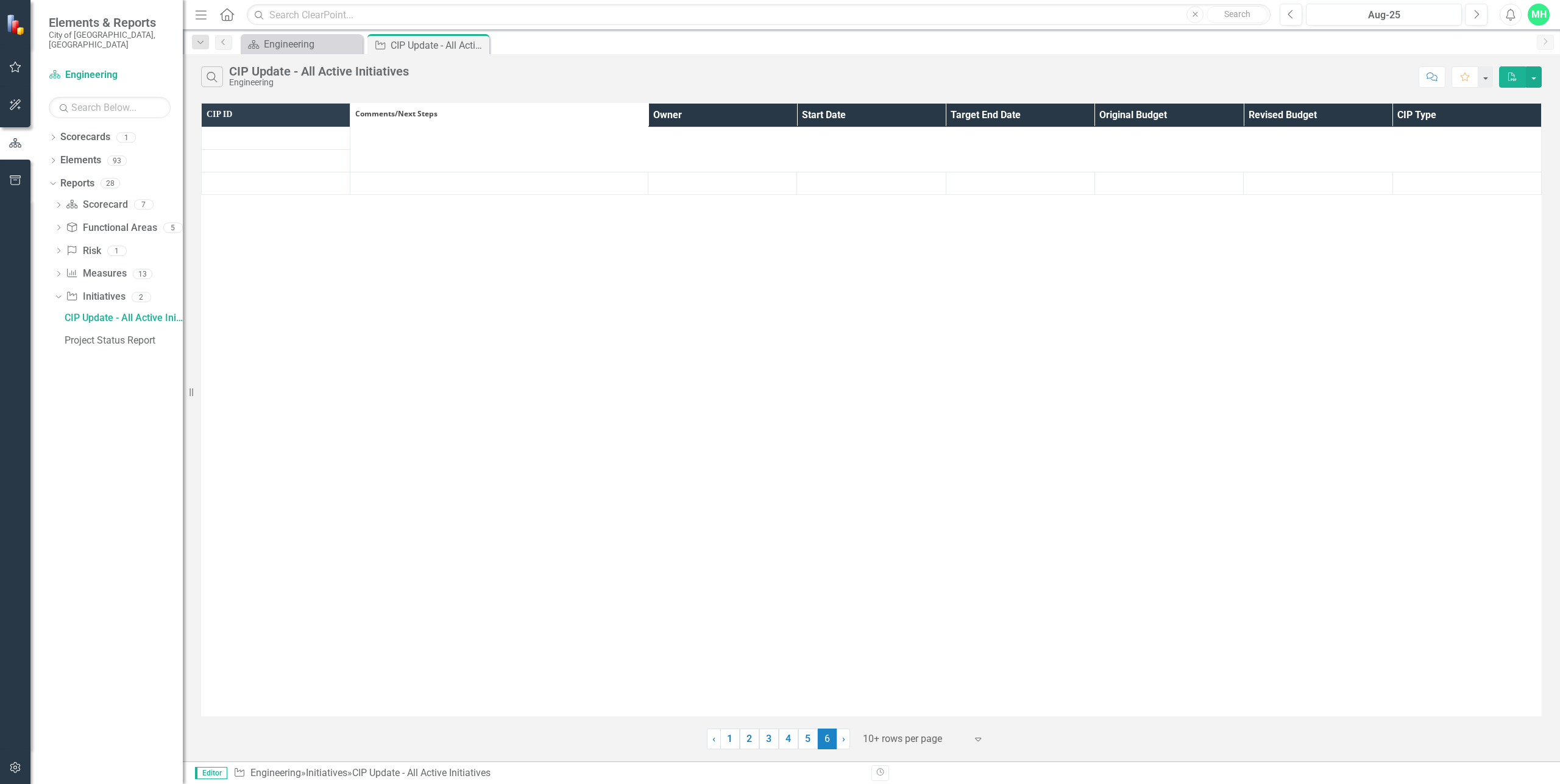
scroll to position [0, 0]
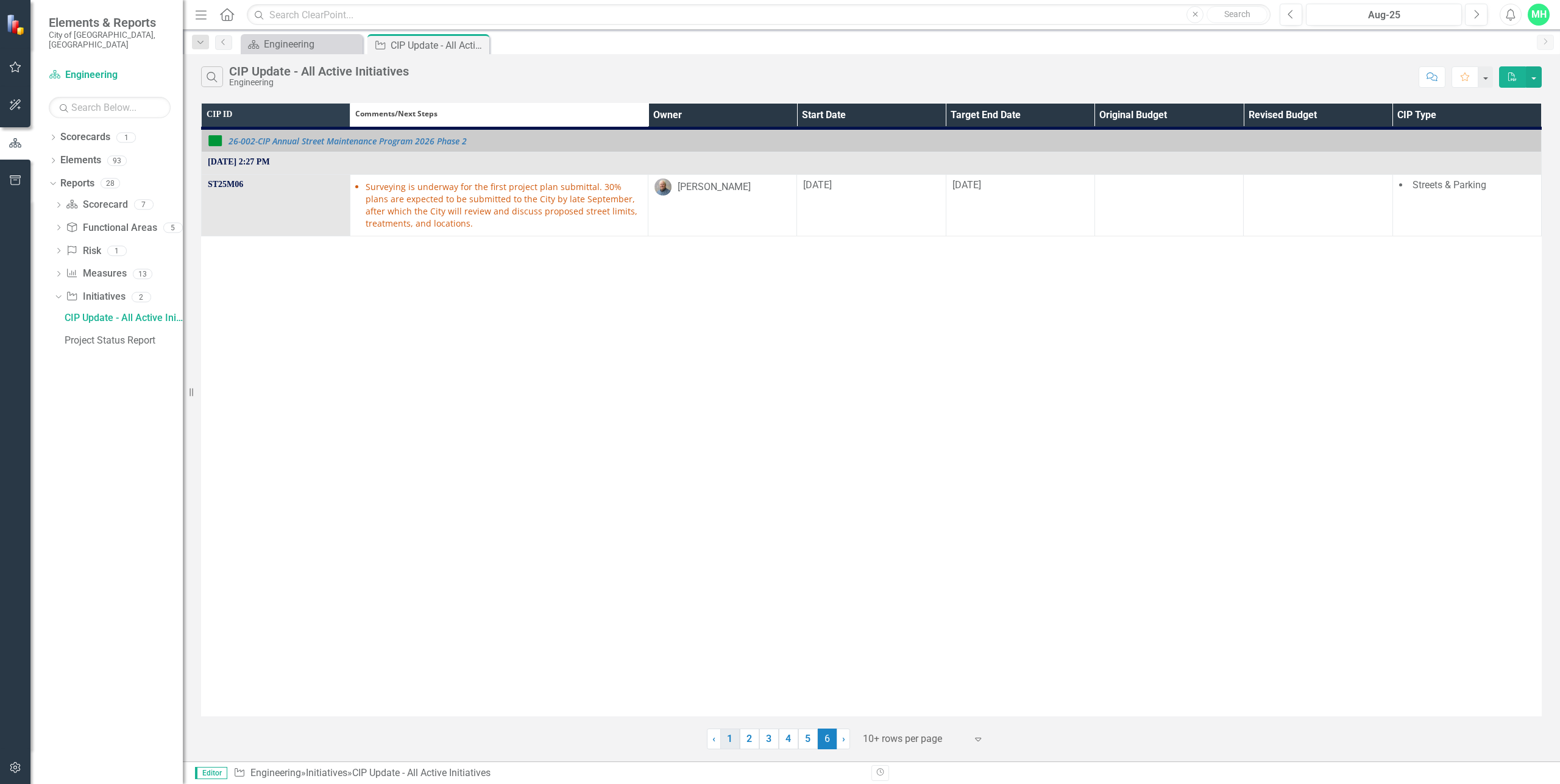
click at [736, 741] on link "1" at bounding box center [731, 738] width 20 height 21
